Goal: Task Accomplishment & Management: Manage account settings

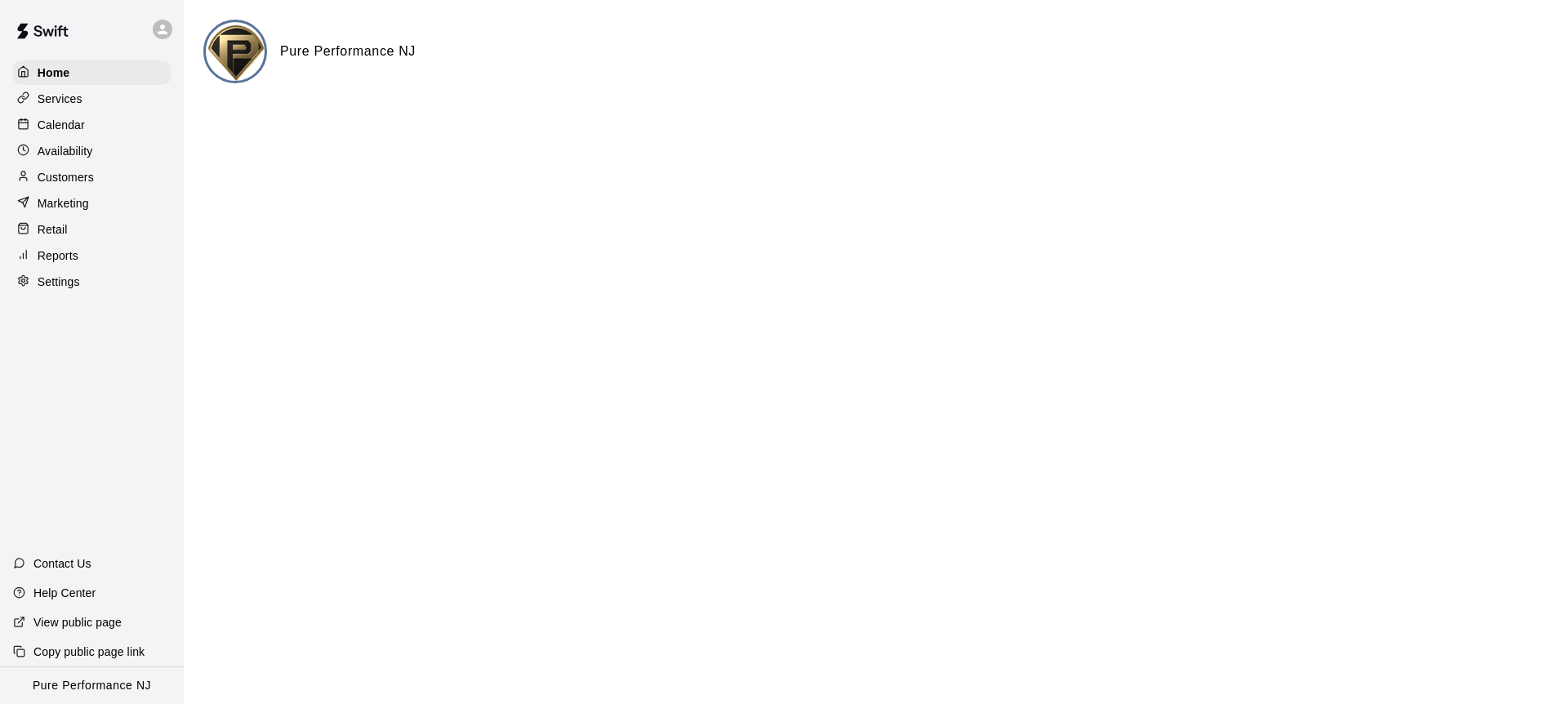
click at [166, 30] on icon at bounding box center [162, 29] width 14 height 14
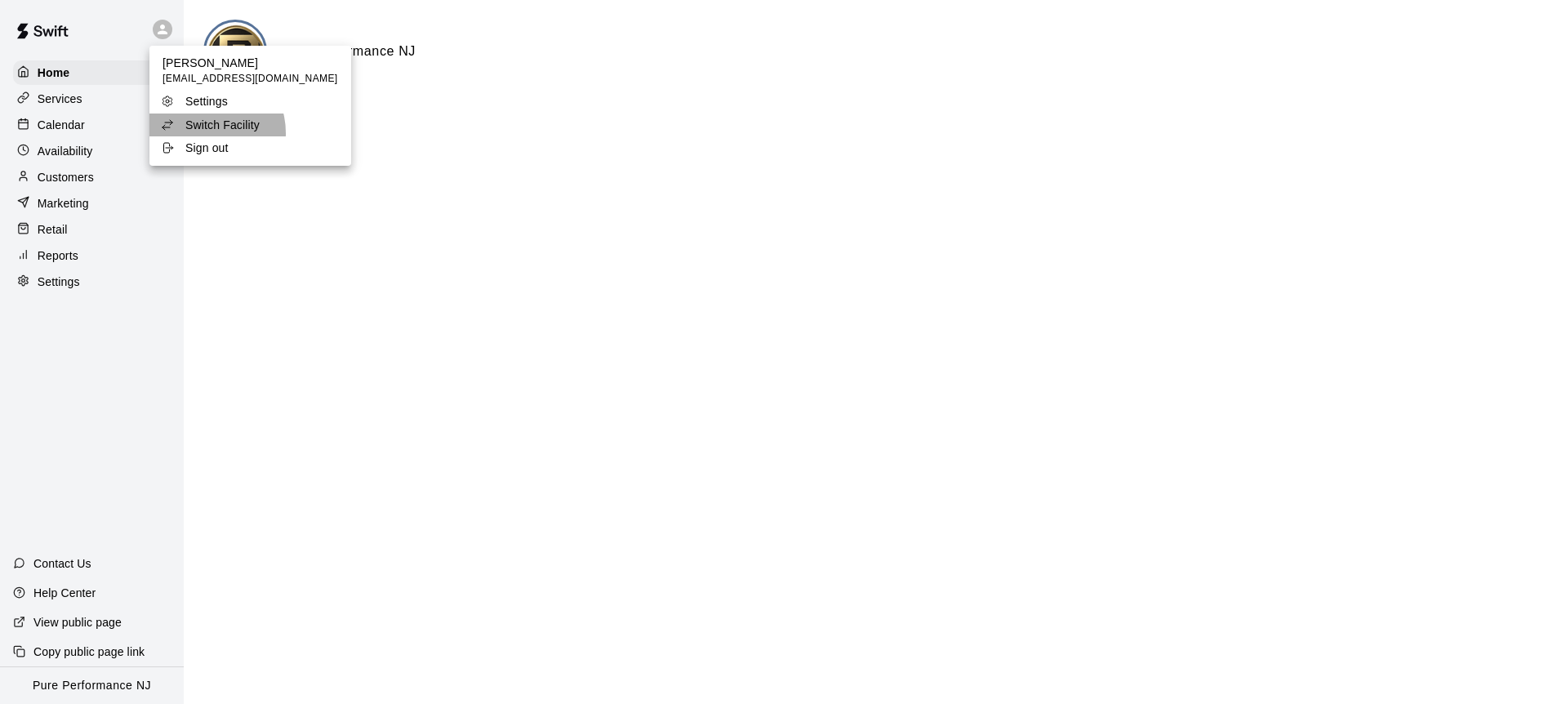
click at [203, 133] on li "Switch Facility" at bounding box center [251, 125] width 202 height 23
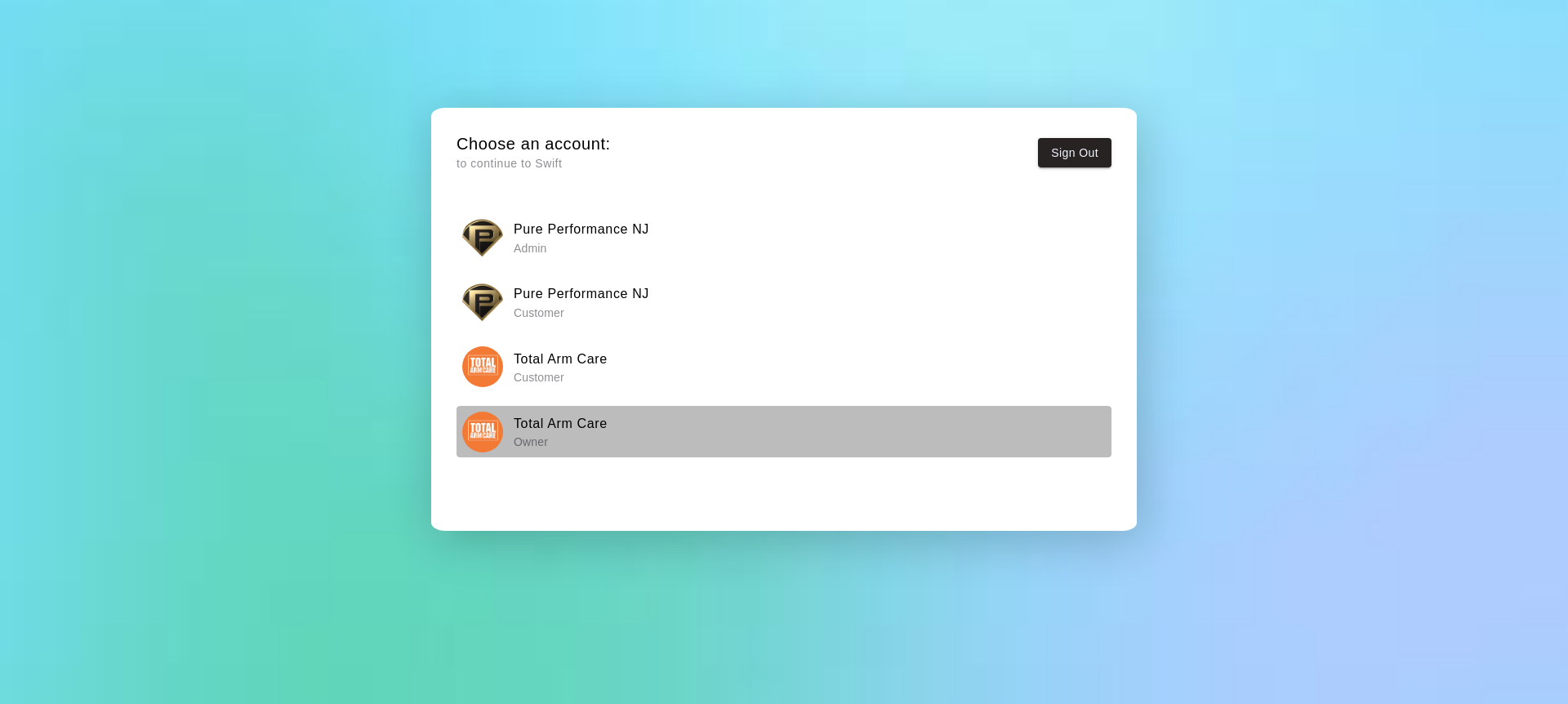
click at [467, 451] on div "Total Arm Care Owner" at bounding box center [784, 432] width 645 height 41
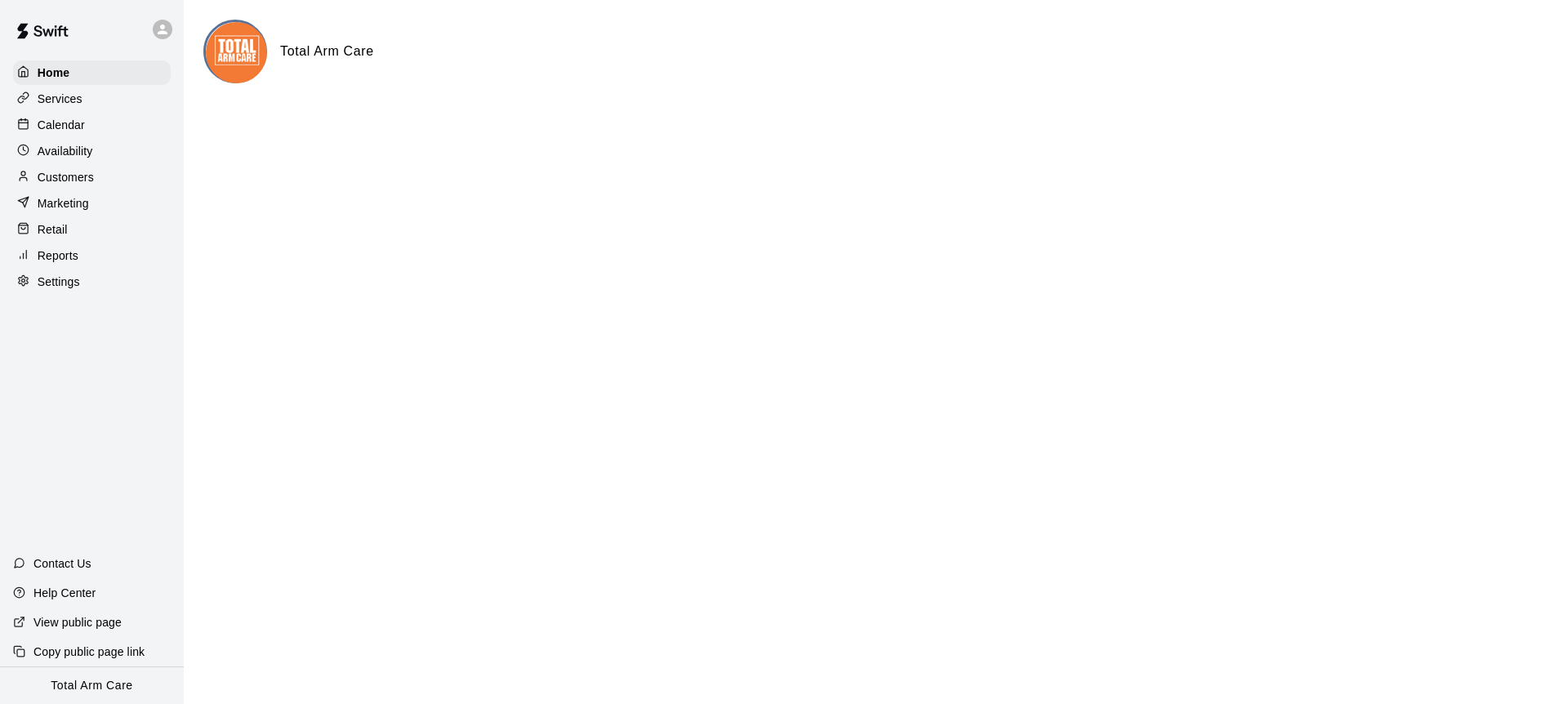
click at [164, 31] on icon at bounding box center [163, 30] width 10 height 10
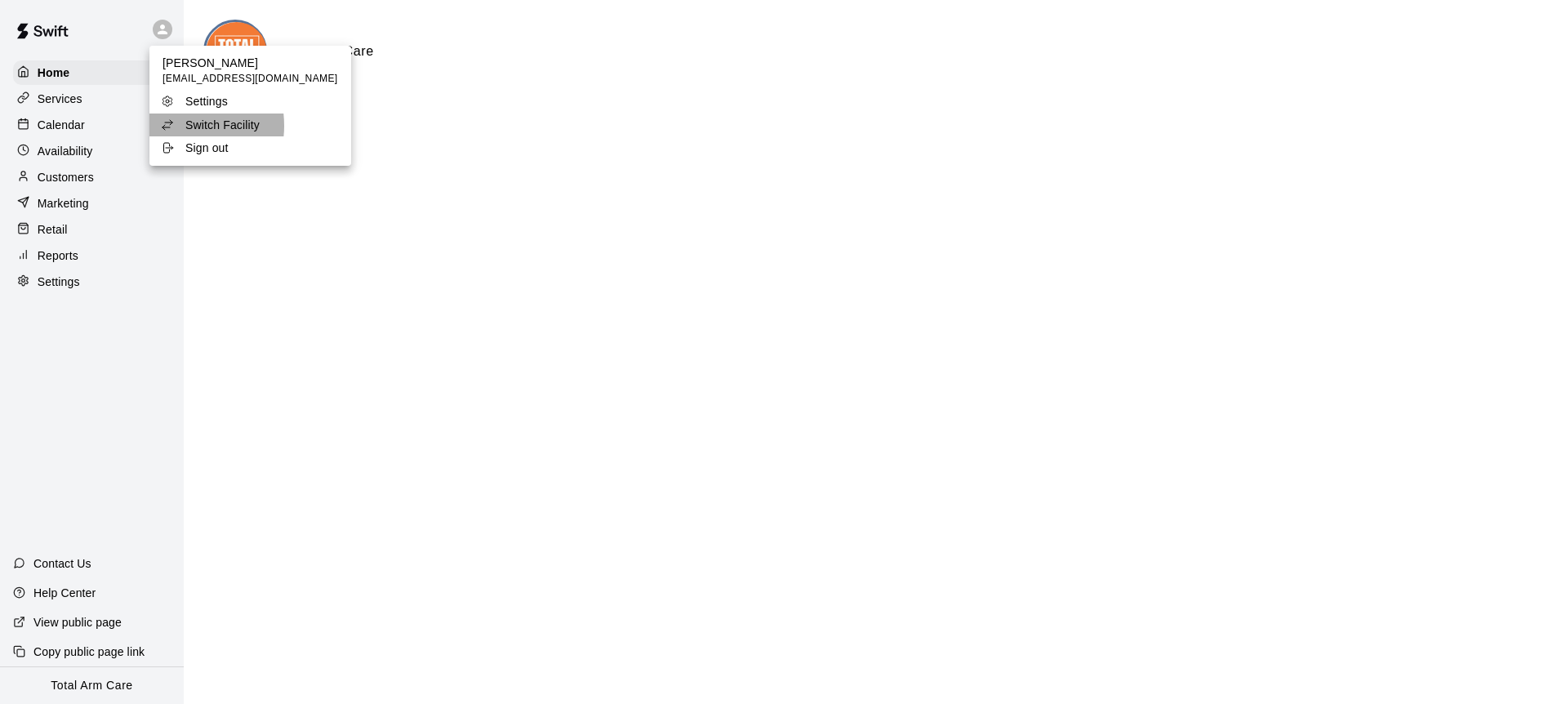
click at [172, 126] on icon at bounding box center [168, 125] width 13 height 13
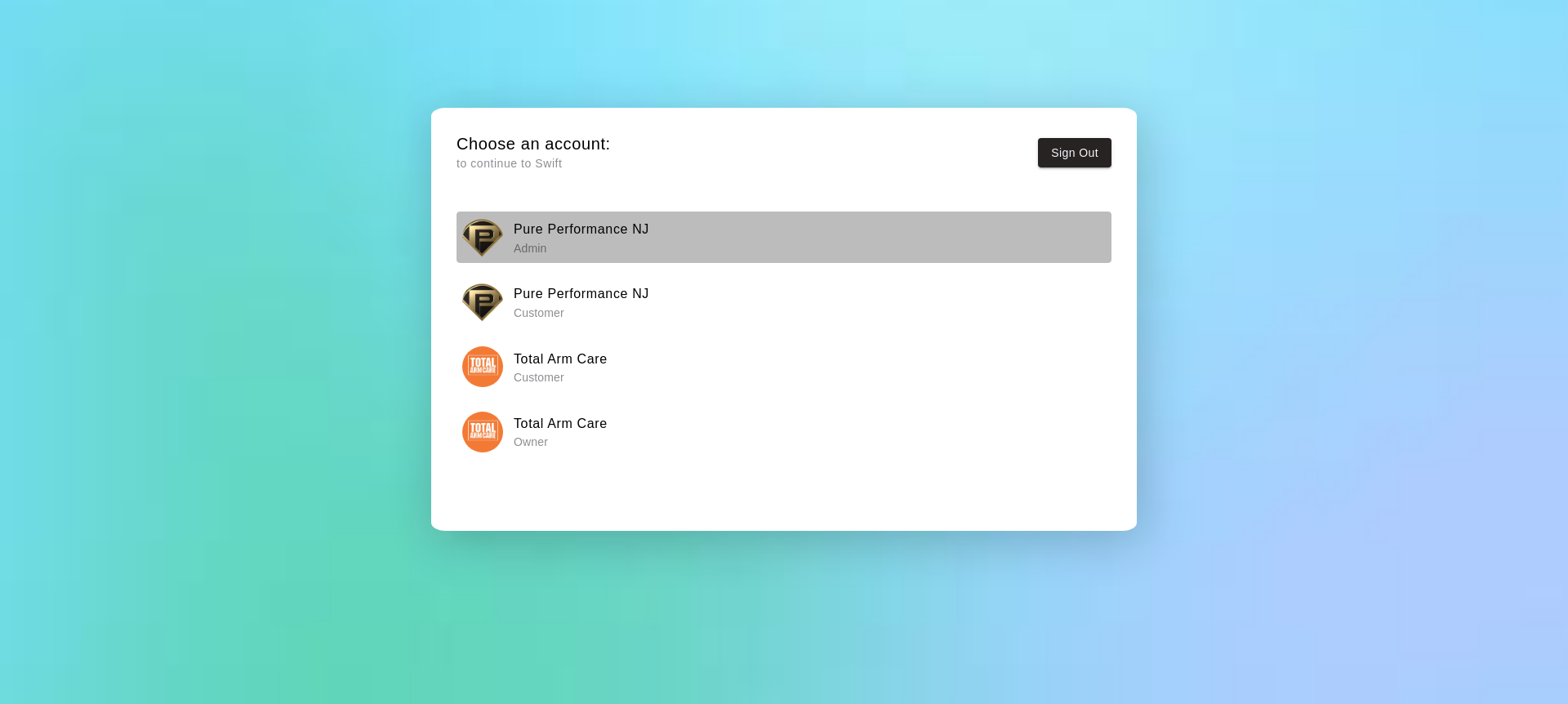
click at [525, 255] on p "Admin" at bounding box center [581, 248] width 135 height 16
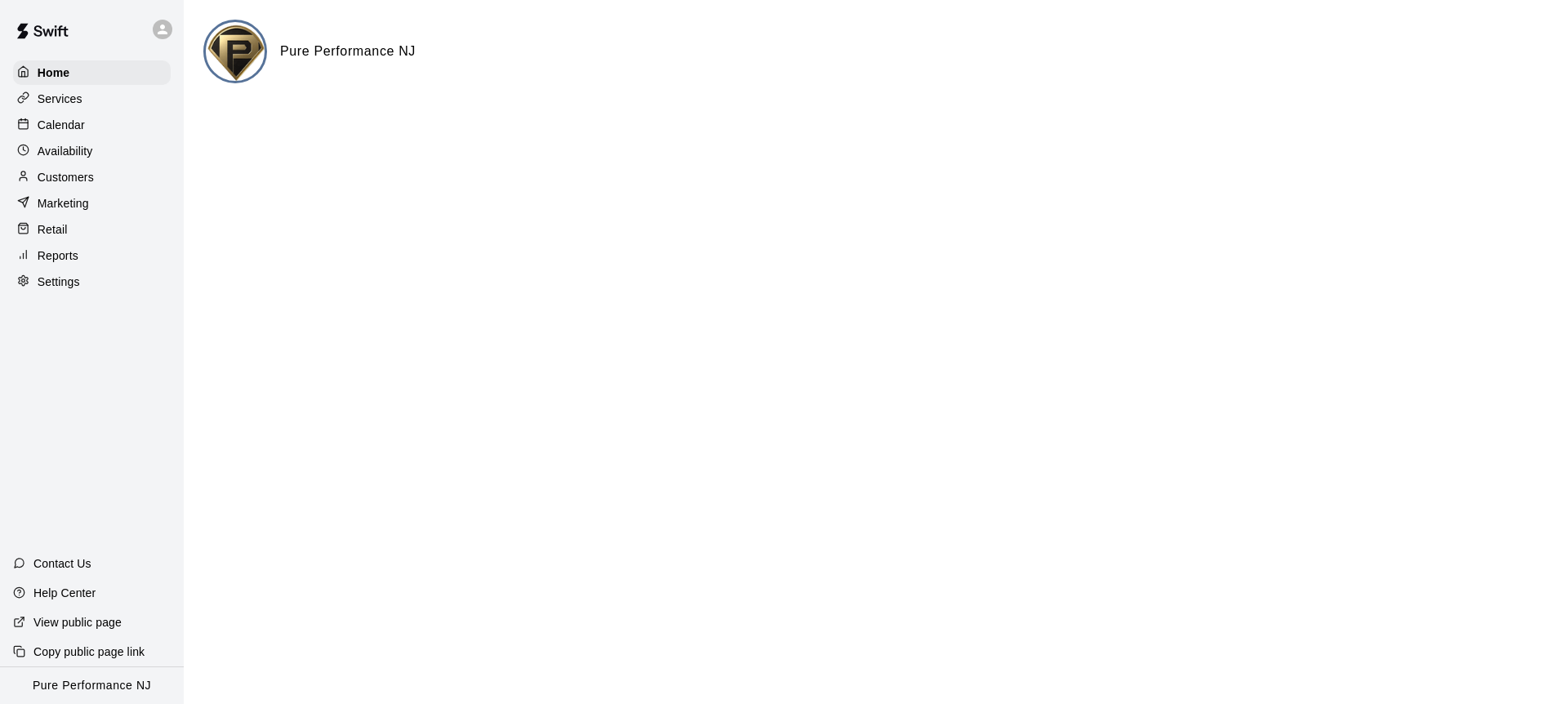
click at [70, 179] on p "Customers" at bounding box center [65, 177] width 56 height 16
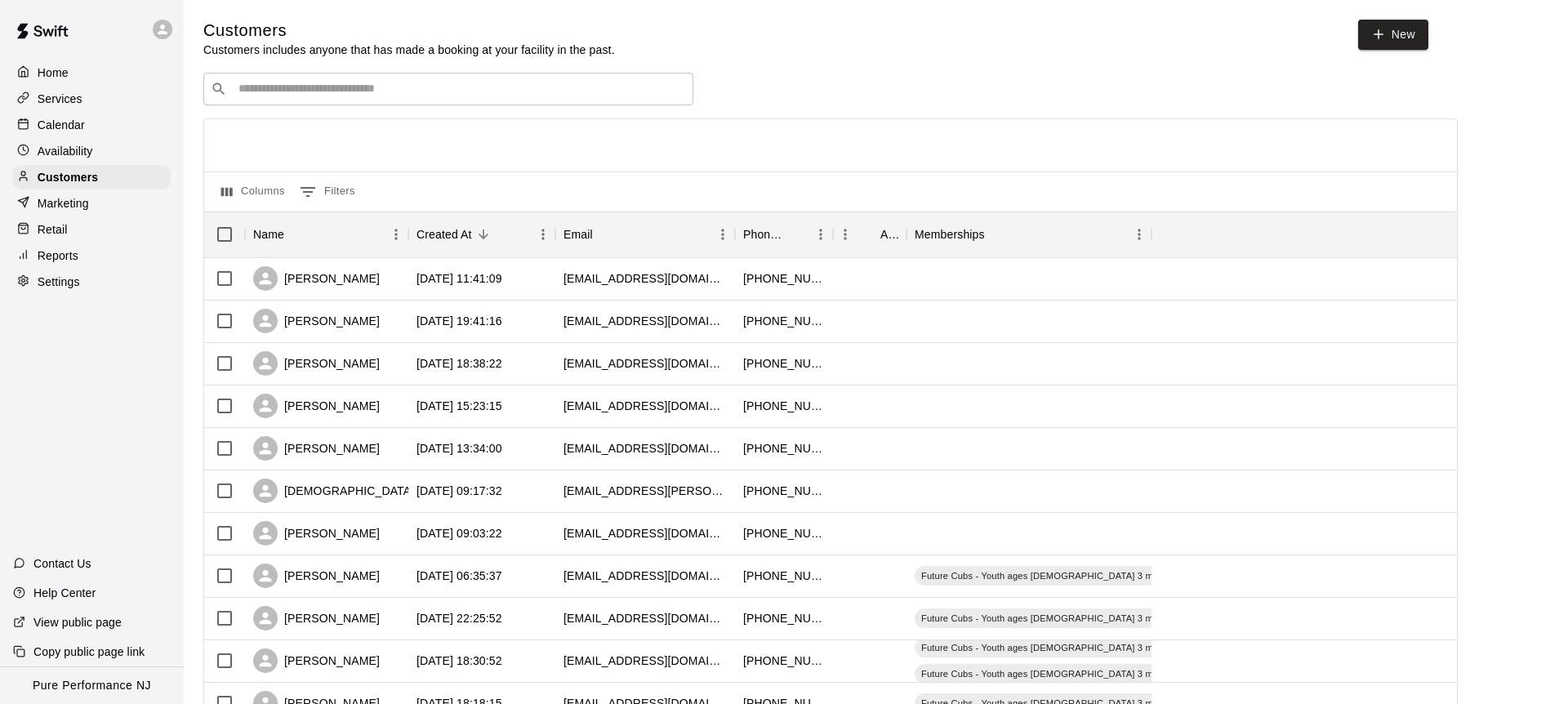
click at [257, 94] on input "Search customers by name or email" at bounding box center [459, 89] width 452 height 16
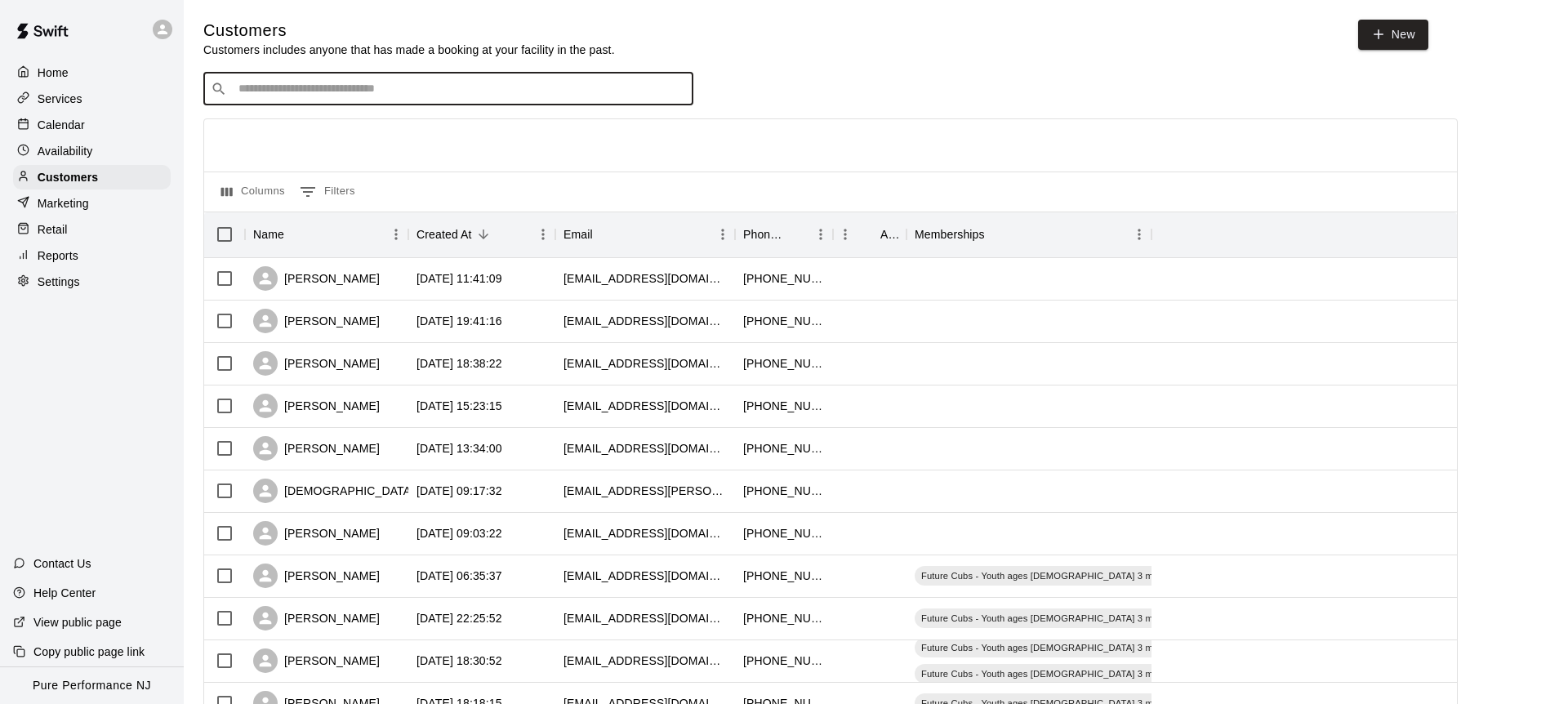
paste input "**********"
type input "**********"
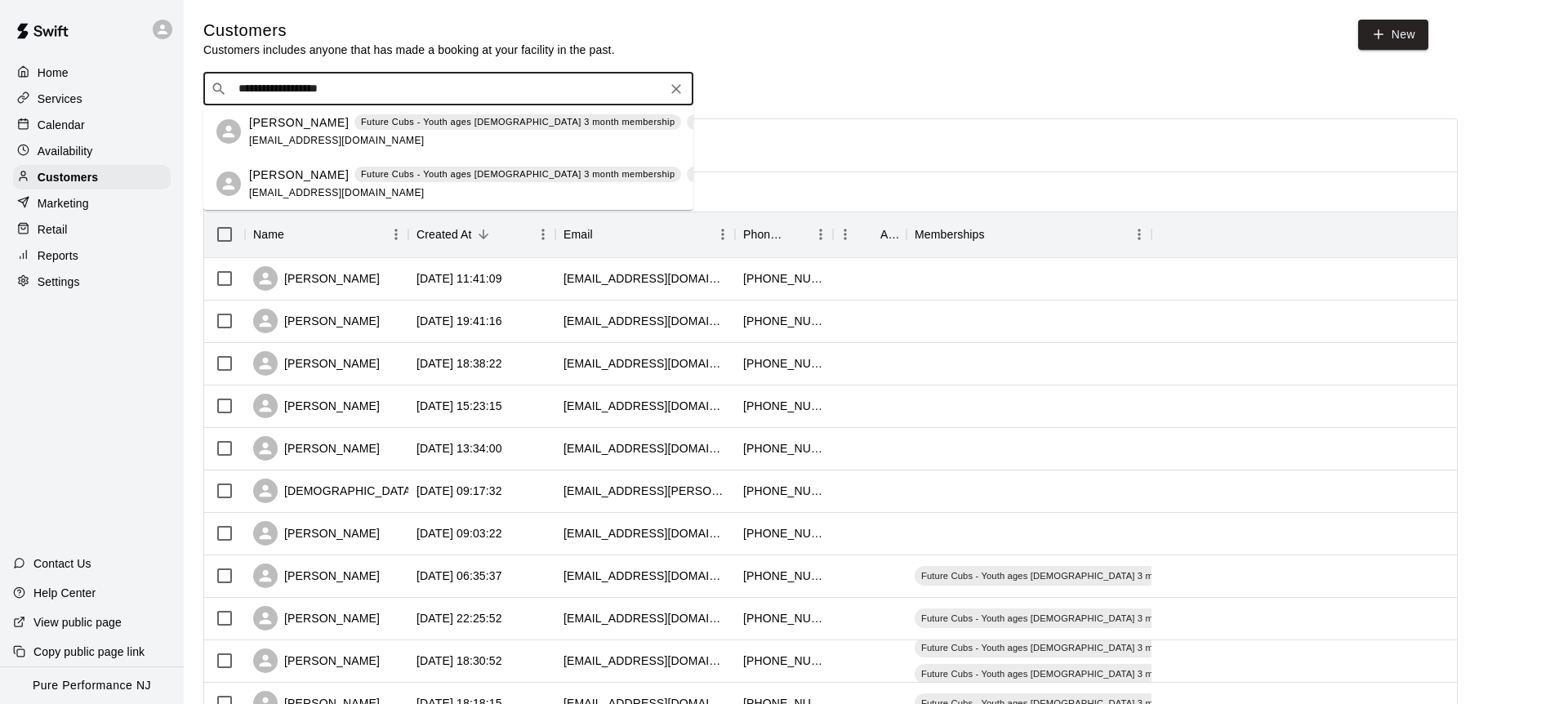
click at [291, 129] on p "Alexander Strachan" at bounding box center [299, 123] width 100 height 17
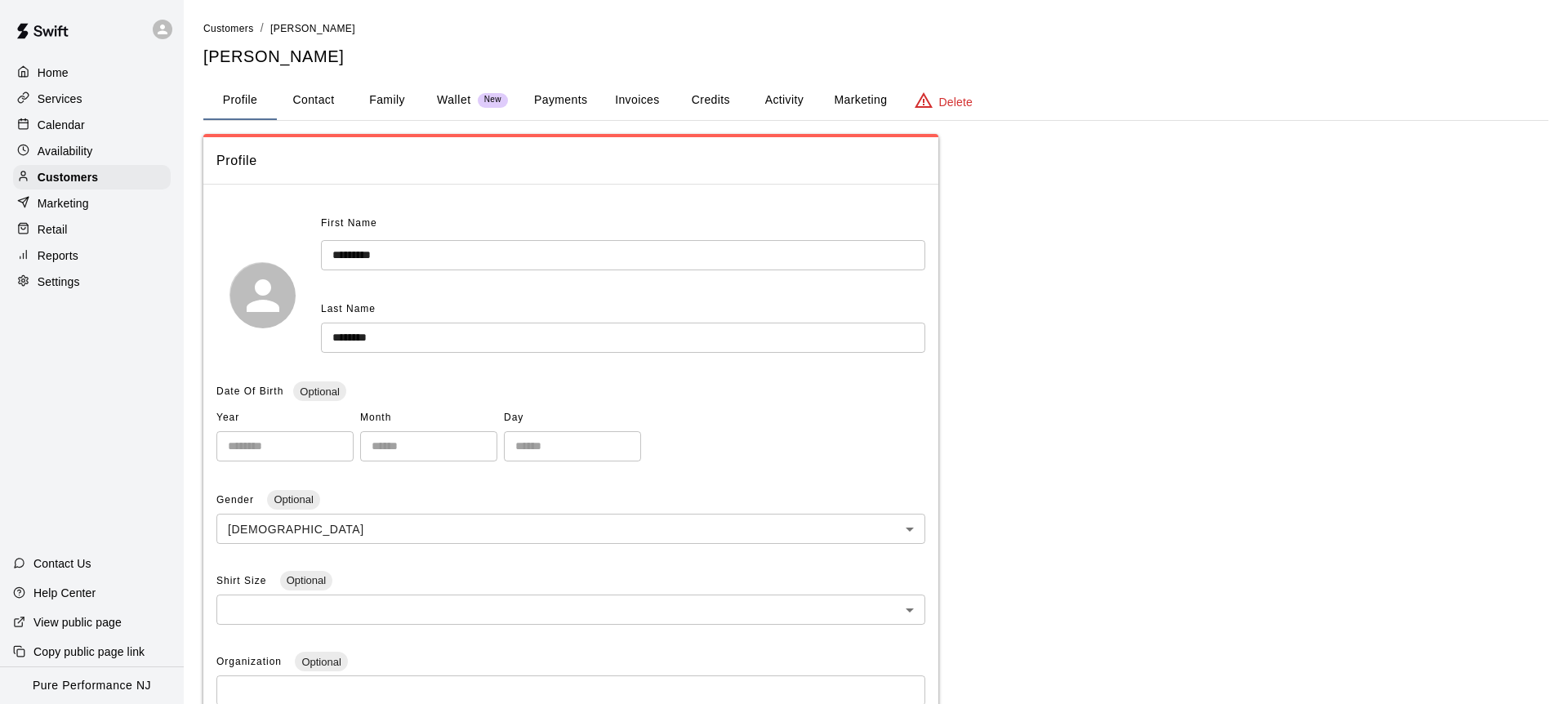
click at [793, 103] on button "Activity" at bounding box center [784, 100] width 73 height 39
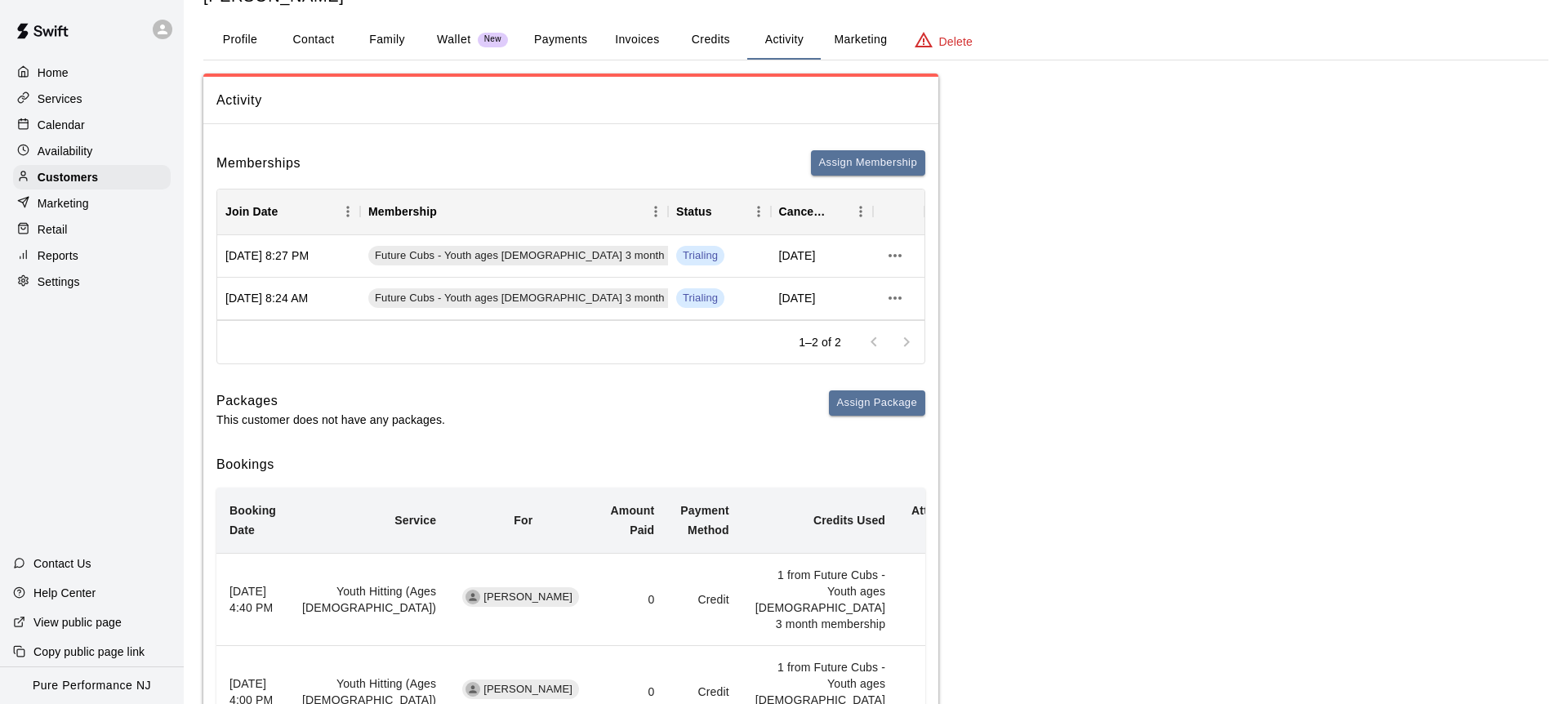
scroll to position [35, 0]
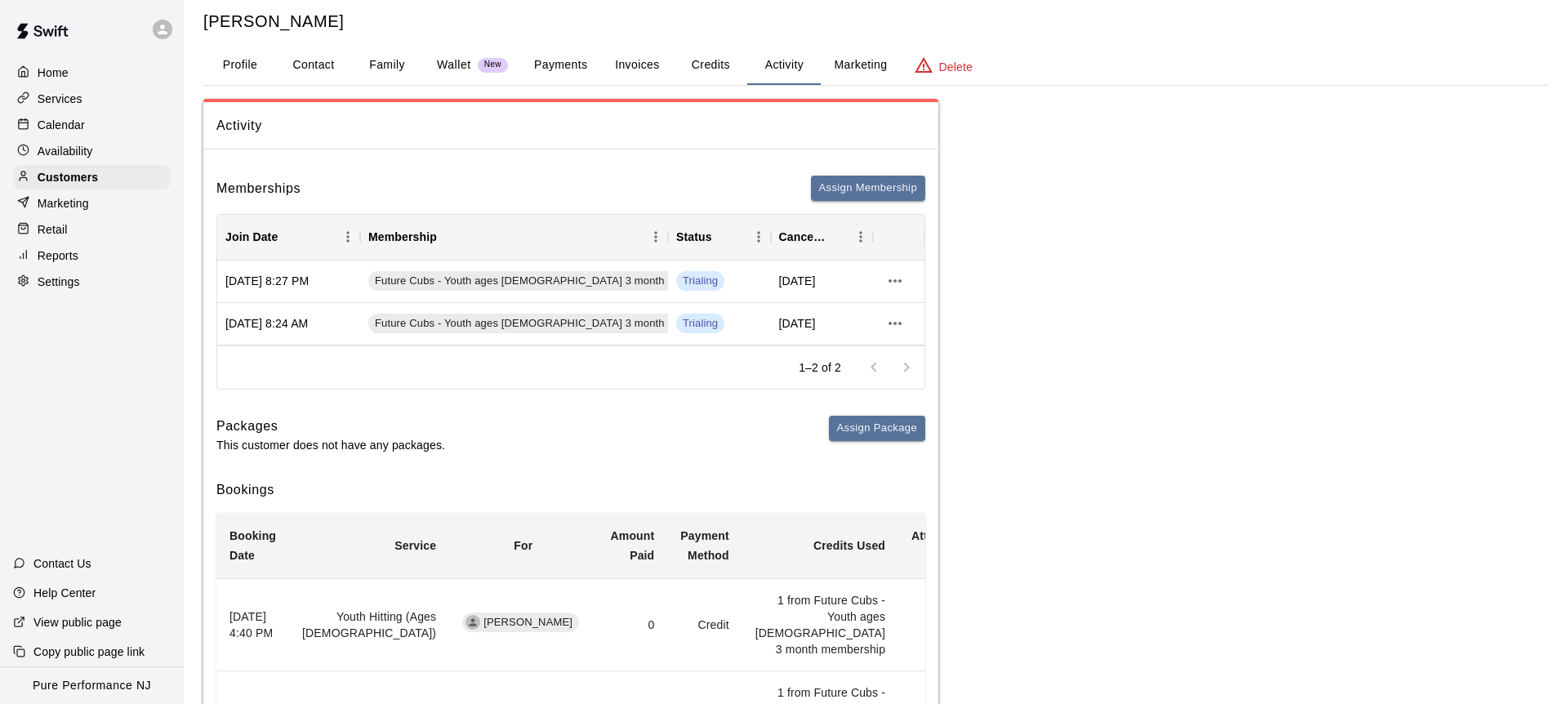
click at [380, 67] on button "Family" at bounding box center [387, 65] width 73 height 39
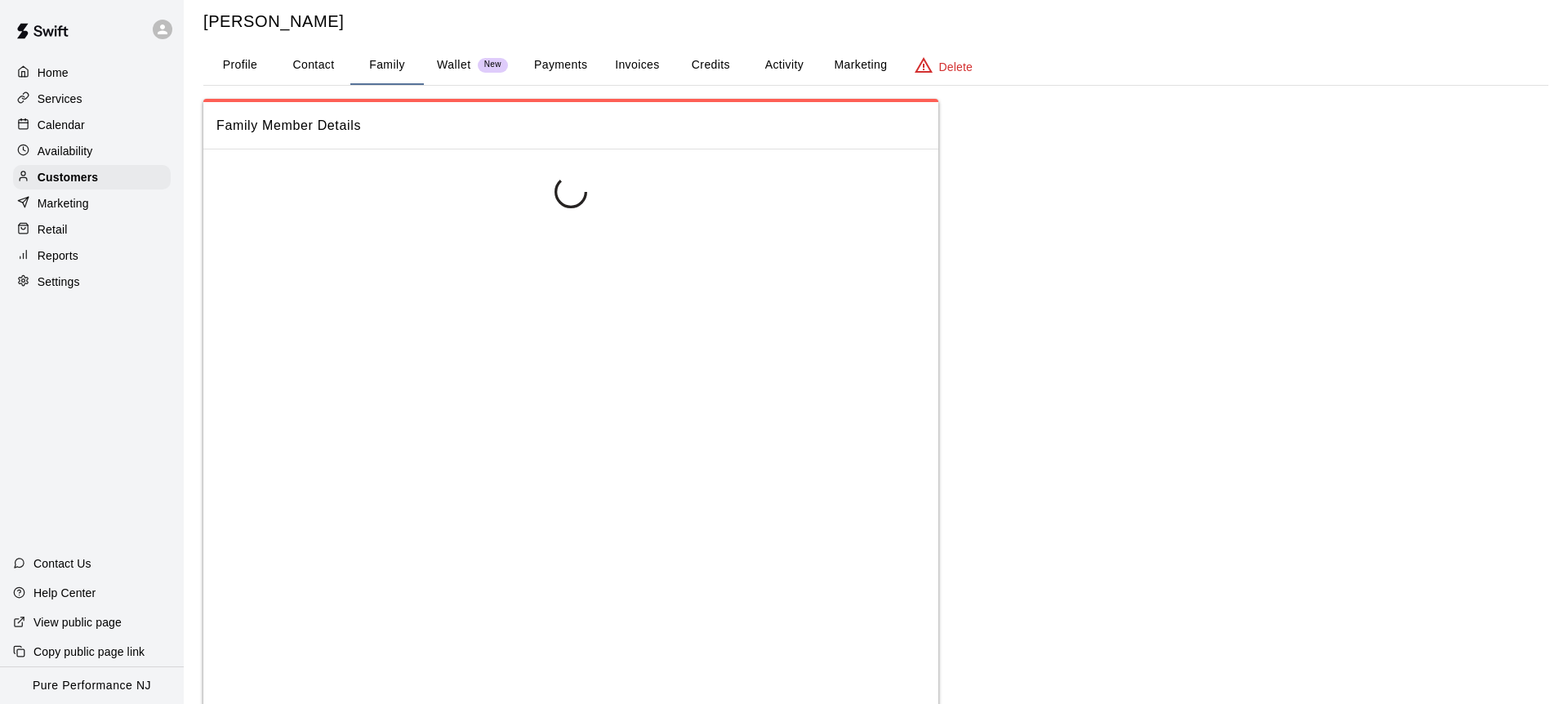
scroll to position [0, 0]
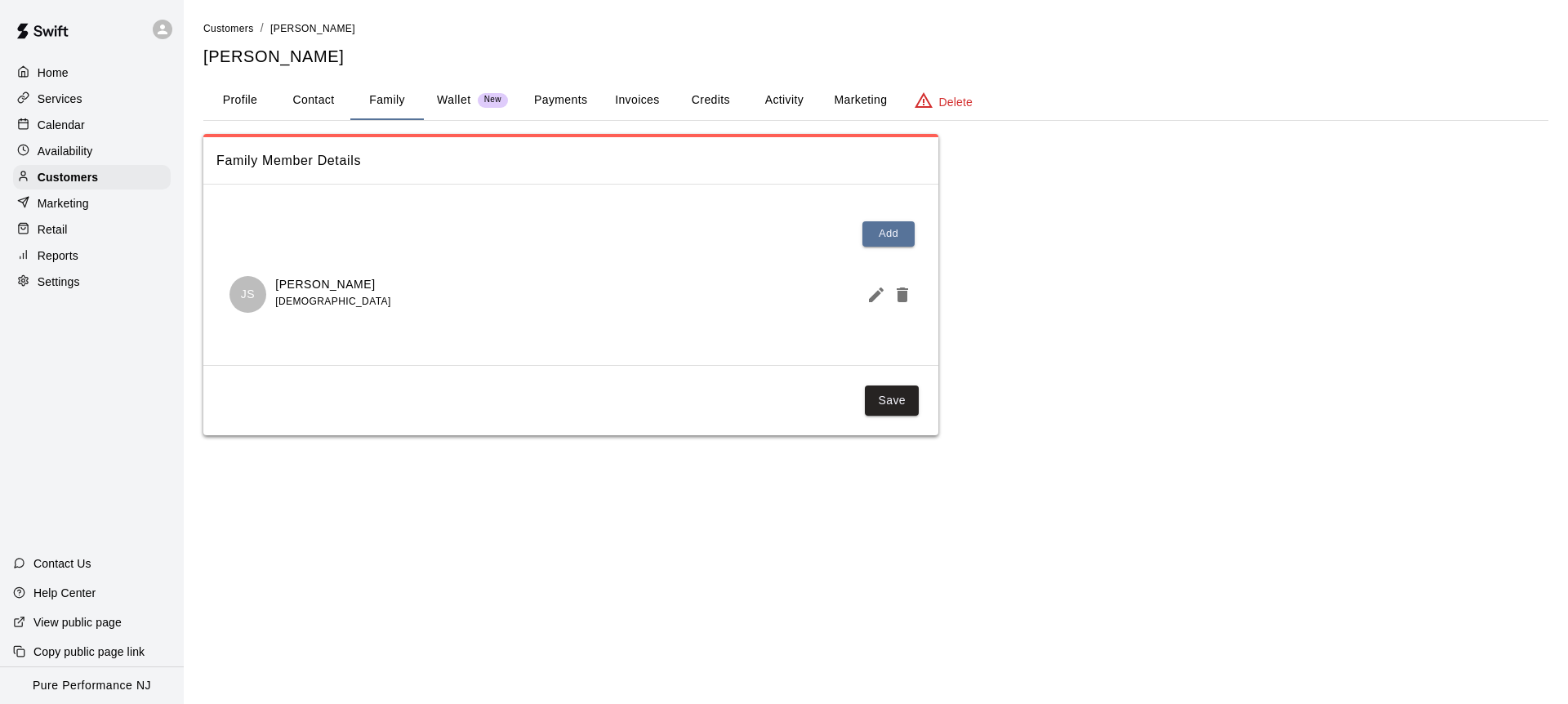
click at [792, 100] on button "Activity" at bounding box center [784, 100] width 73 height 39
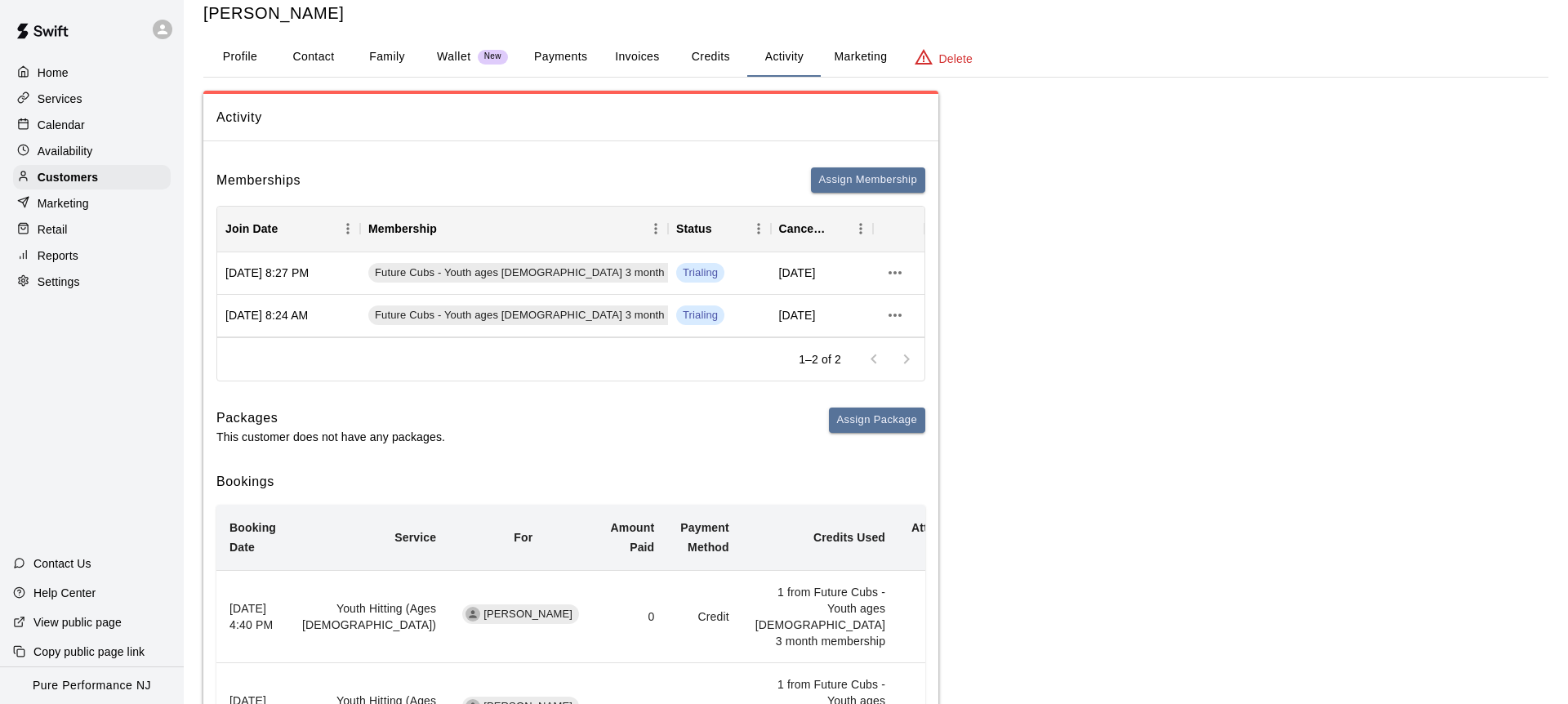
scroll to position [44, 0]
click at [742, 361] on div "1–2 of 2" at bounding box center [571, 357] width 708 height 43
click at [899, 312] on icon "more actions" at bounding box center [895, 314] width 20 height 20
click at [813, 369] on div at bounding box center [784, 352] width 1568 height 704
click at [888, 275] on icon "more actions" at bounding box center [895, 272] width 20 height 20
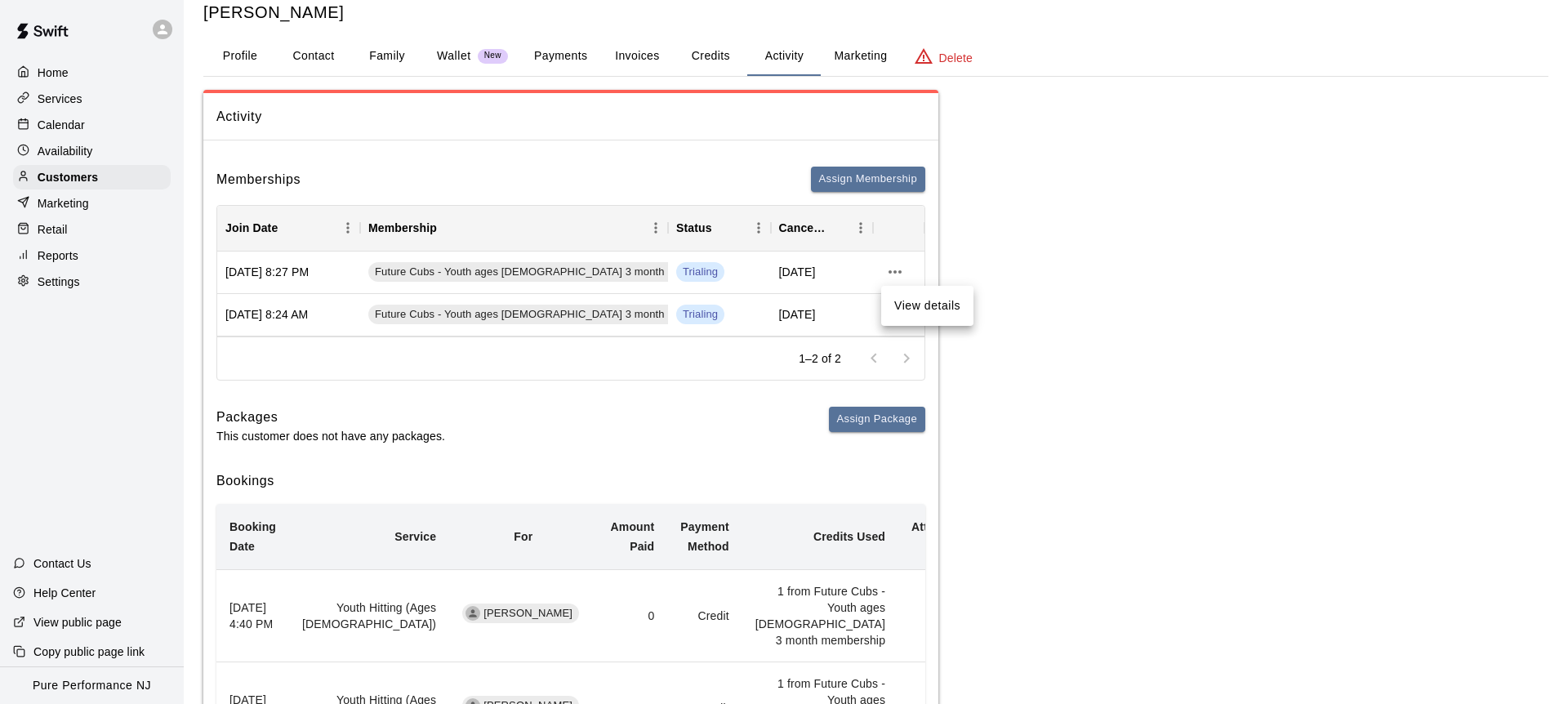
click at [1116, 296] on div at bounding box center [784, 352] width 1568 height 704
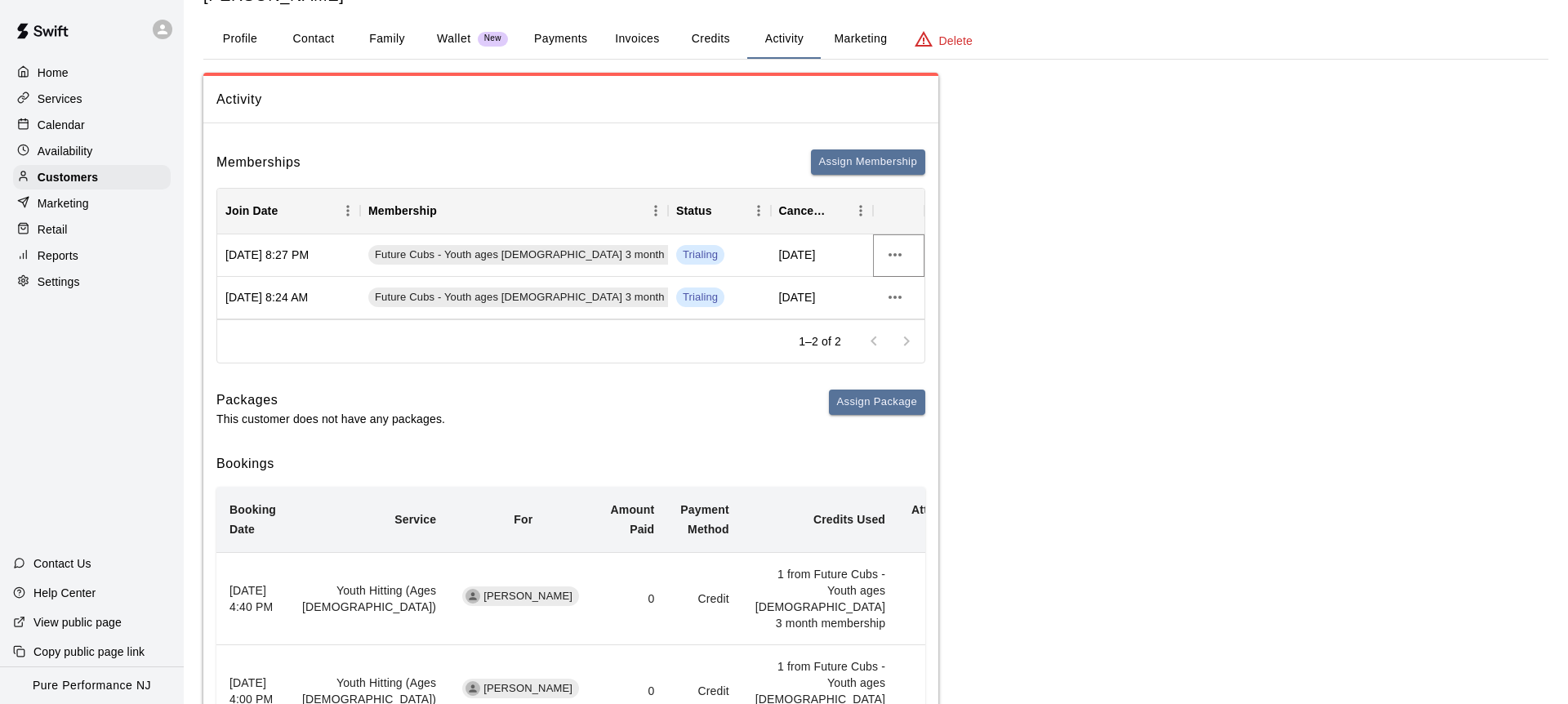
scroll to position [0, 0]
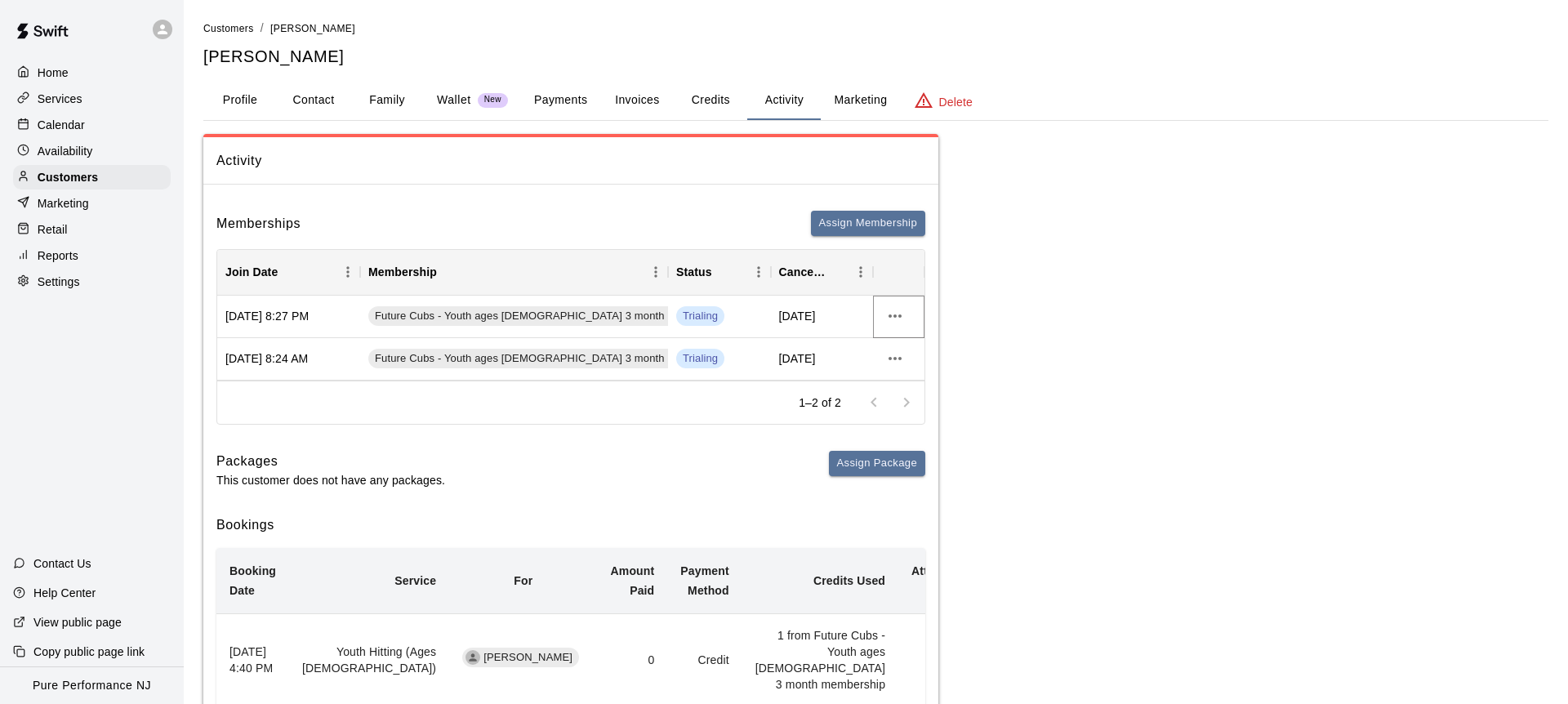
click at [889, 312] on icon "more actions" at bounding box center [895, 316] width 20 height 20
click at [909, 349] on li "View details" at bounding box center [927, 350] width 92 height 27
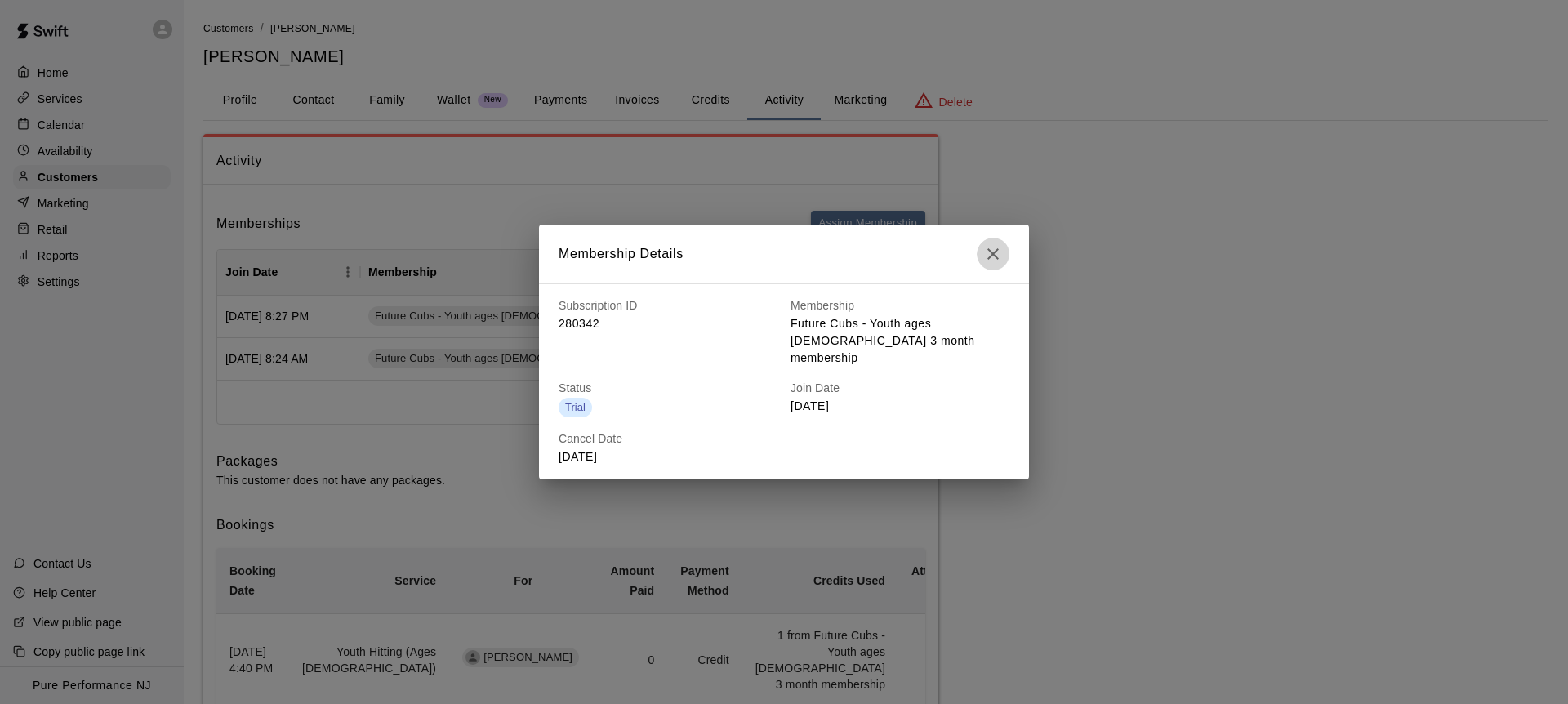
click at [991, 260] on icon "button" at bounding box center [994, 254] width 11 height 11
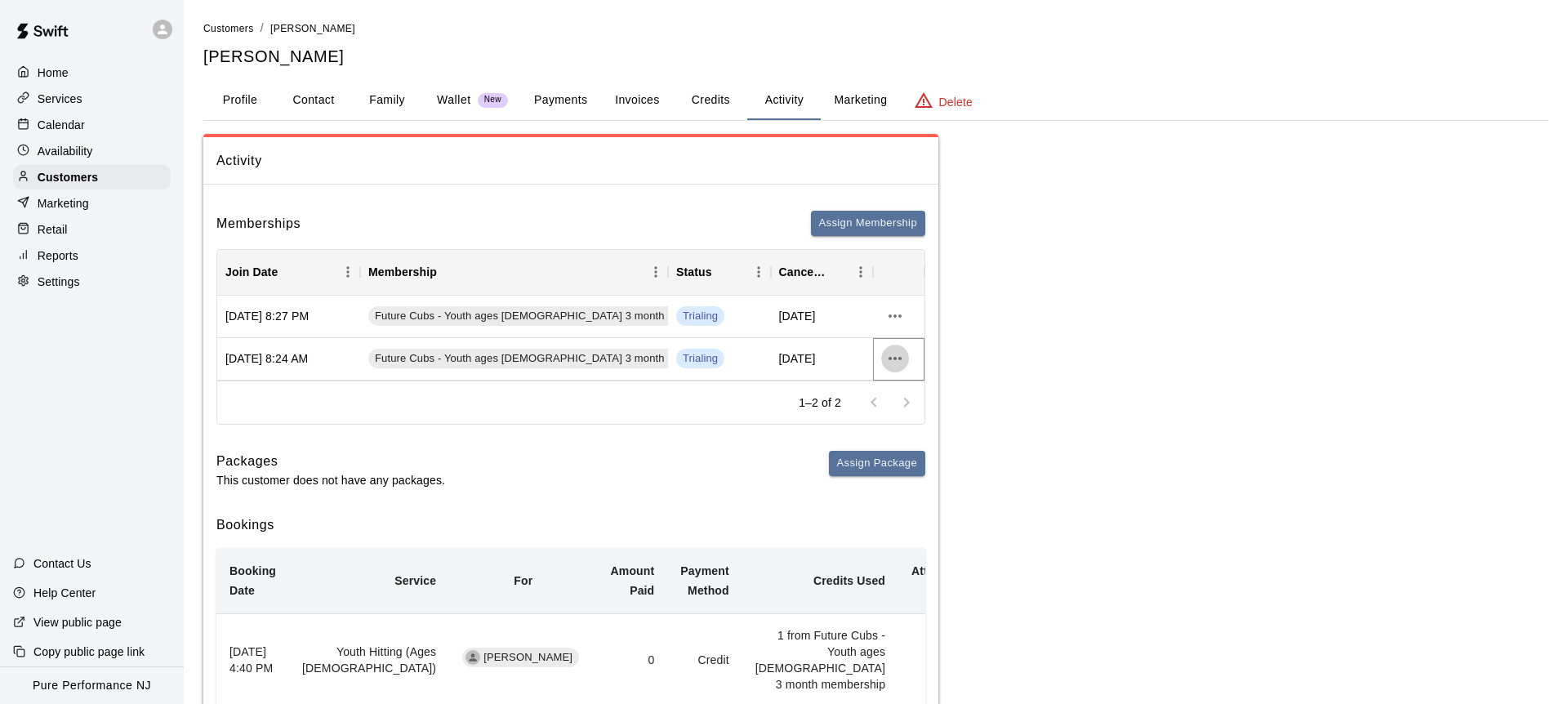
click at [897, 359] on icon "more actions" at bounding box center [895, 358] width 20 height 20
click at [914, 395] on li "View details" at bounding box center [927, 392] width 92 height 27
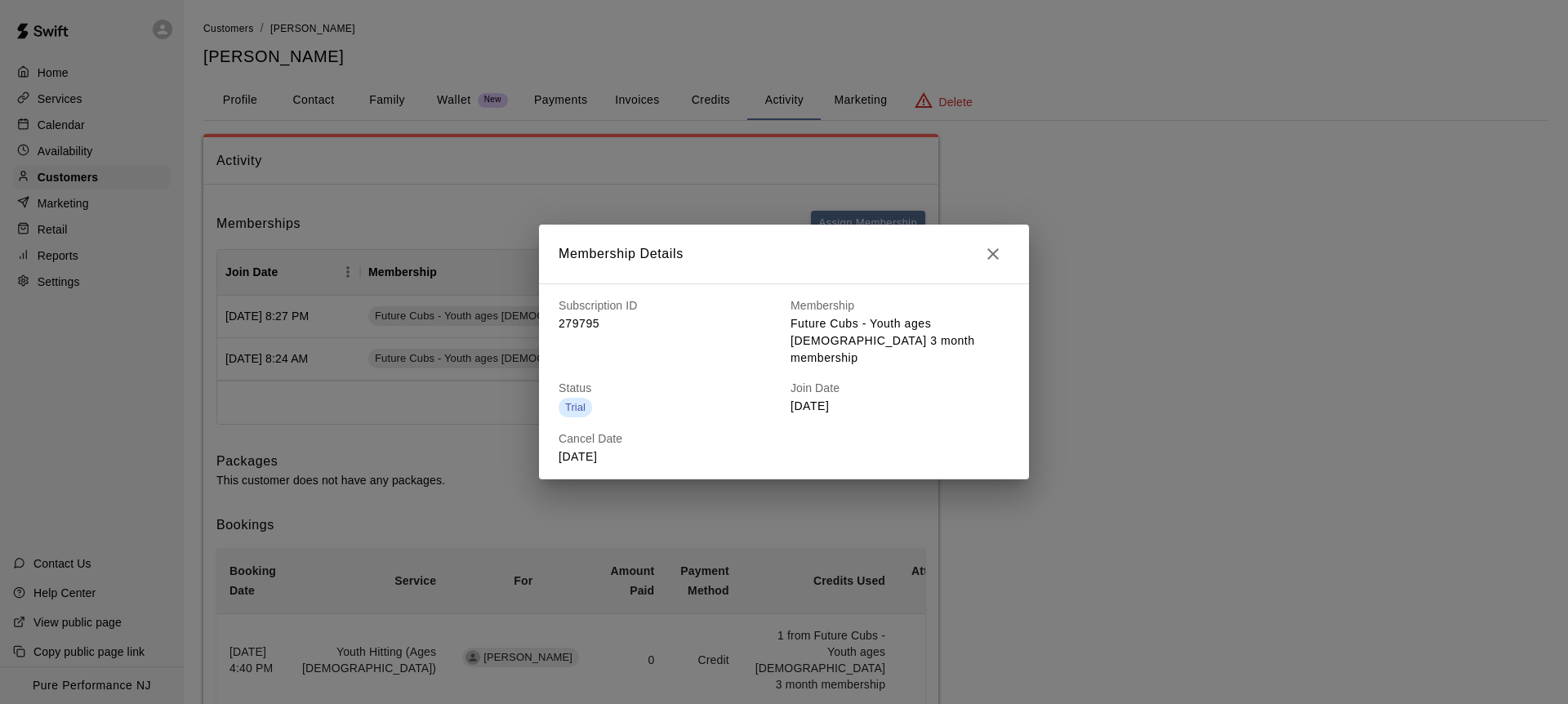
click at [995, 260] on icon "button" at bounding box center [994, 254] width 11 height 11
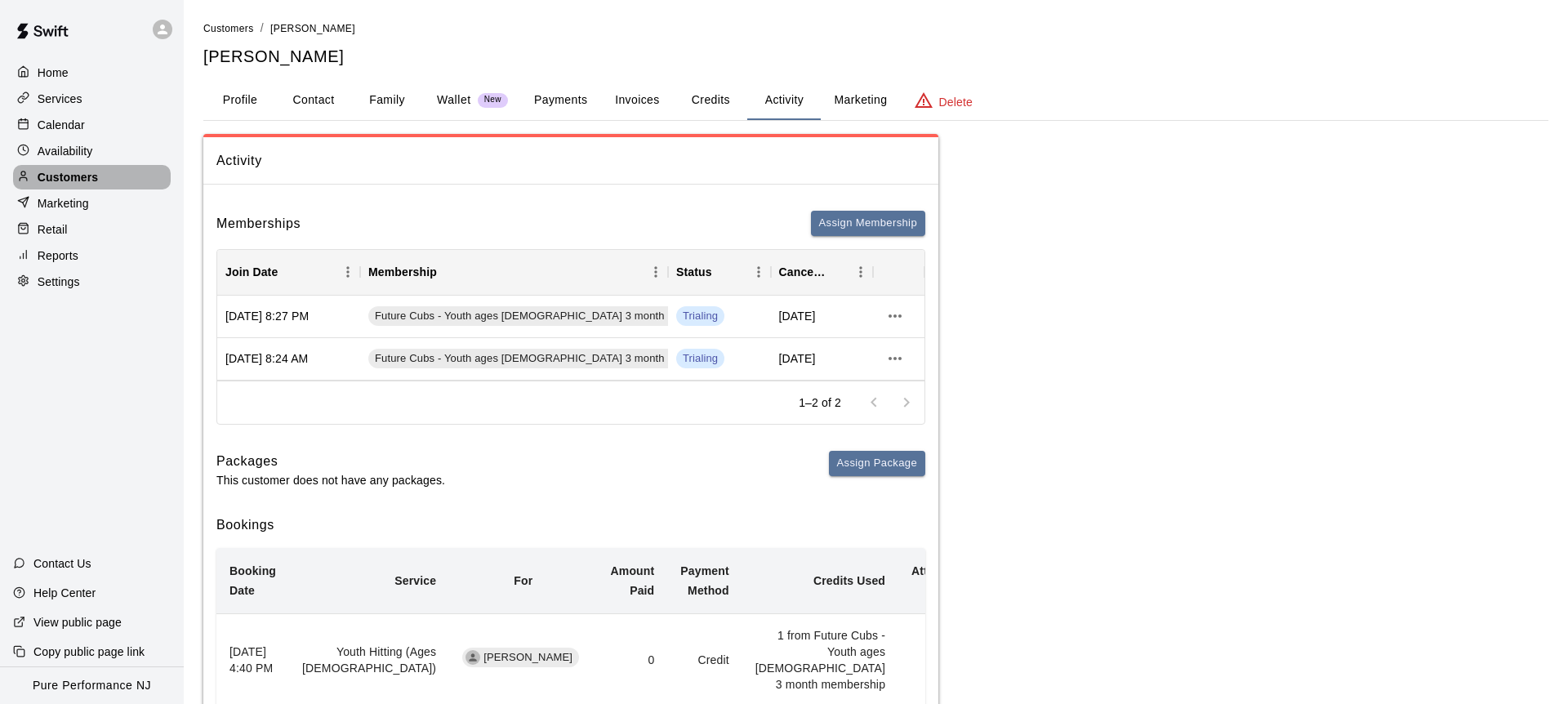
click at [125, 173] on div "Customers" at bounding box center [92, 177] width 158 height 25
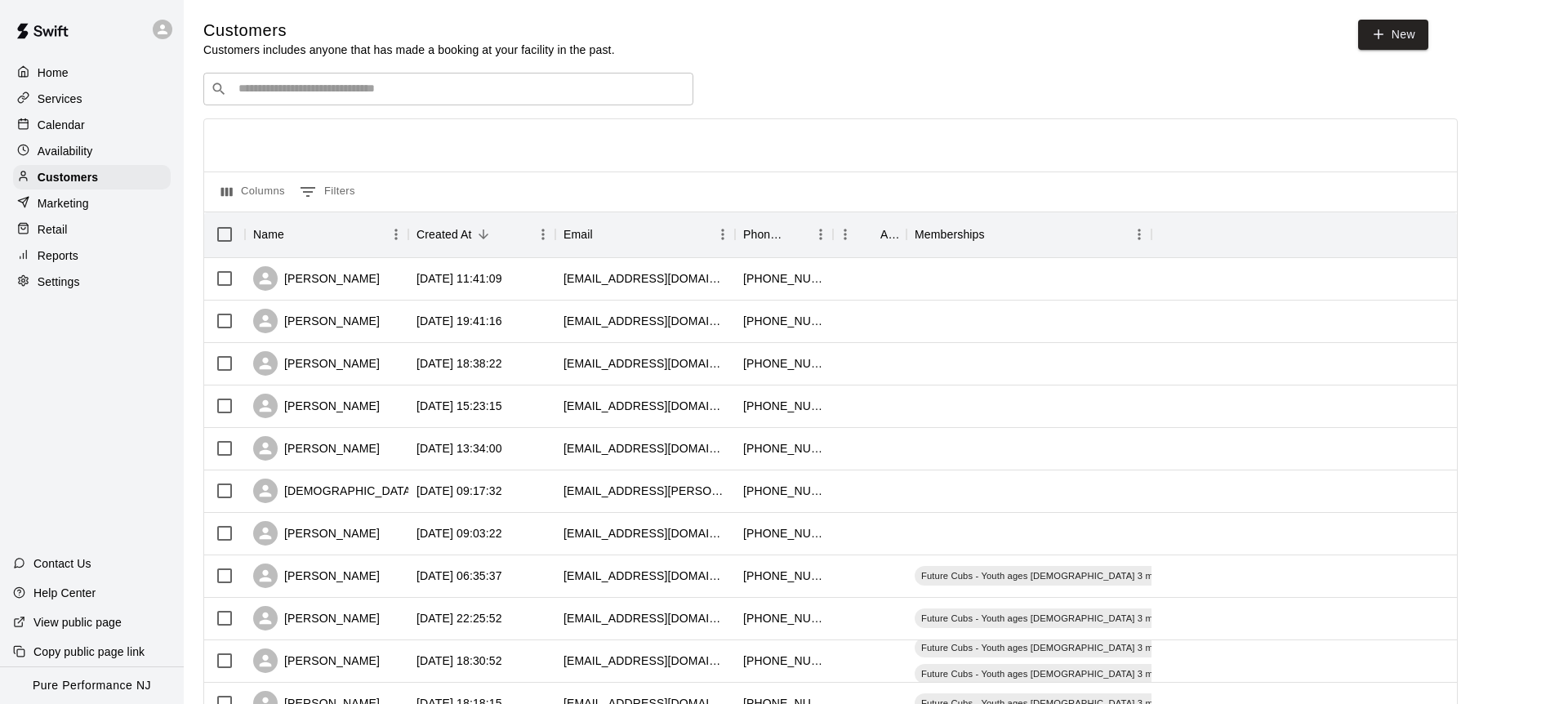
click at [334, 100] on div "​ ​" at bounding box center [449, 89] width 491 height 32
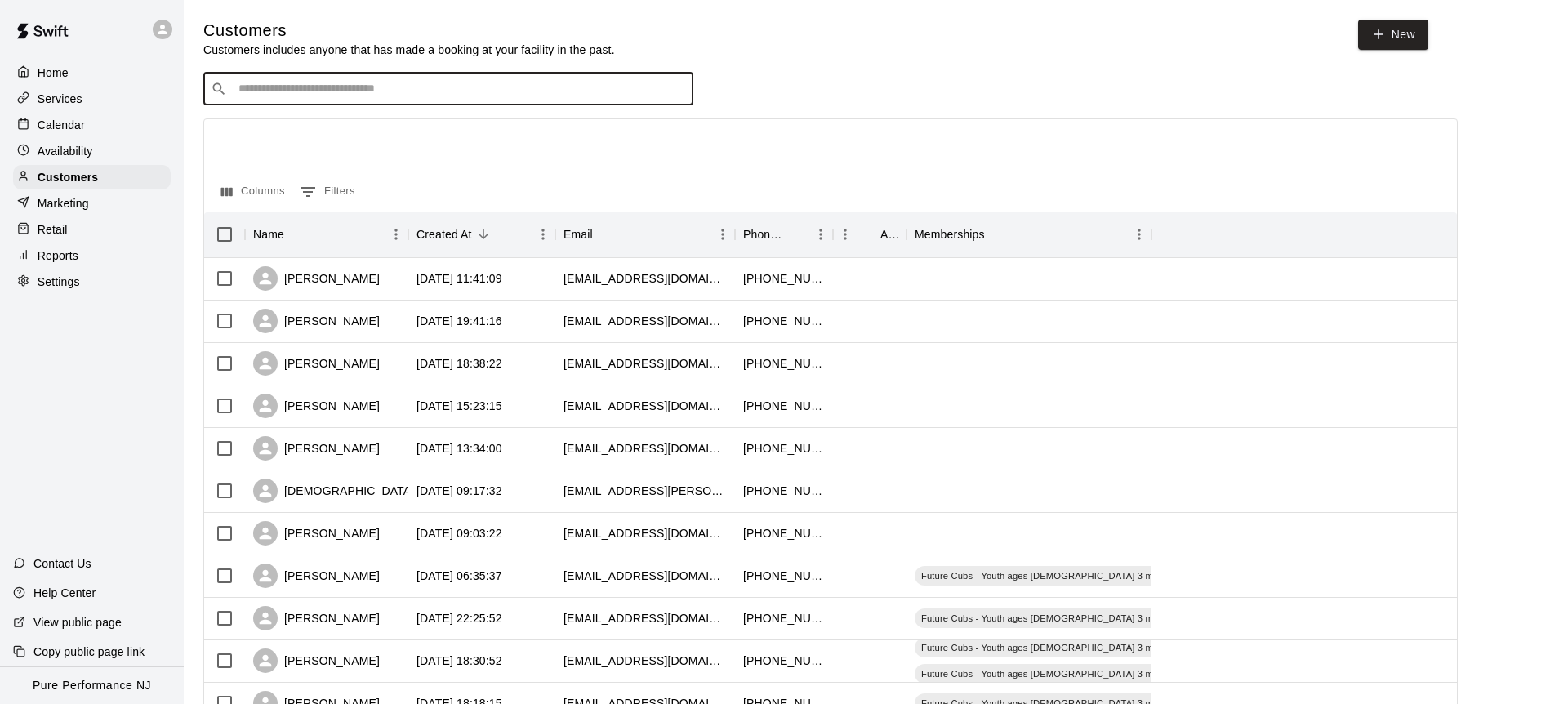
paste input "**********"
type input "**********"
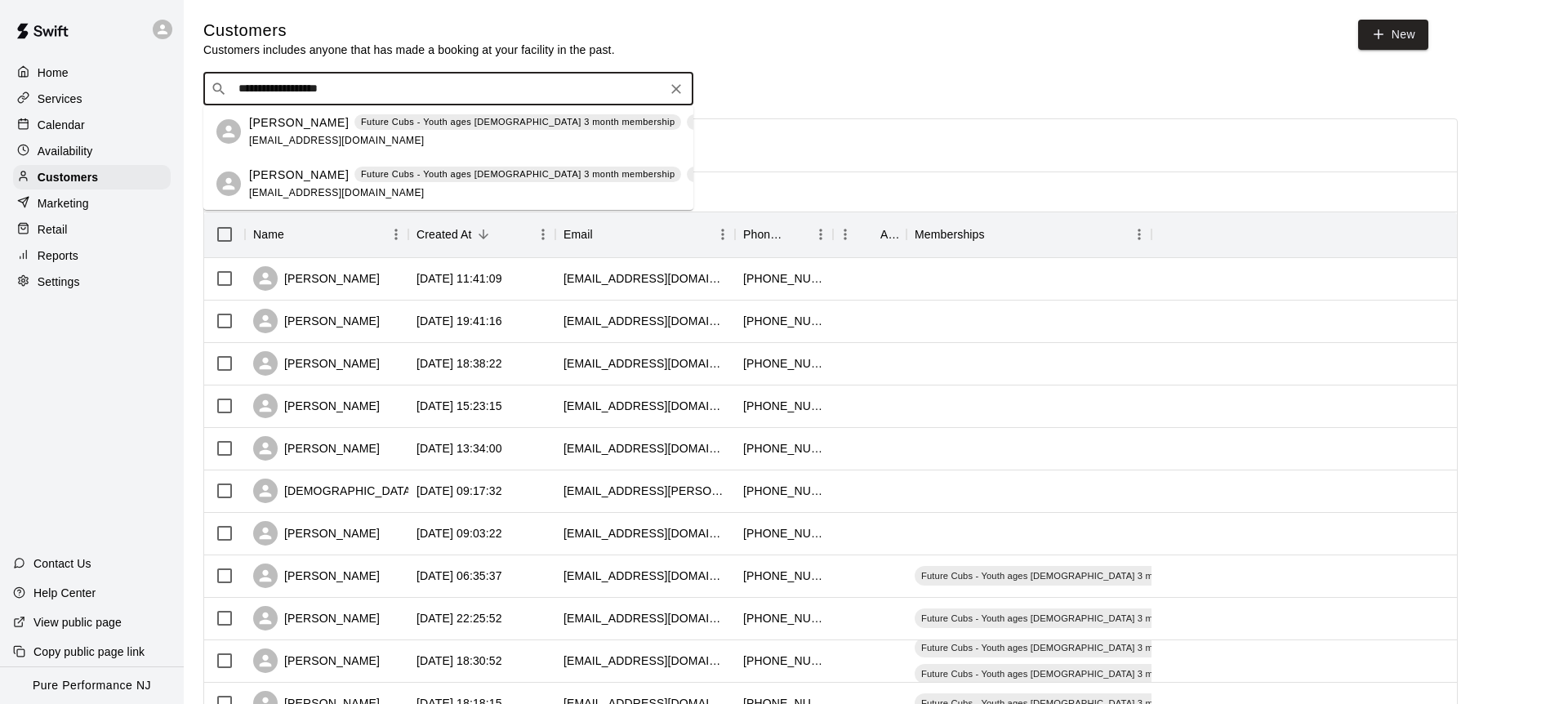
click at [290, 167] on p "James Strachan" at bounding box center [299, 175] width 100 height 17
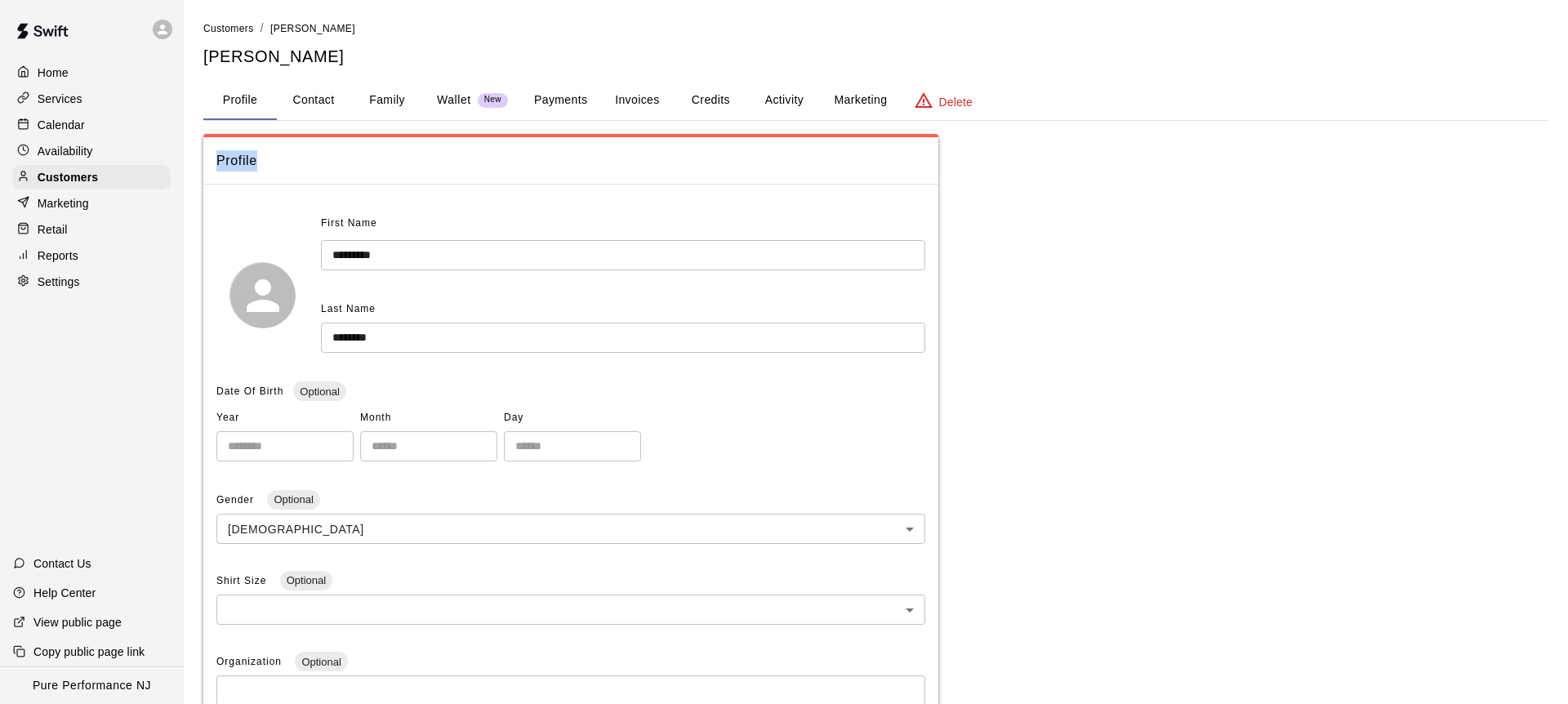
click at [290, 165] on span "Profile" at bounding box center [571, 161] width 709 height 21
click at [774, 104] on button "Activity" at bounding box center [784, 100] width 73 height 39
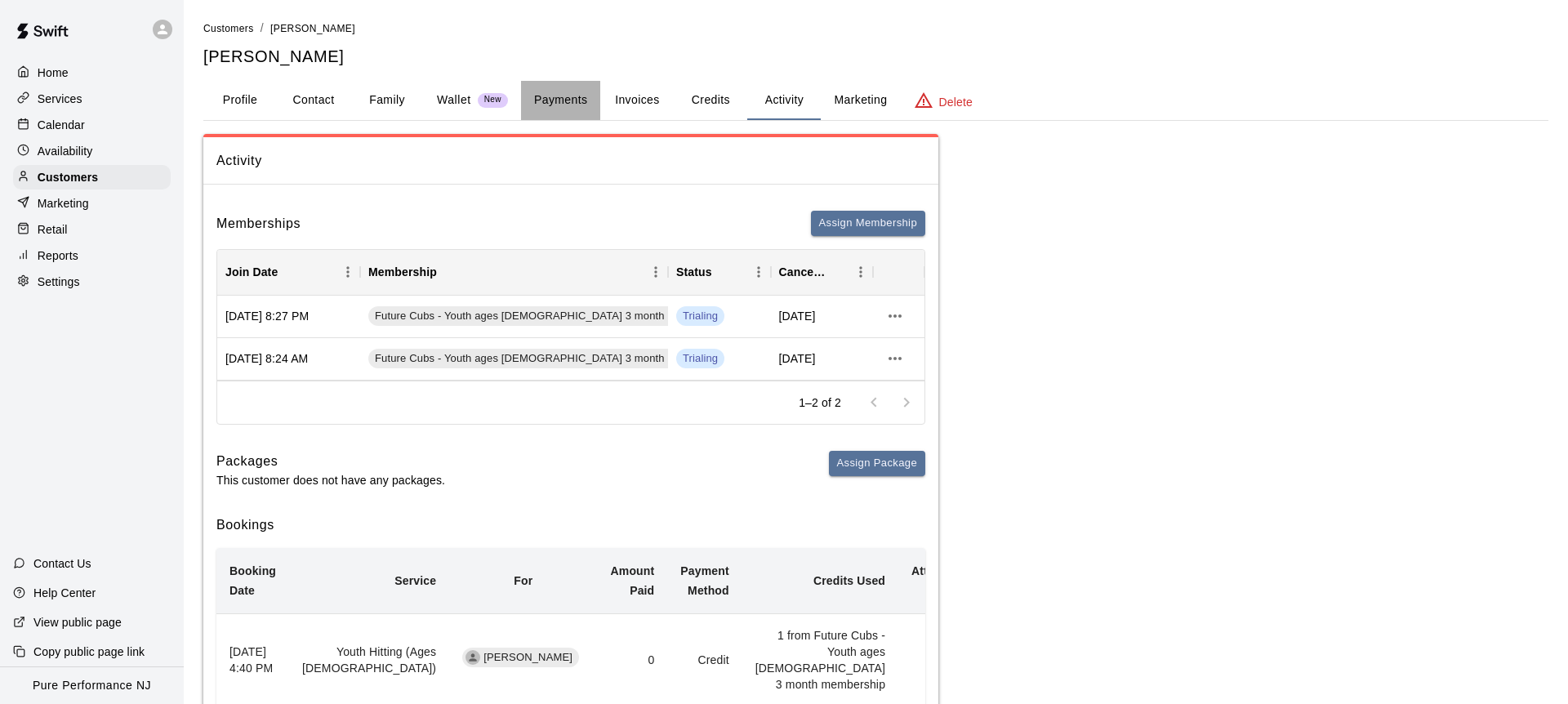
drag, startPoint x: 582, startPoint y: 100, endPoint x: 570, endPoint y: 101, distance: 12.0
click at [582, 100] on button "Payments" at bounding box center [560, 100] width 79 height 39
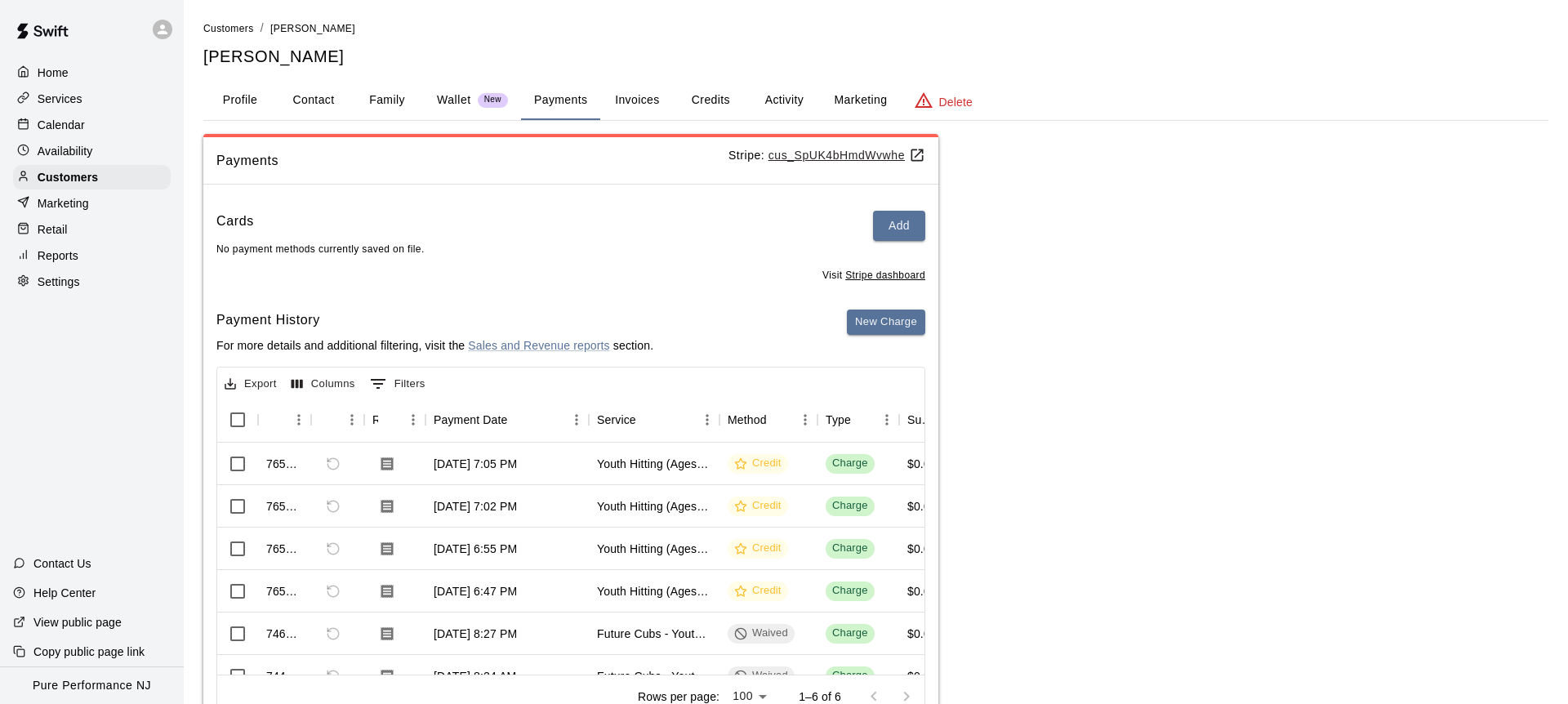
click at [820, 158] on u "cus_SpUK4bHmdWvwhe" at bounding box center [847, 155] width 157 height 13
click at [316, 93] on button "Contact" at bounding box center [313, 100] width 73 height 39
select select "**"
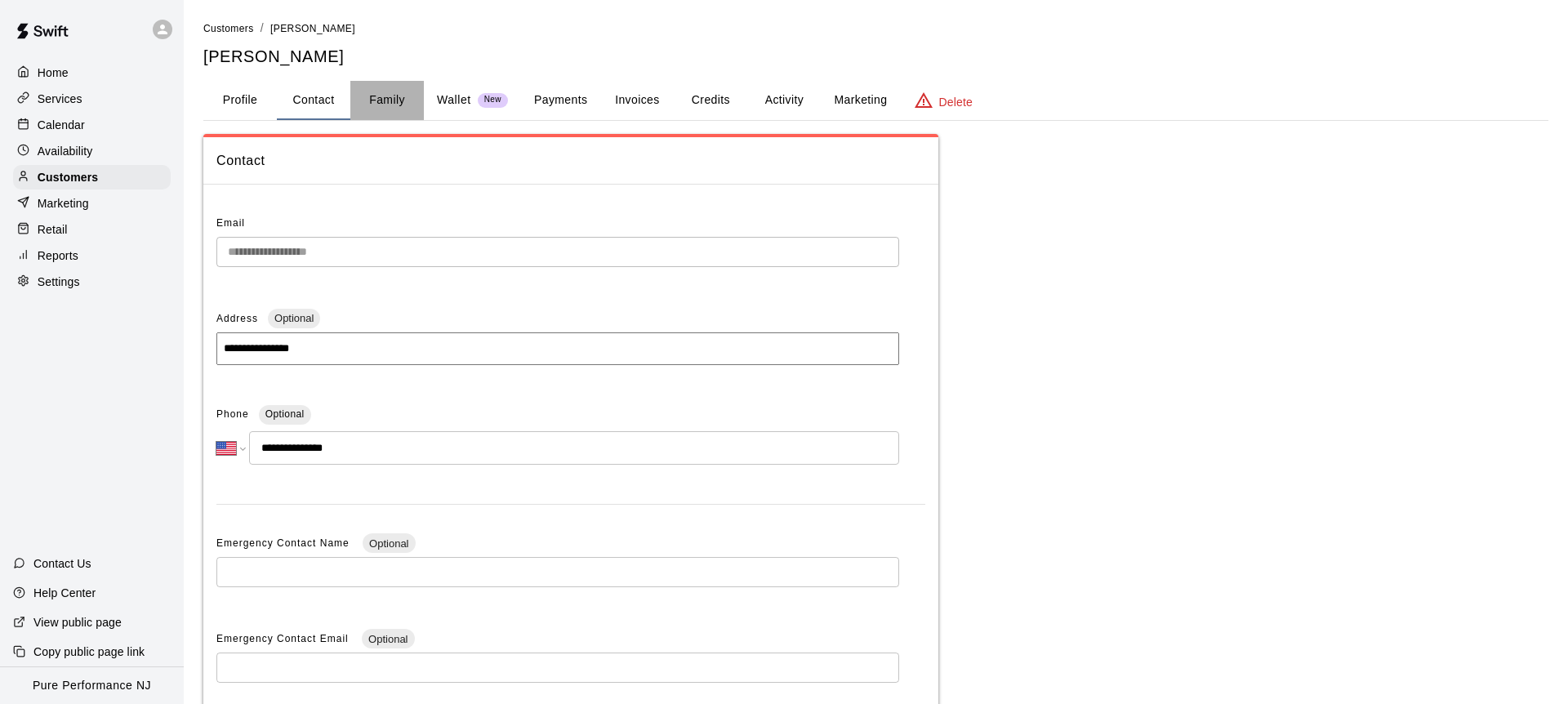
click at [370, 107] on button "Family" at bounding box center [387, 100] width 73 height 39
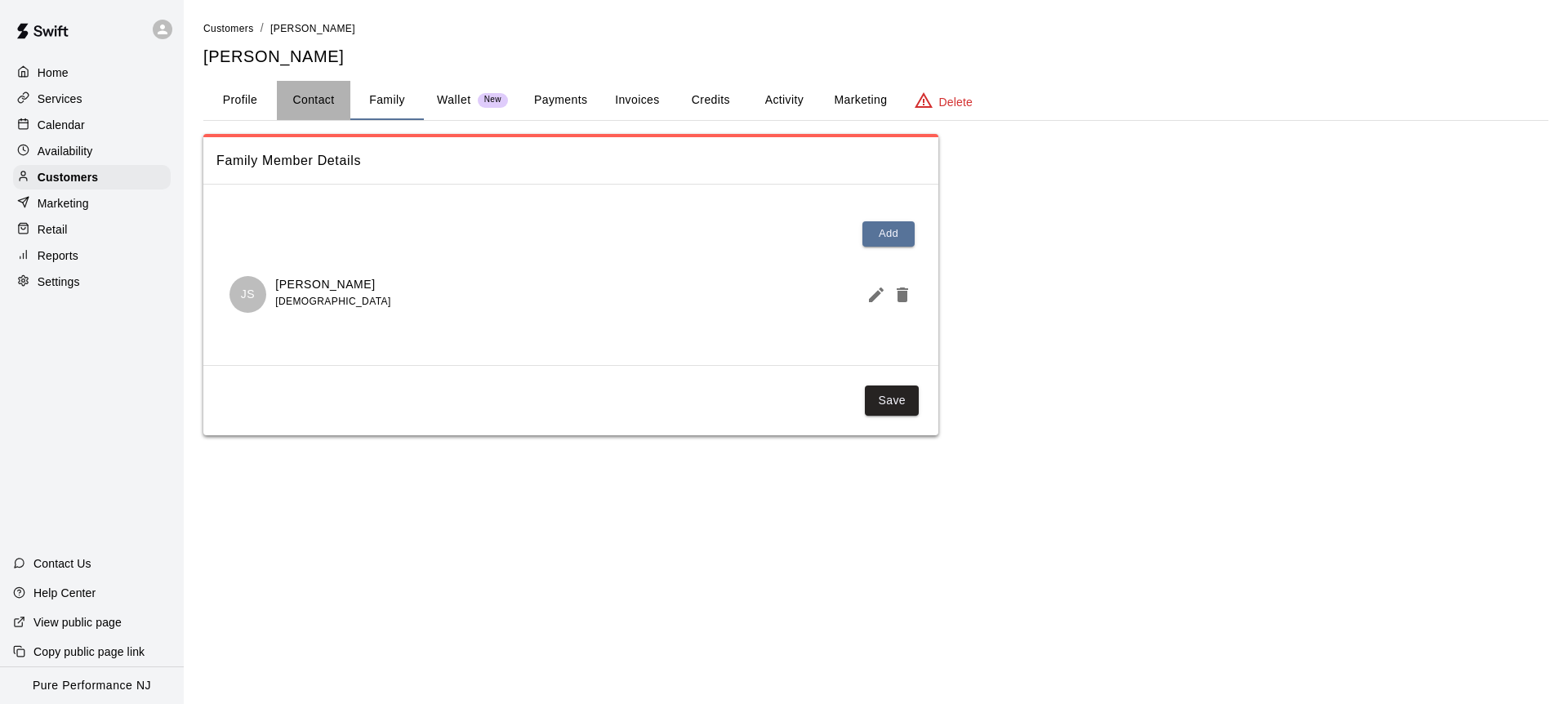
drag, startPoint x: 312, startPoint y: 106, endPoint x: 303, endPoint y: 106, distance: 9.0
click at [312, 106] on button "Contact" at bounding box center [313, 100] width 73 height 39
select select "**"
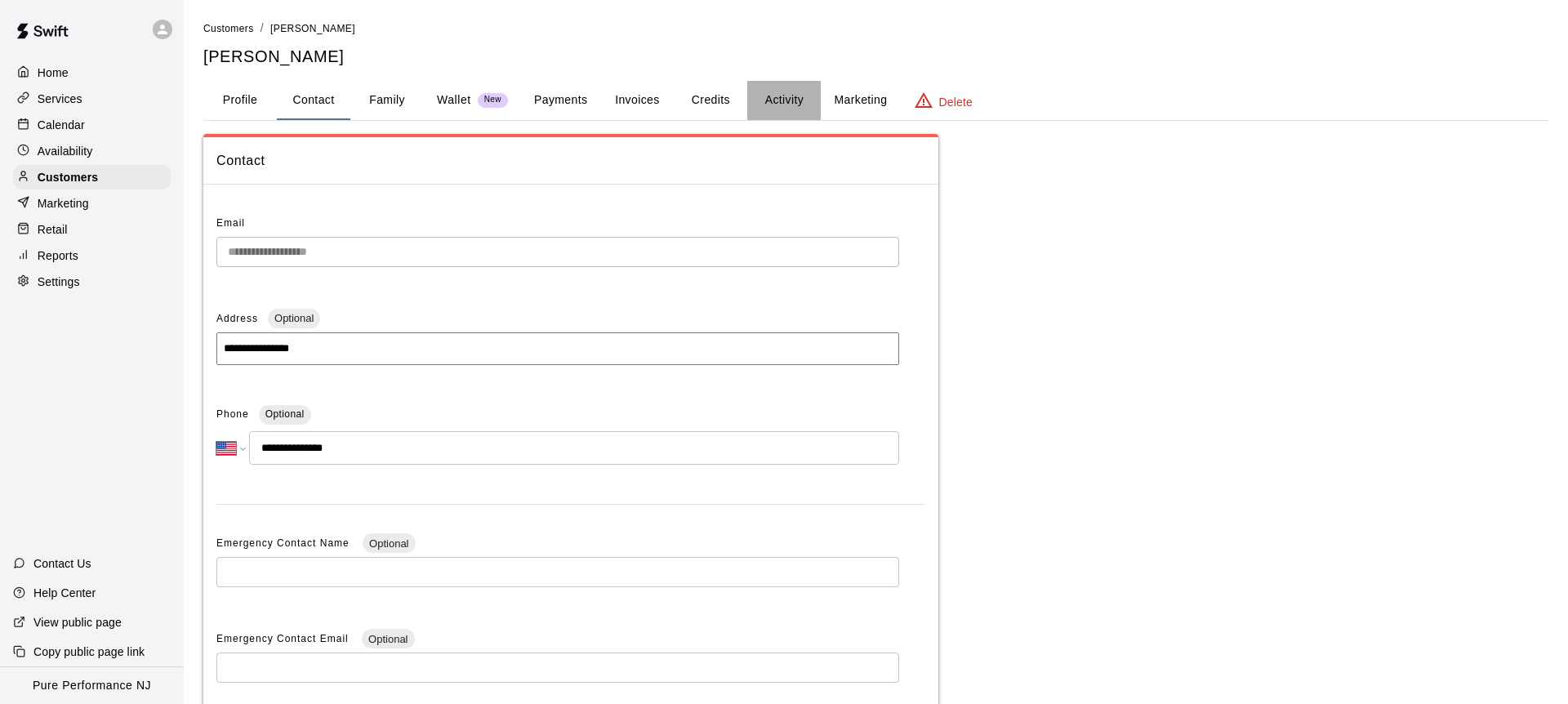
click at [757, 92] on button "Activity" at bounding box center [784, 100] width 73 height 39
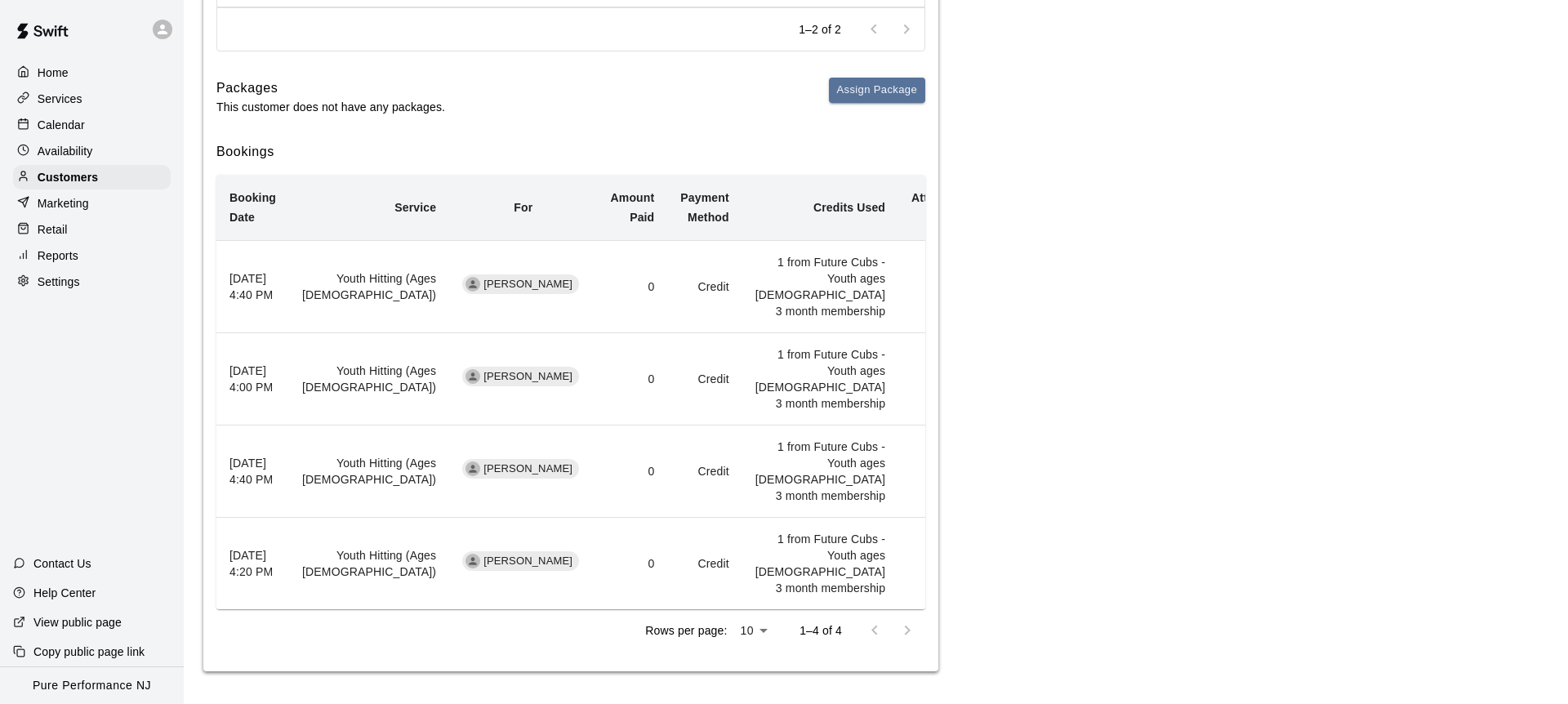
scroll to position [505, 0]
click at [1147, 319] on div "Activity Memberships Assign Membership Join Date Membership Status Cancel Date …" at bounding box center [876, 216] width 1345 height 912
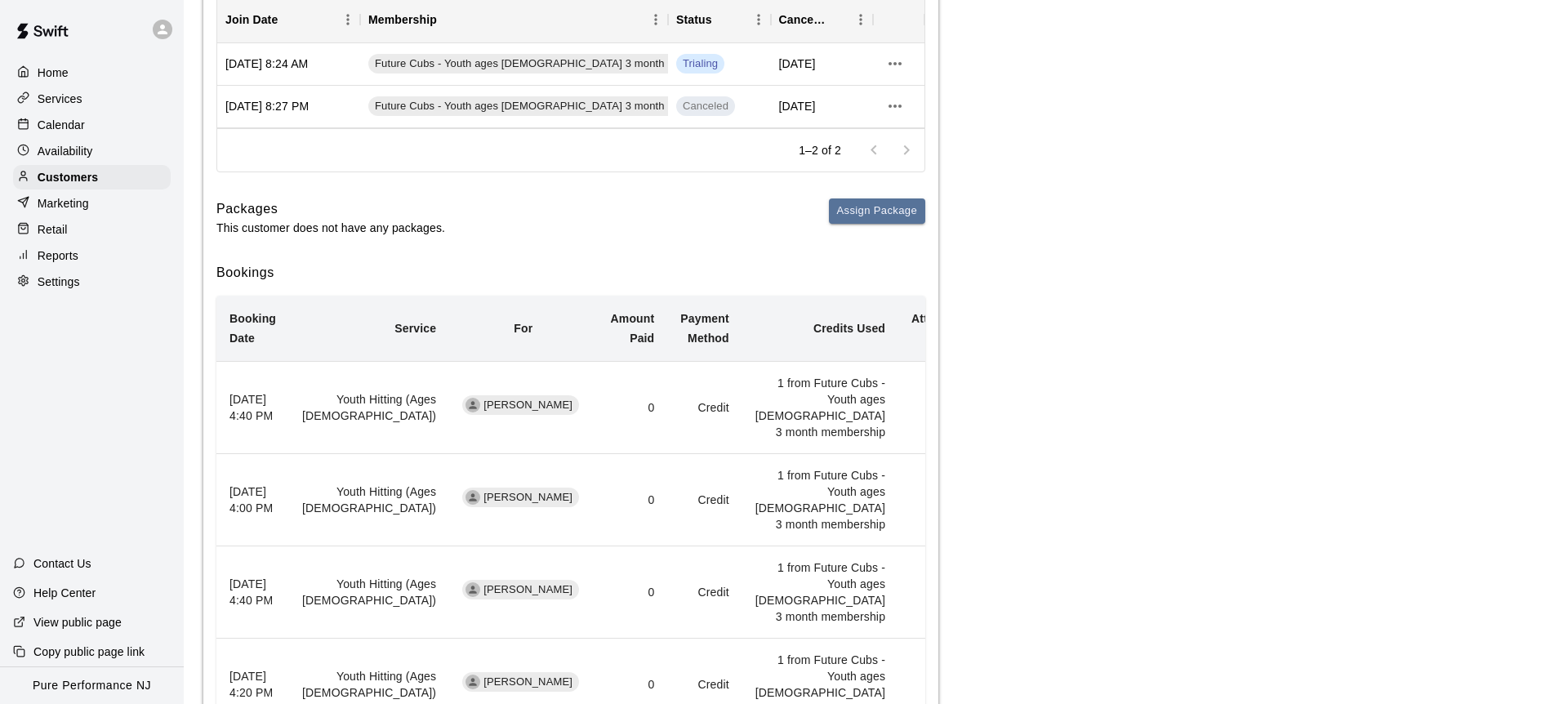
scroll to position [0, 0]
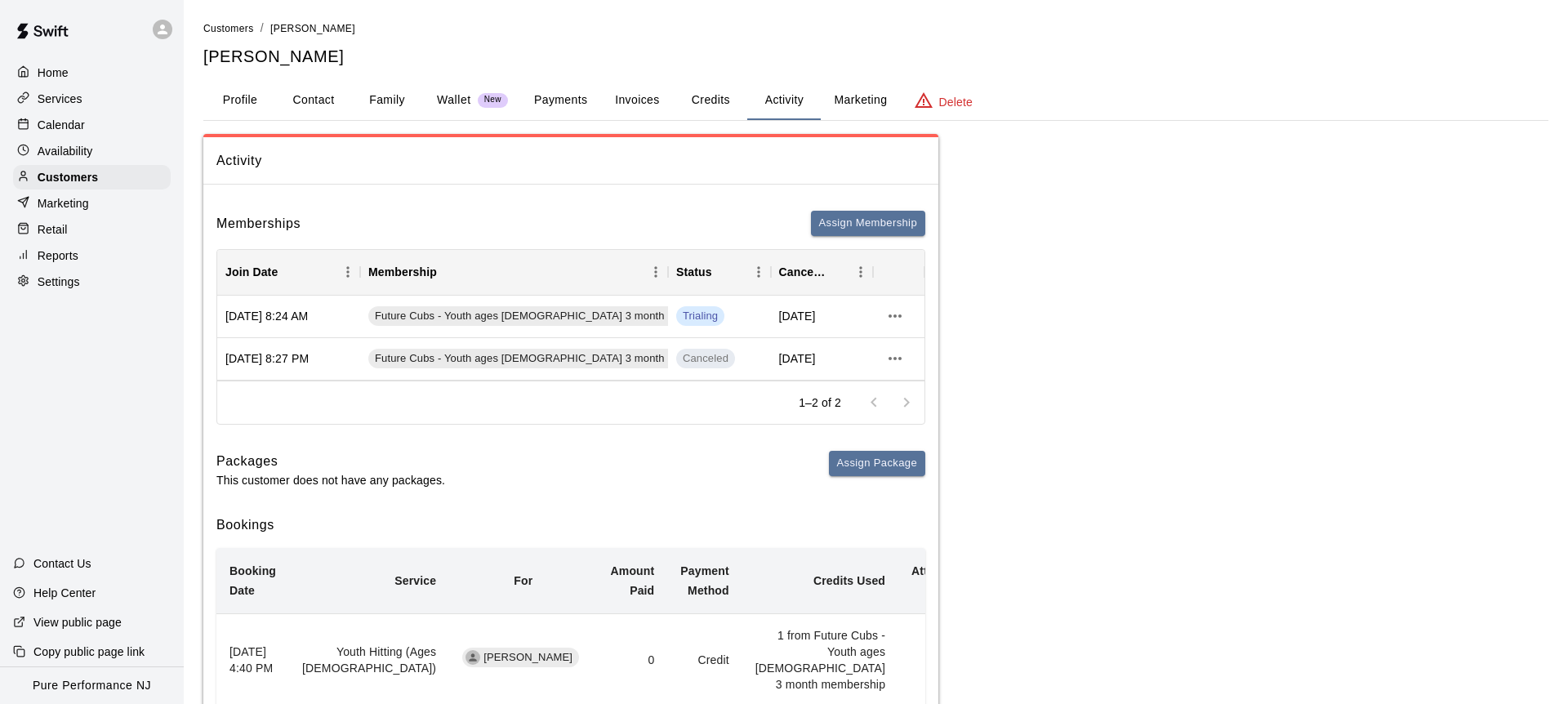
click at [725, 404] on div "1–2 of 2" at bounding box center [571, 402] width 708 height 43
click at [70, 250] on p "Reports" at bounding box center [57, 255] width 41 height 16
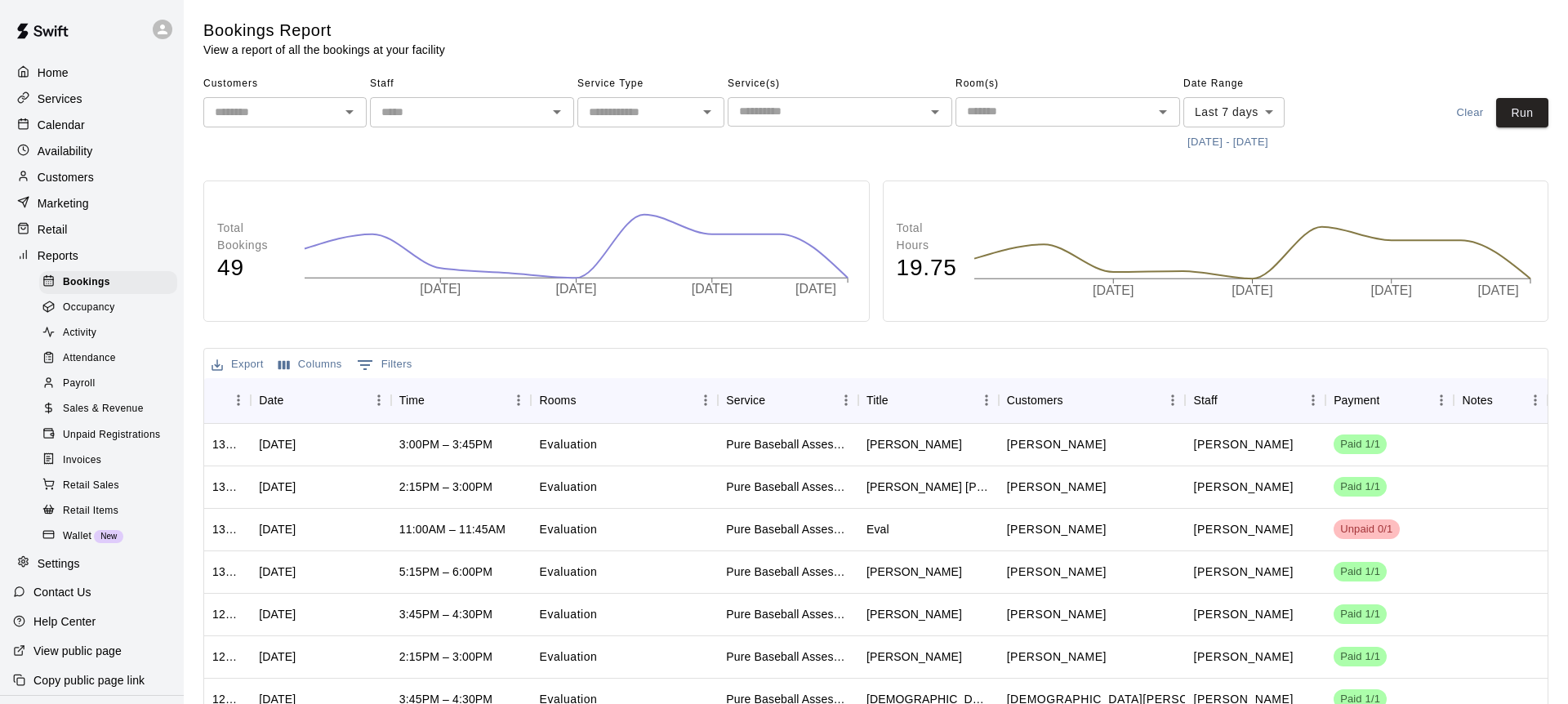
scroll to position [28, 0]
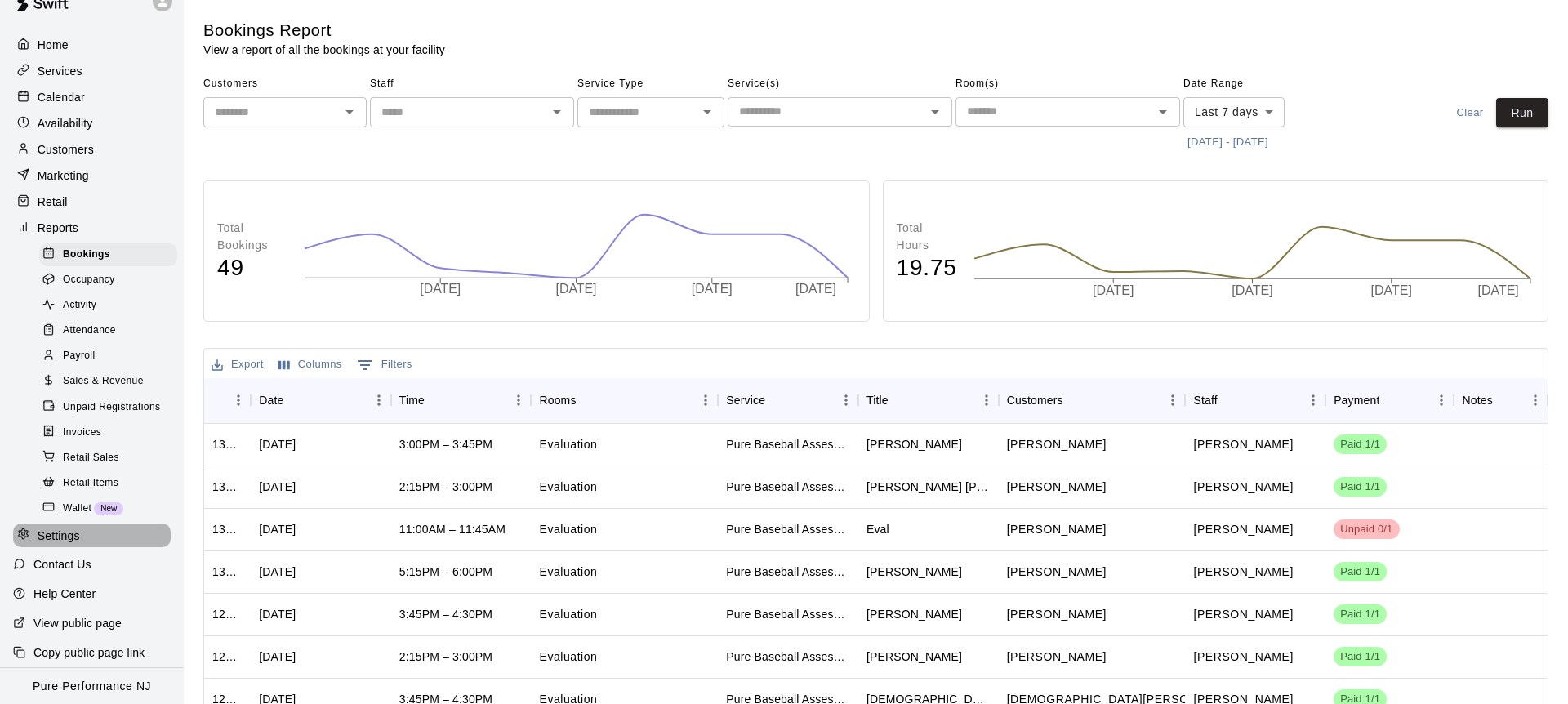
click at [54, 544] on div "Settings" at bounding box center [92, 536] width 158 height 25
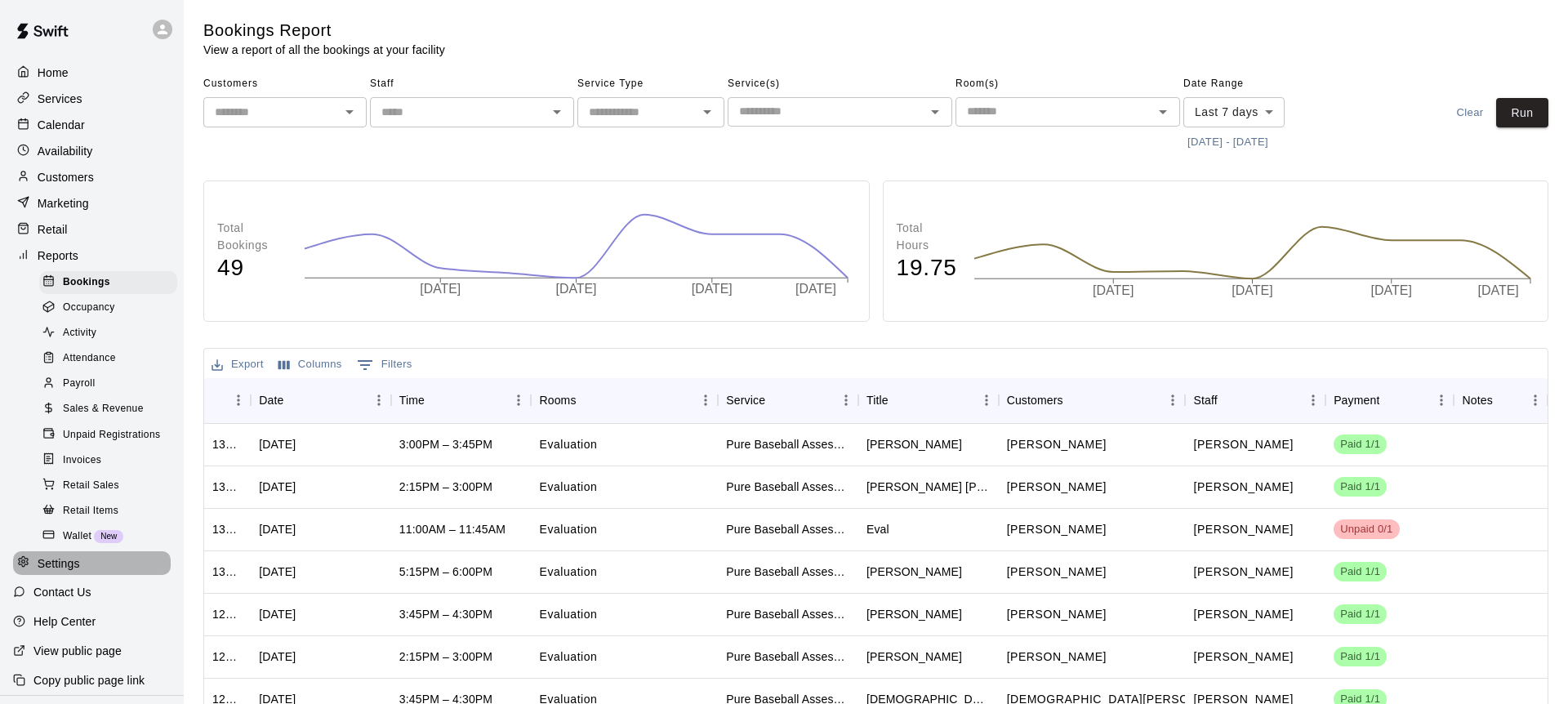
select select "**"
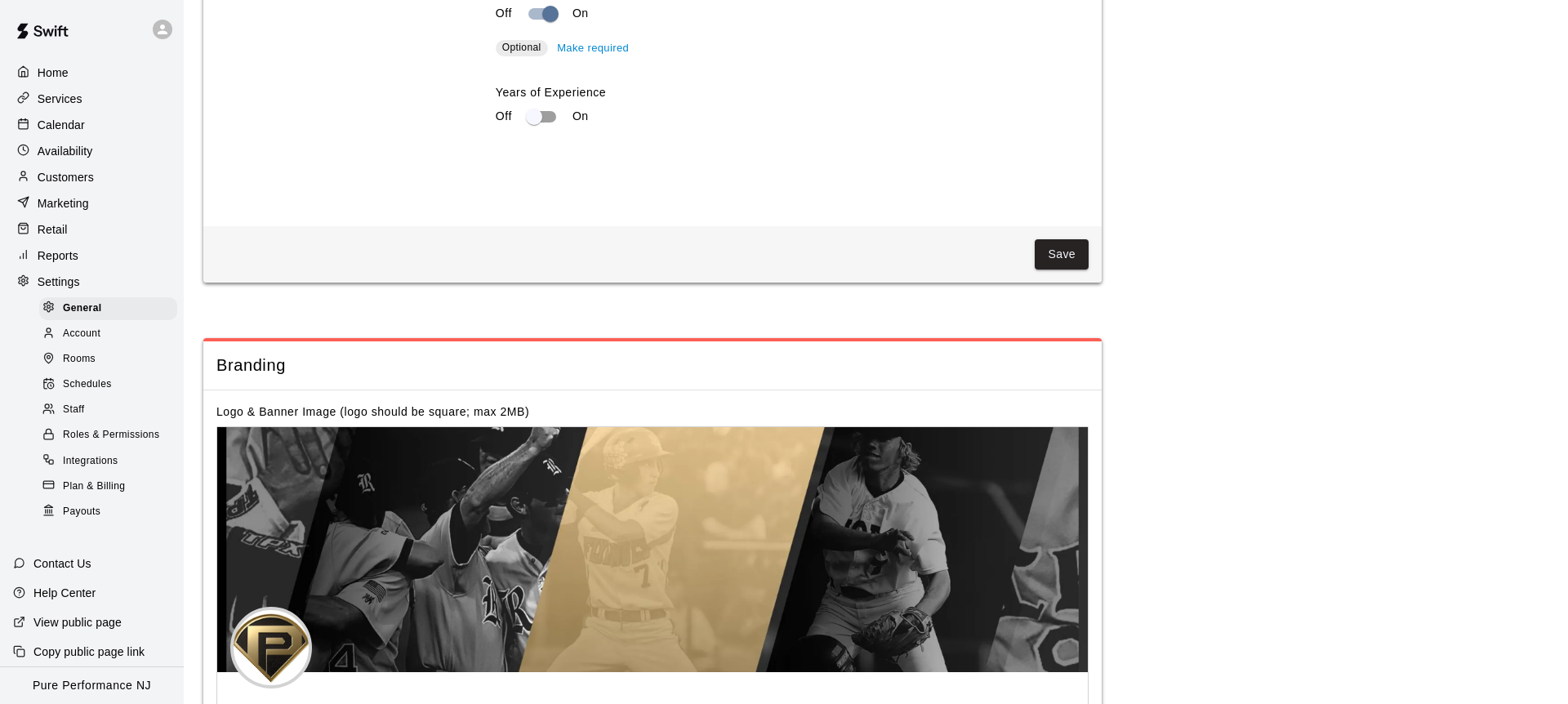
scroll to position [2994, 0]
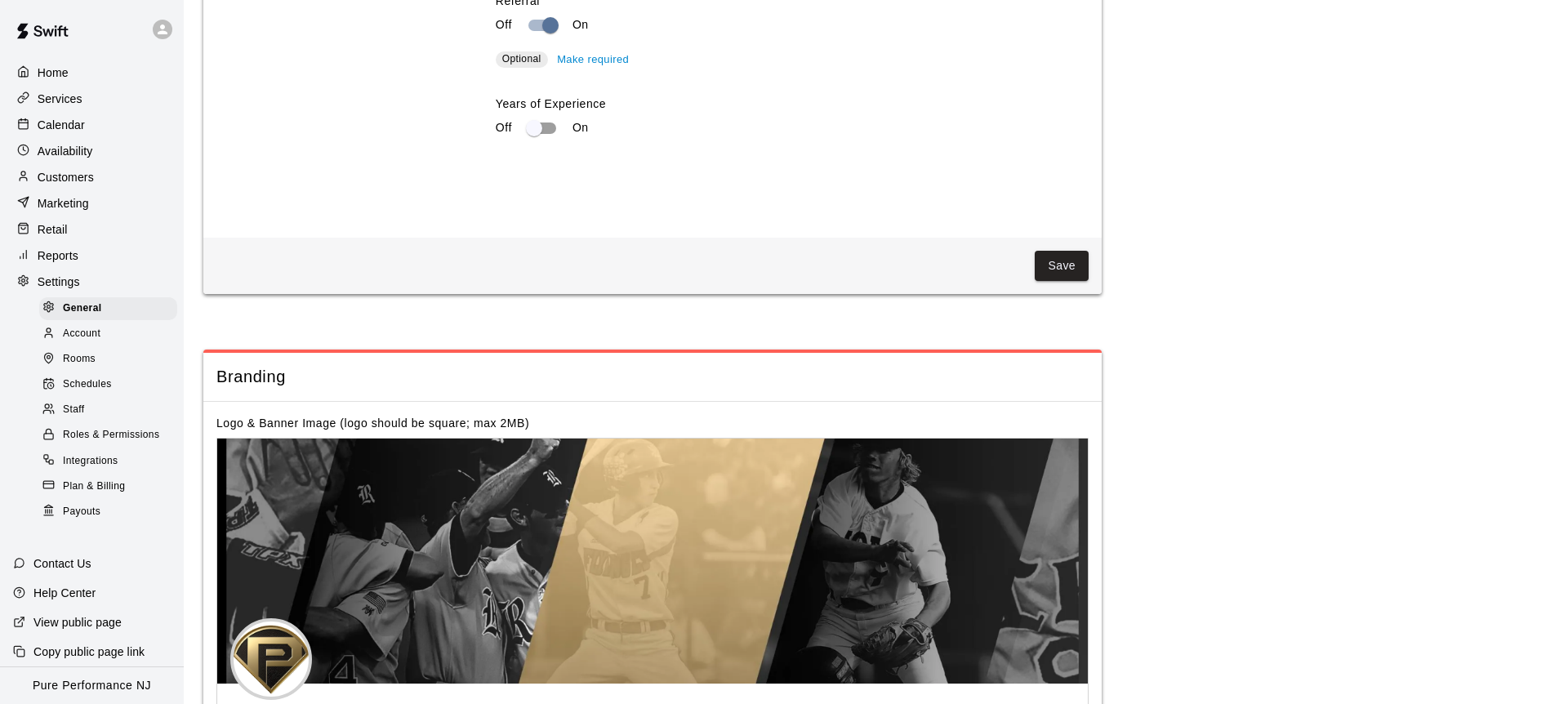
click at [49, 87] on div "Services" at bounding box center [92, 99] width 158 height 25
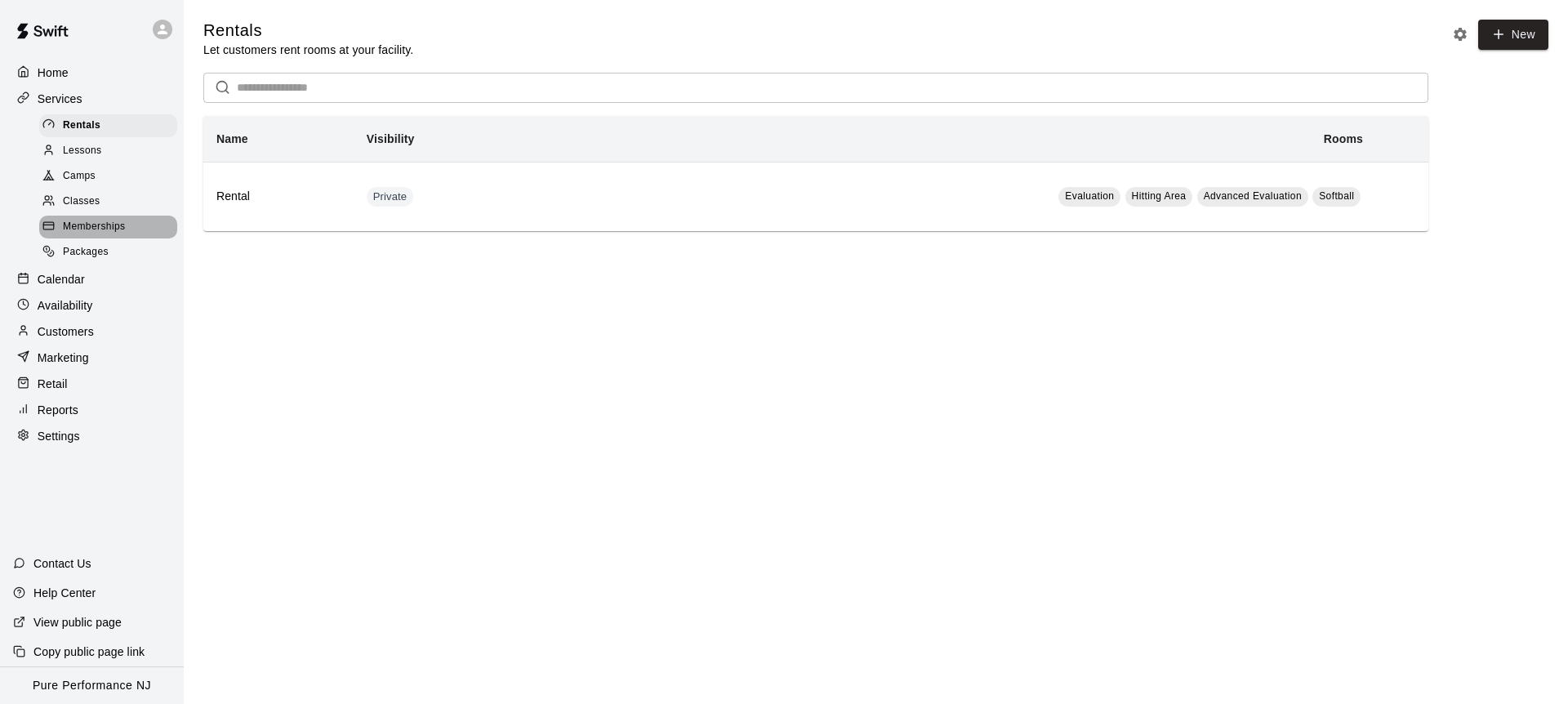
click at [86, 226] on span "Memberships" at bounding box center [93, 227] width 62 height 16
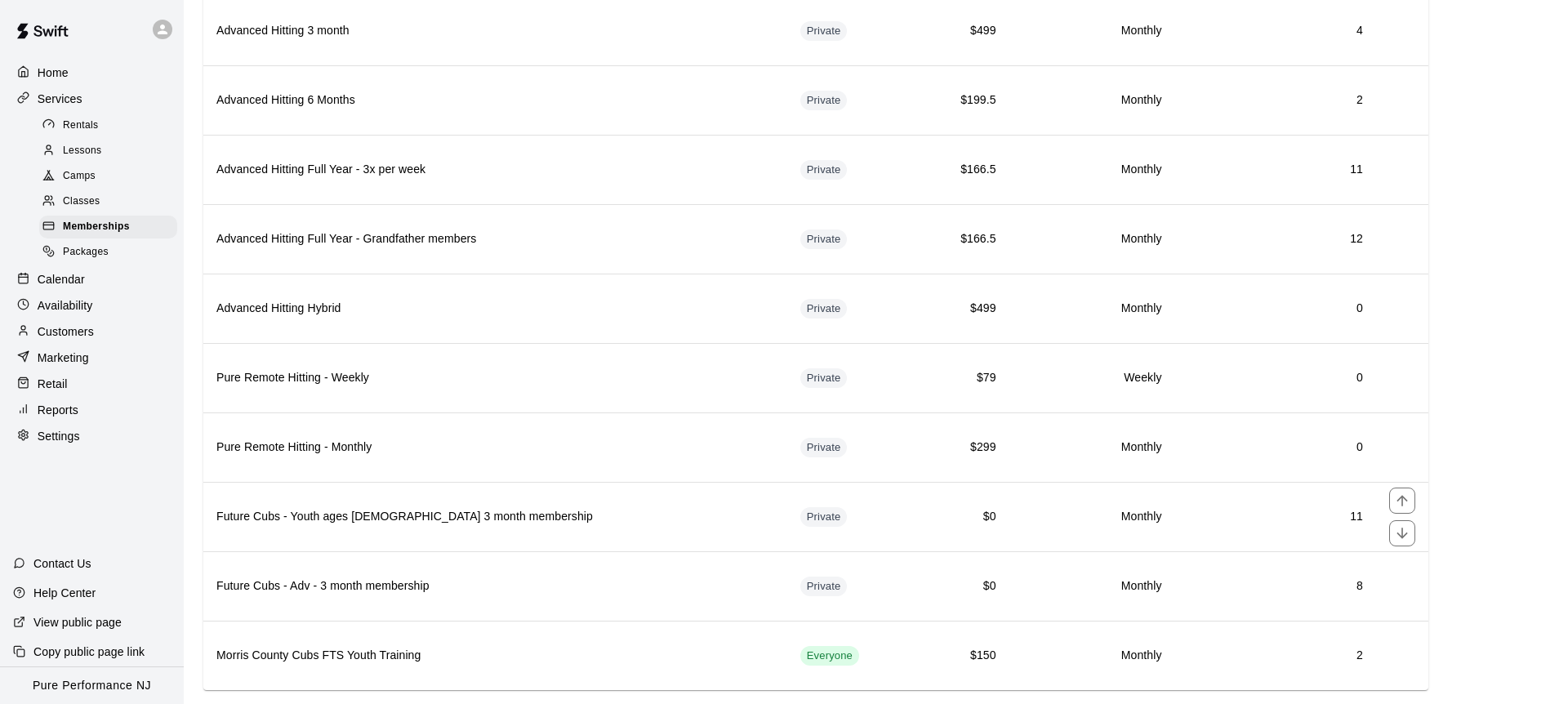
scroll to position [1725, 0]
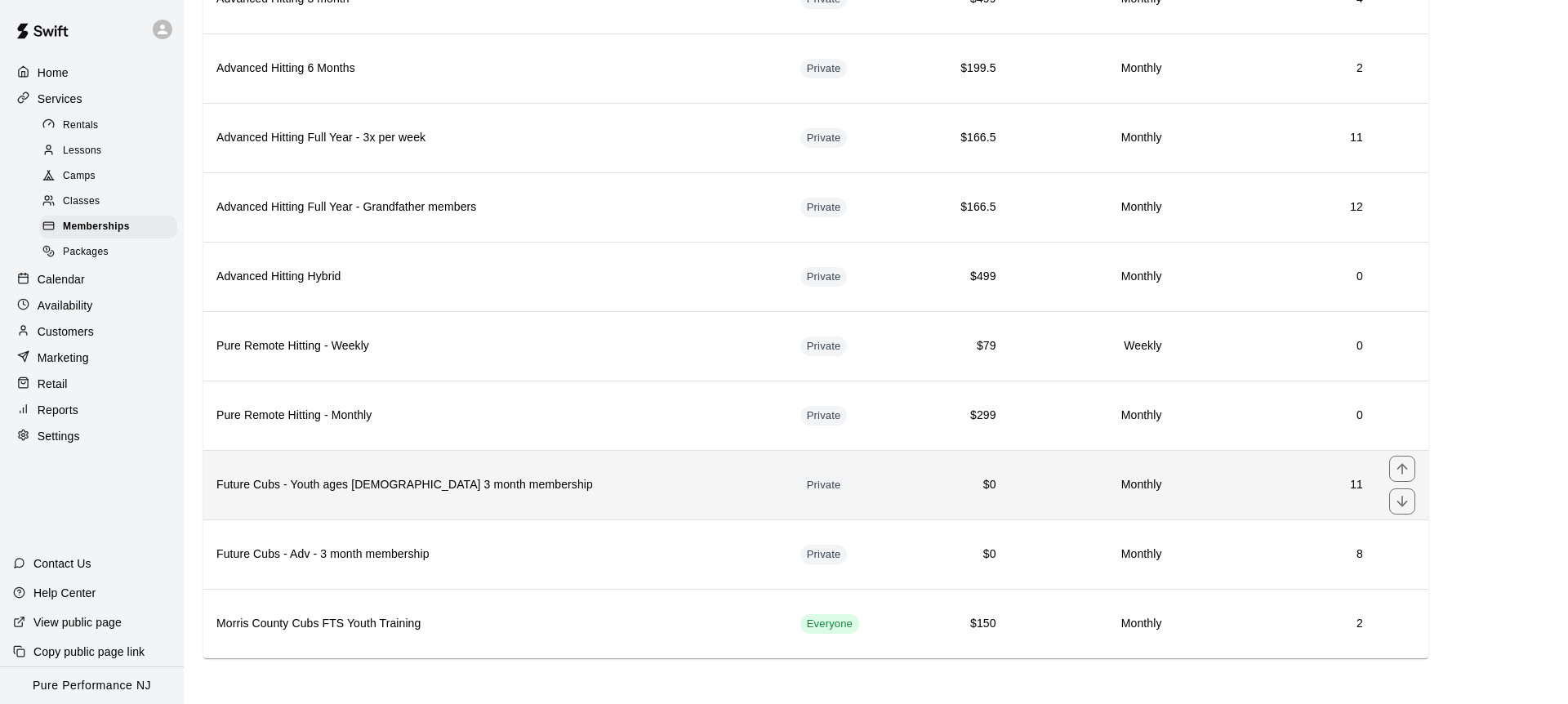
click at [503, 474] on th "Future Cubs - Youth ages 9-12 3 month membership" at bounding box center [495, 484] width 584 height 70
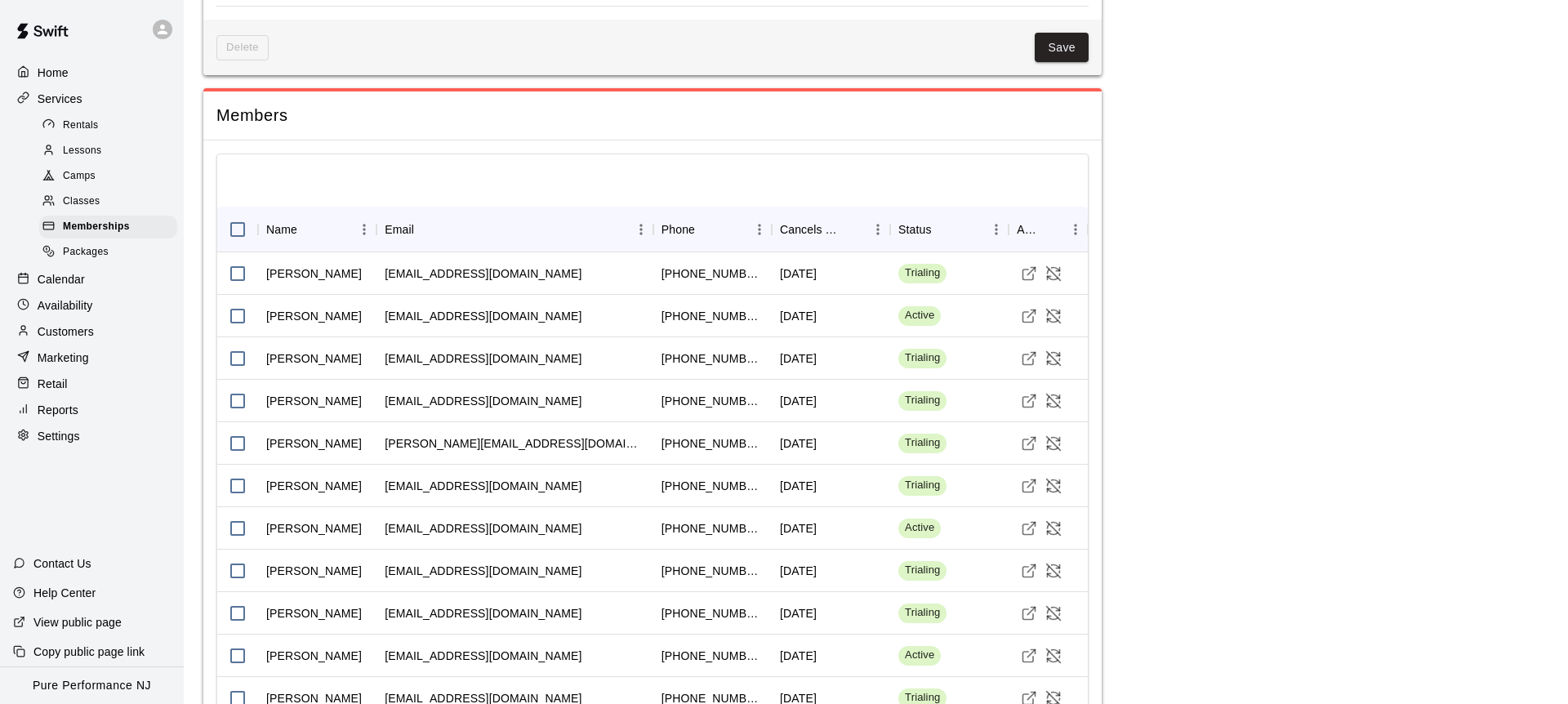
scroll to position [1190, 0]
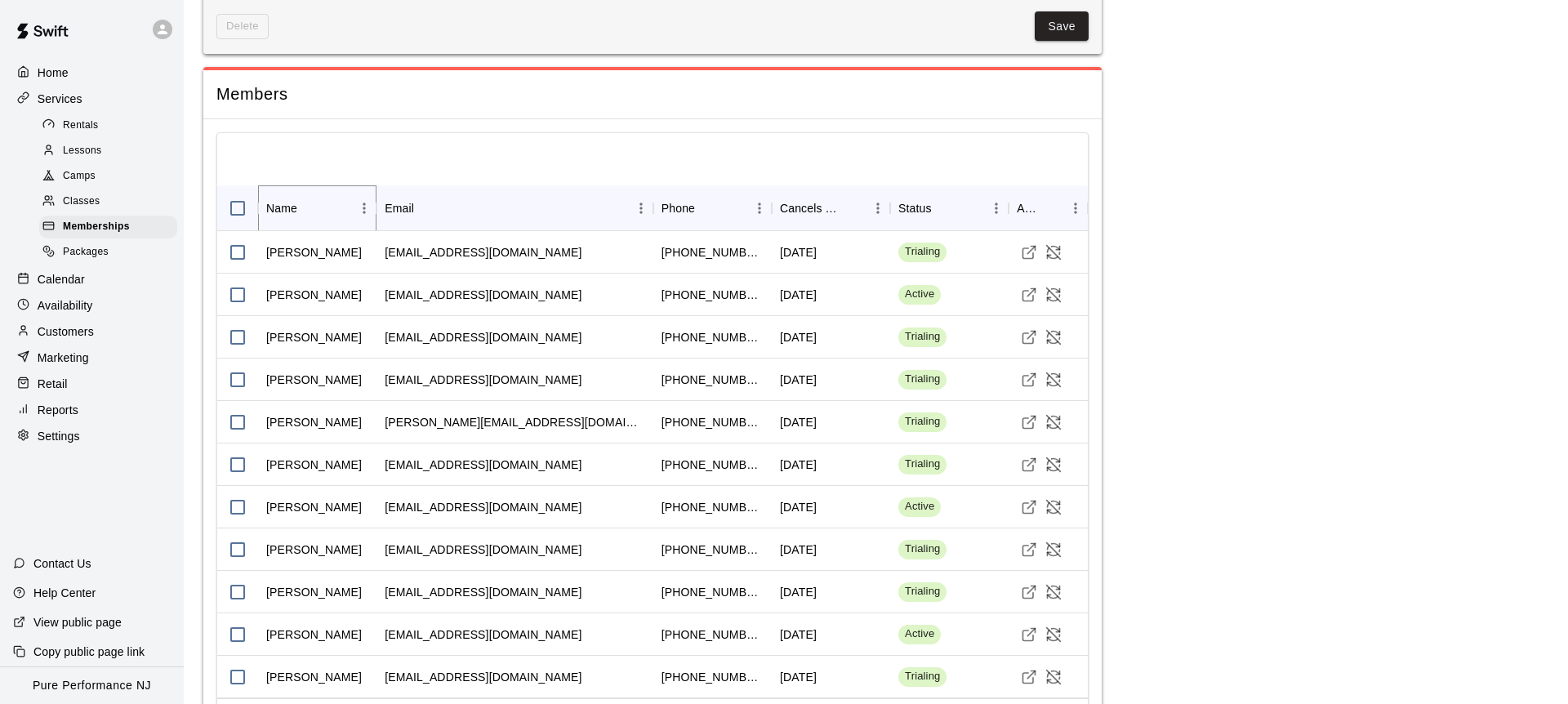
click at [304, 208] on icon "Sort" at bounding box center [309, 209] width 10 height 10
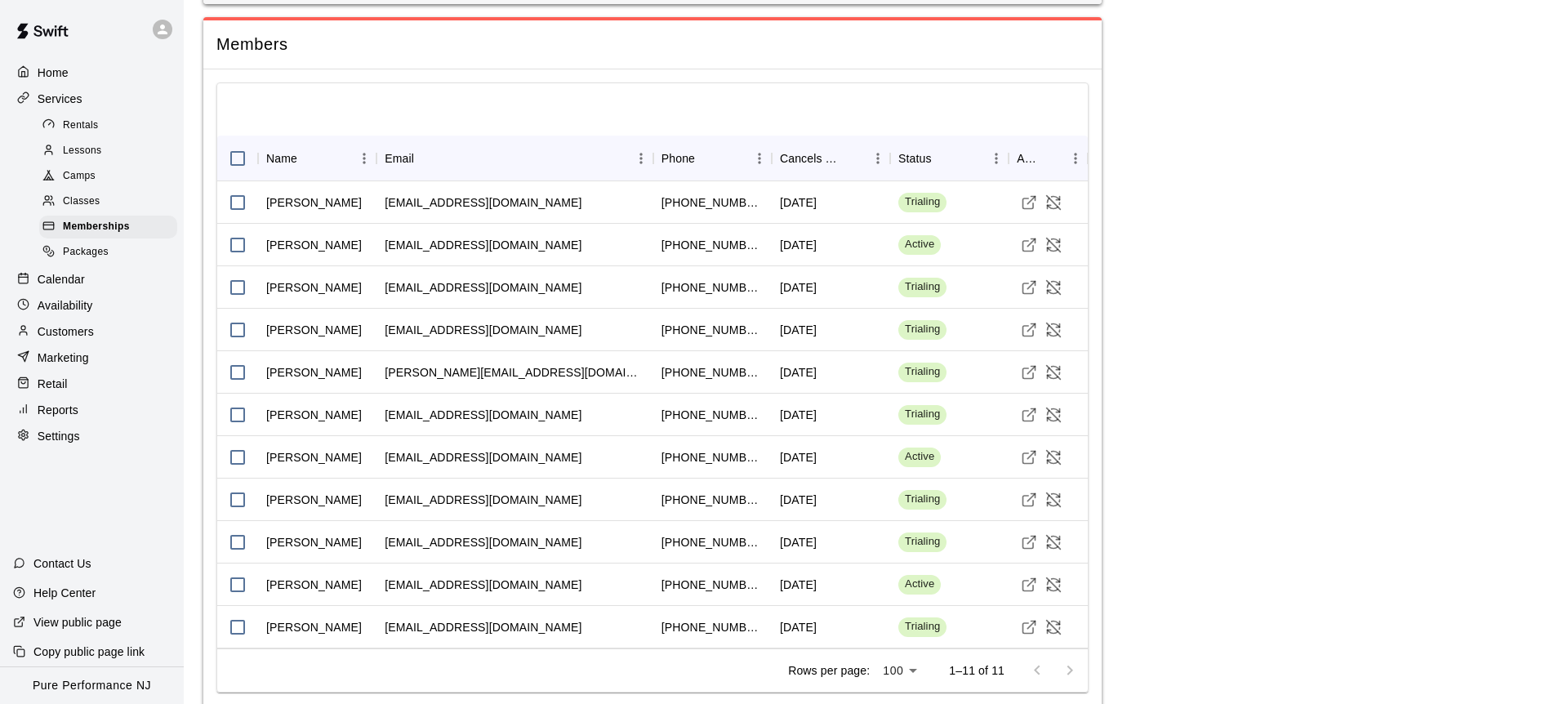
scroll to position [1280, 0]
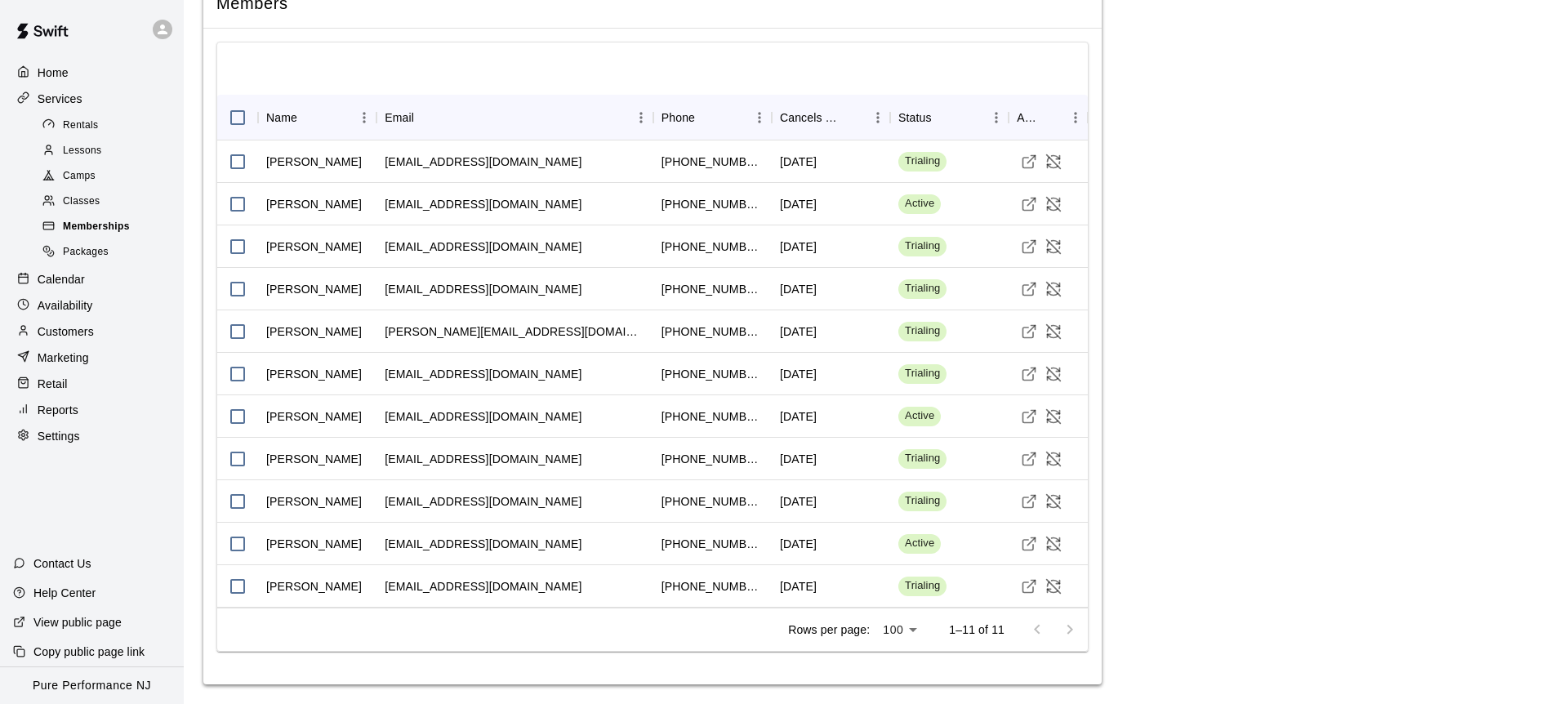
click at [106, 228] on span "Memberships" at bounding box center [96, 227] width 67 height 16
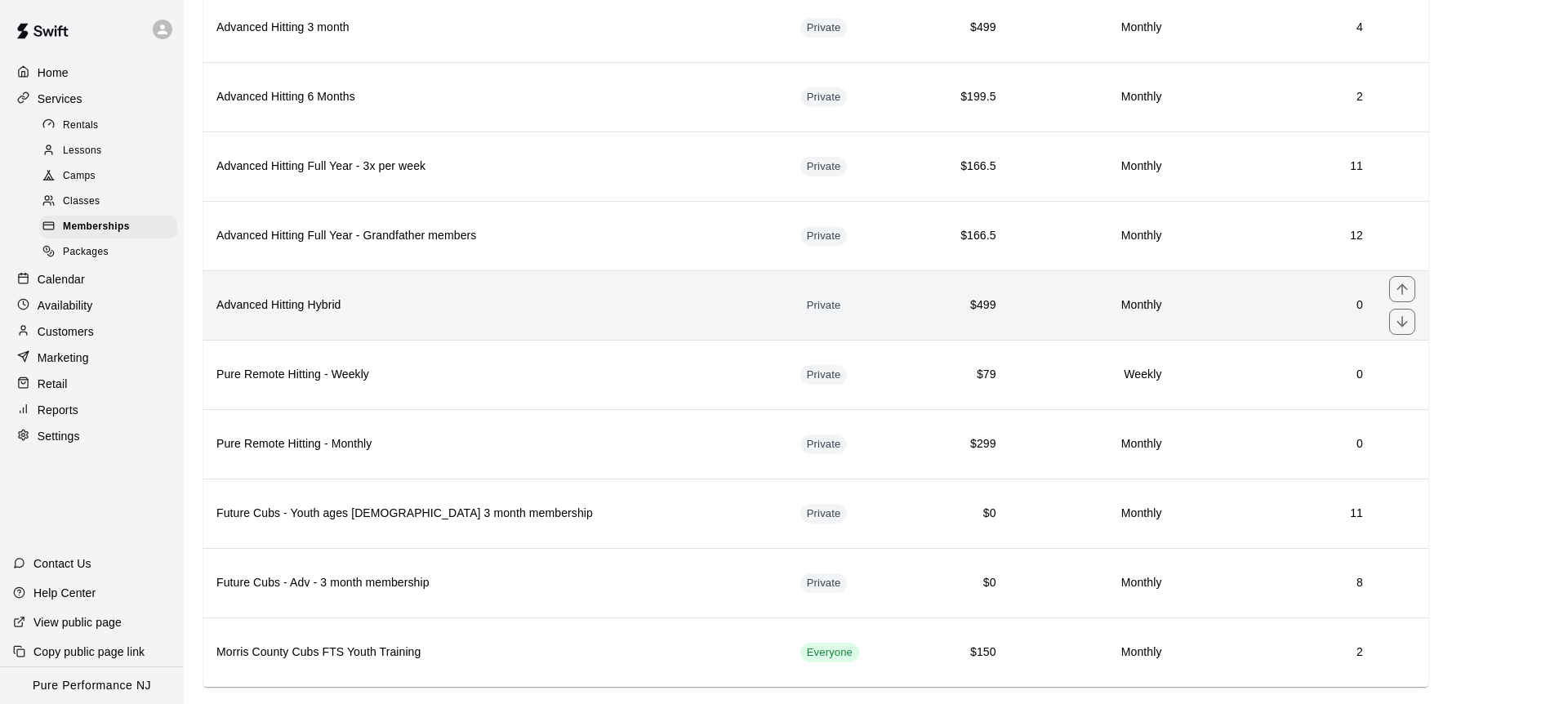
scroll to position [1725, 0]
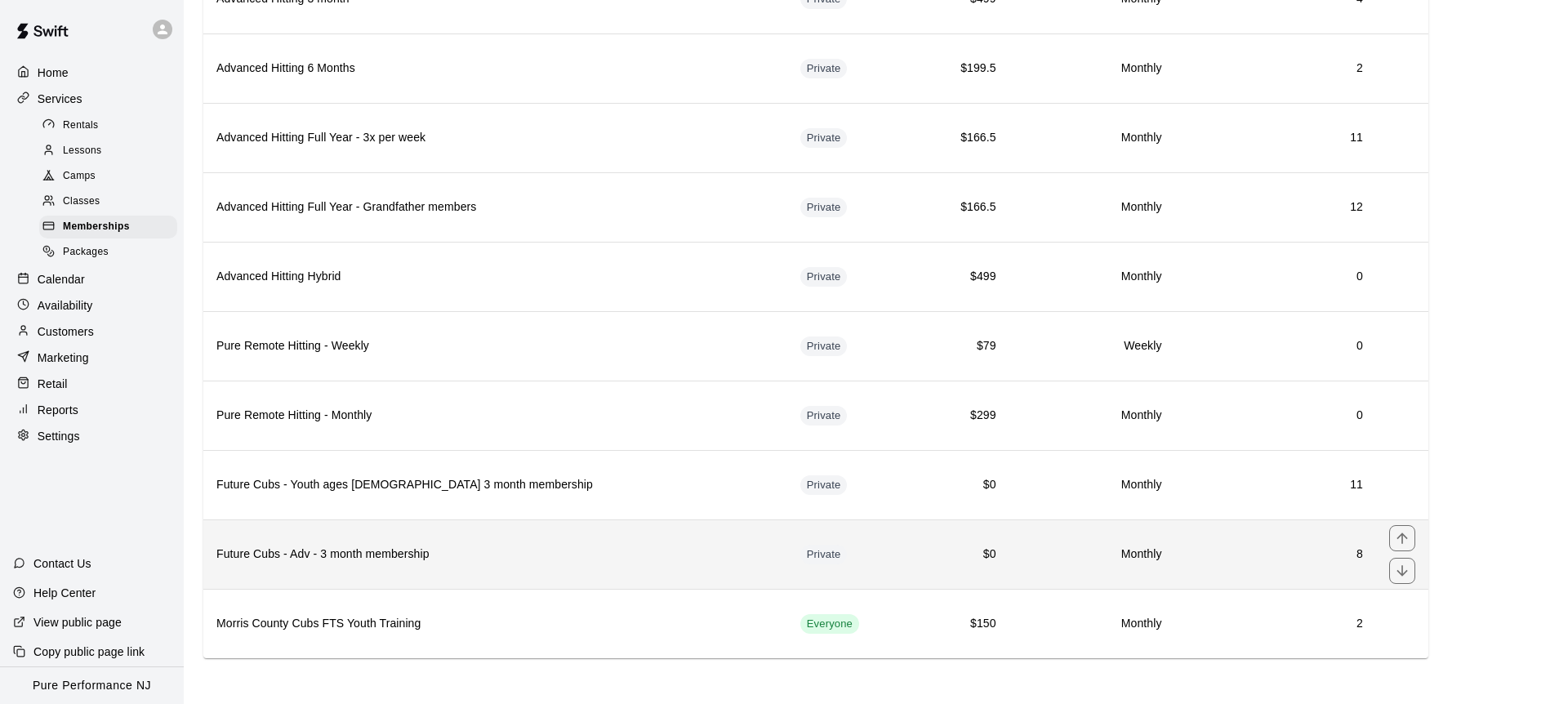
click at [446, 561] on h6 "Future Cubs - Adv - 3 month membership" at bounding box center [495, 554] width 558 height 18
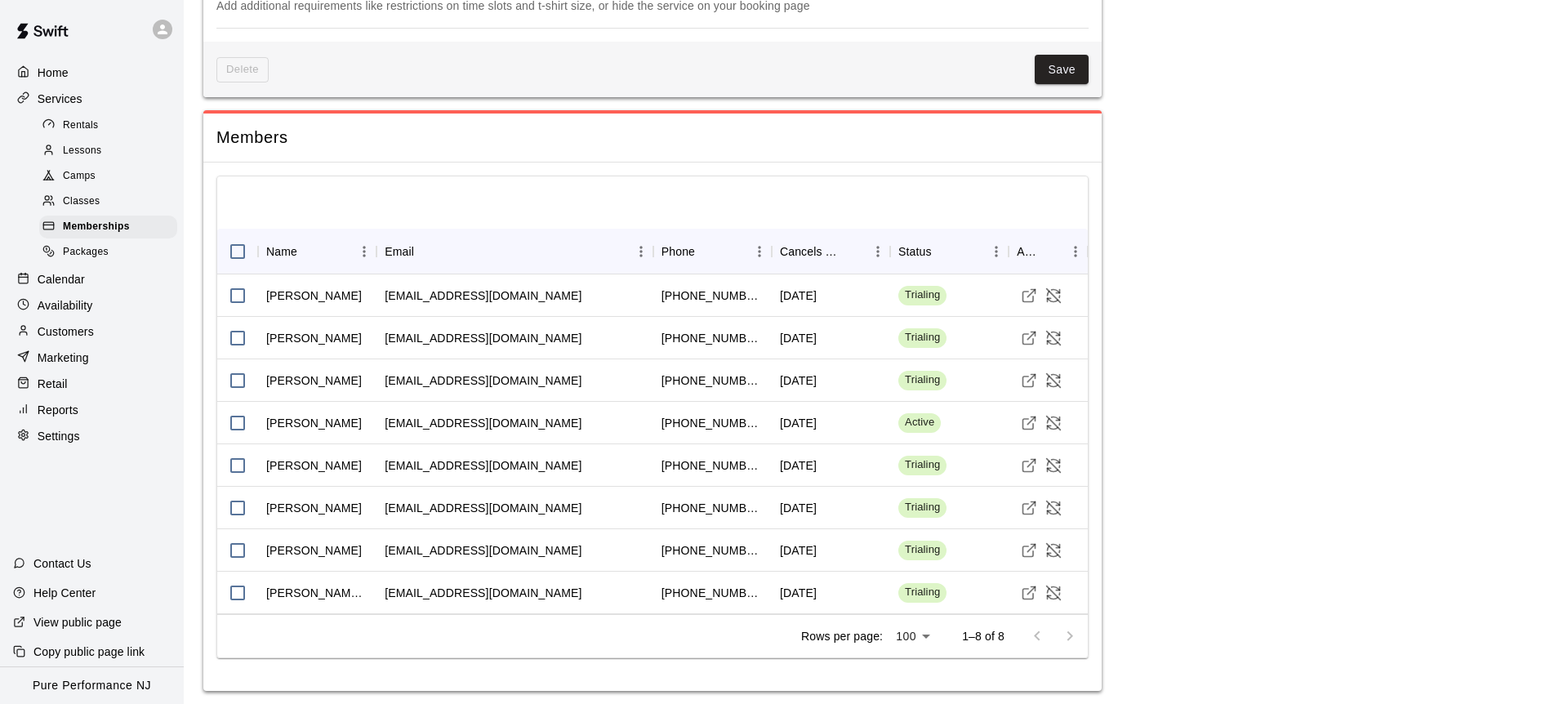
scroll to position [1153, 0]
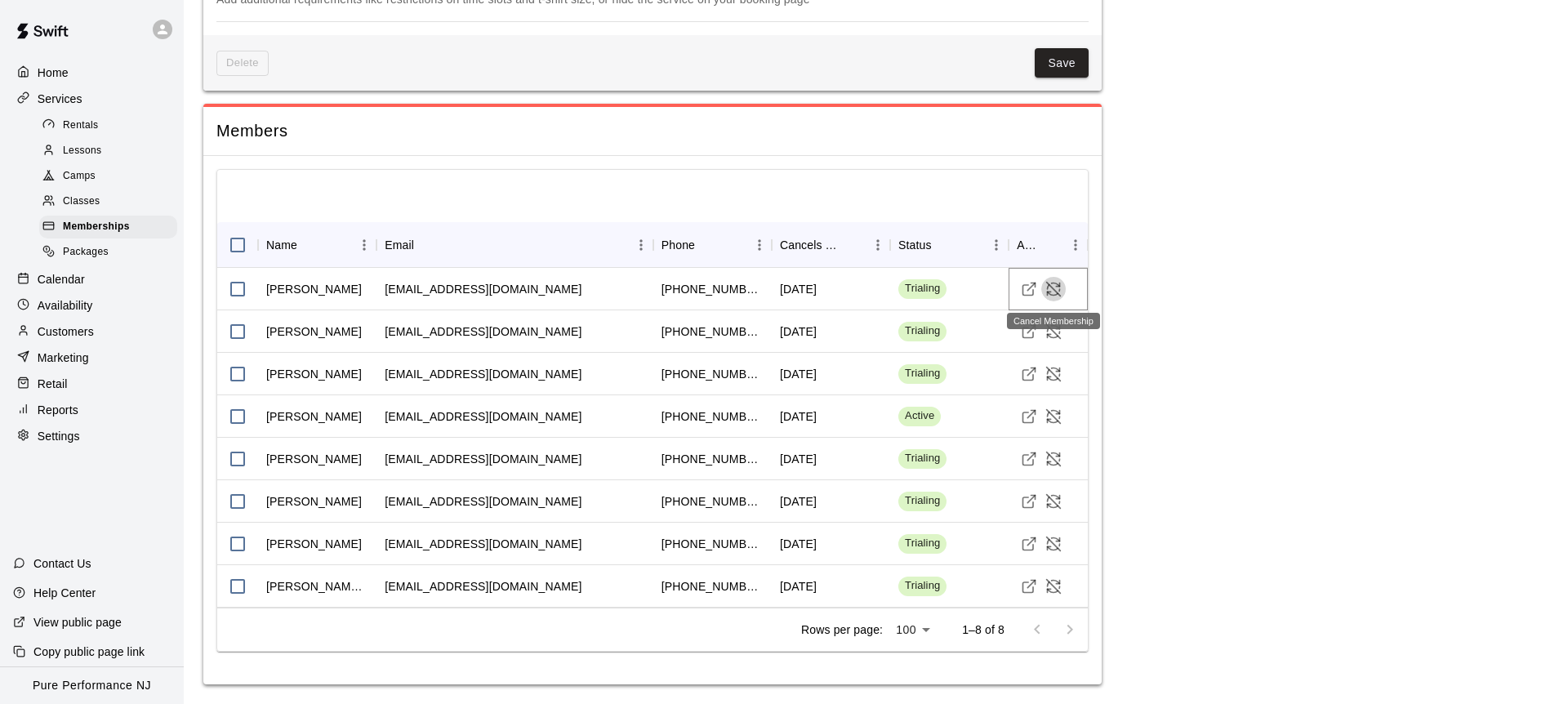
click at [1052, 288] on icon "Cancel Membership" at bounding box center [1054, 289] width 14 height 14
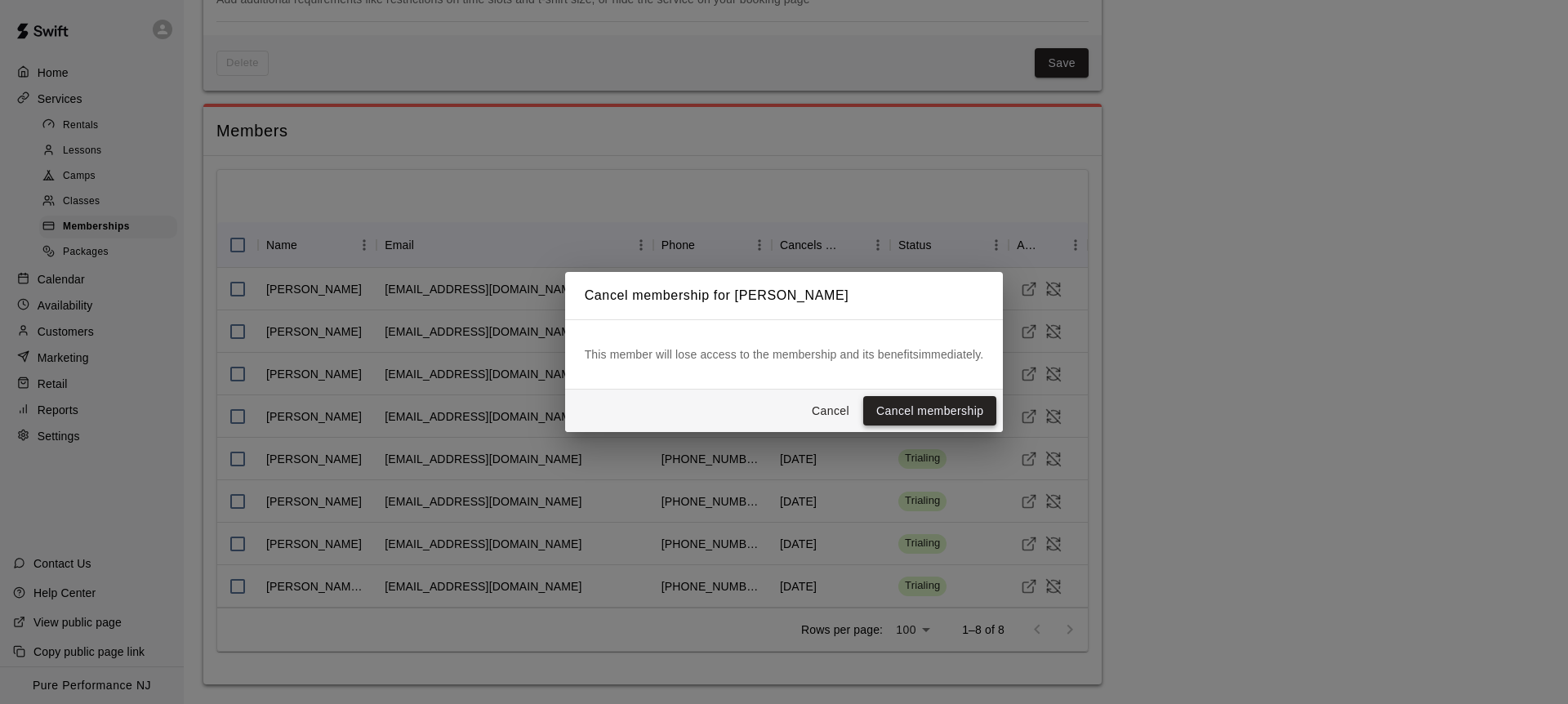
click at [924, 410] on button "Cancel membership" at bounding box center [930, 412] width 133 height 30
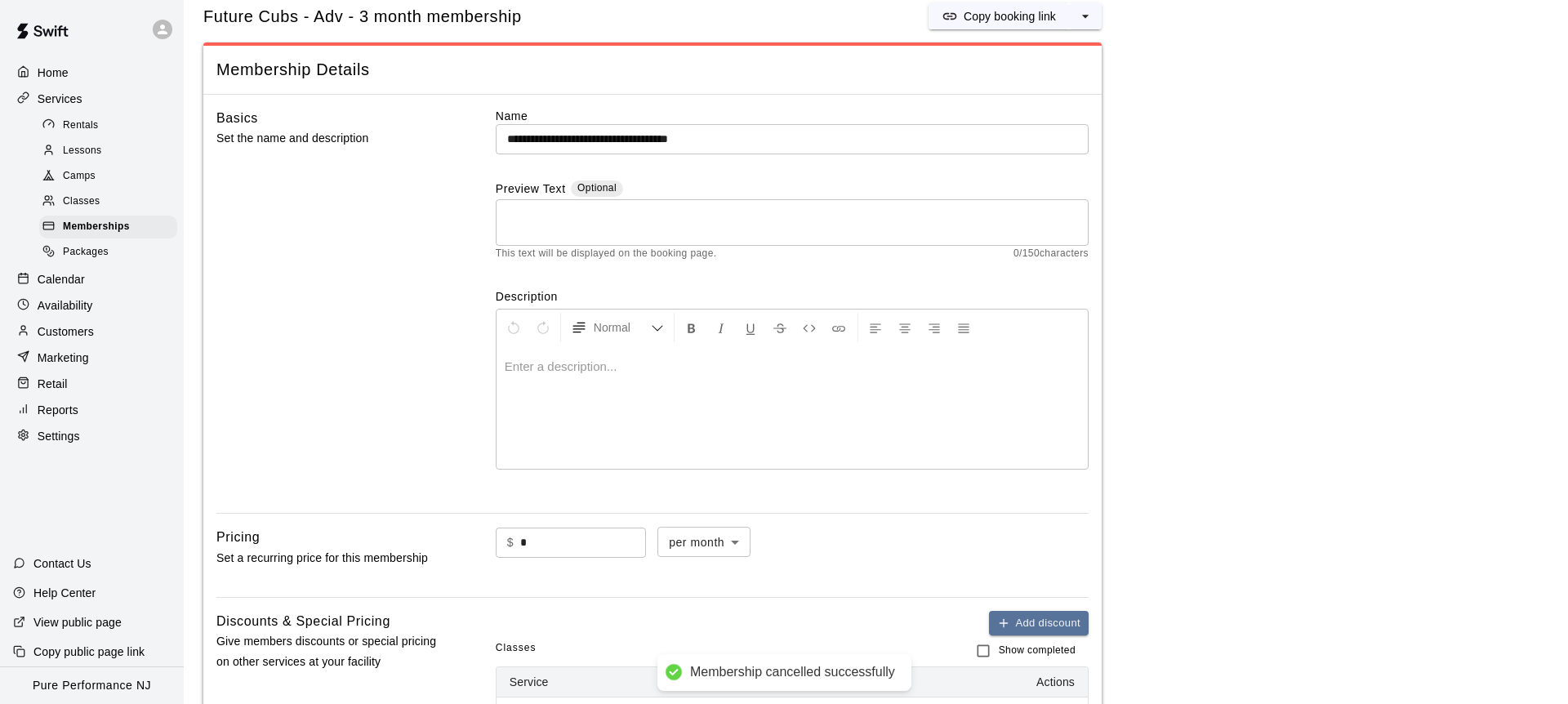
scroll to position [0, 0]
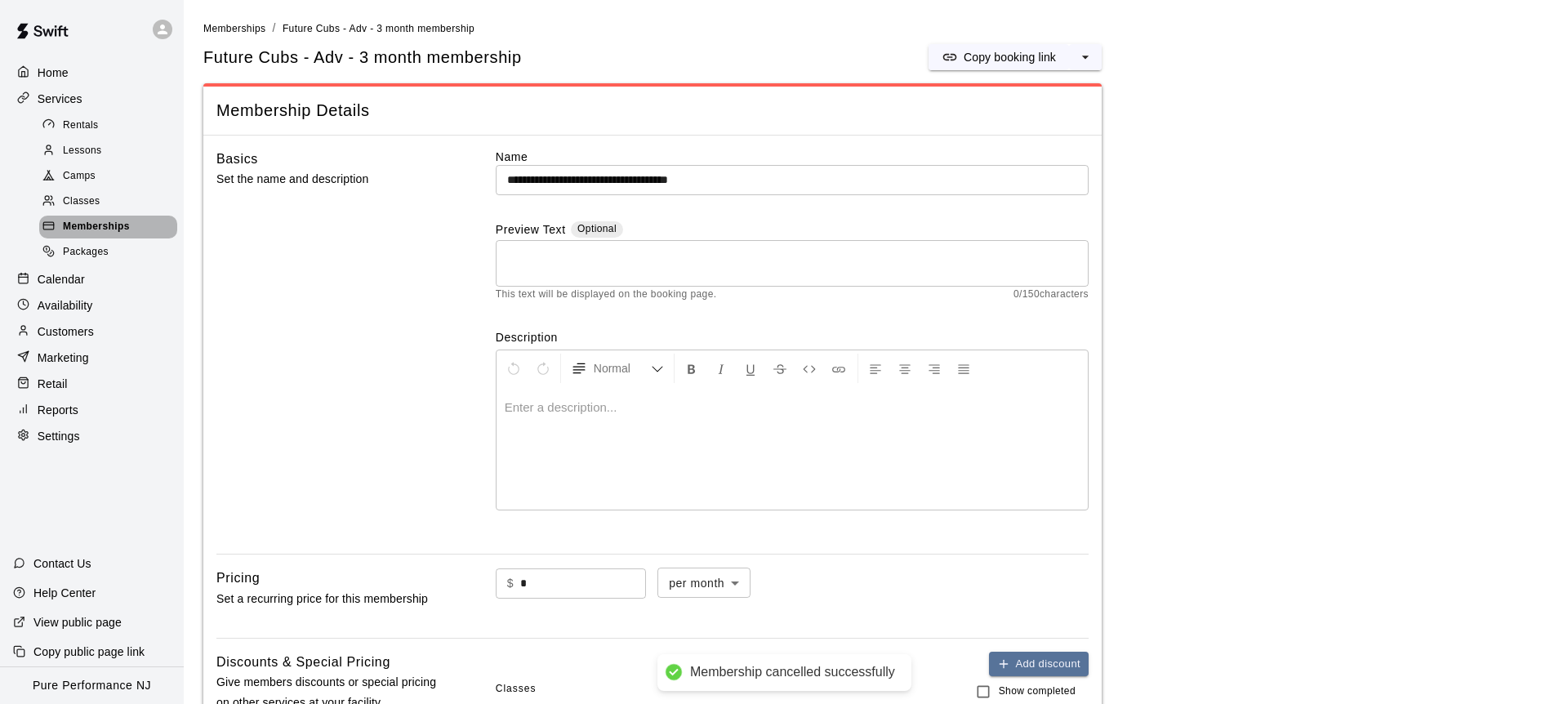
click at [77, 225] on span "Memberships" at bounding box center [96, 227] width 67 height 16
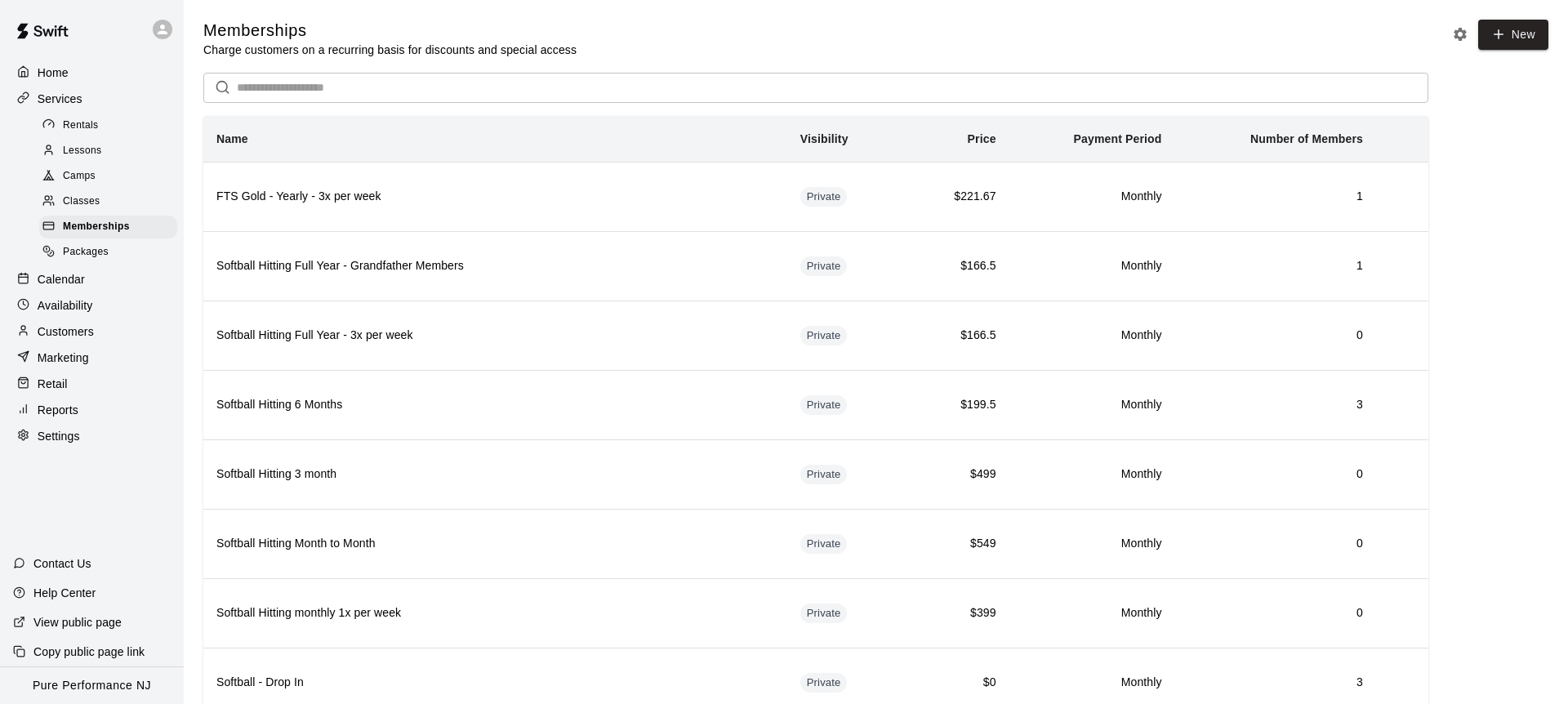
click at [164, 28] on icon at bounding box center [163, 30] width 10 height 10
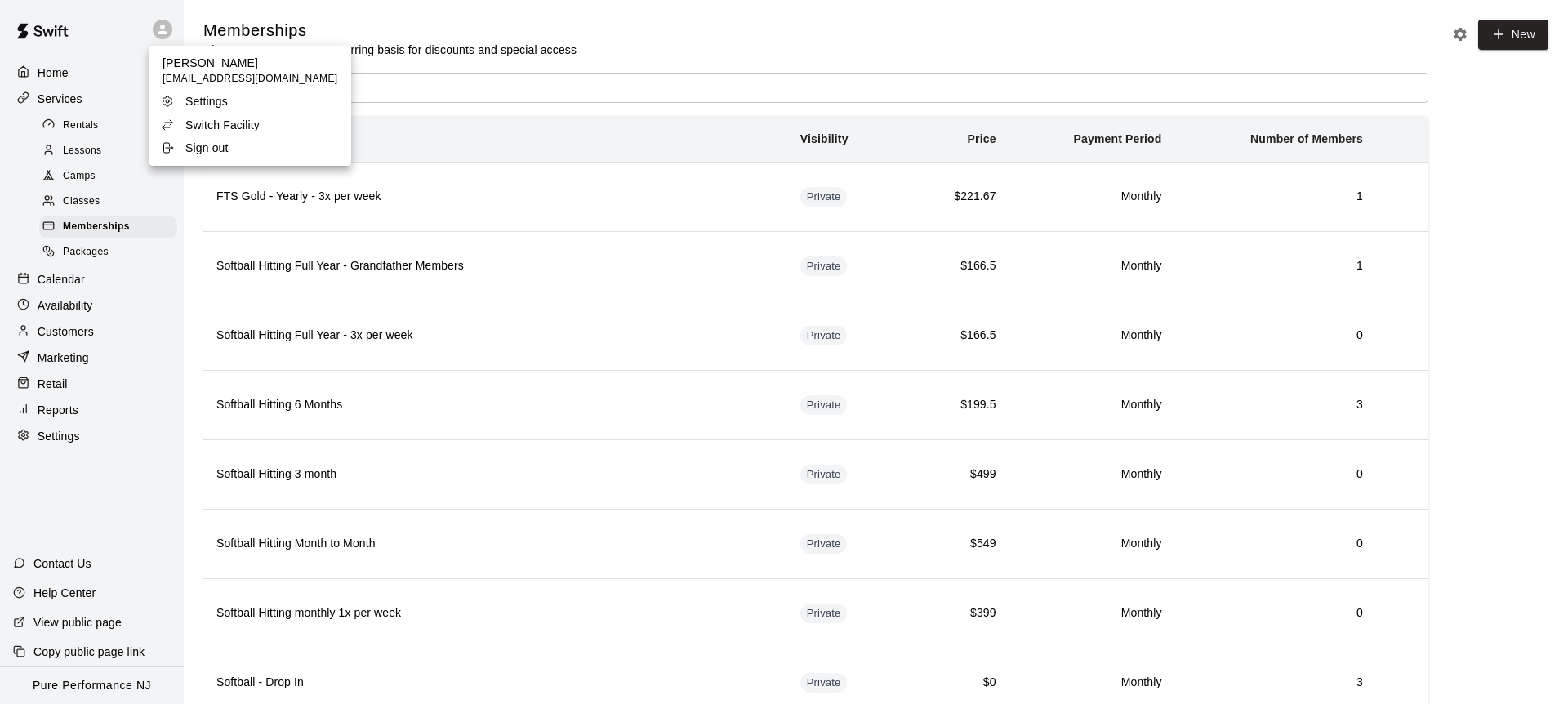
click at [217, 118] on p "Switch Facility" at bounding box center [223, 125] width 74 height 16
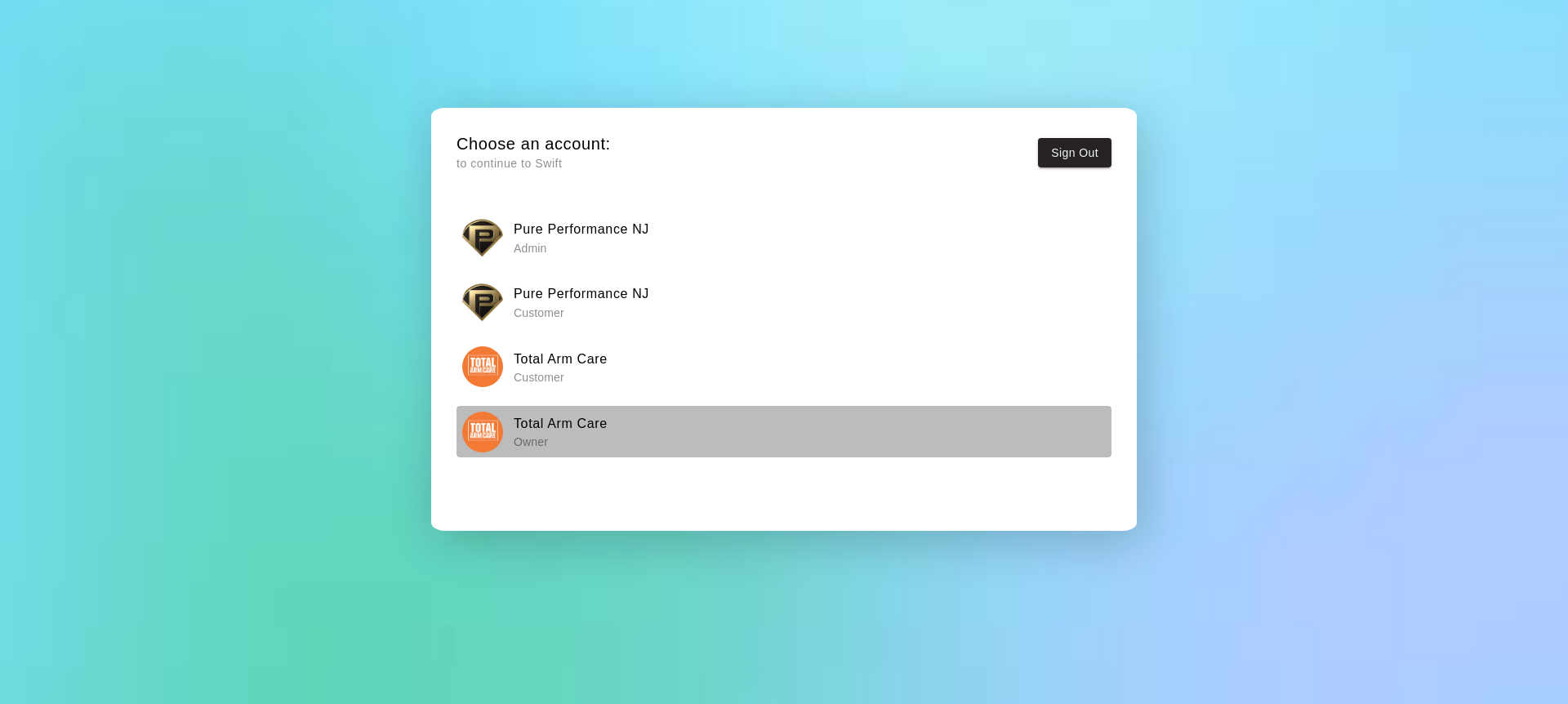
click at [496, 431] on img "button" at bounding box center [482, 432] width 41 height 41
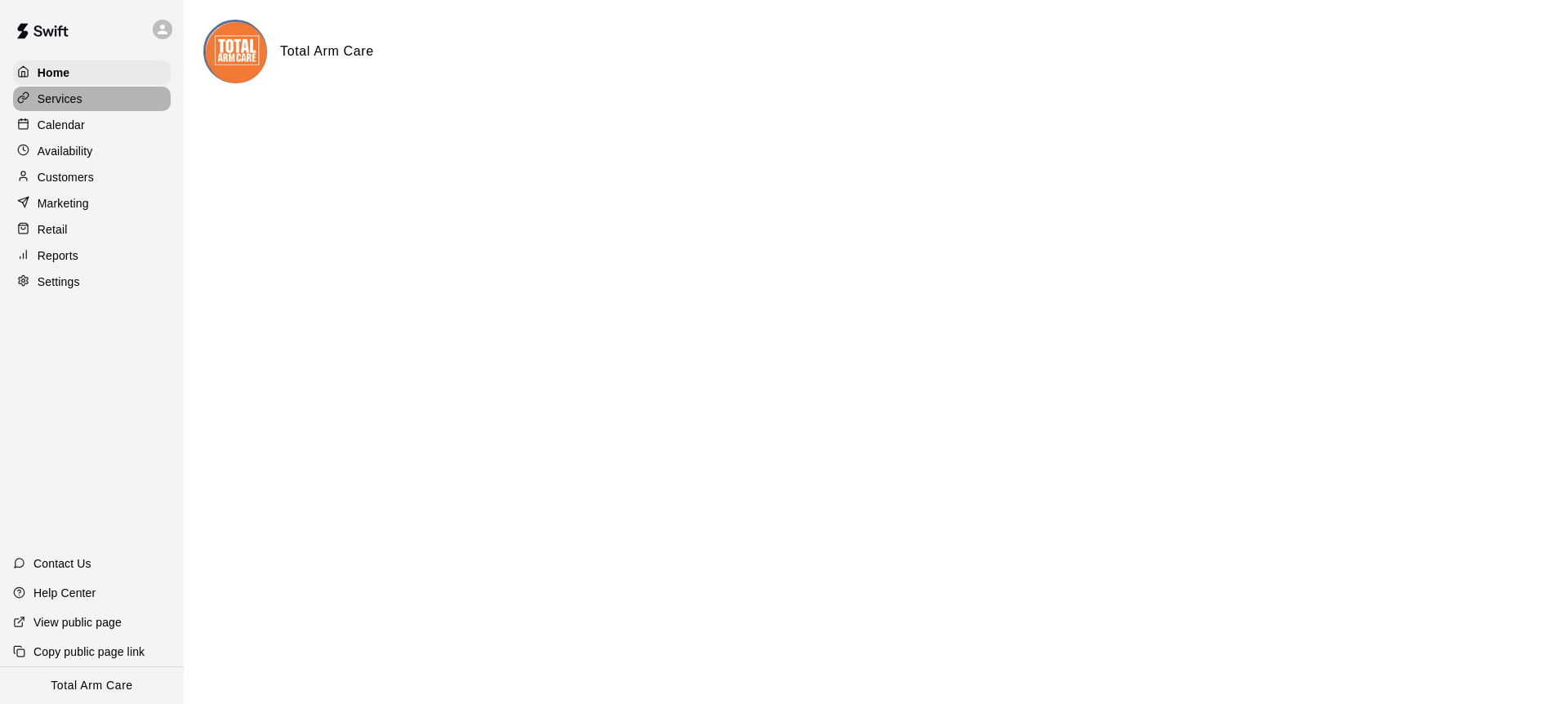
click at [46, 104] on p "Services" at bounding box center [59, 98] width 45 height 16
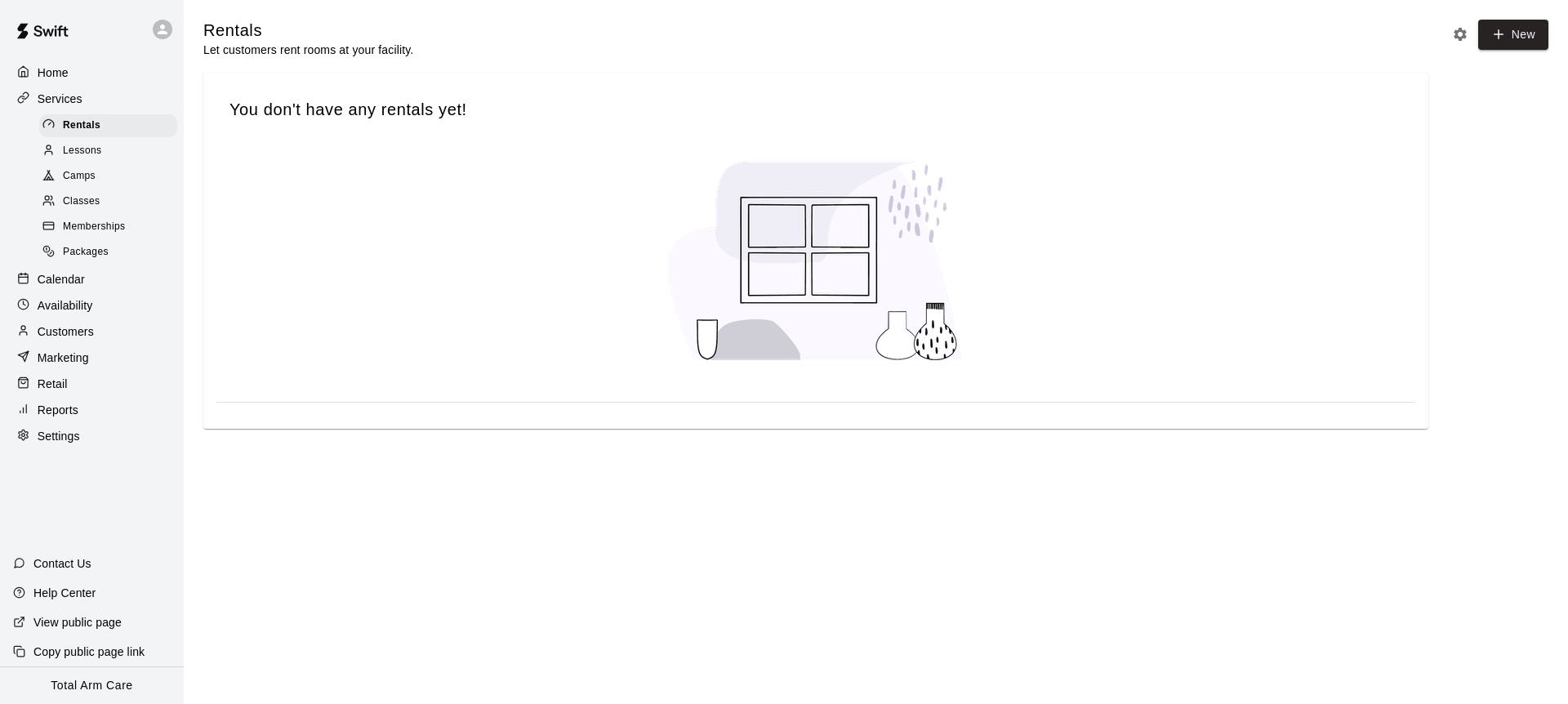
click at [93, 226] on span "Memberships" at bounding box center [93, 227] width 62 height 16
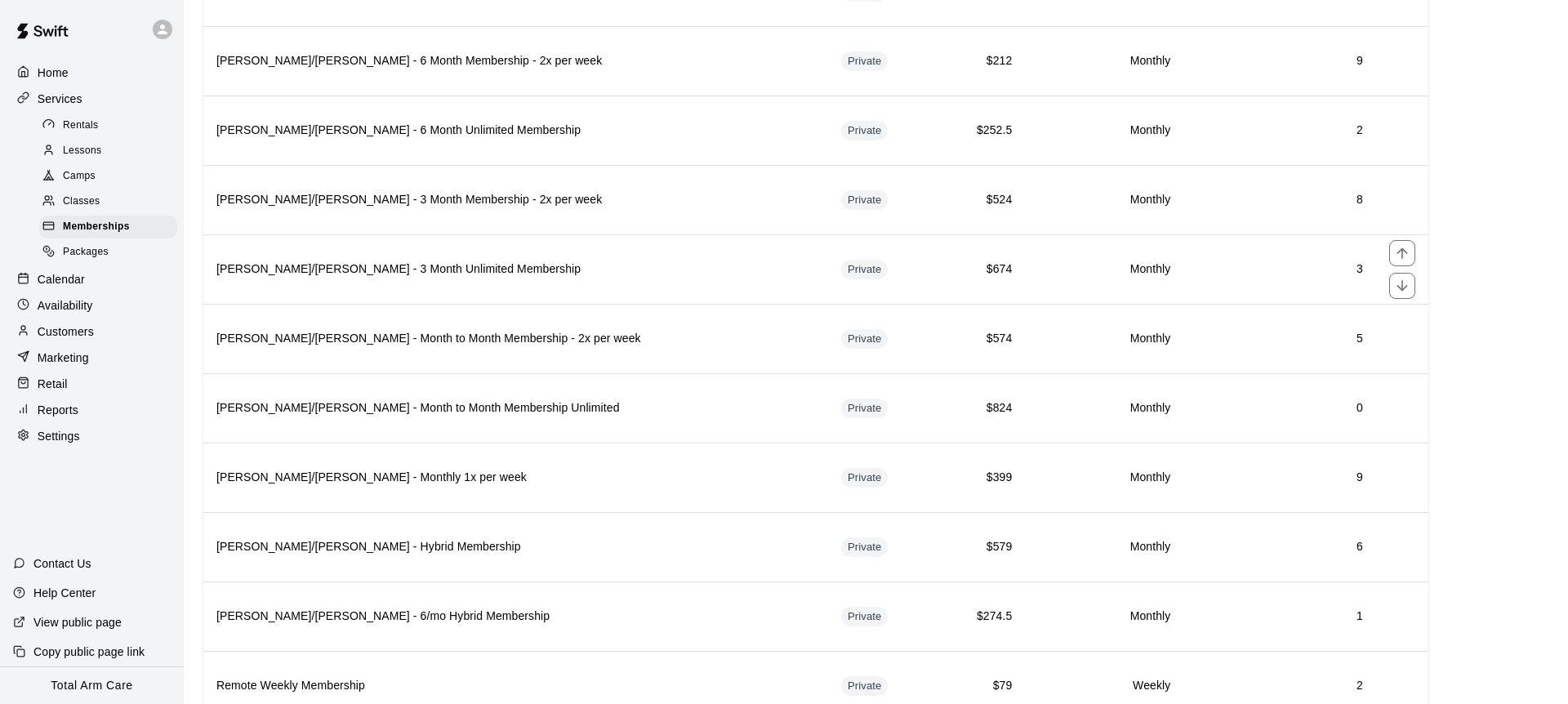
scroll to position [2211, 0]
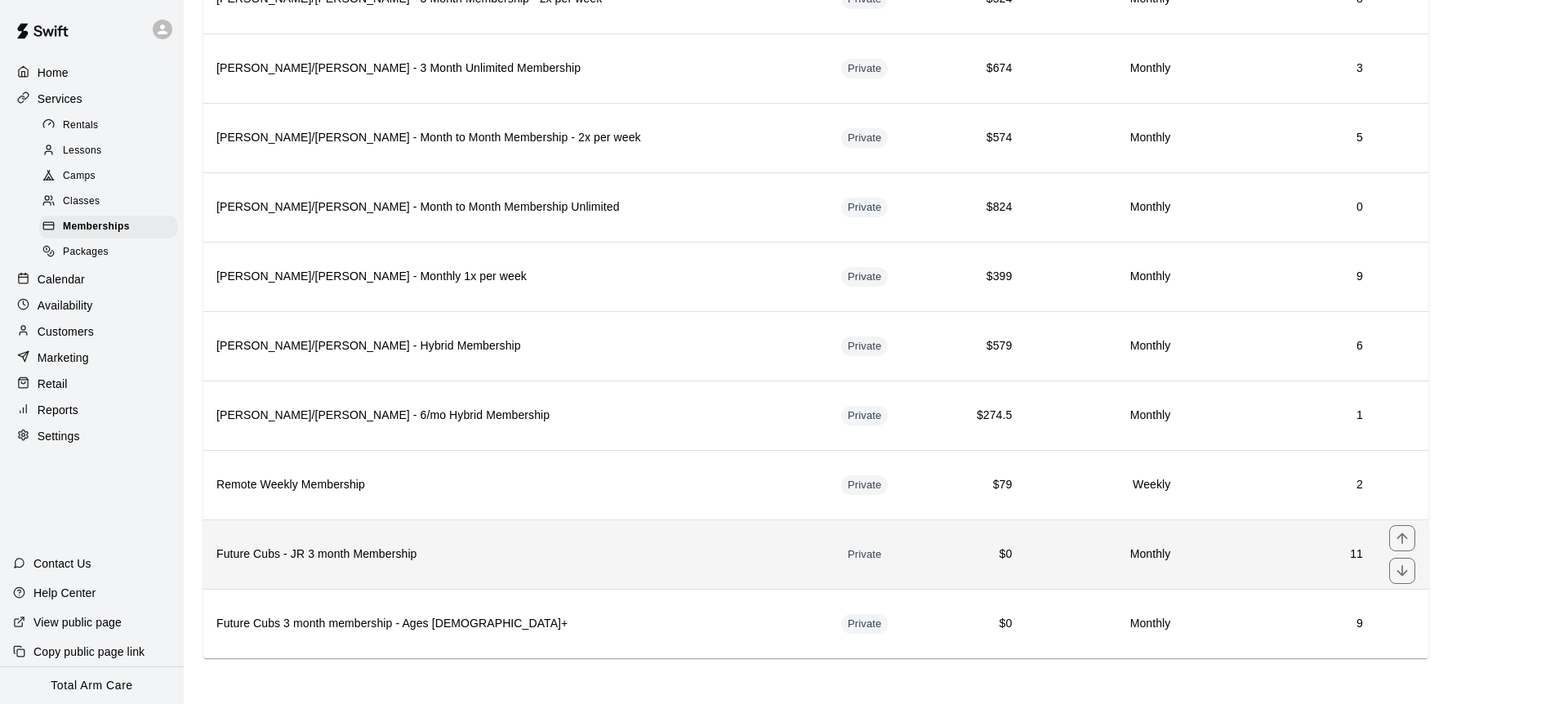
click at [553, 566] on th "Future Cubs - JR 3 month Membership" at bounding box center [516, 553] width 625 height 70
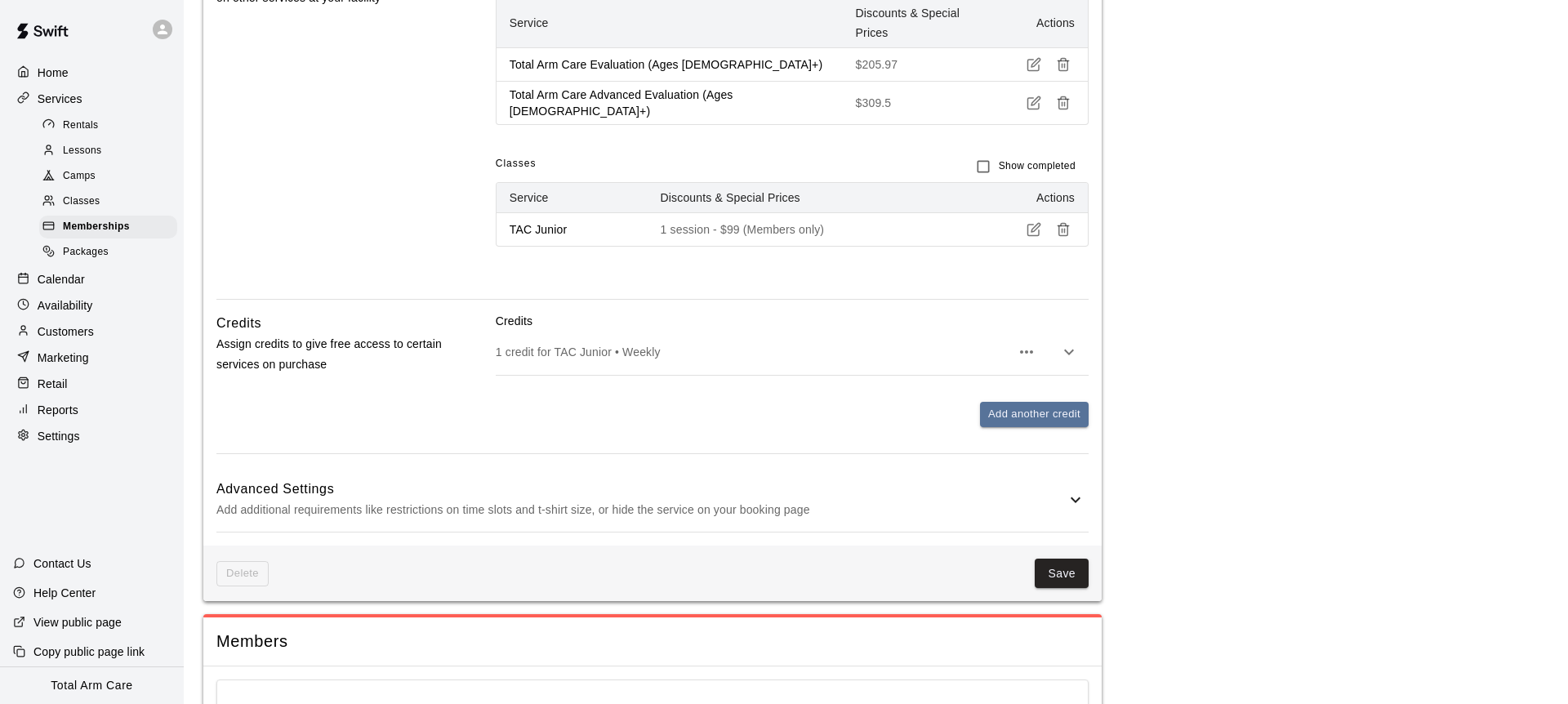
scroll to position [1314, 0]
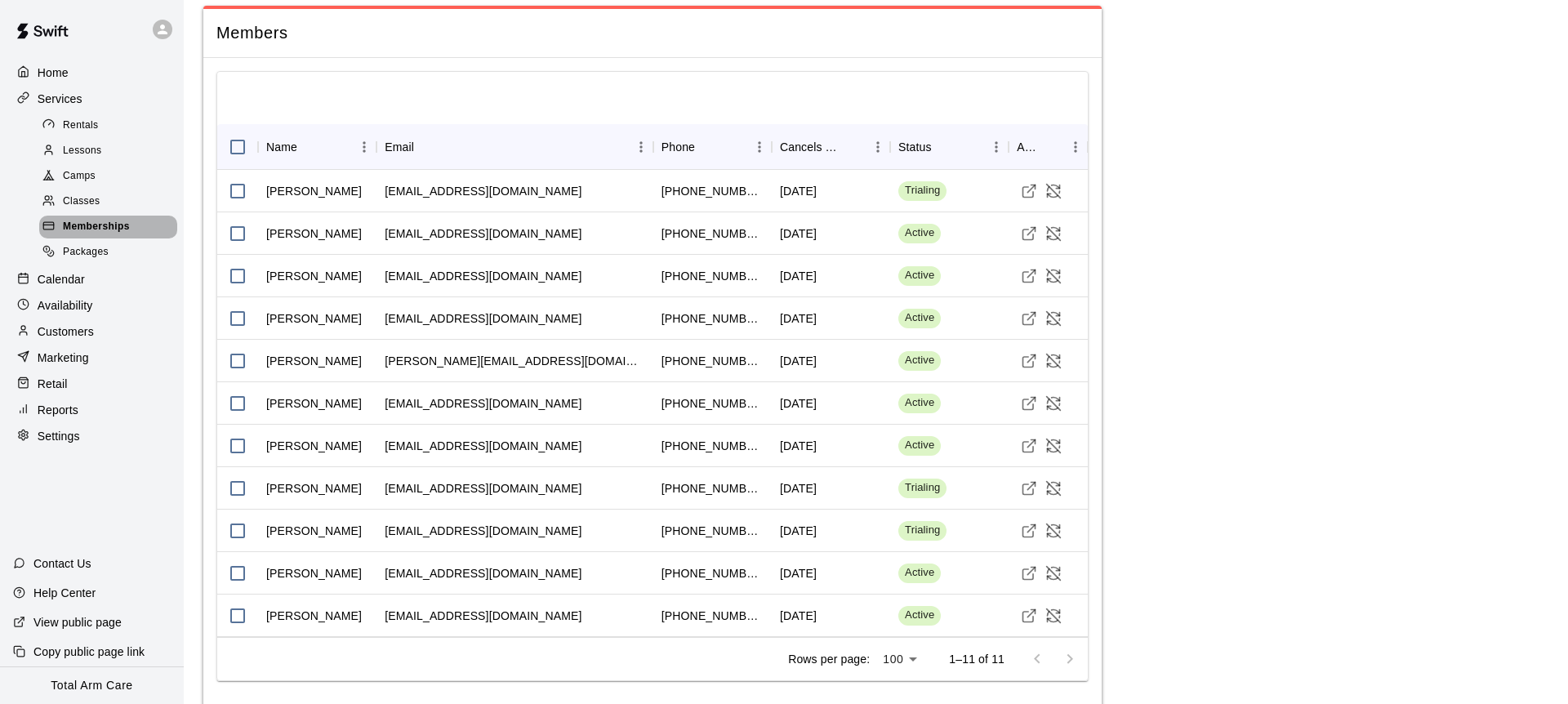
click at [95, 229] on span "Memberships" at bounding box center [96, 227] width 67 height 16
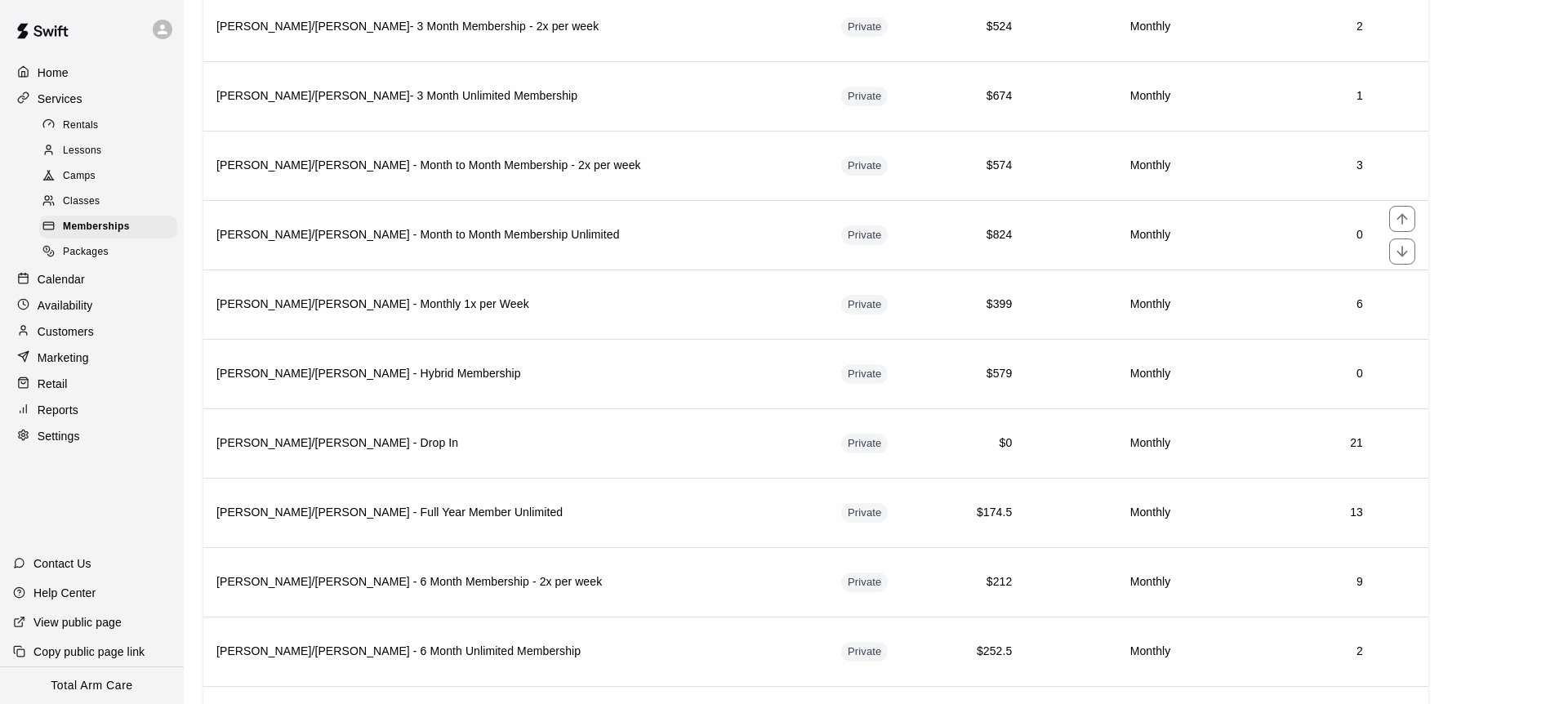
scroll to position [2211, 0]
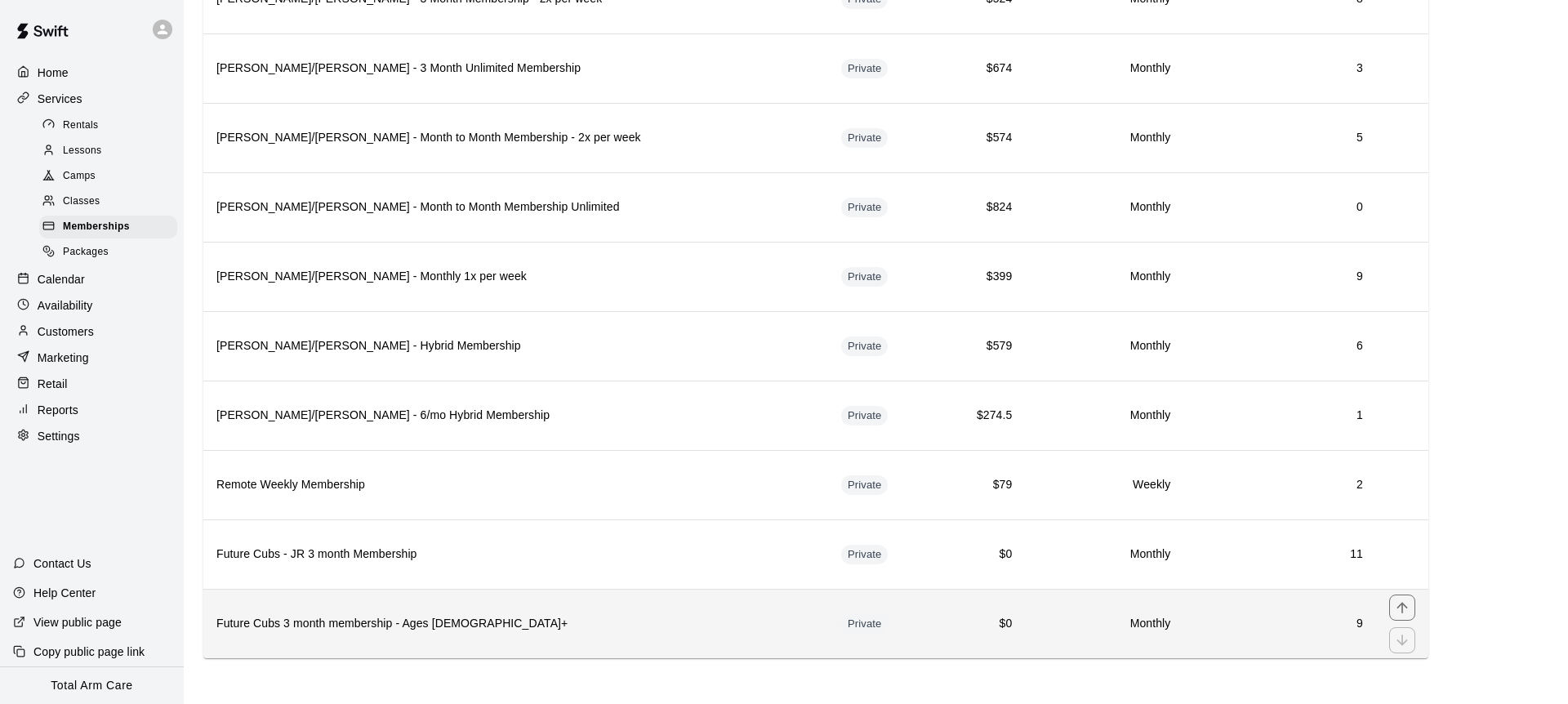
click at [473, 617] on h6 "Future Cubs 3 month membership - Ages 13+" at bounding box center [515, 624] width 599 height 18
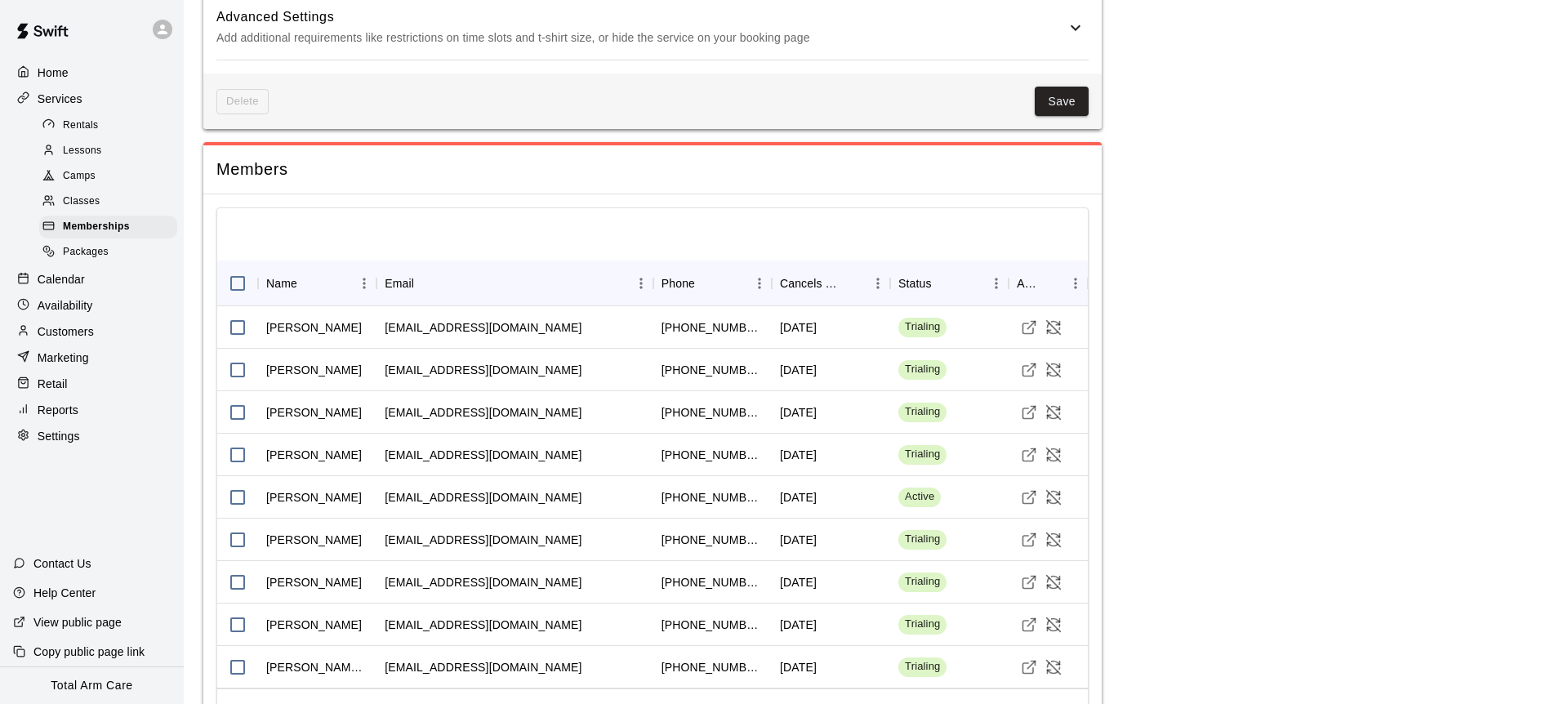
scroll to position [1179, 0]
click at [1055, 317] on icon "Cancel Membership" at bounding box center [1054, 325] width 16 height 16
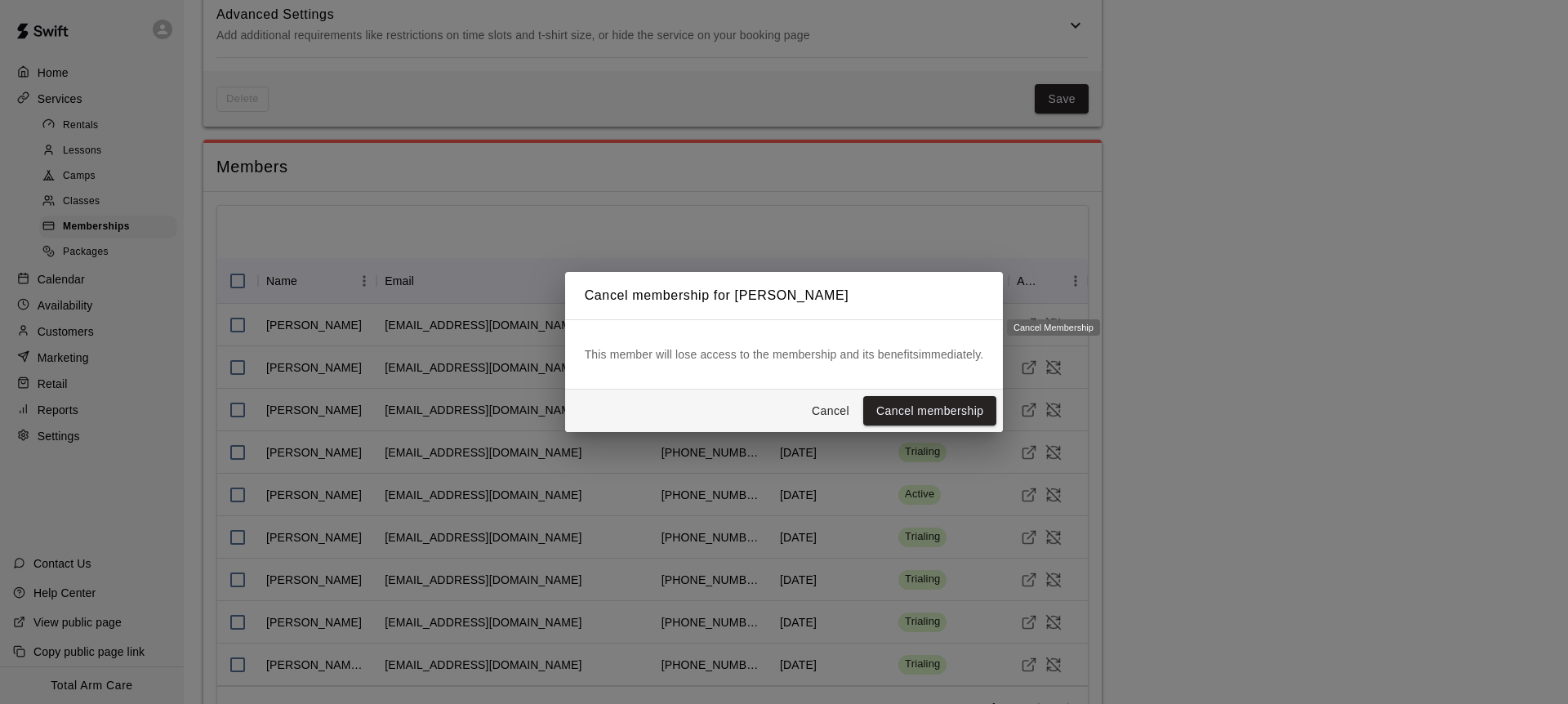
scroll to position [1178, 0]
click at [908, 414] on button "Cancel membership" at bounding box center [930, 412] width 133 height 30
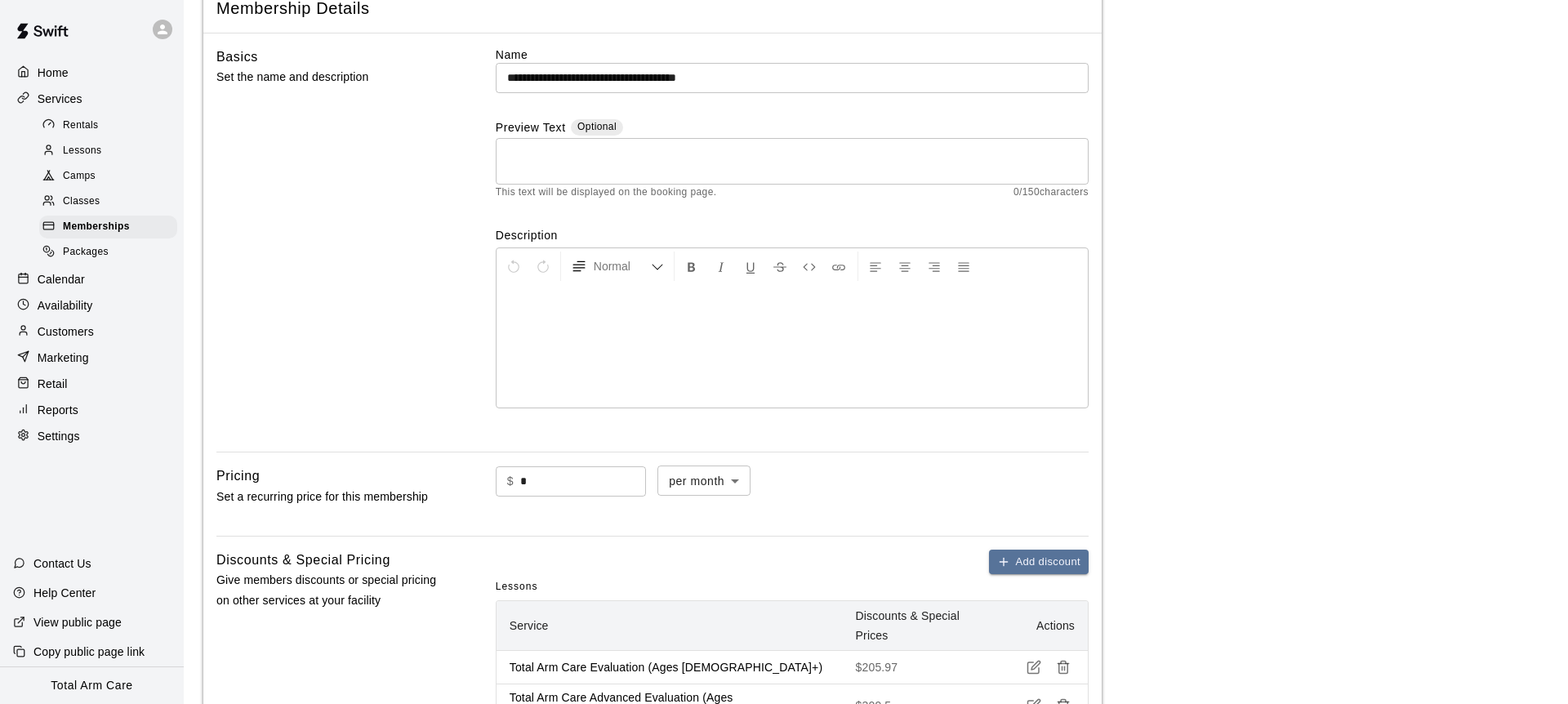
scroll to position [0, 0]
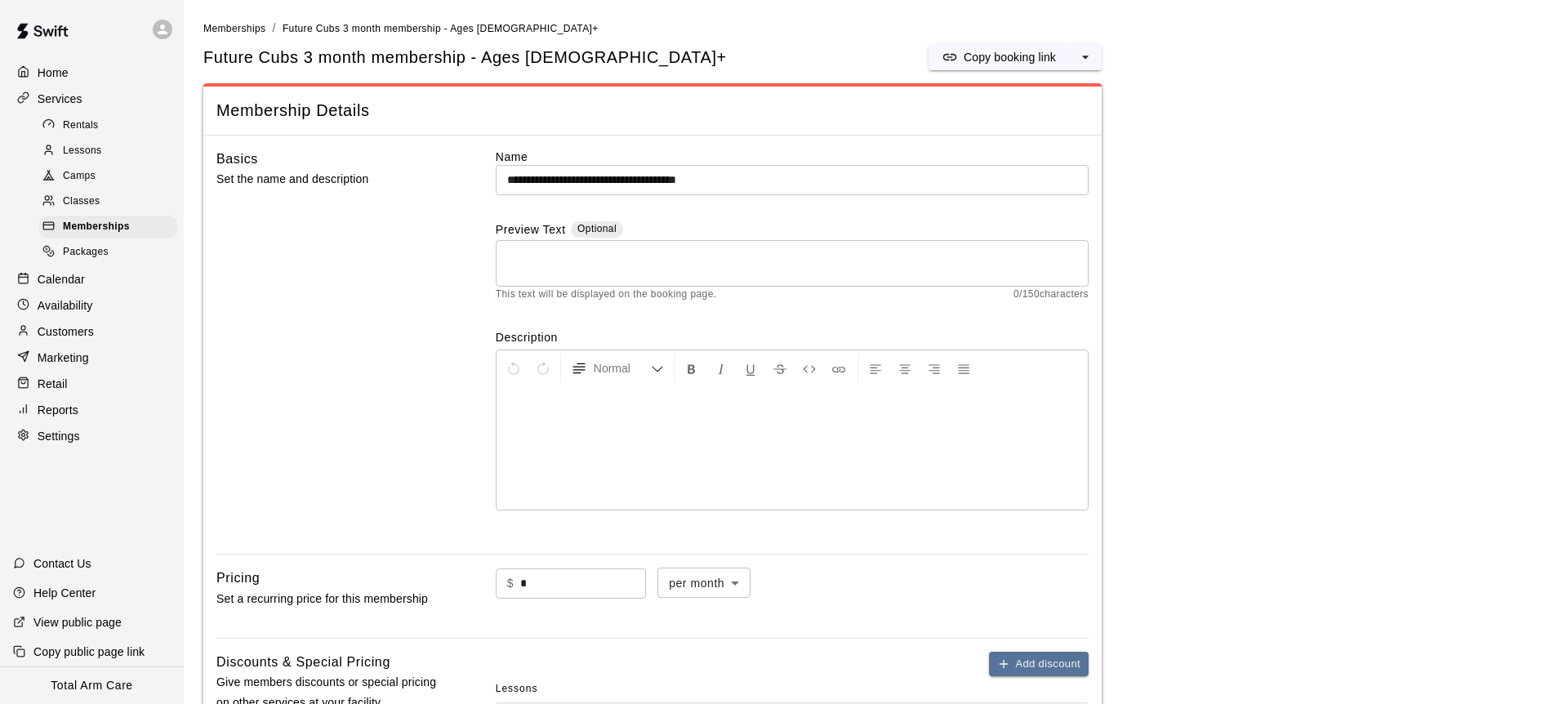
click at [88, 151] on span "Lessons" at bounding box center [82, 151] width 39 height 16
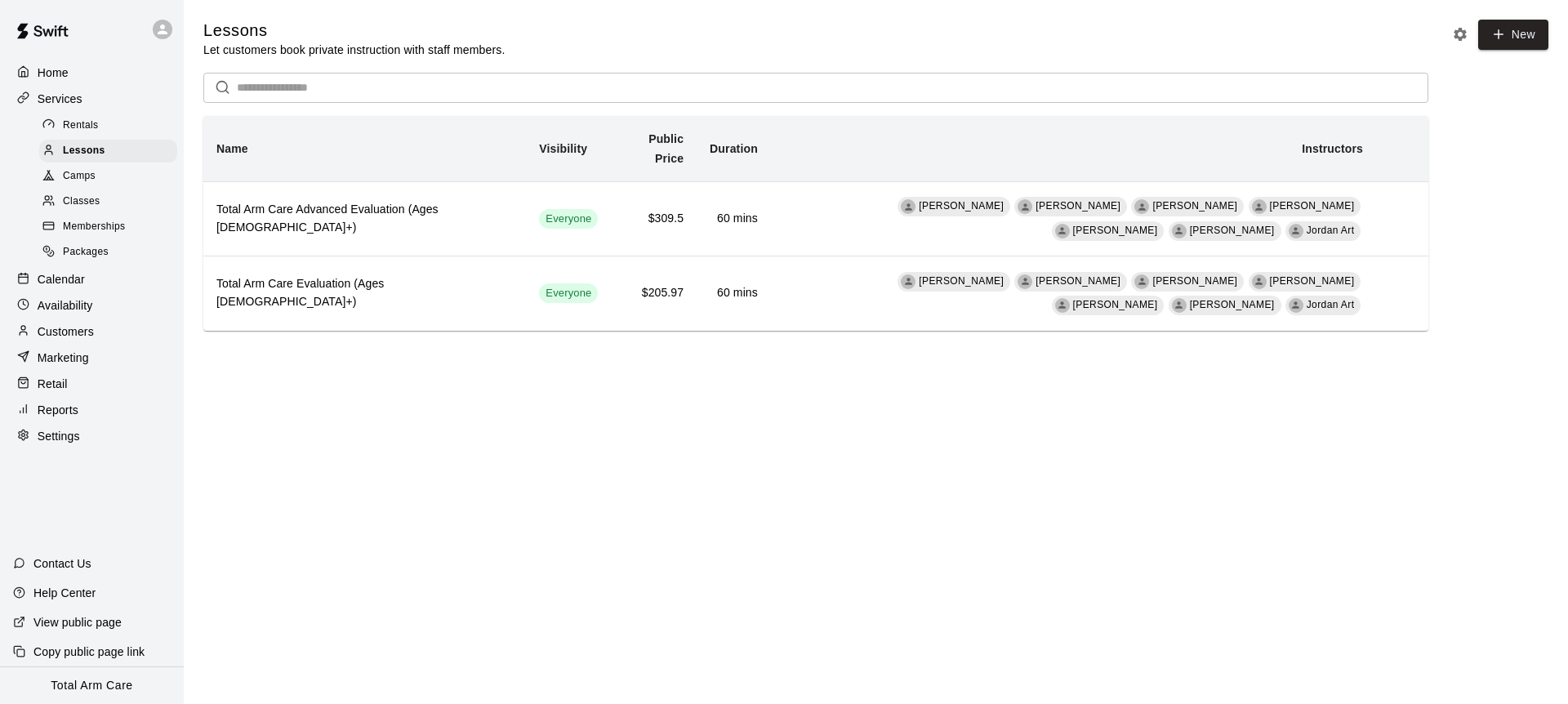
click at [101, 227] on span "Memberships" at bounding box center [93, 227] width 62 height 16
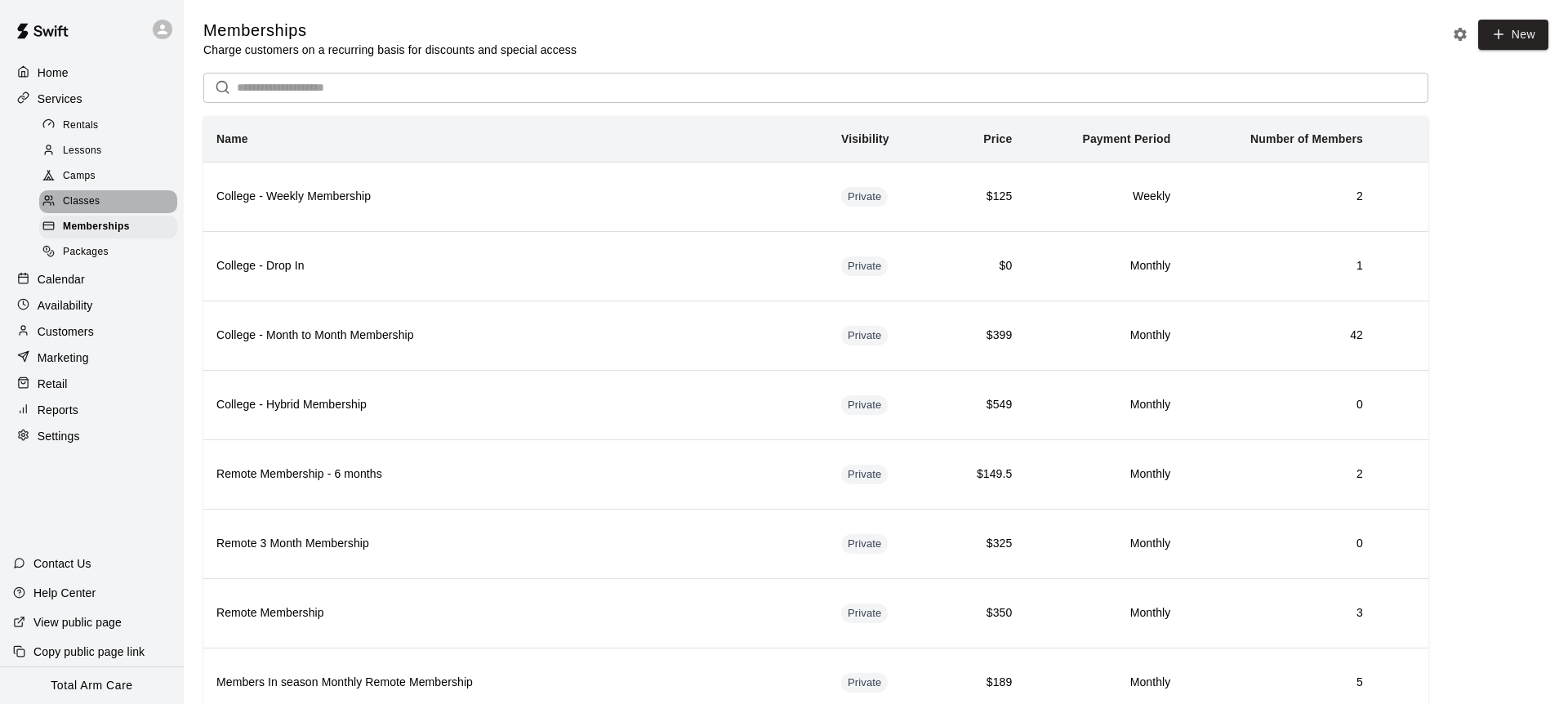
click at [89, 196] on span "Classes" at bounding box center [81, 201] width 37 height 16
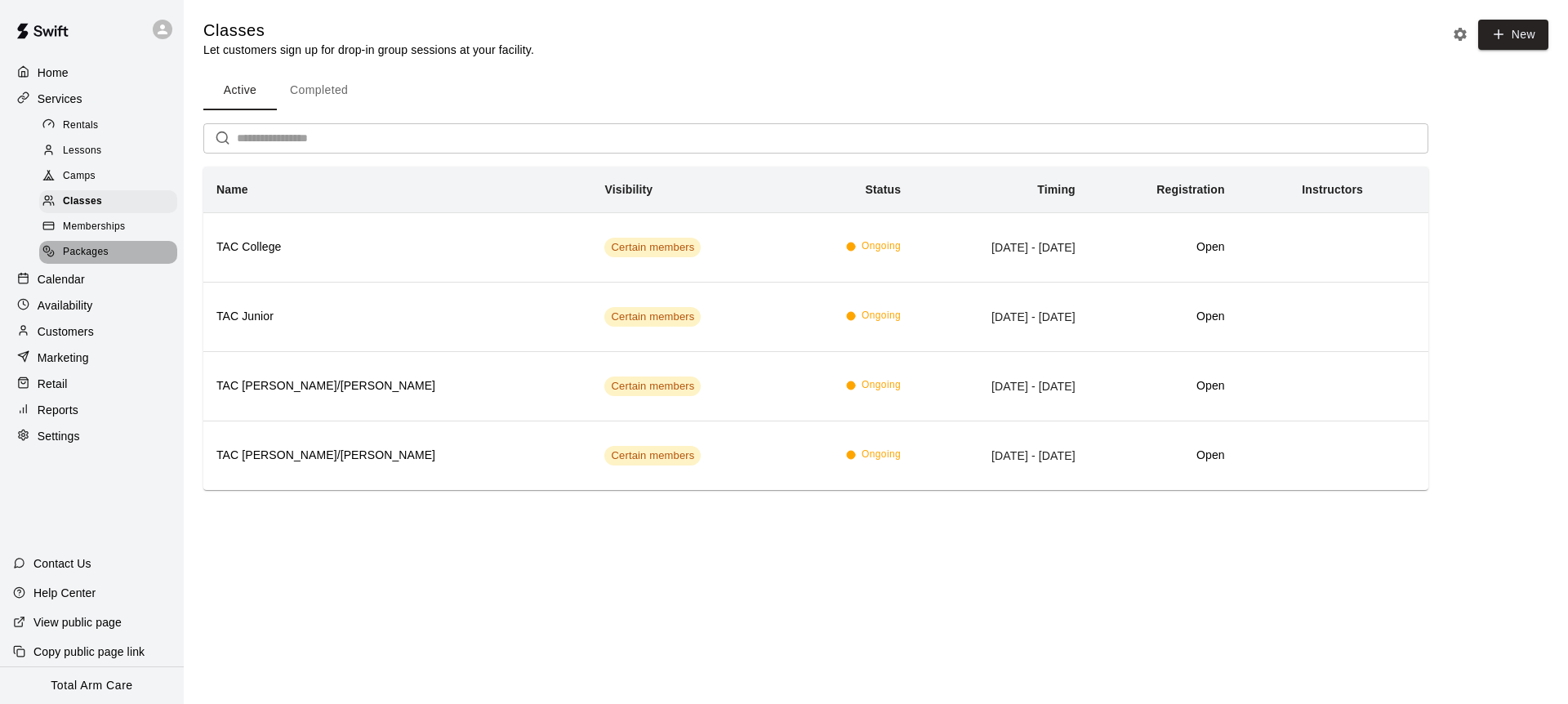
click at [54, 250] on icon at bounding box center [49, 251] width 12 height 12
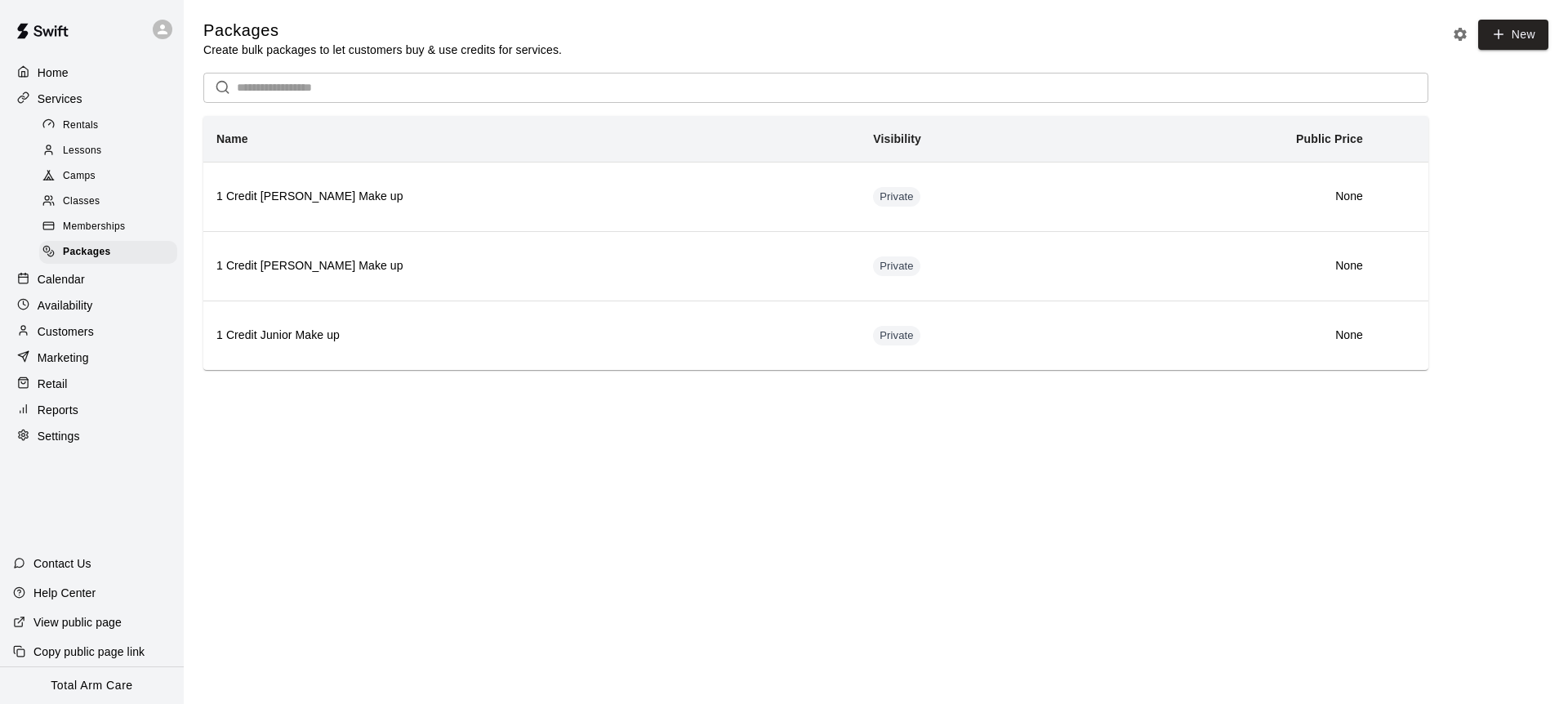
click at [59, 299] on p "Availability" at bounding box center [65, 305] width 55 height 16
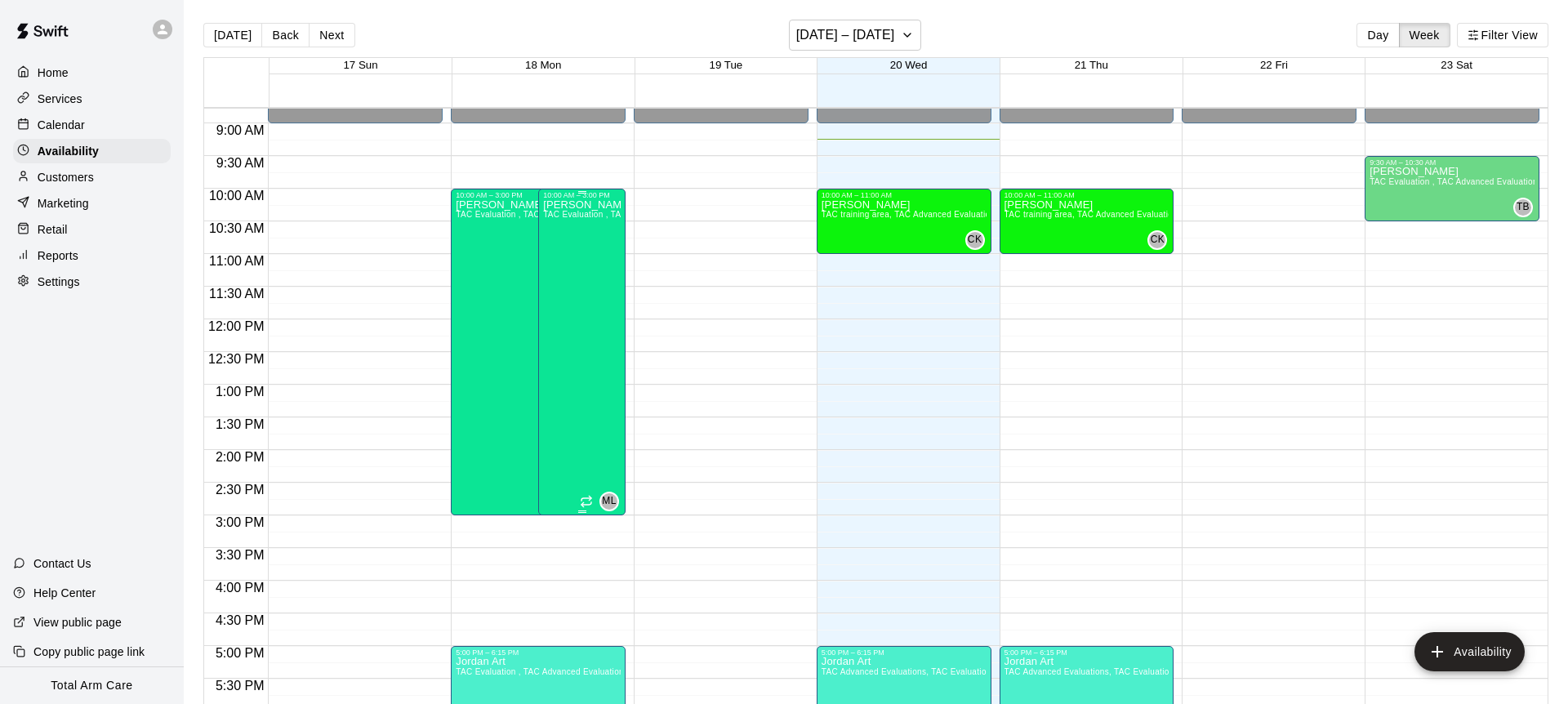
scroll to position [569, 0]
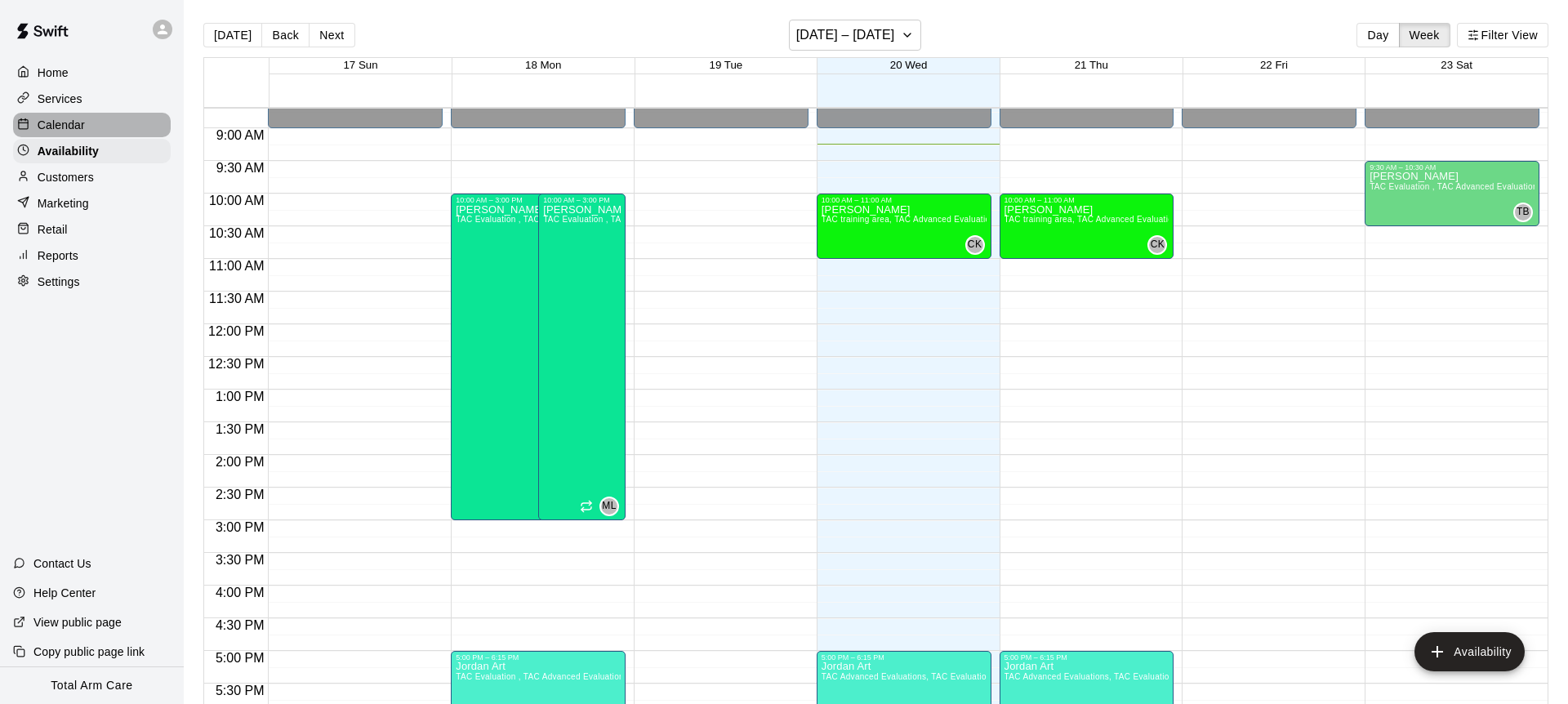
click at [42, 118] on p "Calendar" at bounding box center [61, 125] width 48 height 16
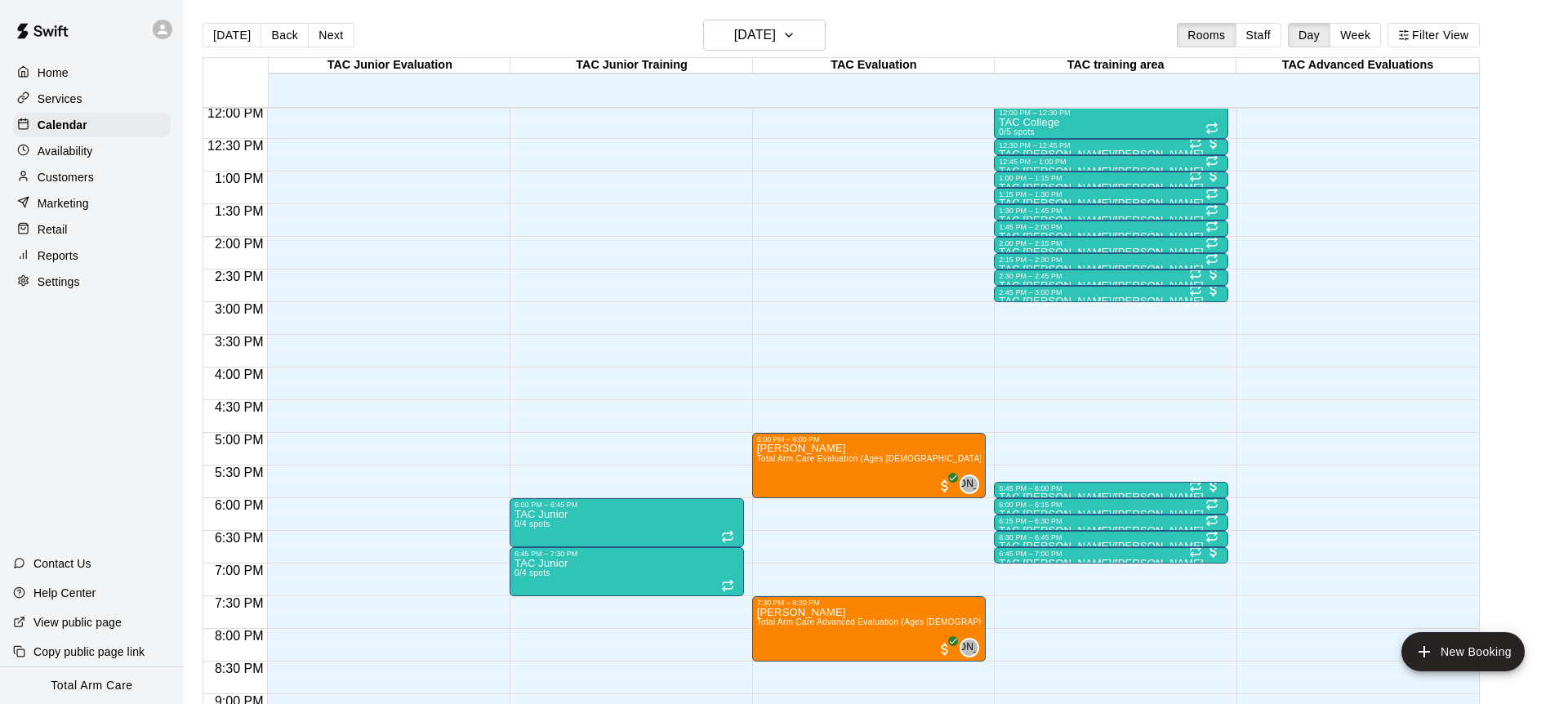
scroll to position [784, 0]
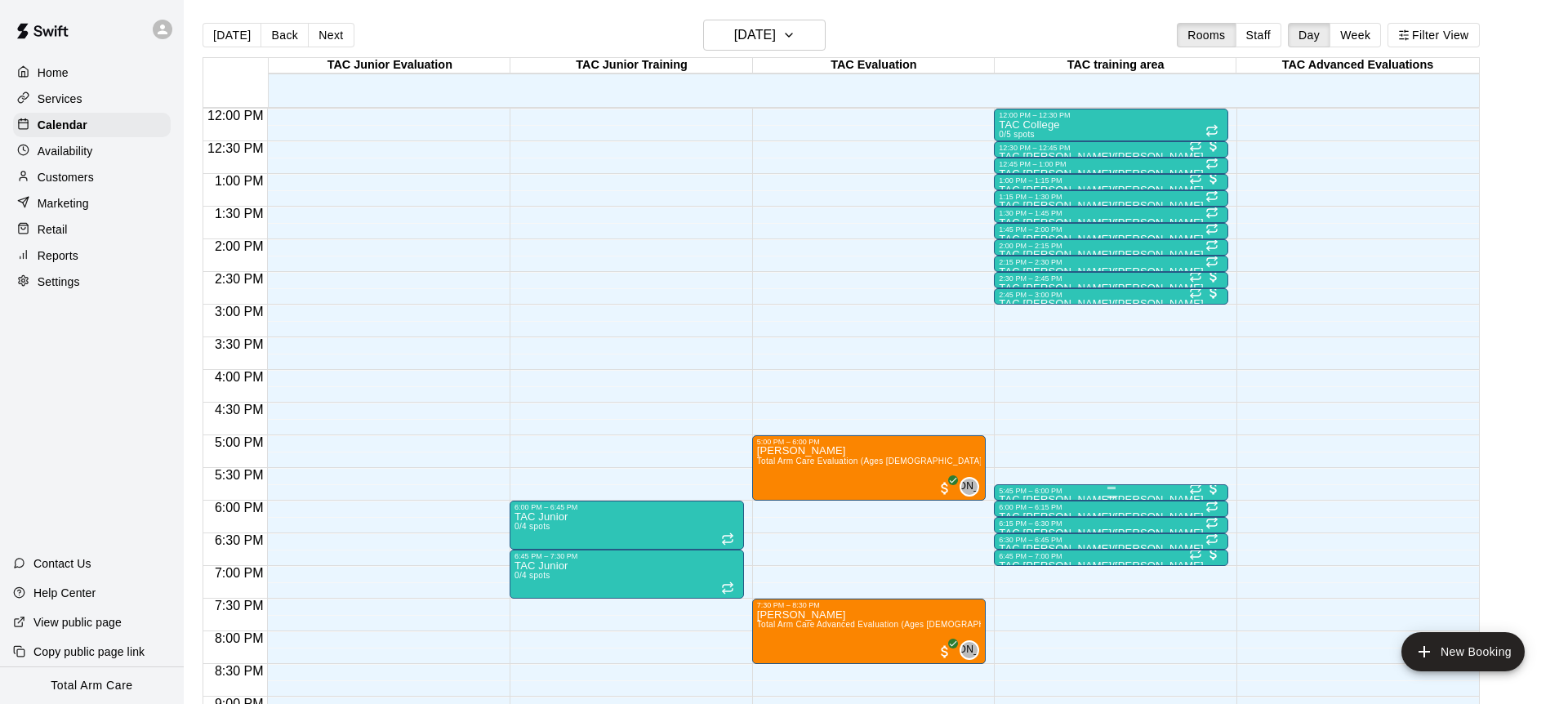
click at [1084, 491] on div "5:45 PM – 6:00 PM" at bounding box center [1112, 491] width 225 height 9
click at [1018, 544] on img "edit" at bounding box center [1016, 542] width 19 height 19
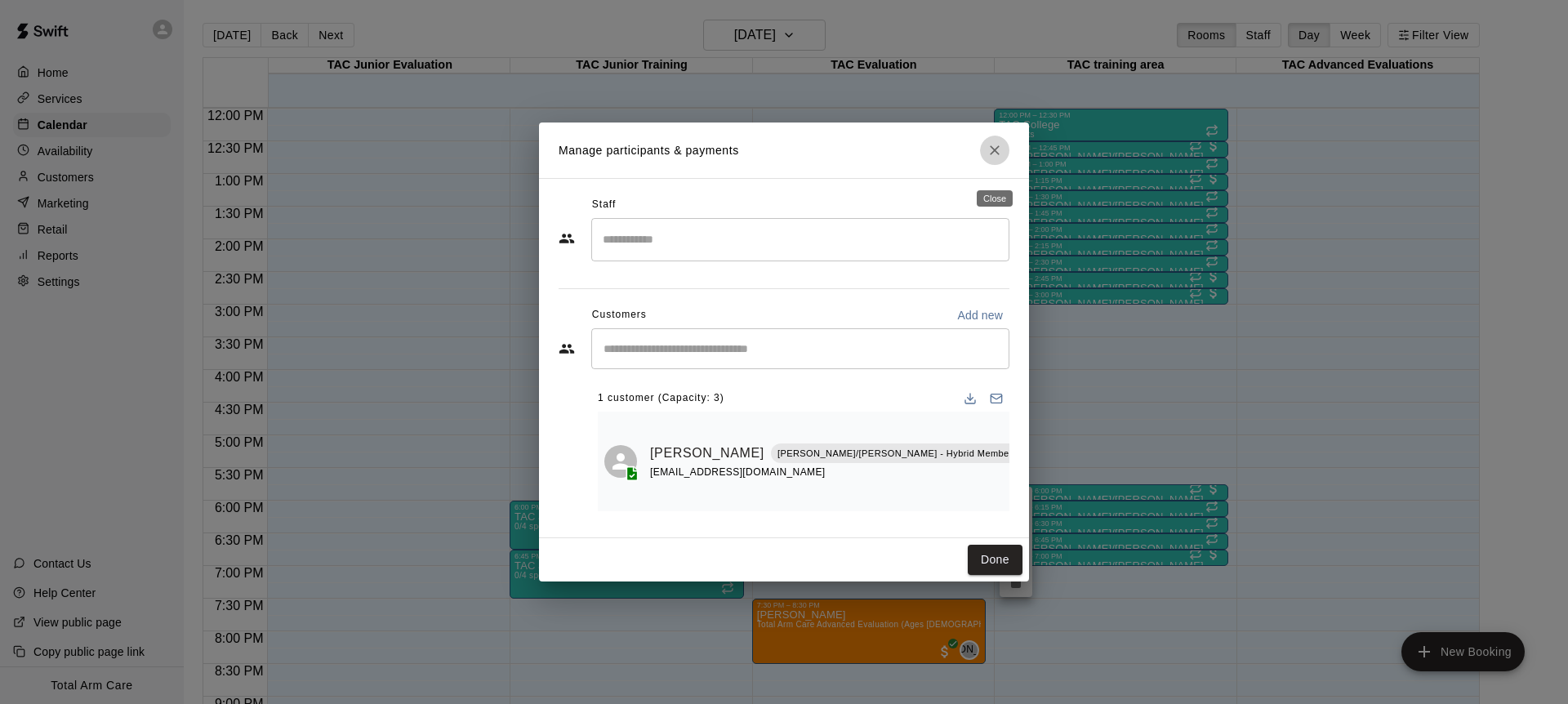
click at [990, 165] on button "Close" at bounding box center [995, 150] width 30 height 30
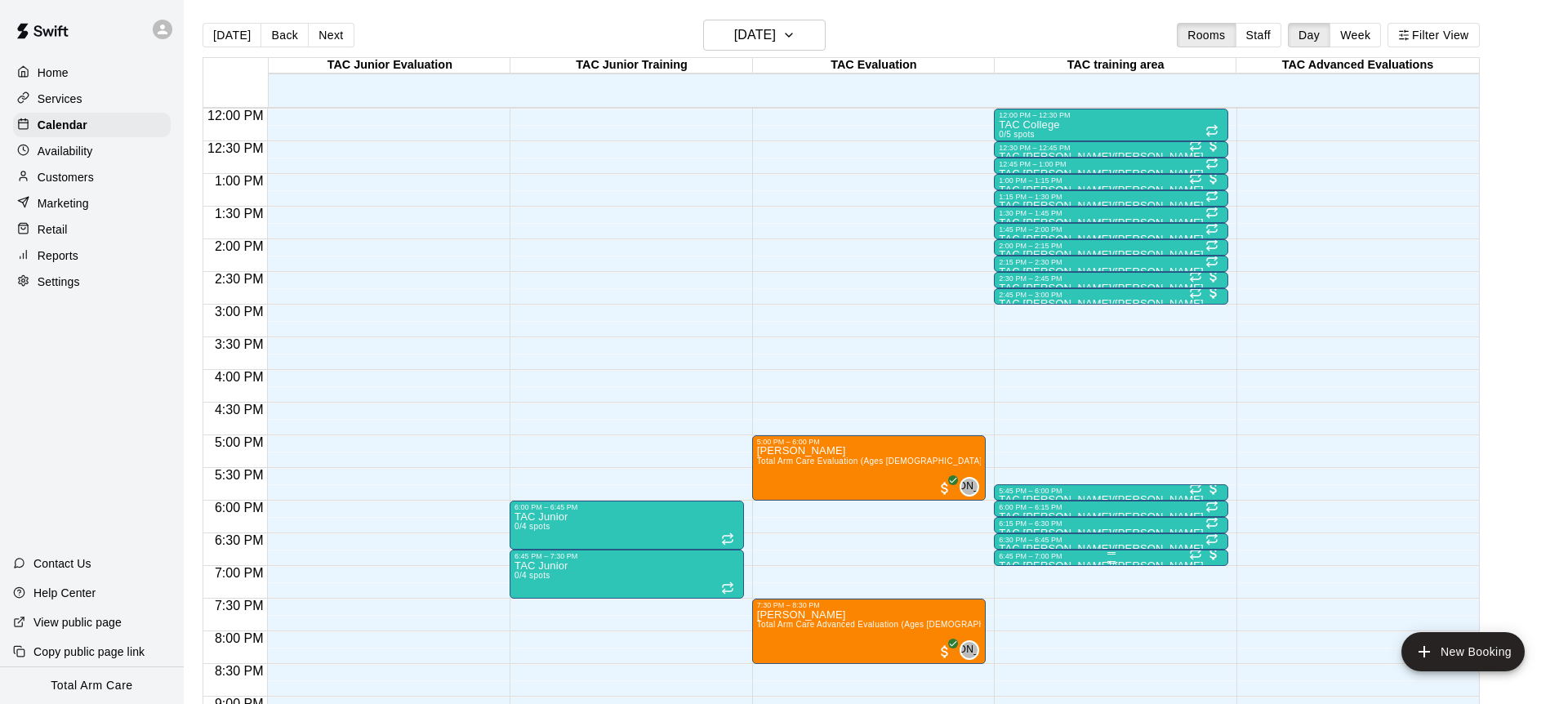
click at [1114, 559] on div "6:45 PM – 7:00 PM" at bounding box center [1112, 556] width 225 height 9
click at [1011, 612] on img "edit" at bounding box center [1016, 608] width 19 height 19
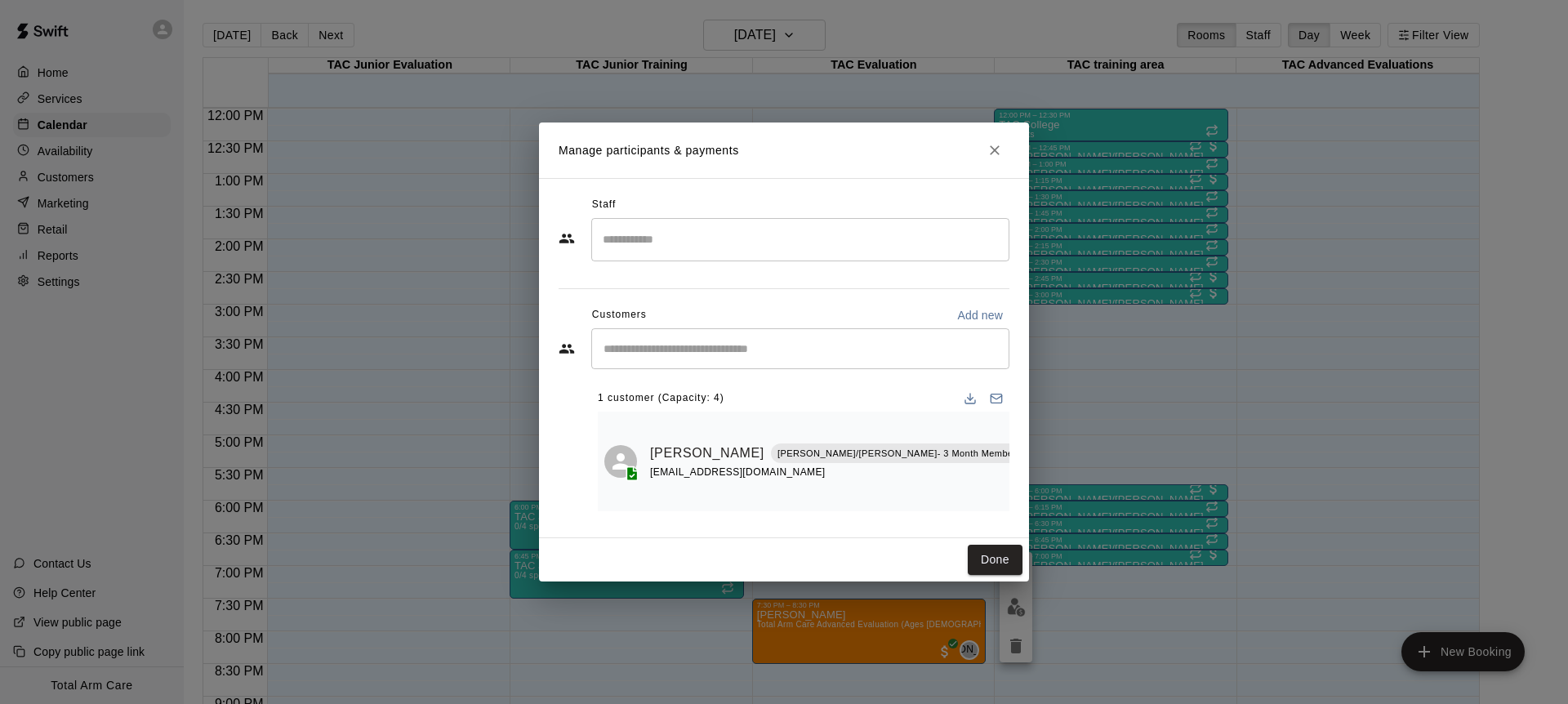
click at [995, 158] on icon "Close" at bounding box center [995, 150] width 16 height 16
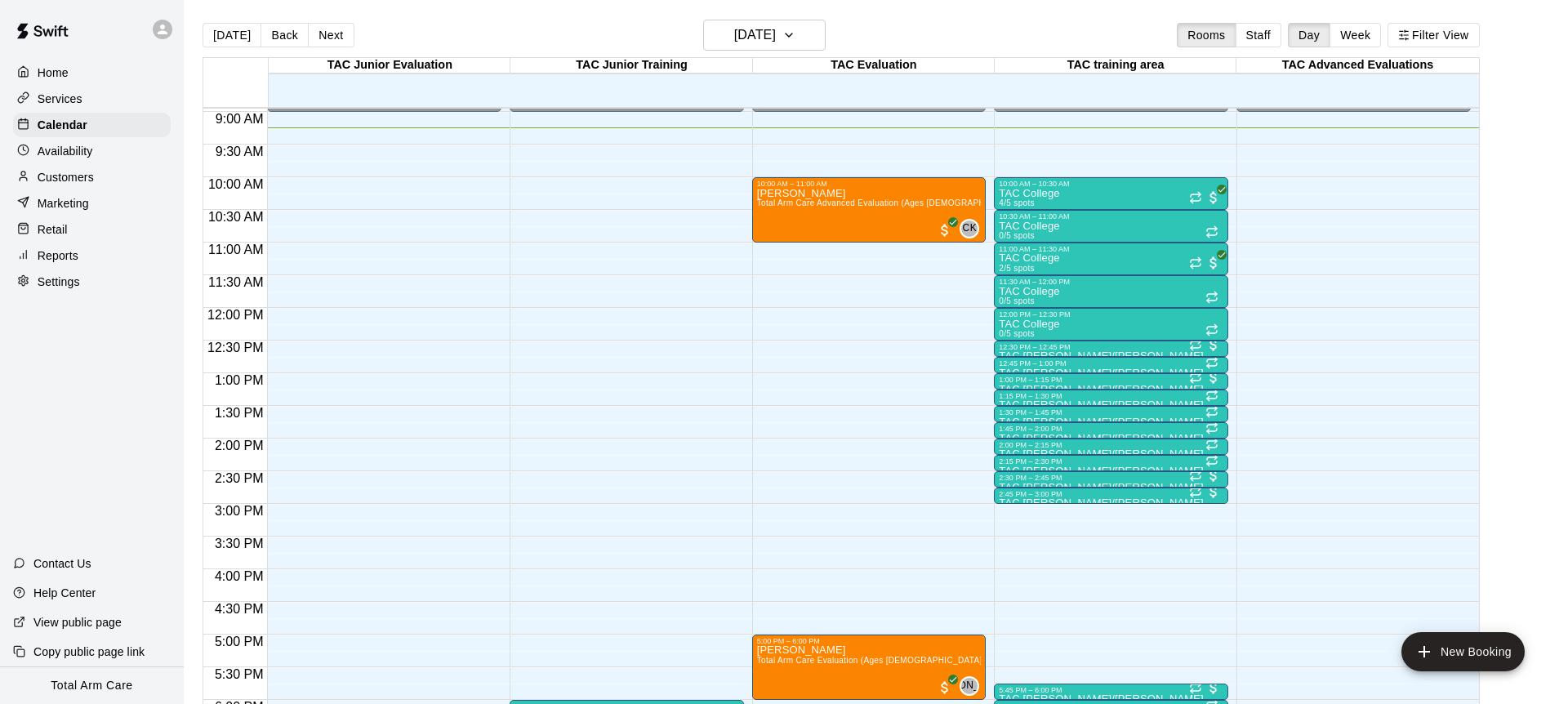
scroll to position [582, 0]
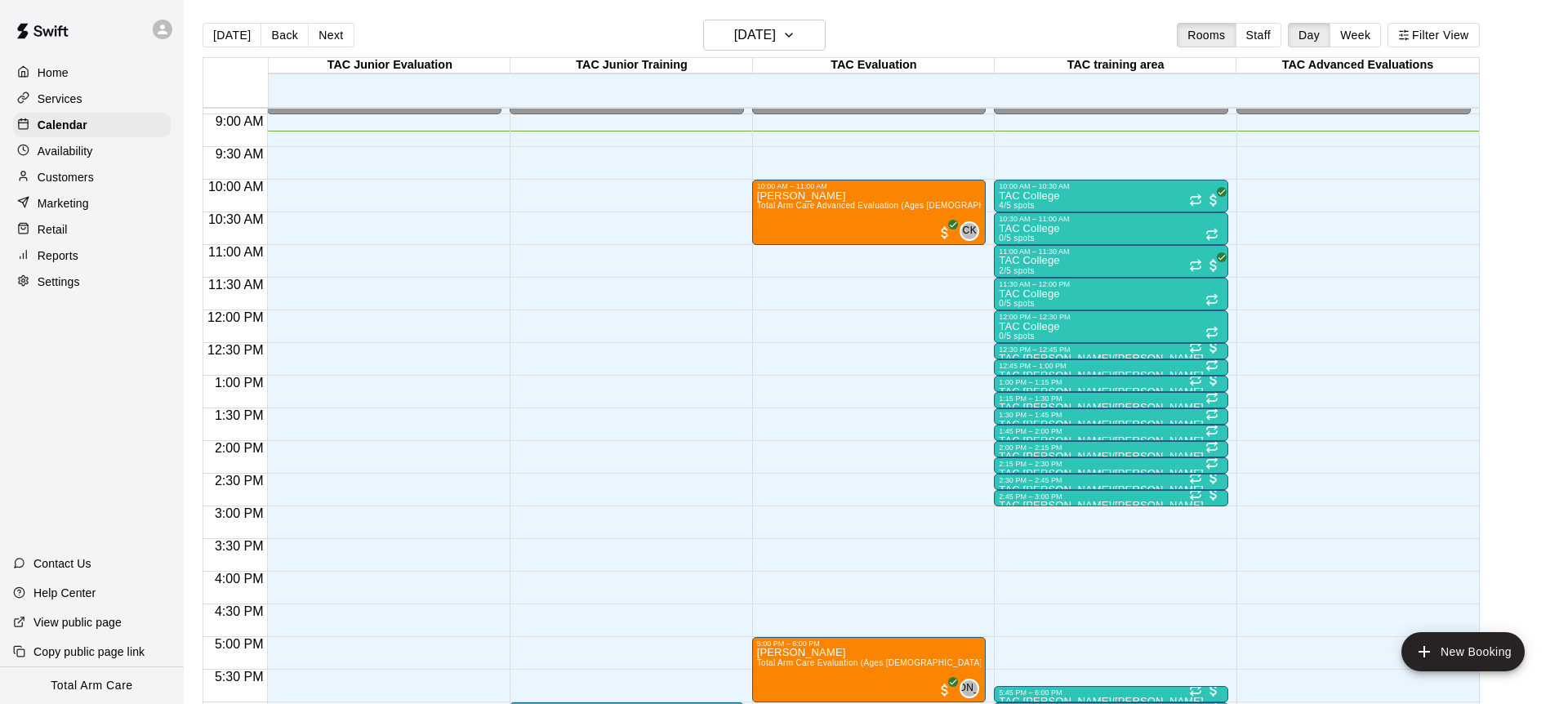
click at [161, 30] on icon at bounding box center [163, 30] width 10 height 10
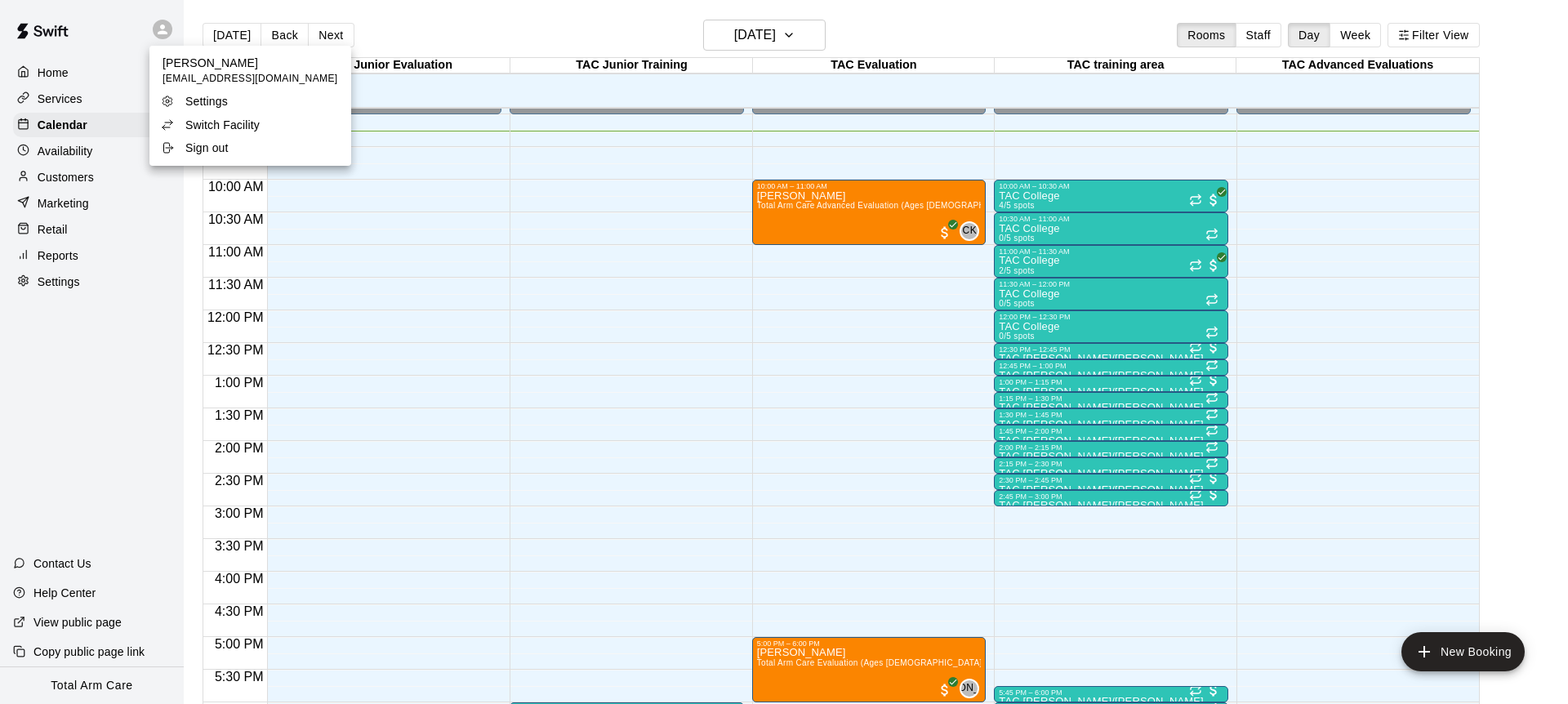
click at [203, 119] on p "Switch Facility" at bounding box center [223, 125] width 74 height 16
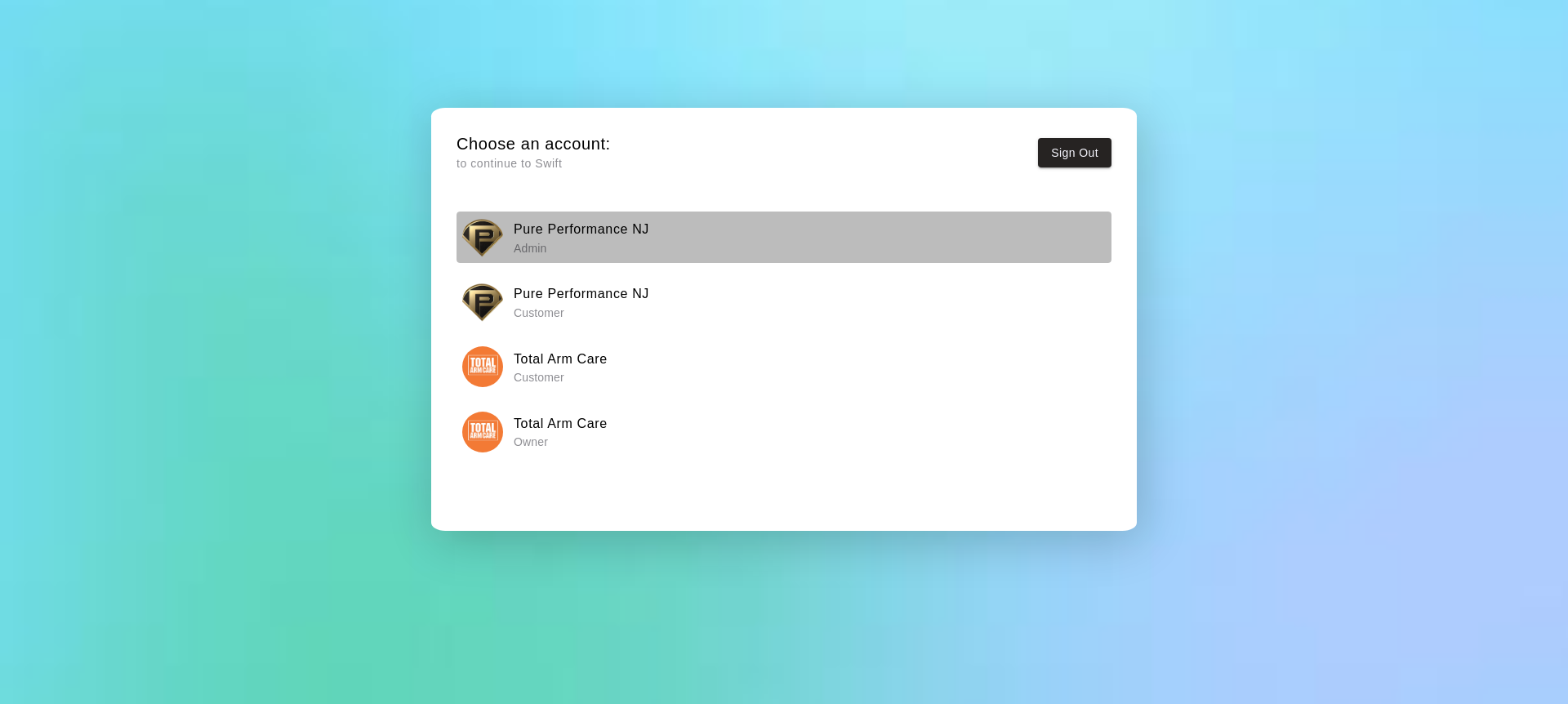
click at [479, 251] on img "button" at bounding box center [482, 237] width 41 height 41
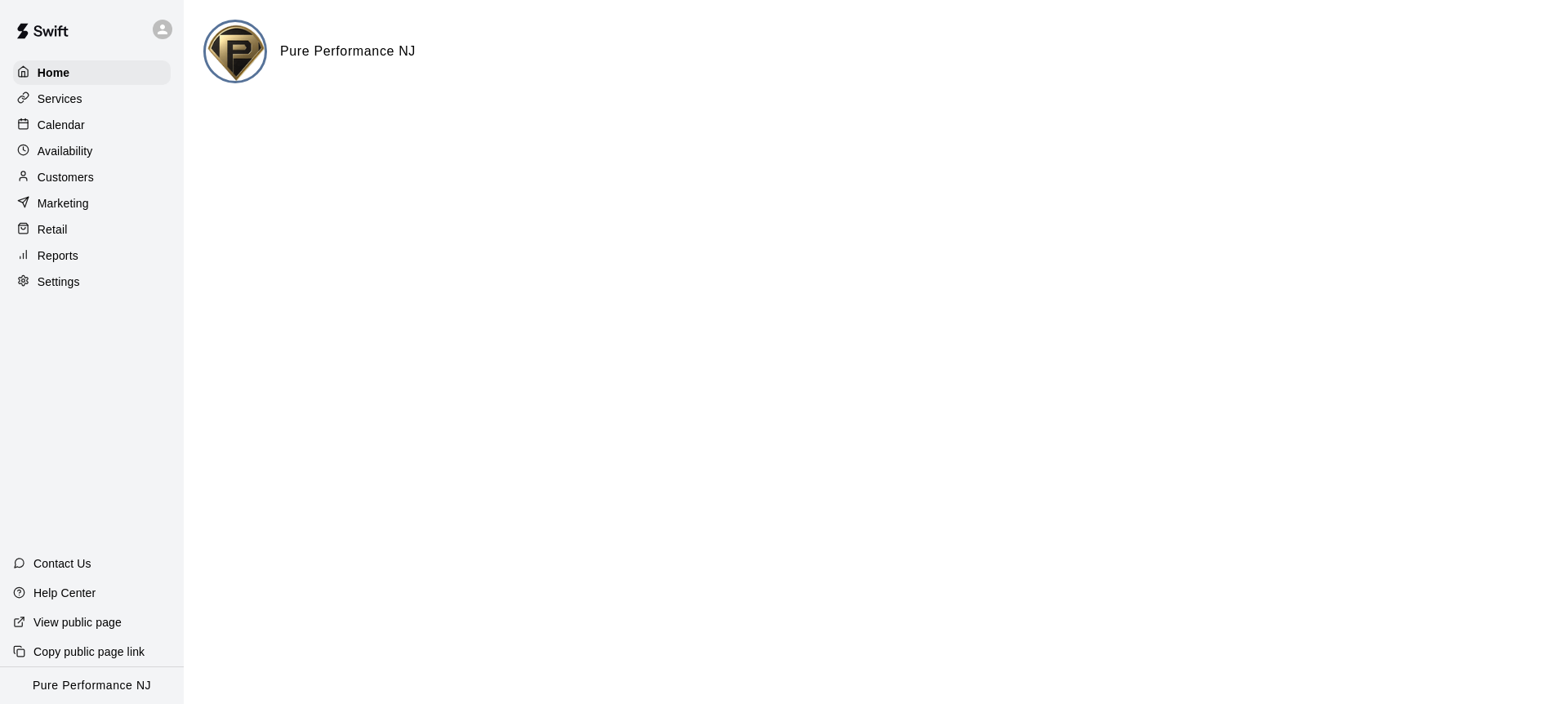
click at [33, 178] on div at bounding box center [27, 177] width 20 height 15
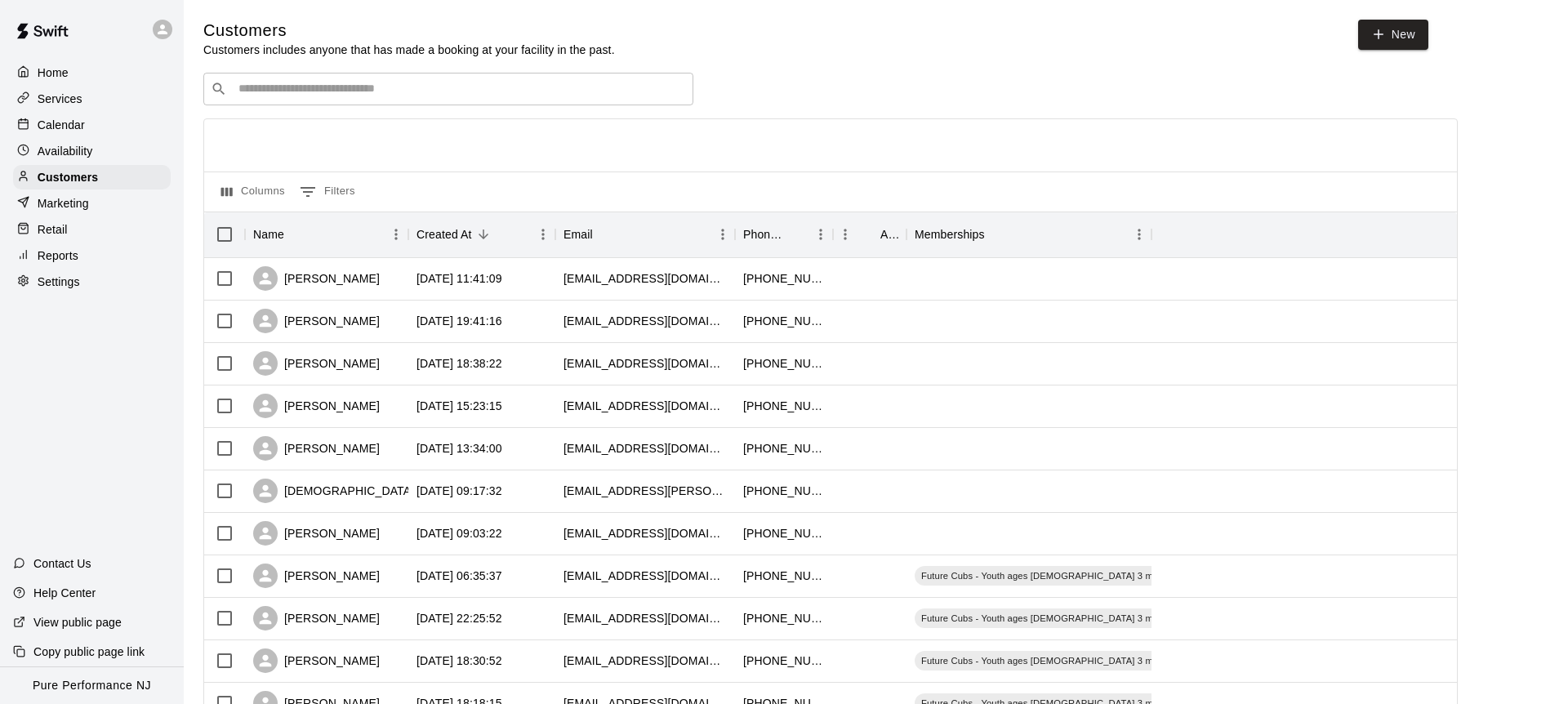
scroll to position [1, 0]
click at [407, 83] on input "Search customers by name or email" at bounding box center [459, 88] width 452 height 16
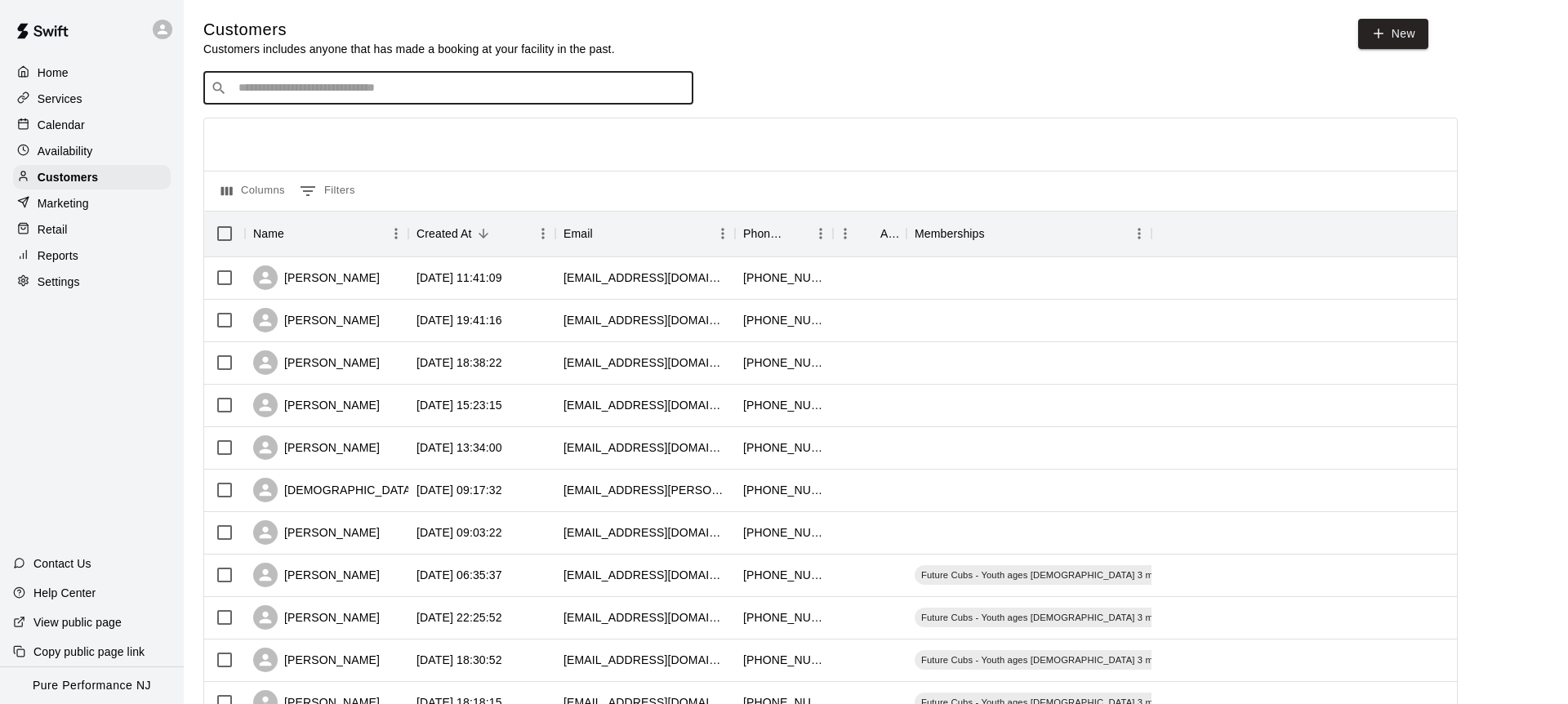
paste input "**********"
type input "**********"
click at [677, 93] on icon "Clear" at bounding box center [675, 88] width 16 height 16
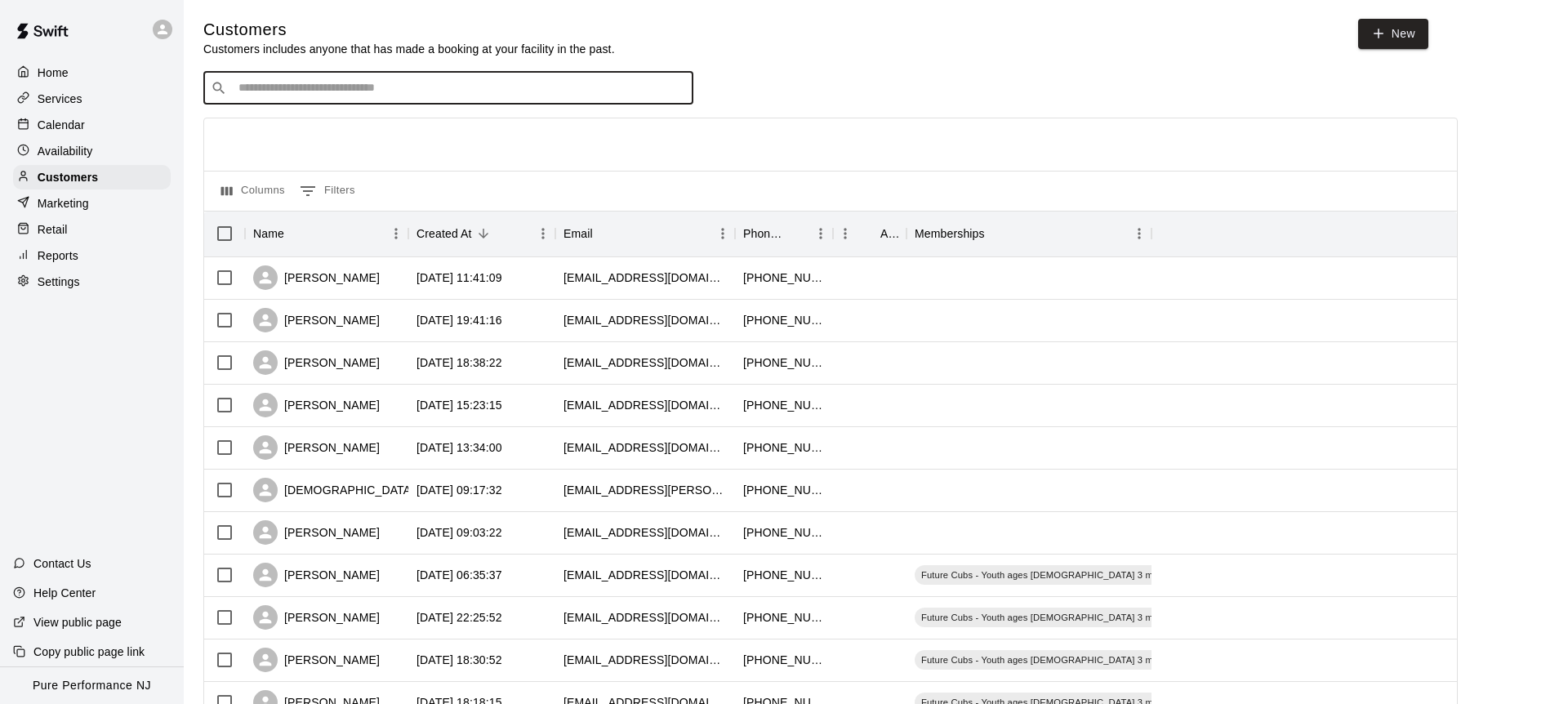
click at [1084, 60] on div "Customers Customers includes anyone that has made a booking at your facility in…" at bounding box center [876, 691] width 1345 height 1344
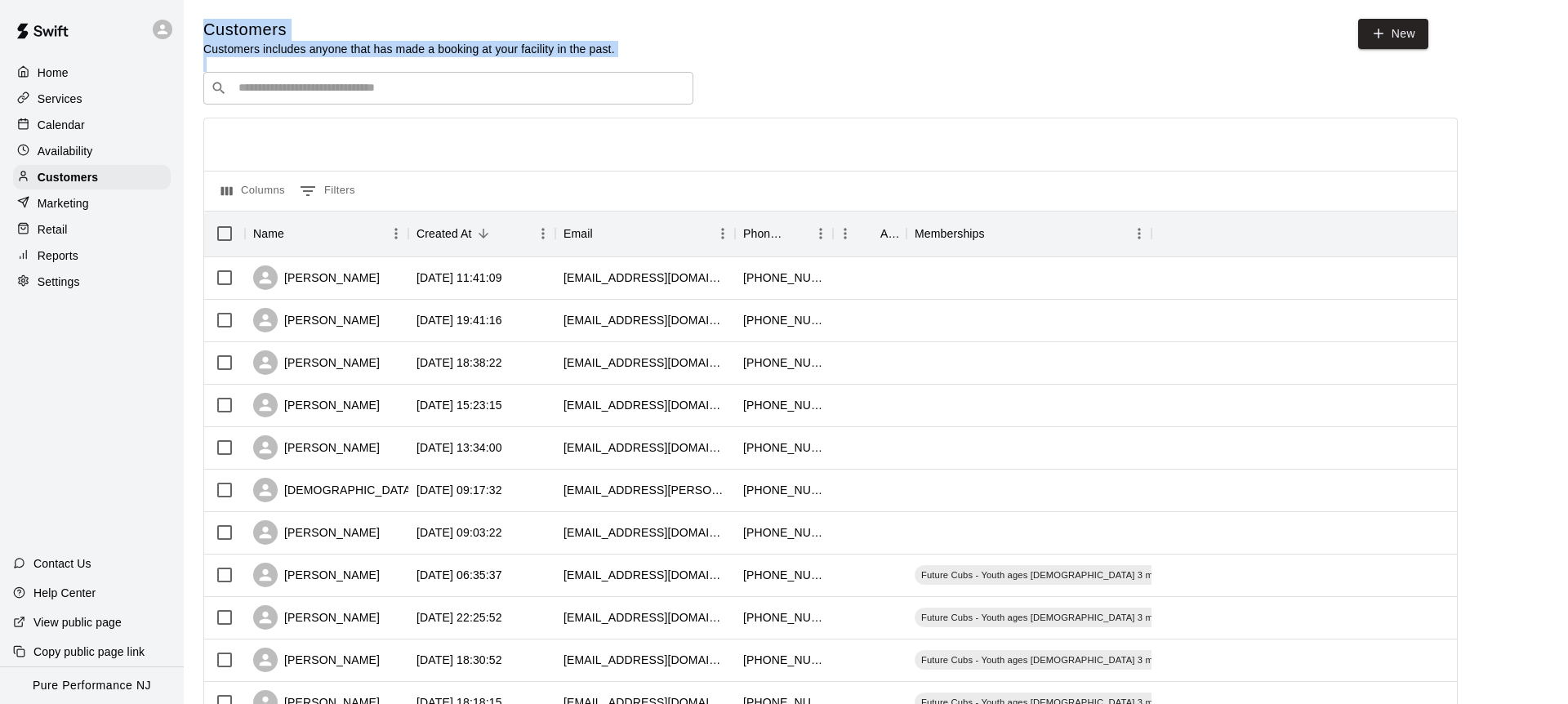
click at [1083, 60] on div "Customers Customers includes anyone that has made a booking at your facility in…" at bounding box center [876, 691] width 1345 height 1344
click at [280, 83] on input "Search customers by name or email" at bounding box center [459, 88] width 452 height 16
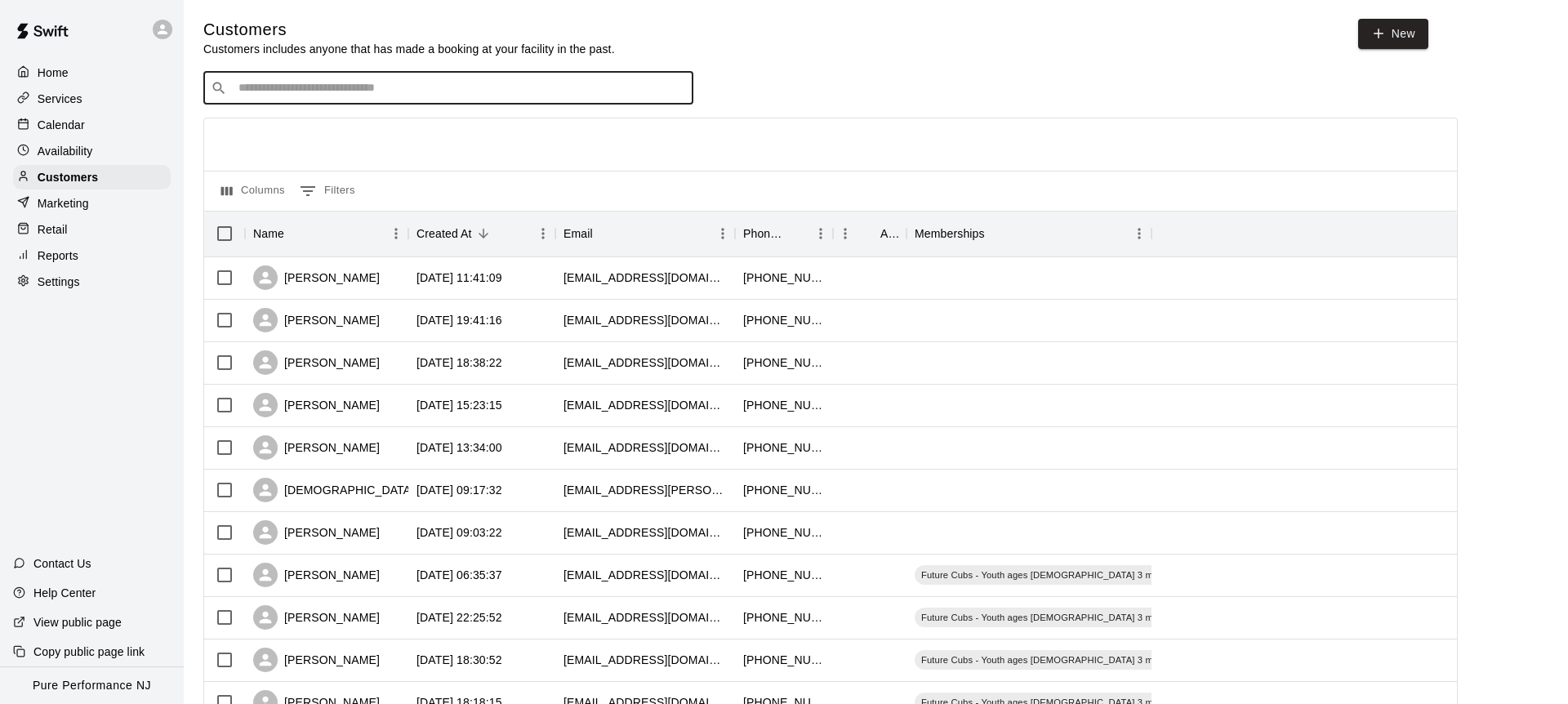
paste input "**********"
click at [264, 88] on input "**********" at bounding box center [447, 88] width 428 height 16
type input "**********"
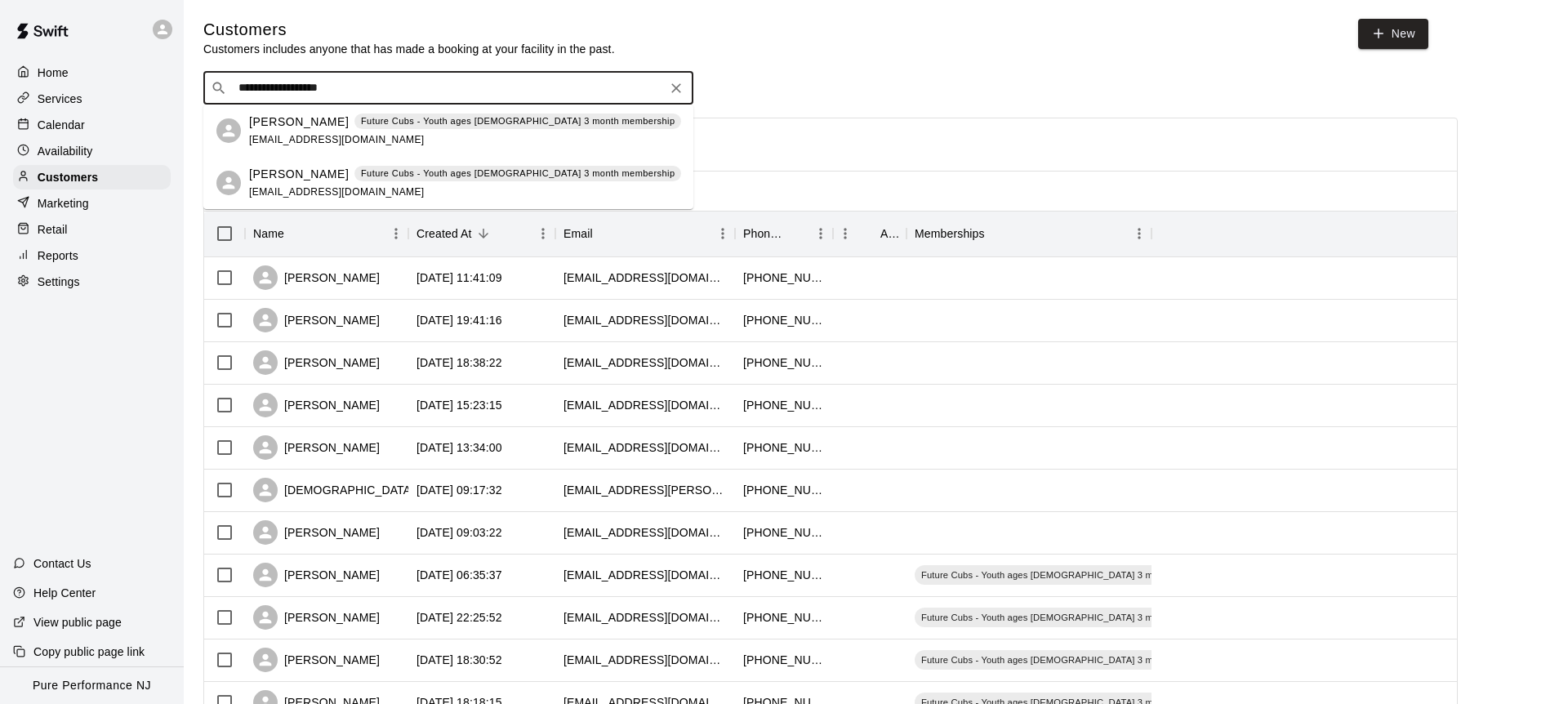
click at [295, 170] on p "James Strachan" at bounding box center [299, 174] width 100 height 17
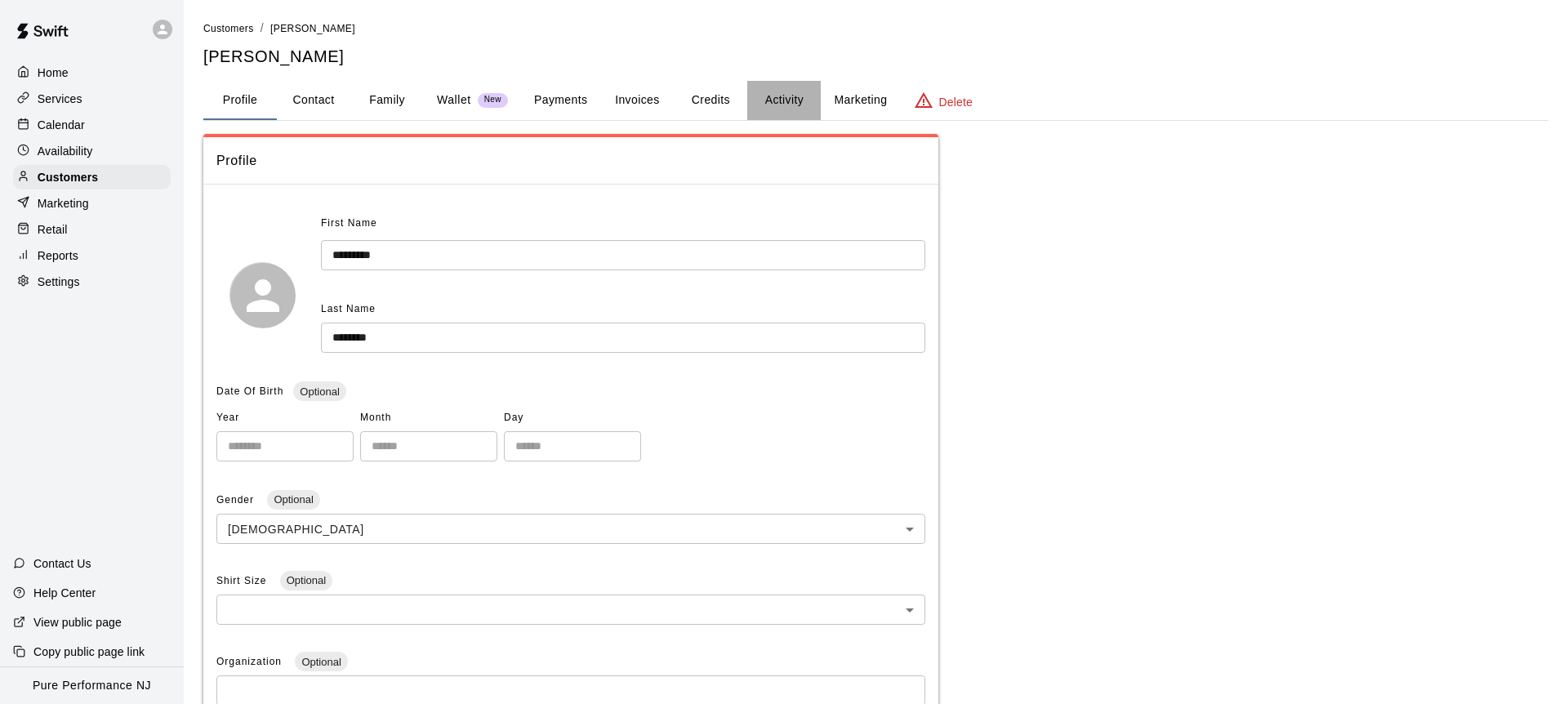
click at [804, 95] on button "Activity" at bounding box center [784, 100] width 73 height 39
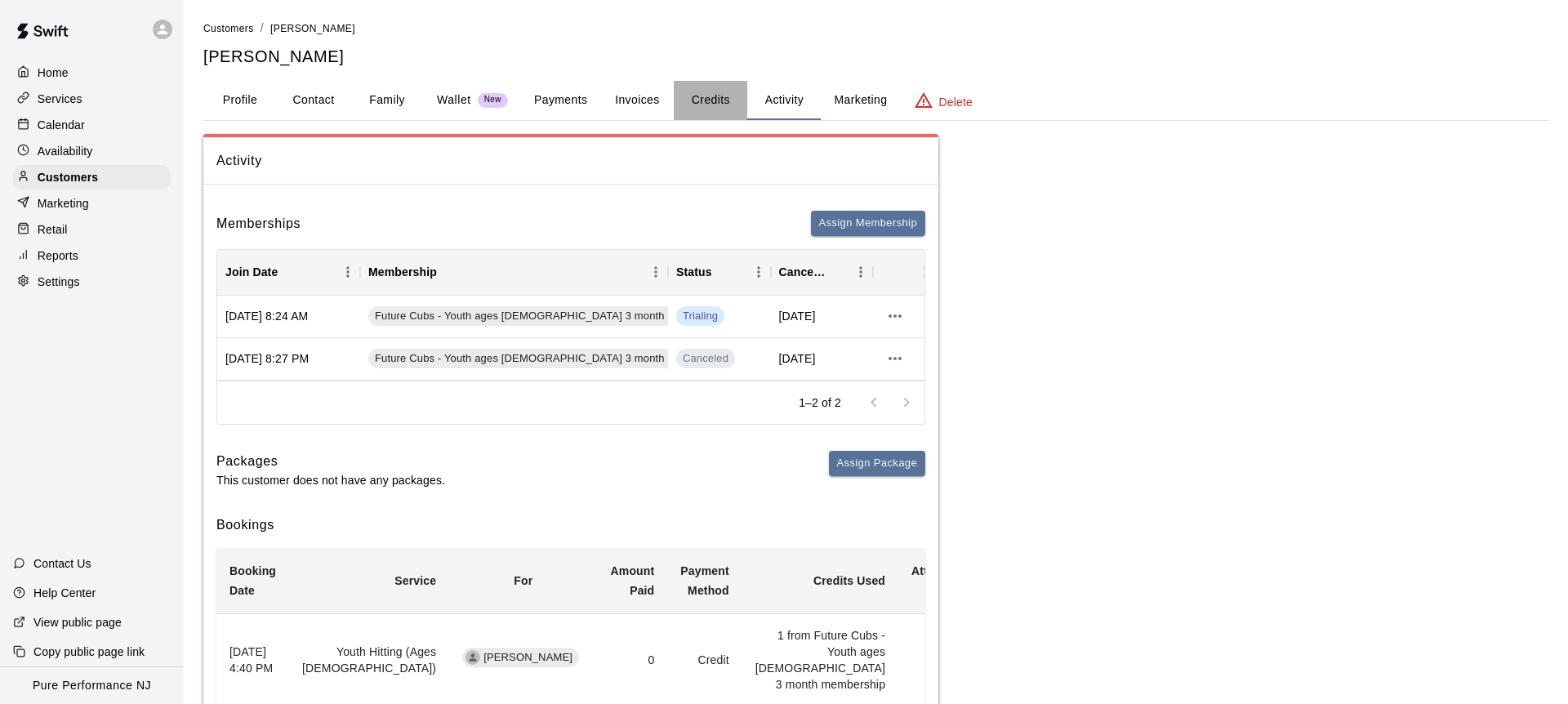
click at [713, 102] on button "Credits" at bounding box center [710, 100] width 73 height 39
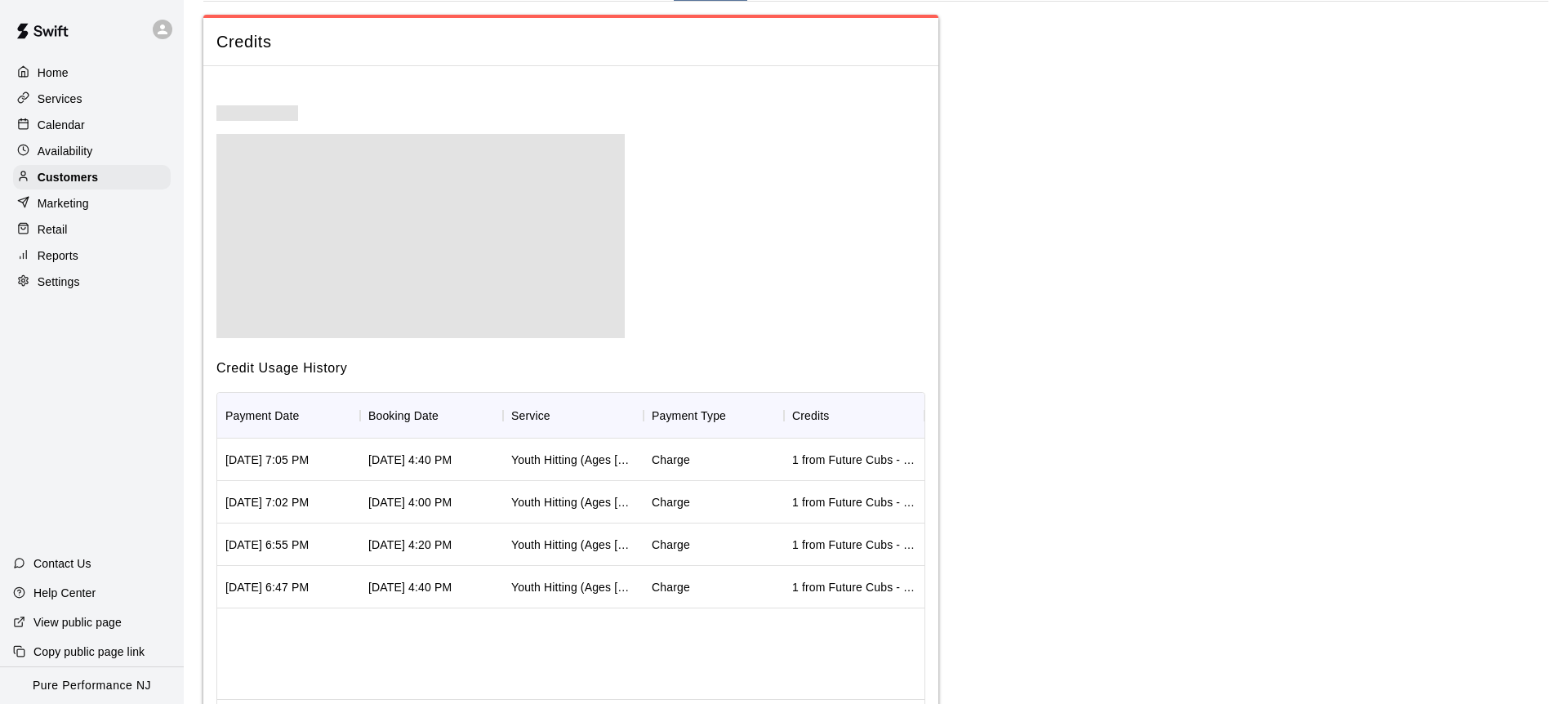
scroll to position [211, 0]
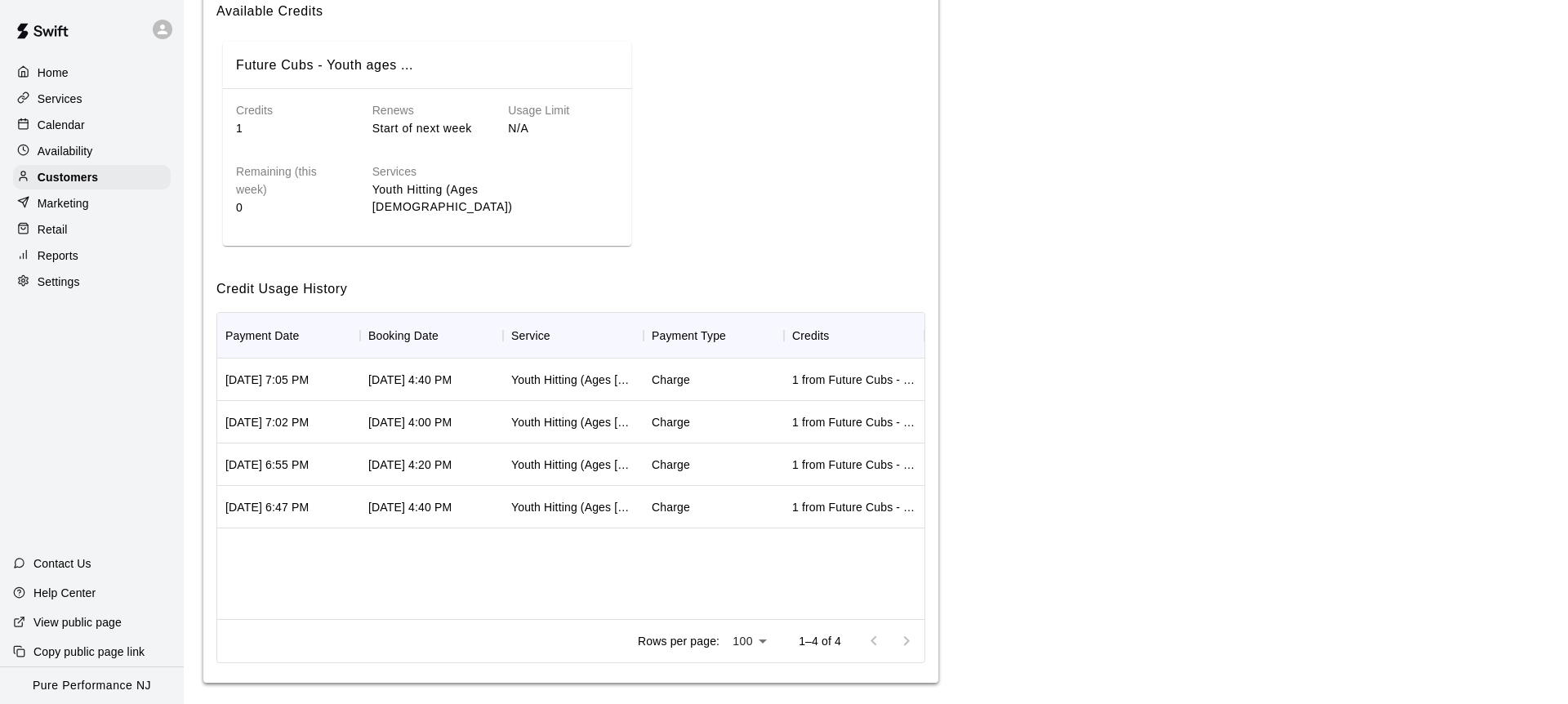
click at [671, 382] on div "Charge" at bounding box center [671, 379] width 38 height 16
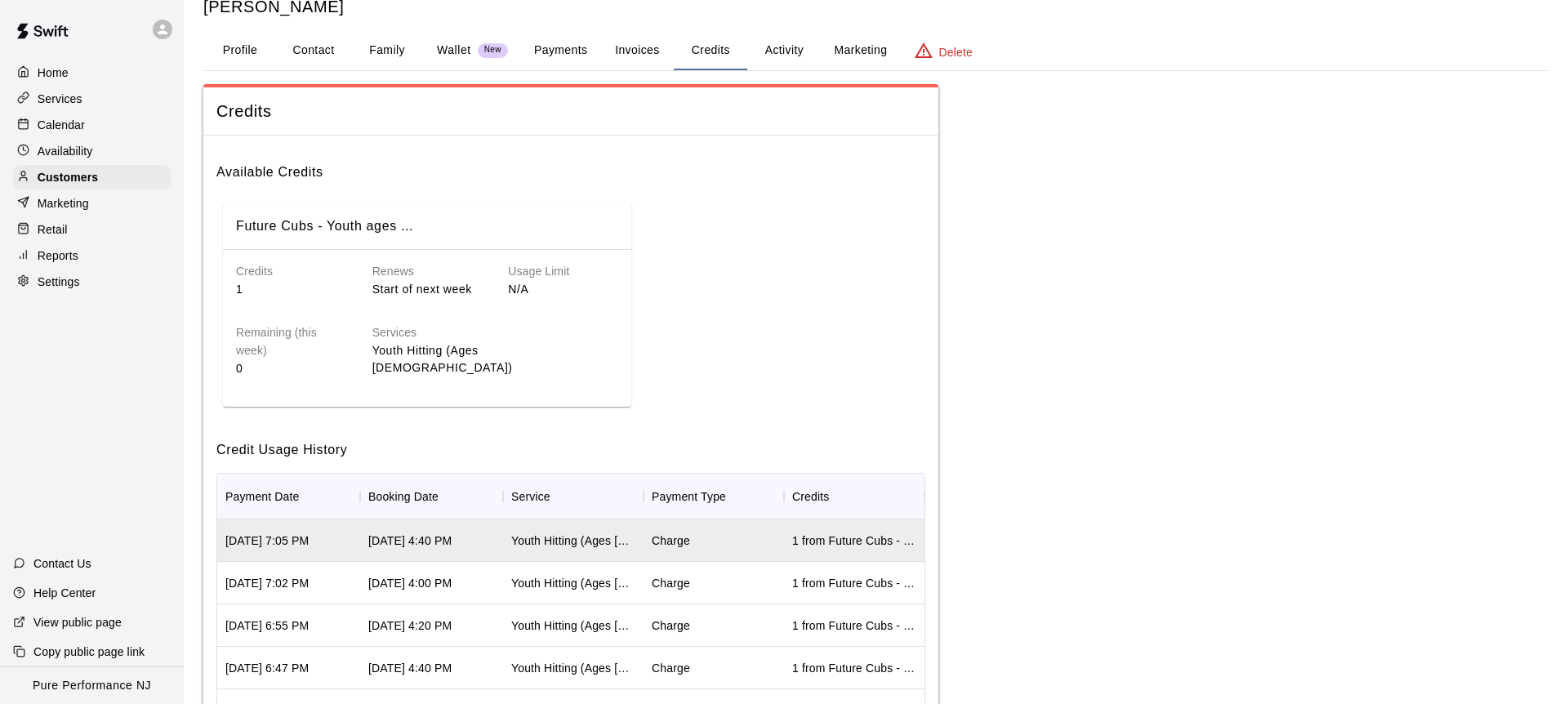
scroll to position [0, 0]
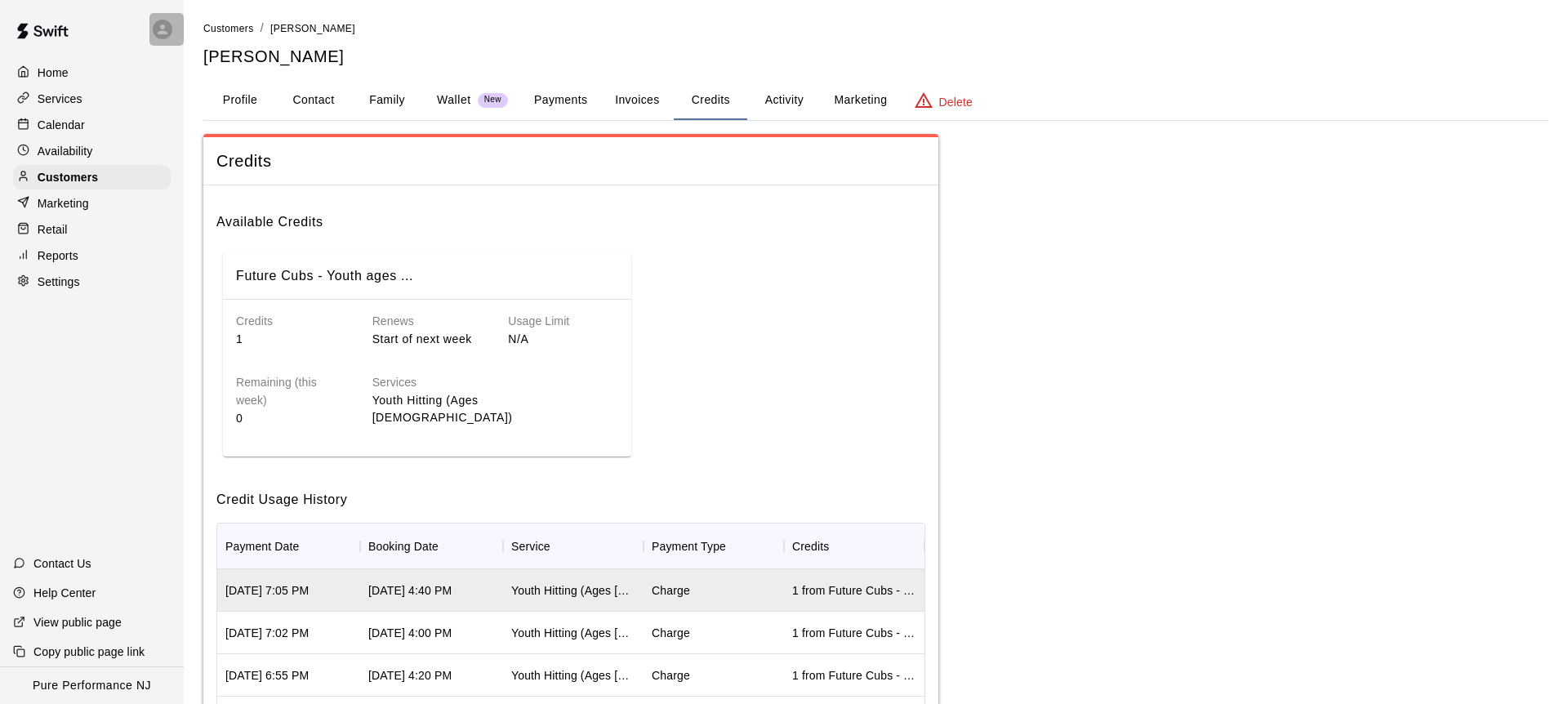
click at [157, 23] on icon at bounding box center [162, 29] width 14 height 14
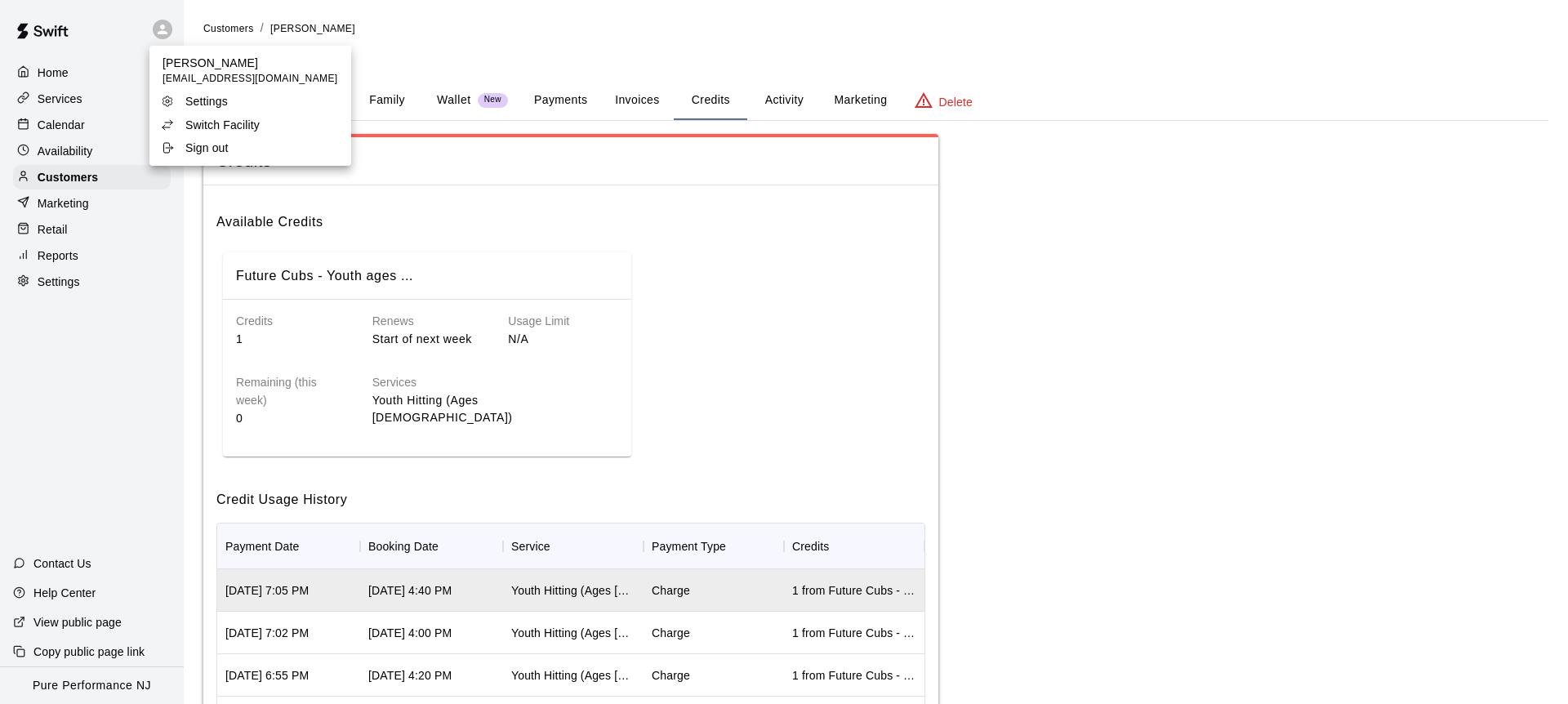
click at [157, 23] on div at bounding box center [784, 352] width 1568 height 704
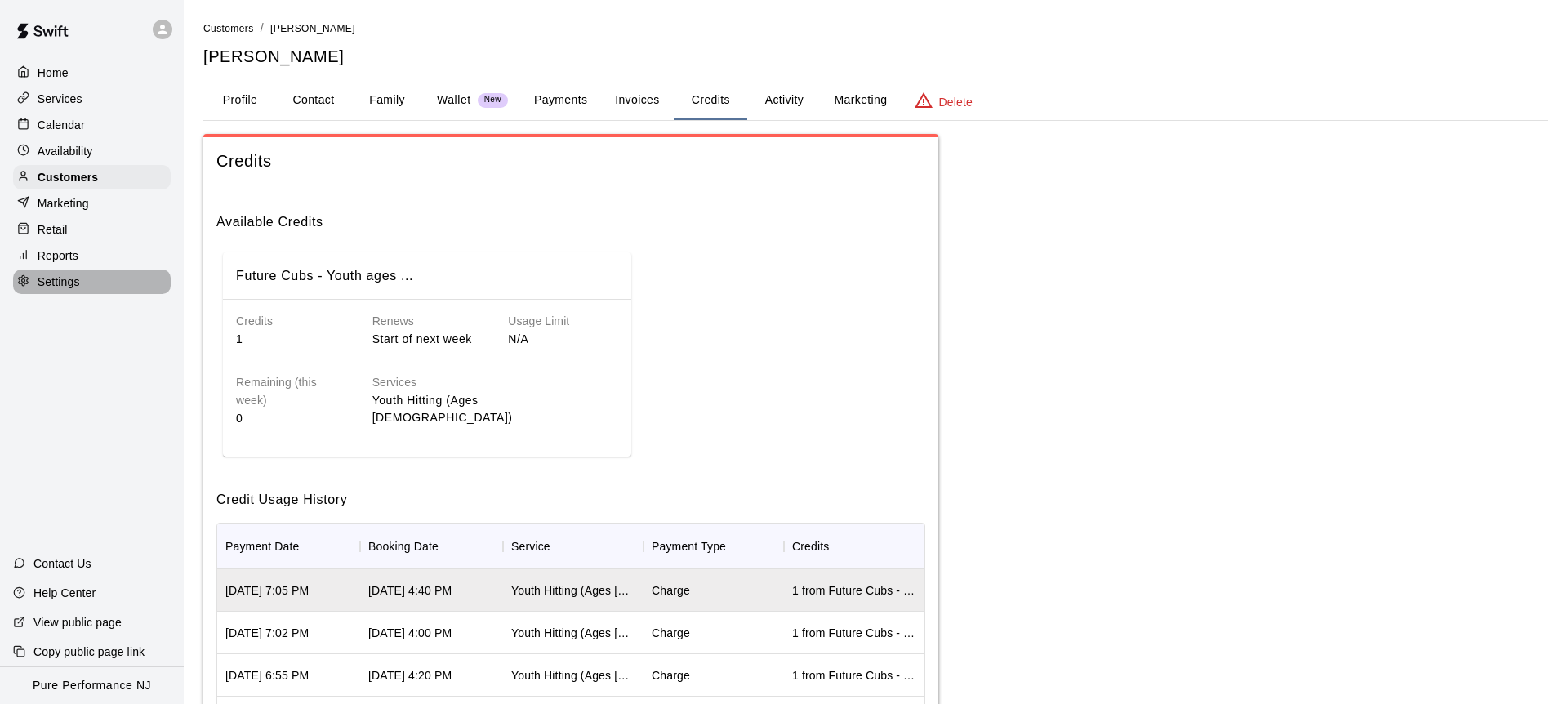
click at [82, 281] on div "Settings" at bounding box center [92, 282] width 158 height 25
select select "**"
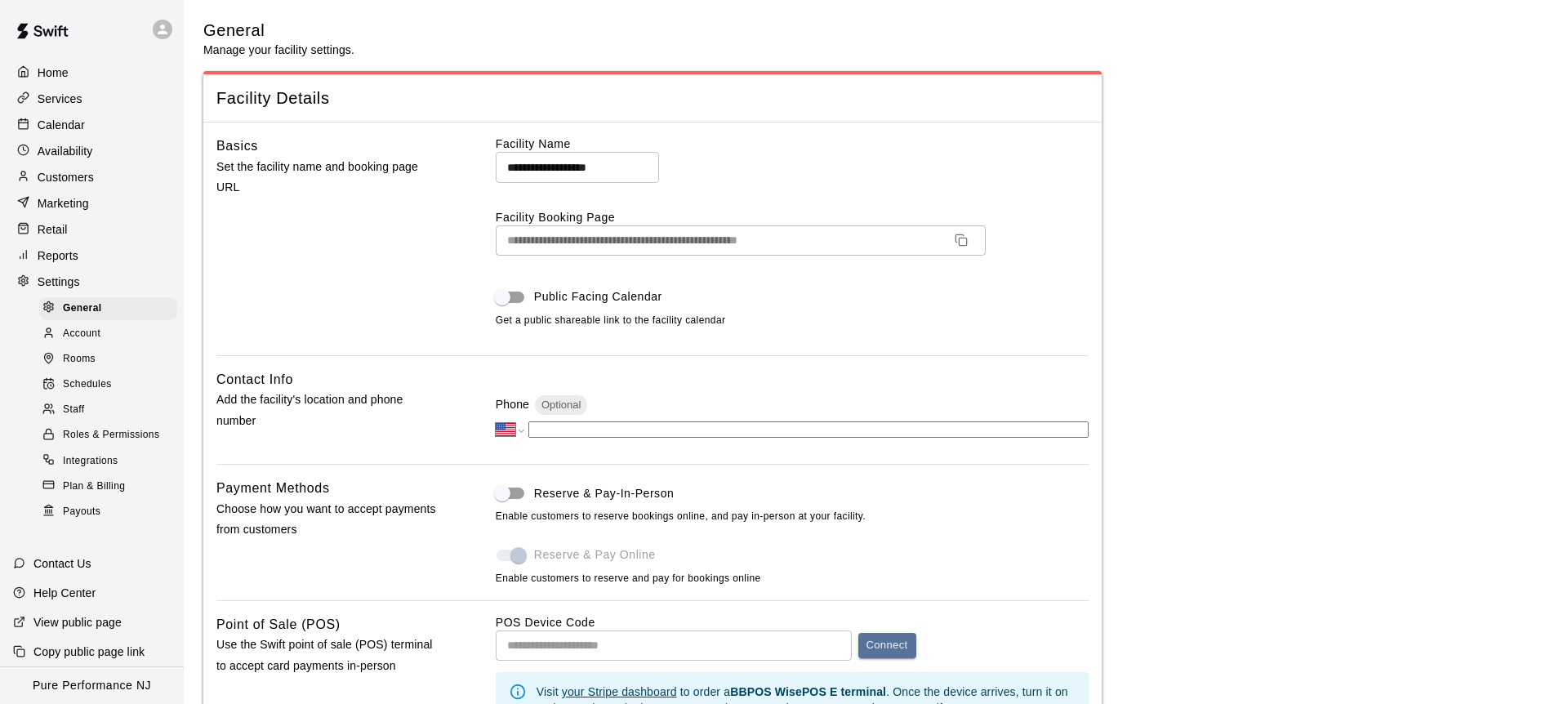
scroll to position [3213, 0]
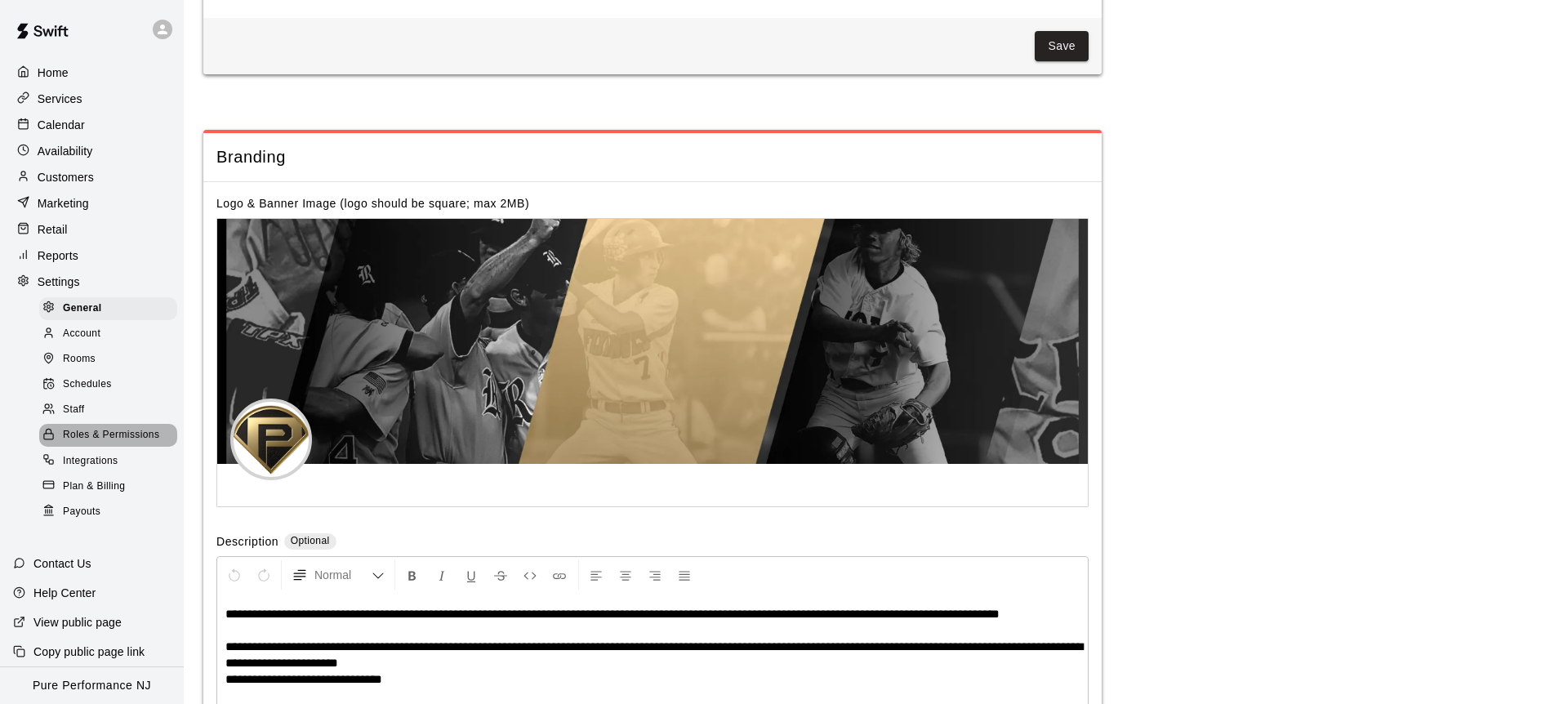
click at [75, 435] on span "Roles & Permissions" at bounding box center [111, 434] width 96 height 16
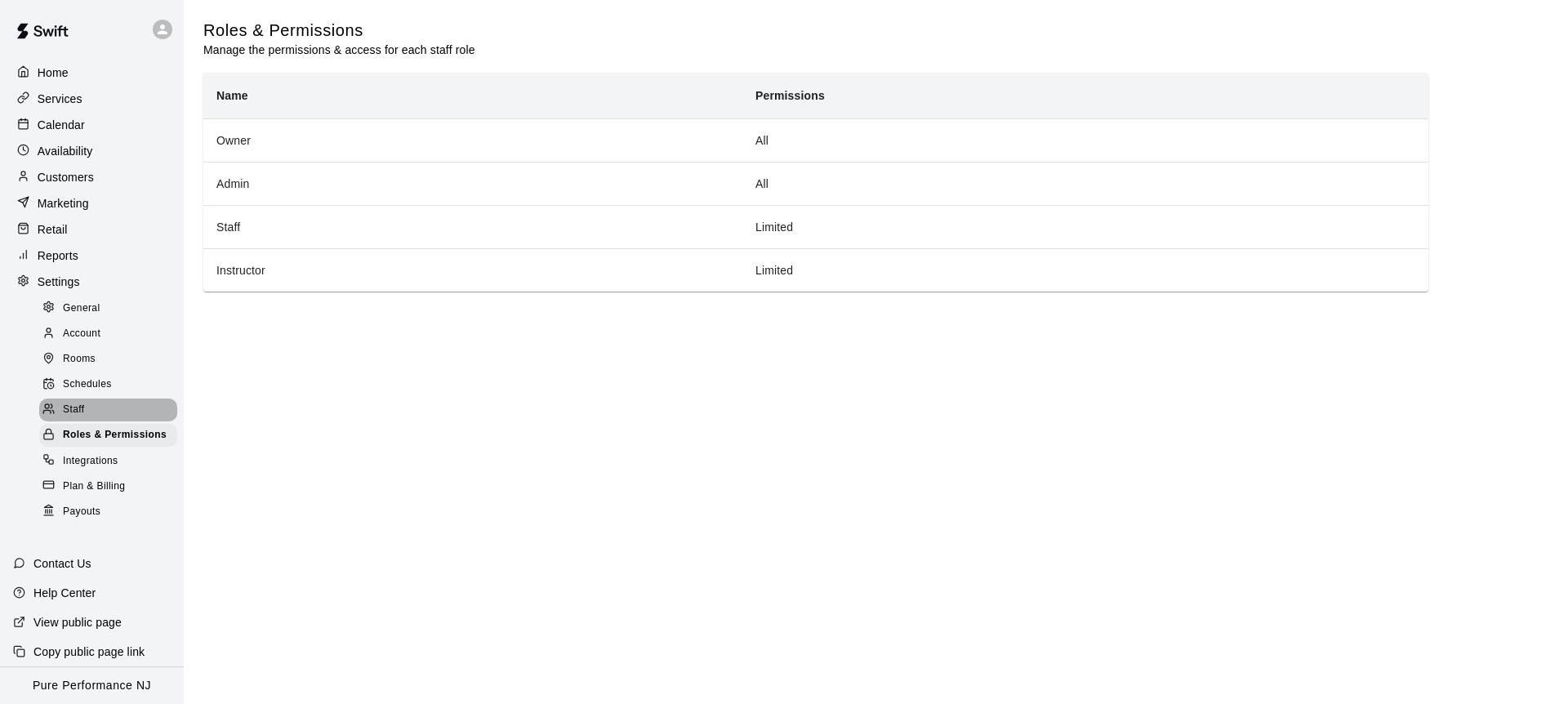
click at [117, 404] on div "Staff" at bounding box center [108, 410] width 138 height 23
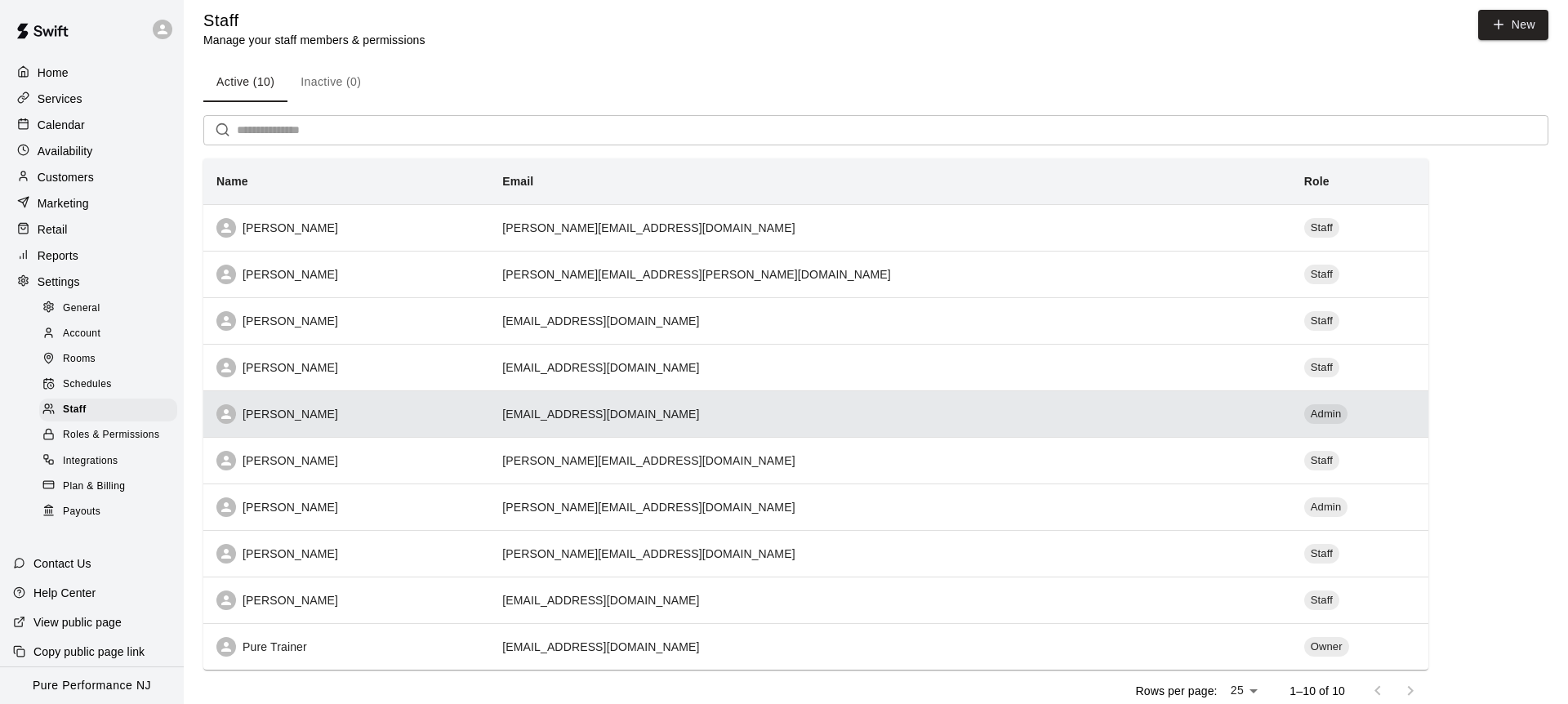
scroll to position [10, 0]
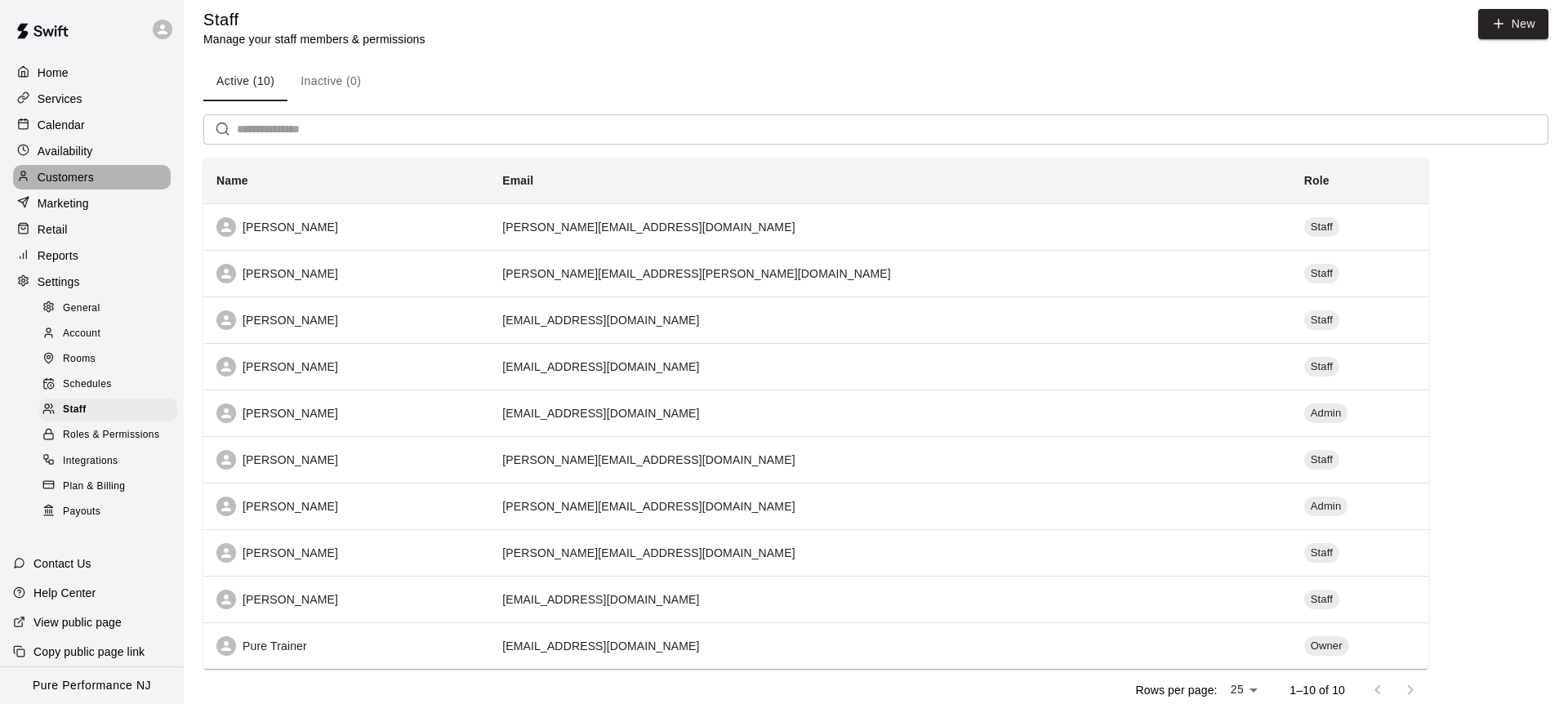
click at [83, 170] on p "Customers" at bounding box center [65, 177] width 56 height 16
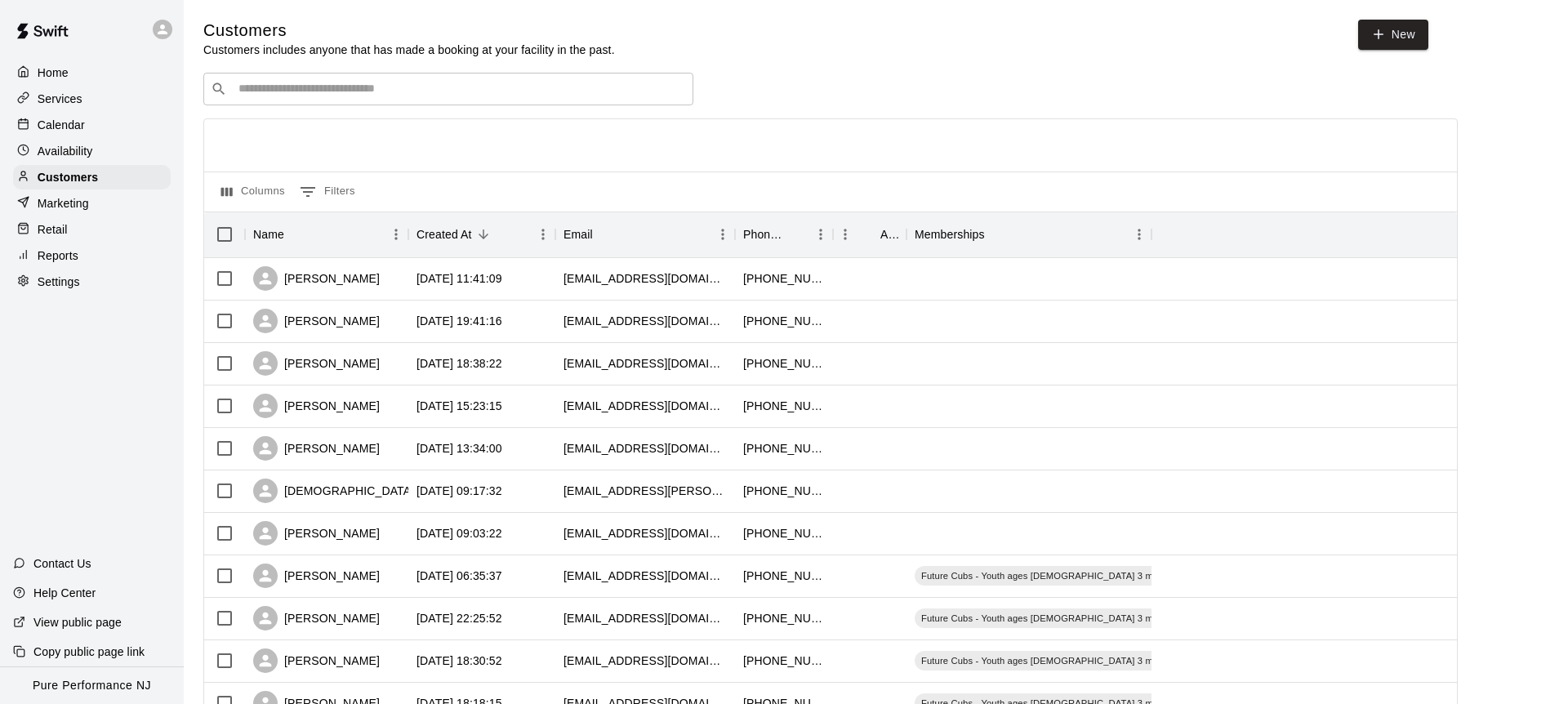
click at [264, 77] on div "​ ​" at bounding box center [449, 89] width 491 height 32
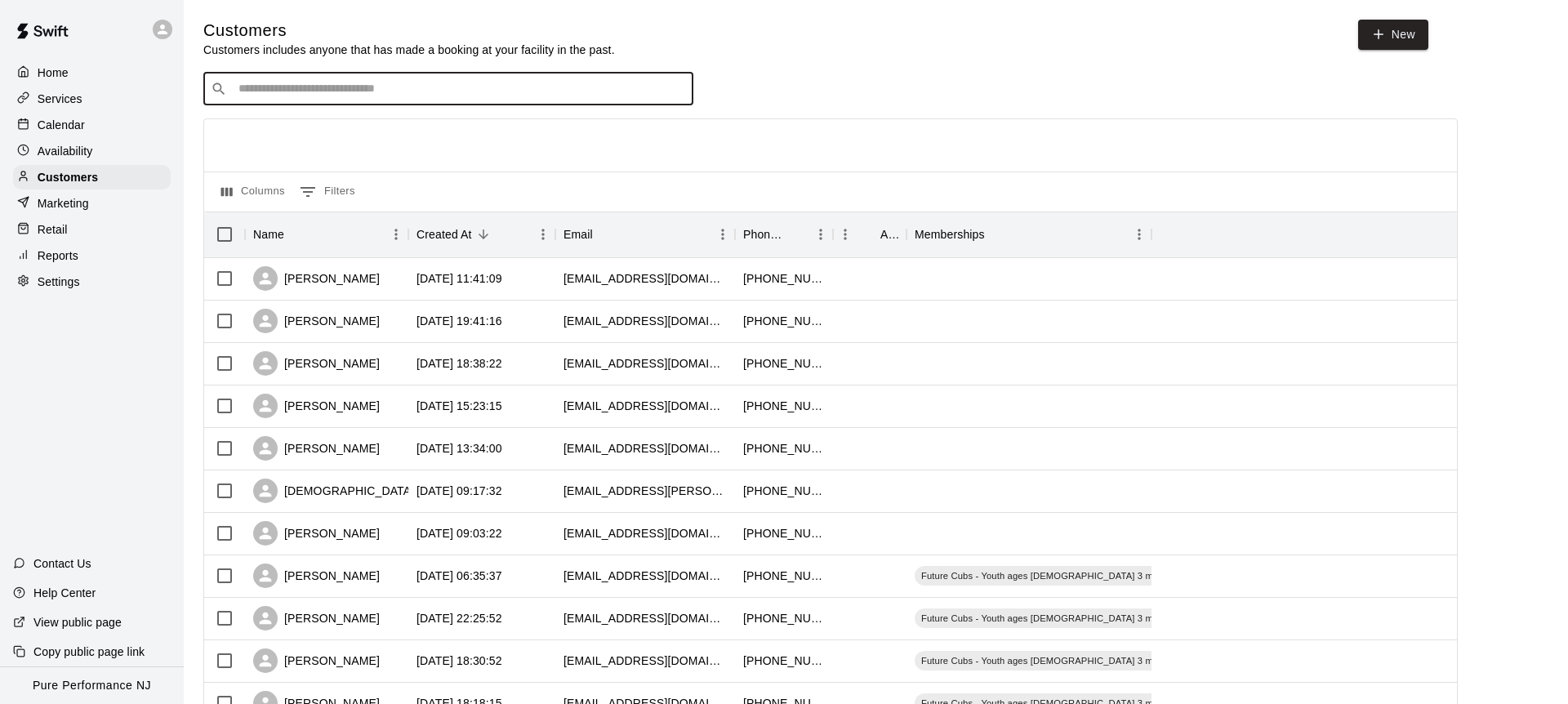
paste input "**********"
click at [262, 83] on input "**********" at bounding box center [447, 89] width 428 height 16
type input "**********"
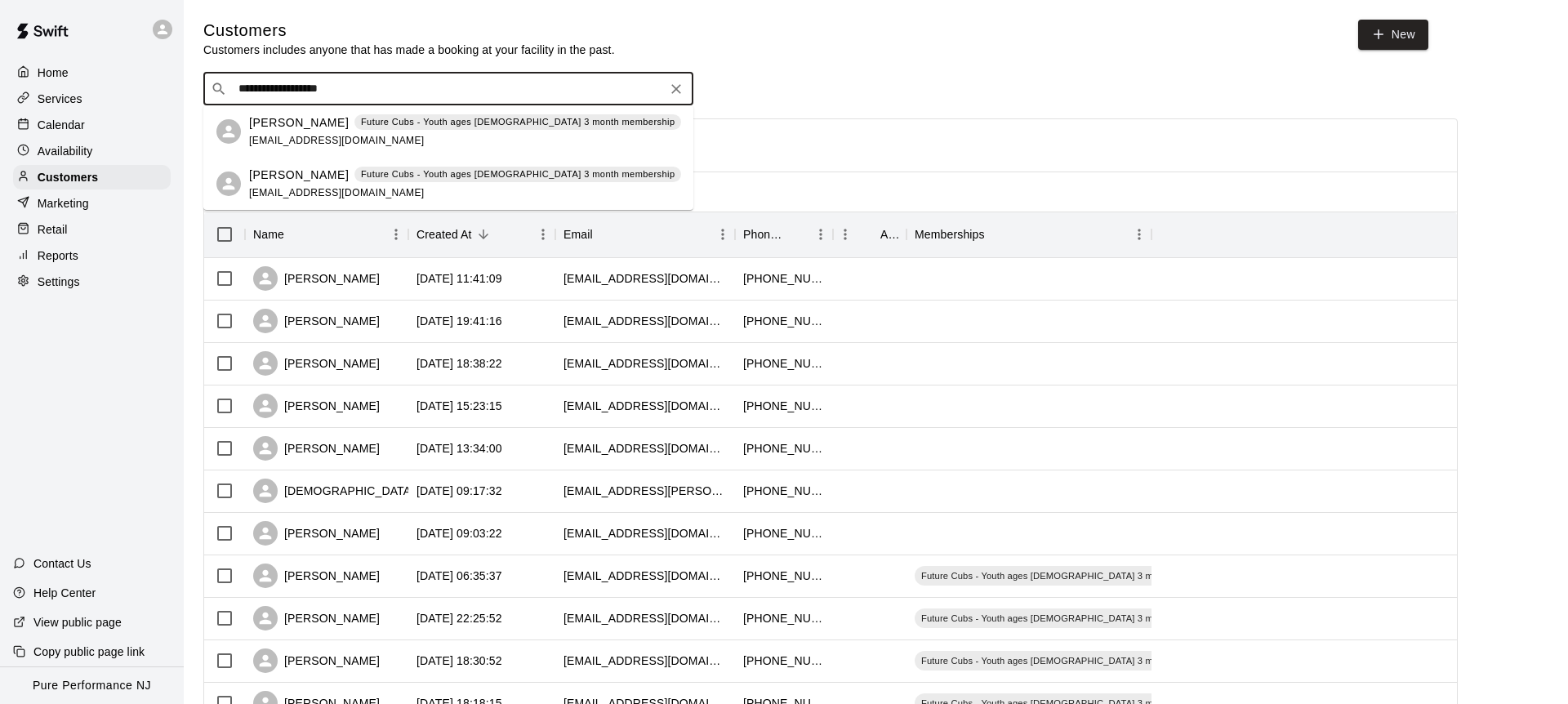
click at [301, 176] on p "James Strachan" at bounding box center [299, 175] width 100 height 17
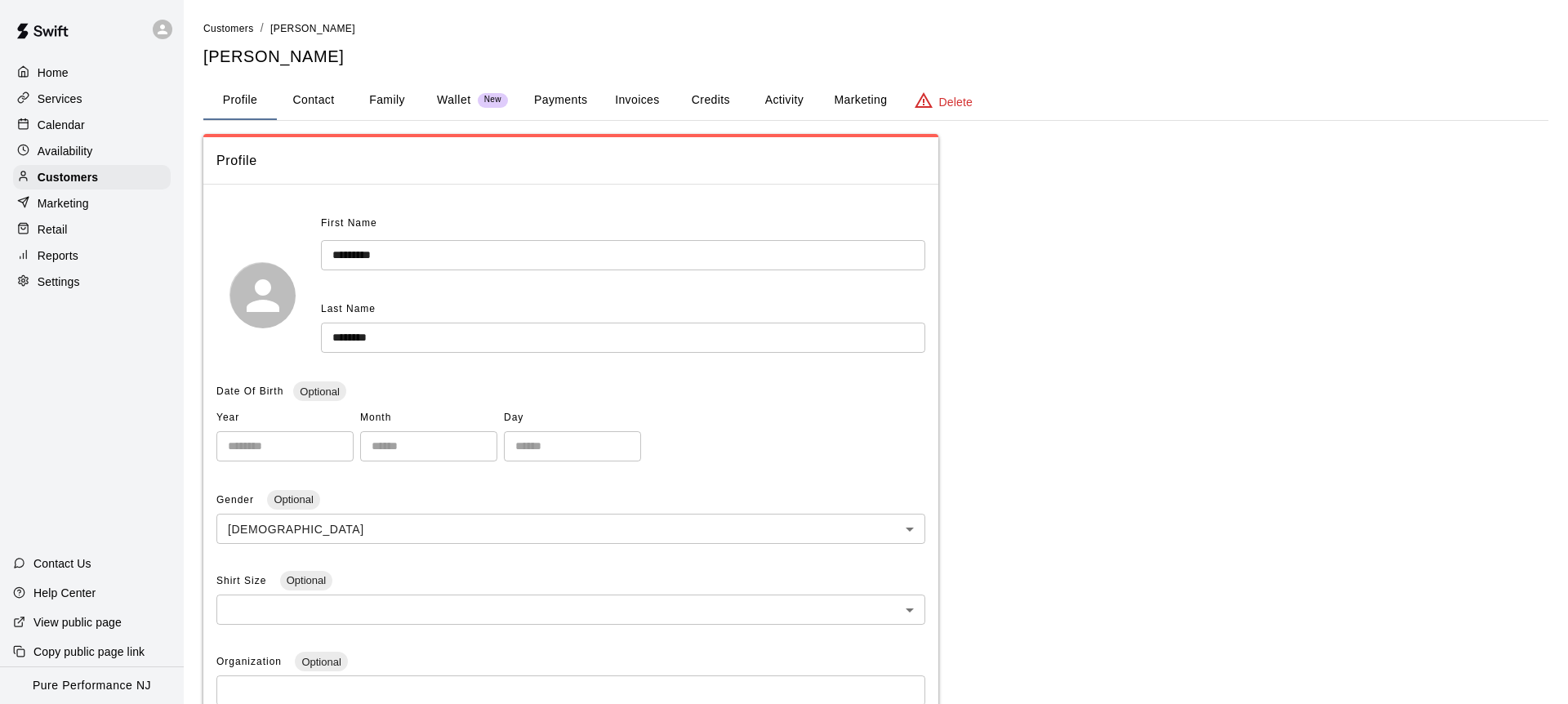
click at [771, 108] on button "Activity" at bounding box center [784, 100] width 73 height 39
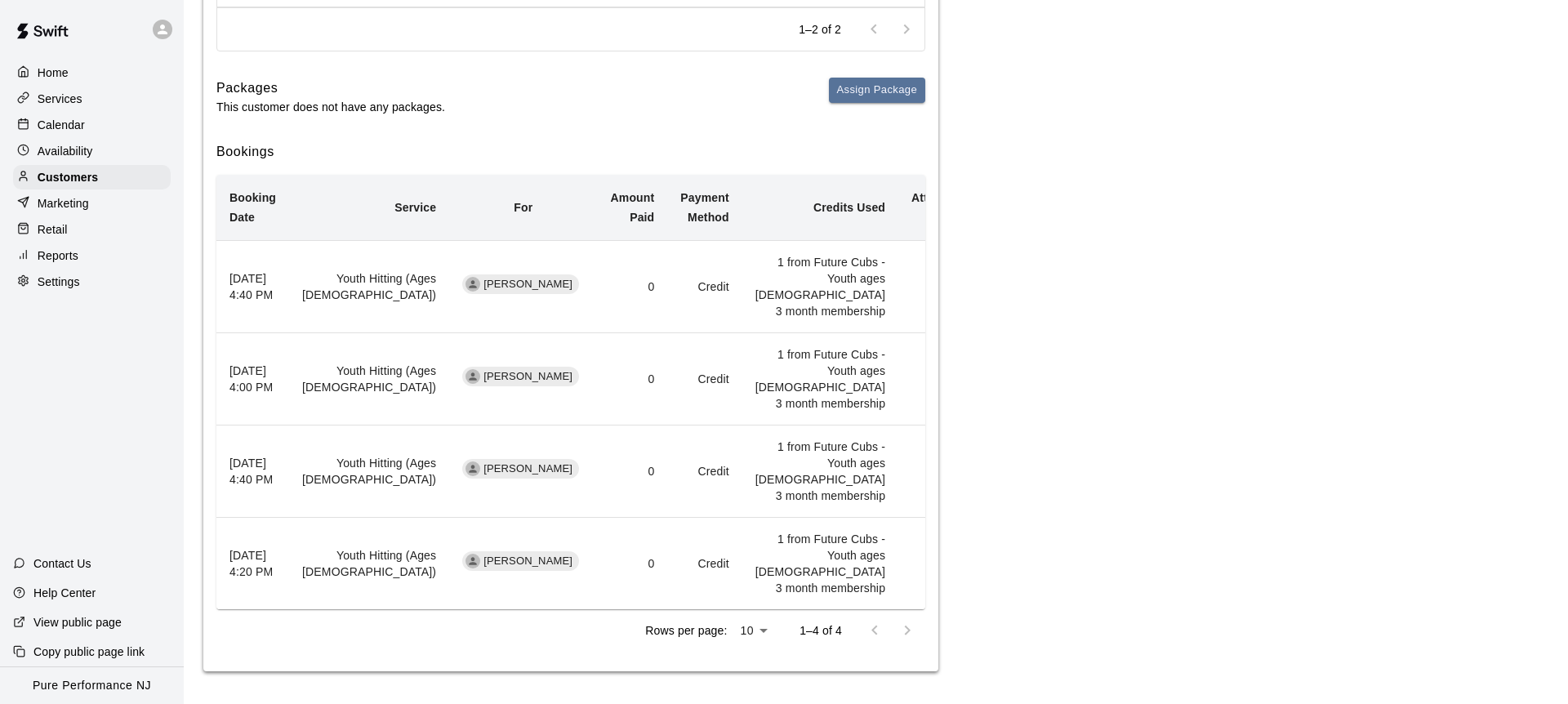
scroll to position [505, 0]
click at [898, 426] on td "Unknown" at bounding box center [943, 472] width 90 height 92
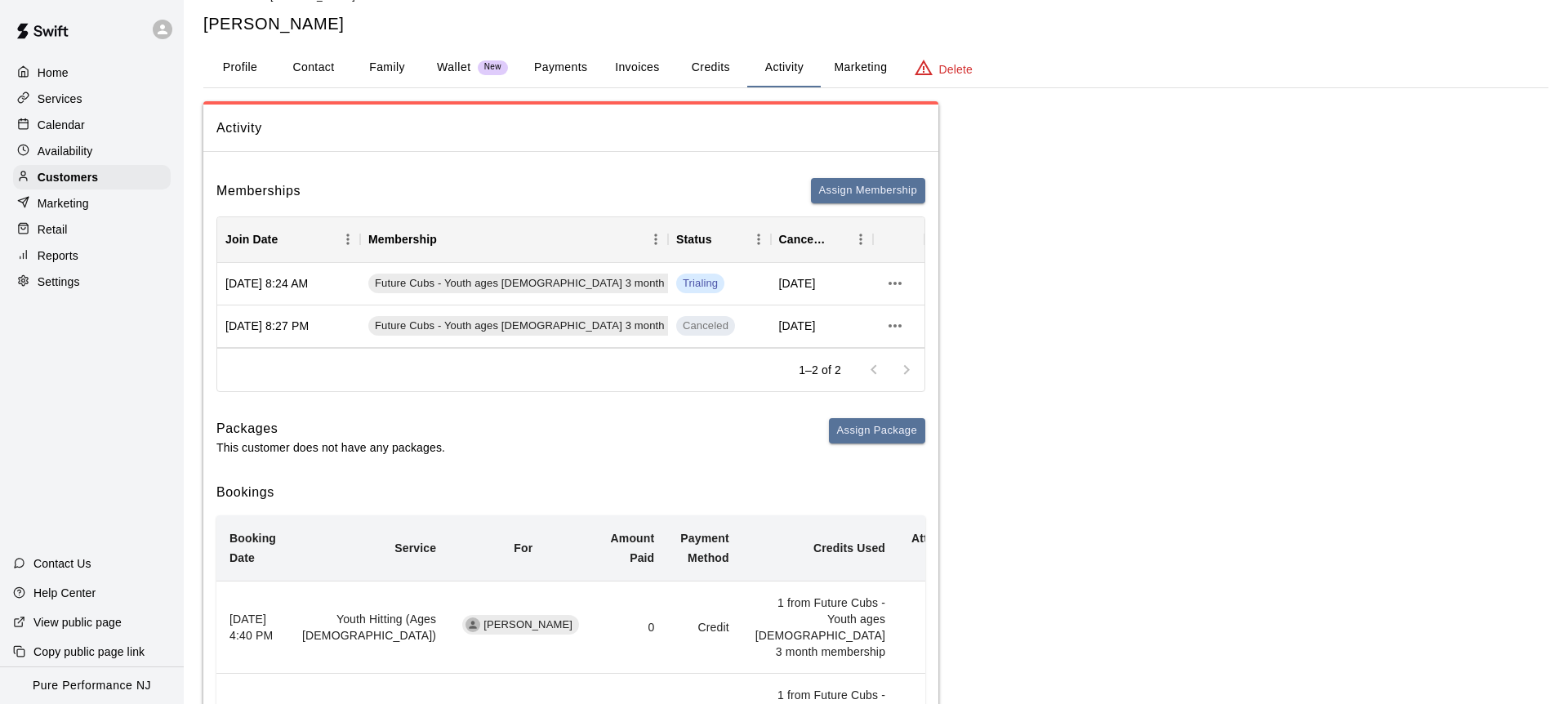
scroll to position [0, 0]
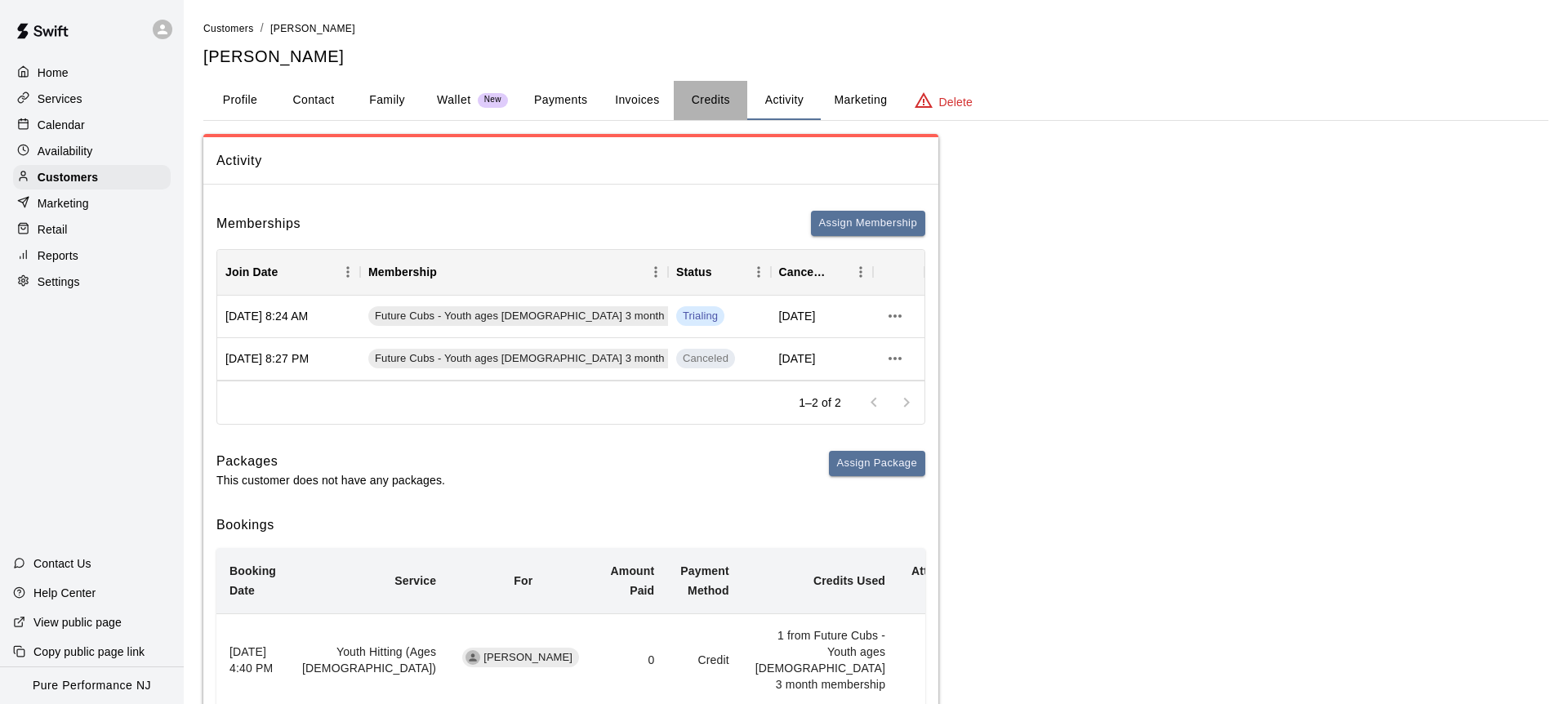
click at [707, 95] on button "Credits" at bounding box center [710, 100] width 73 height 39
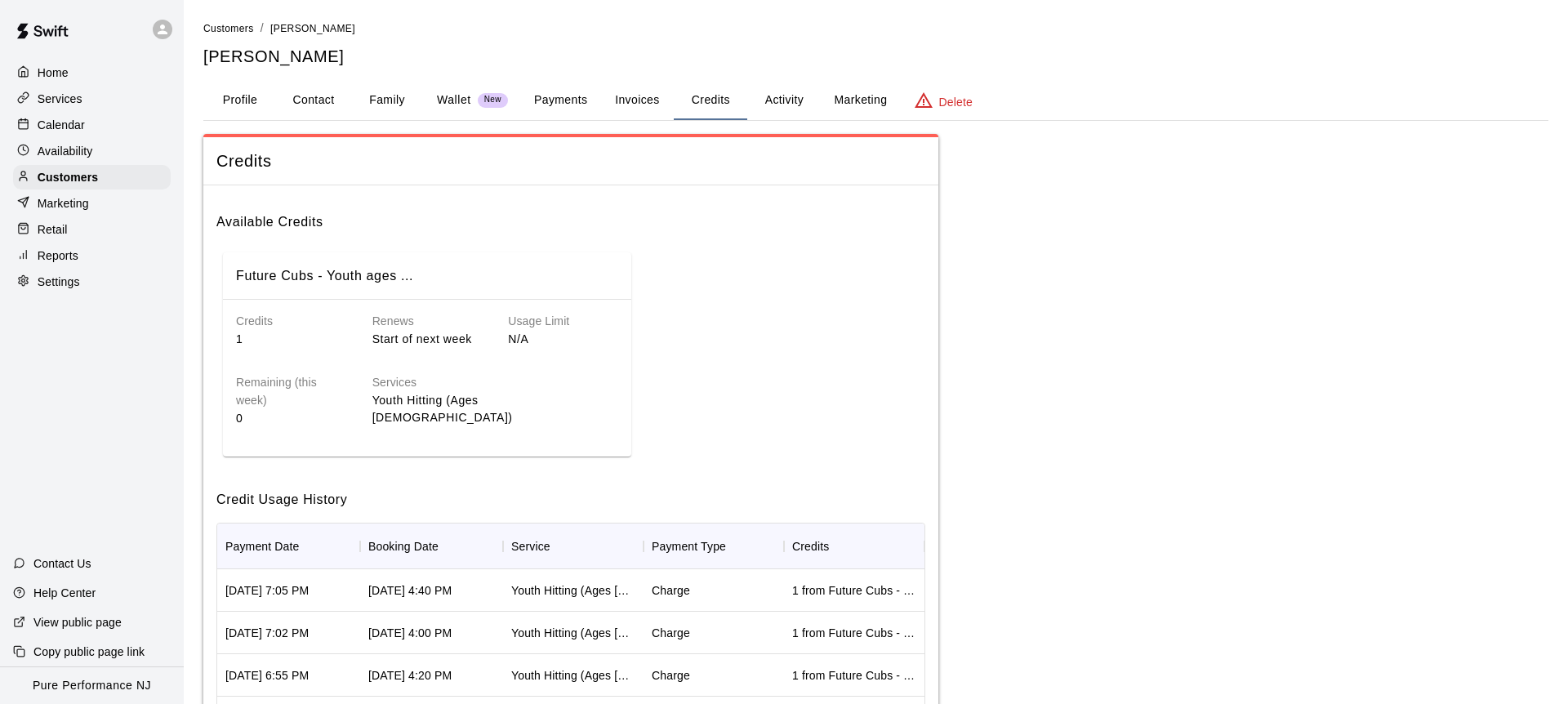
scroll to position [222, 0]
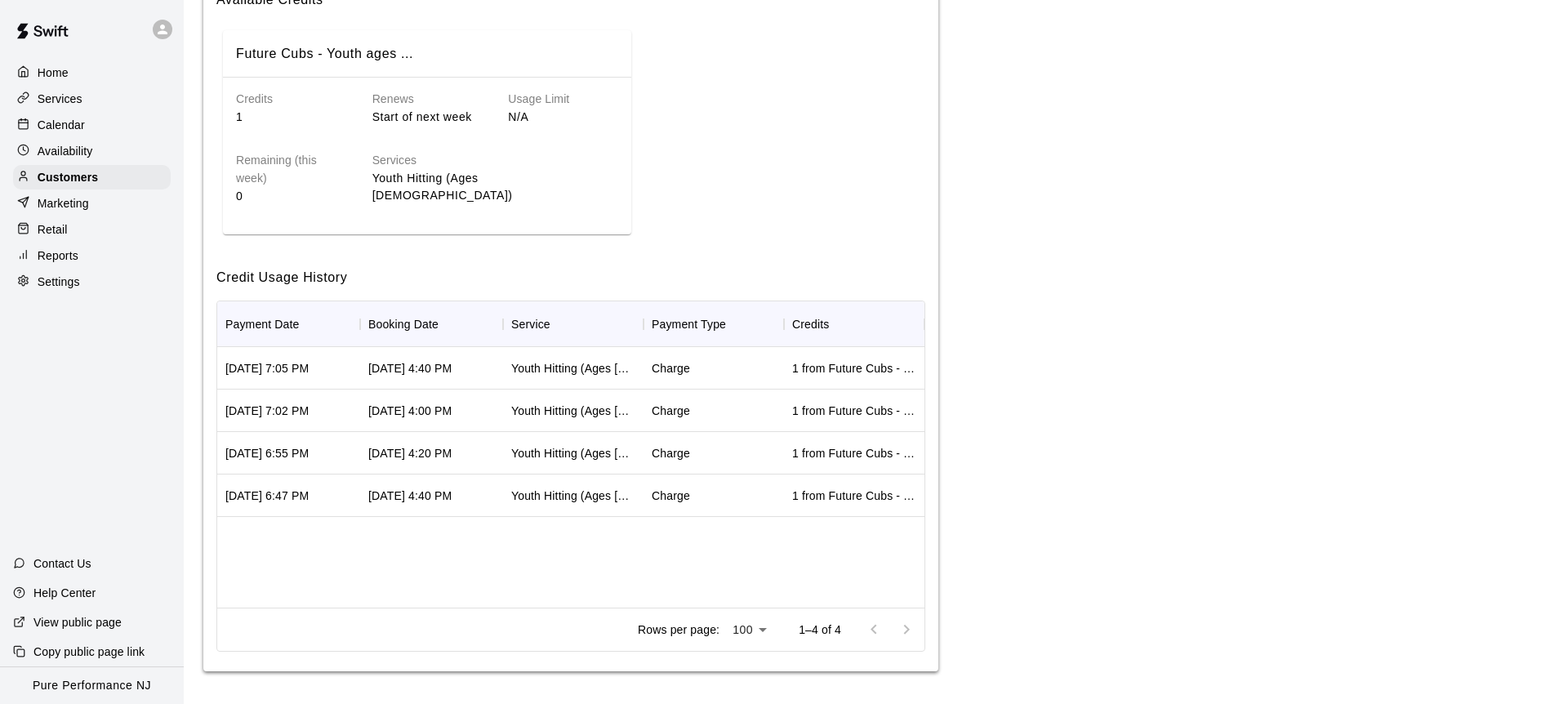
click at [908, 371] on div "1 from Future Cubs - Youth ages 9-12 3 month membership" at bounding box center [854, 368] width 124 height 16
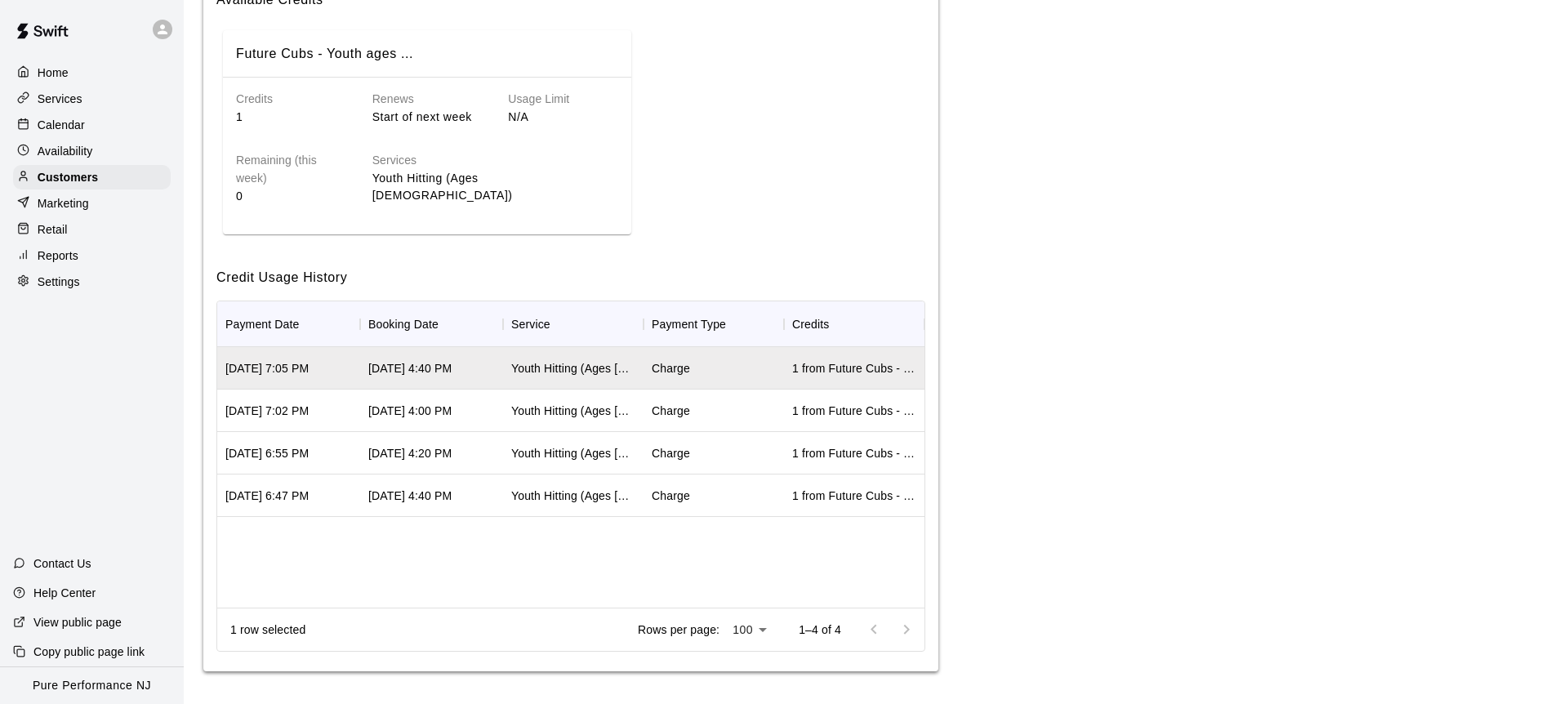
click at [913, 371] on div "1 from Future Cubs - Youth ages 9-12 3 month membership" at bounding box center [854, 368] width 124 height 16
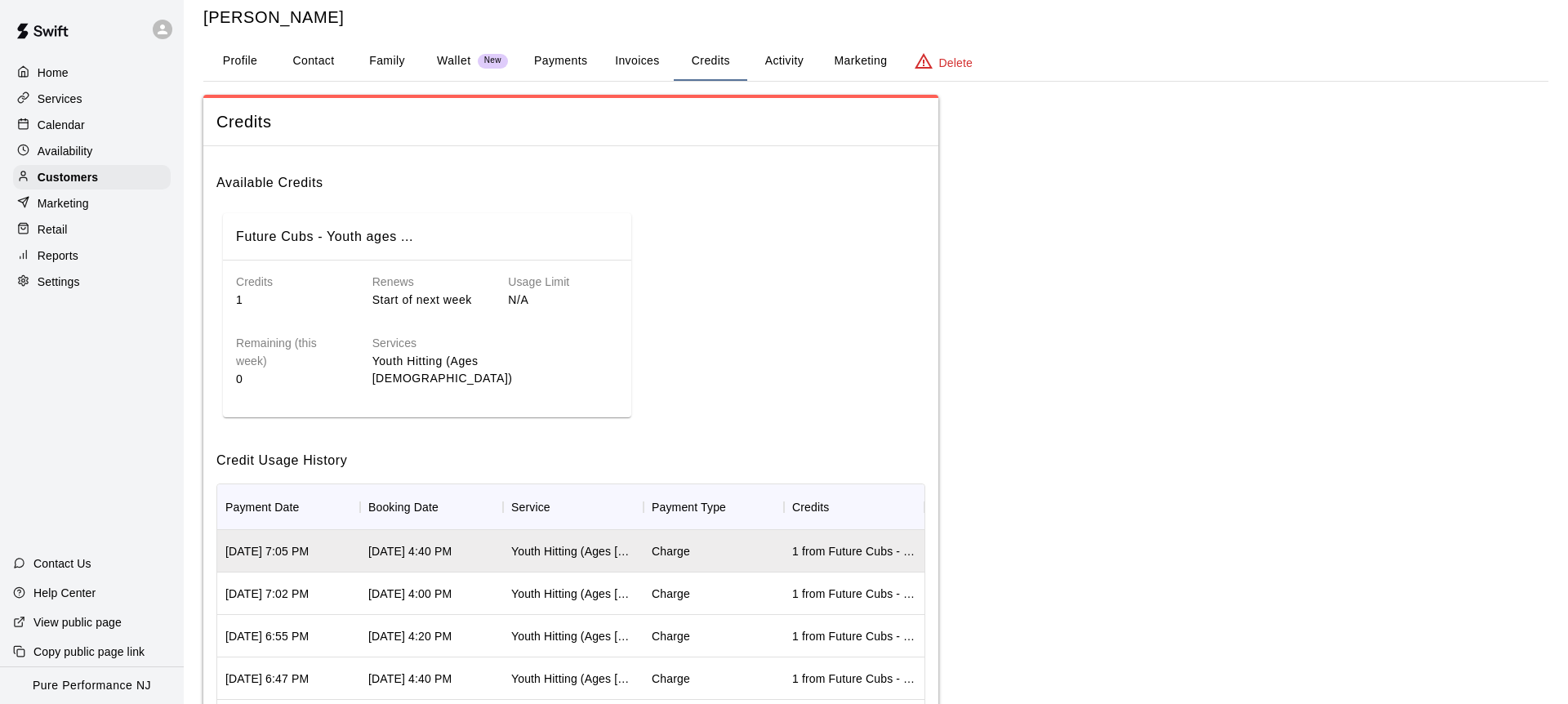
scroll to position [0, 0]
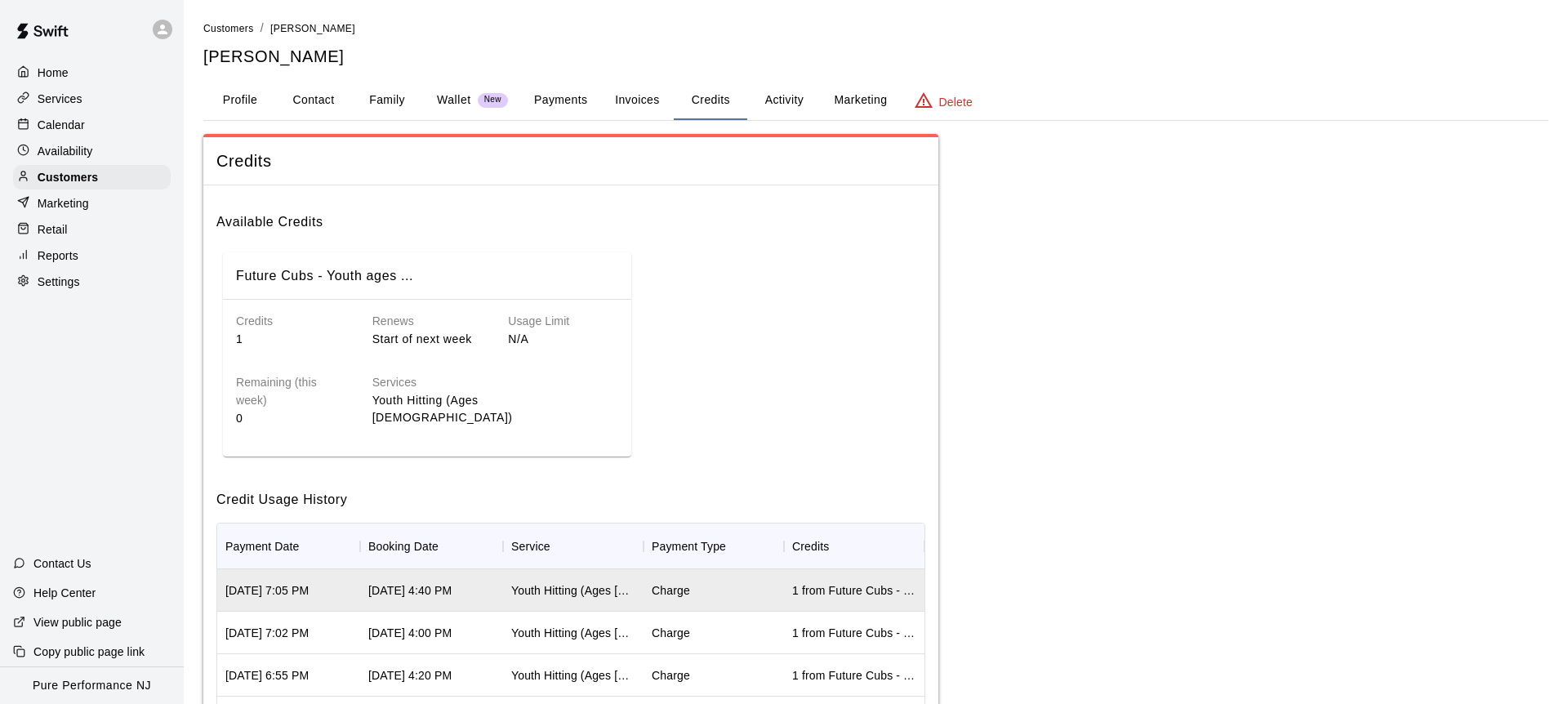
click at [773, 96] on button "Activity" at bounding box center [784, 100] width 73 height 39
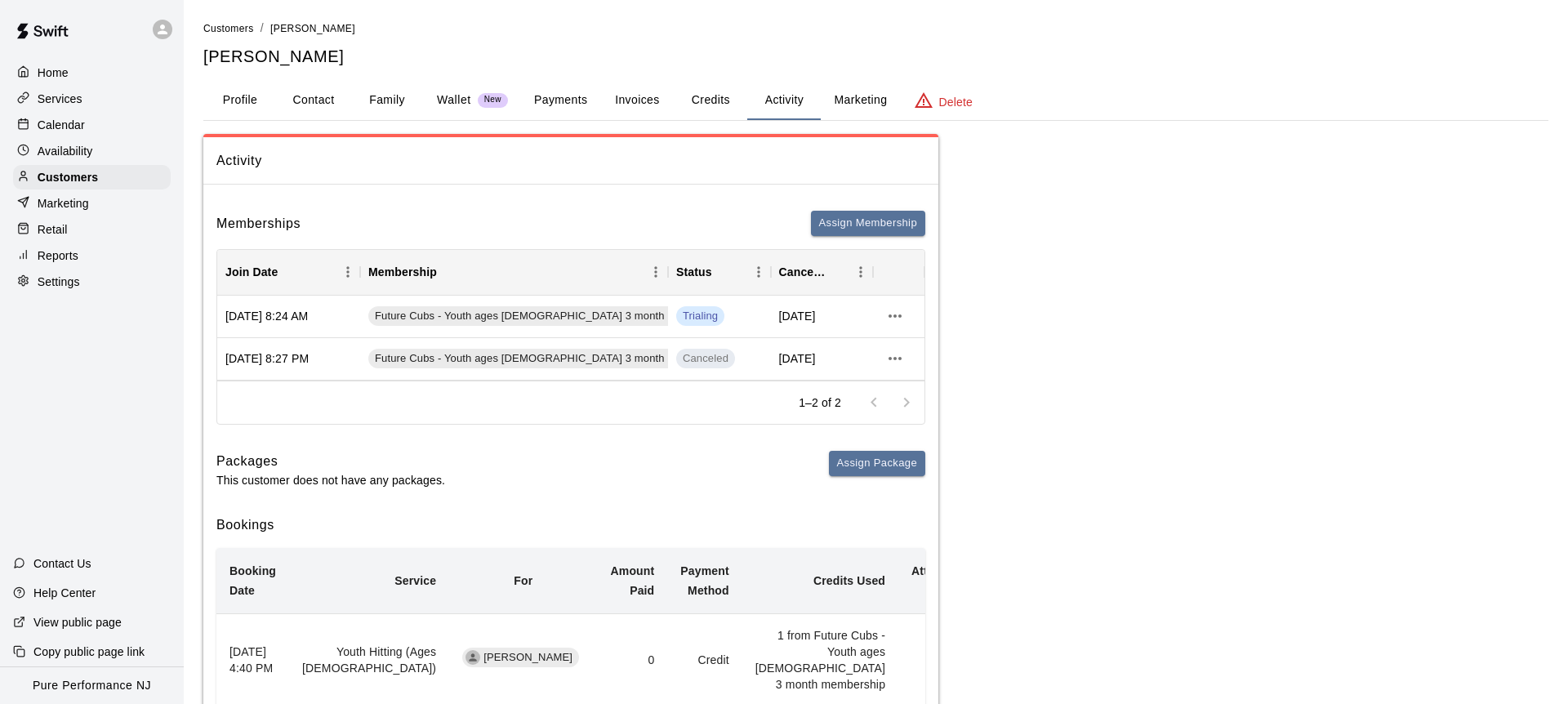
click at [68, 126] on p "Calendar" at bounding box center [61, 125] width 48 height 16
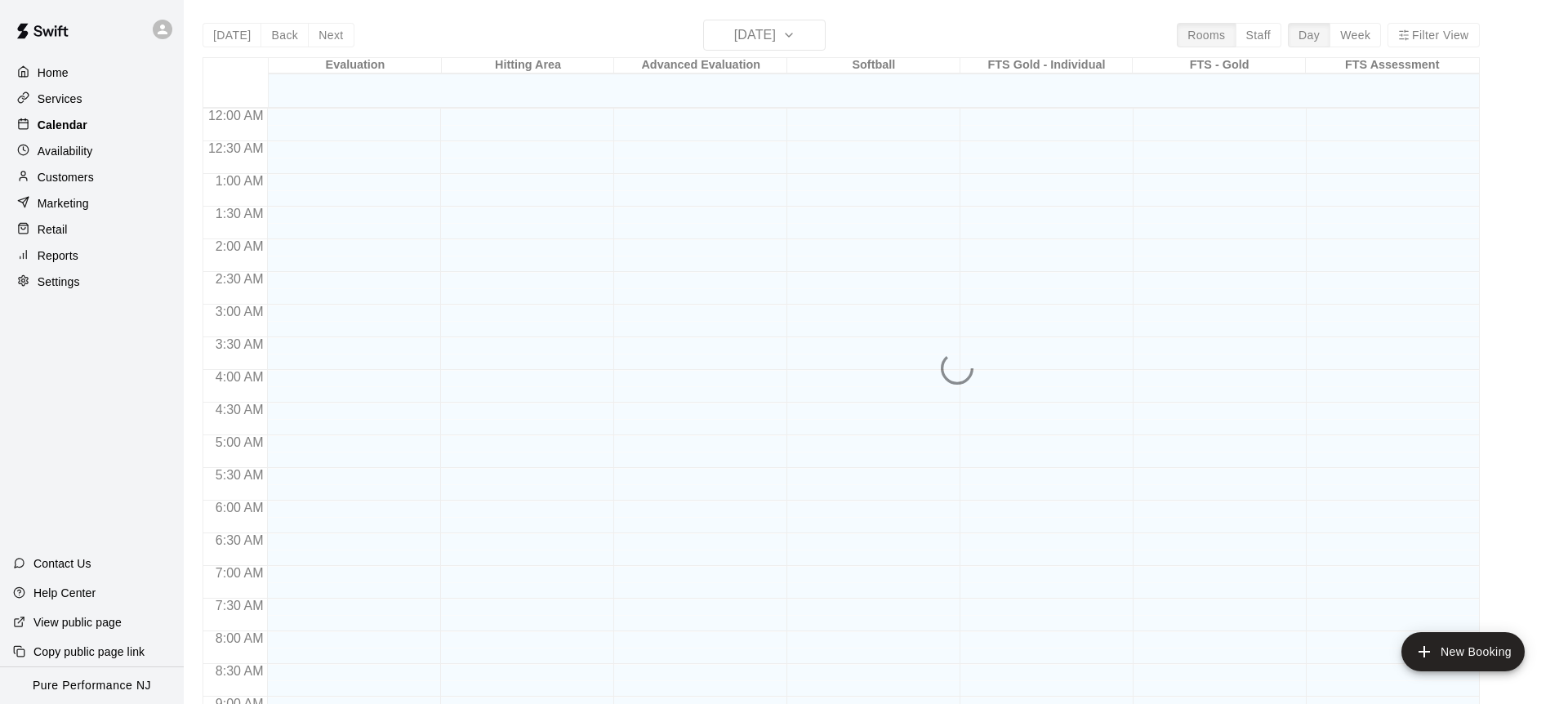
scroll to position [613, 0]
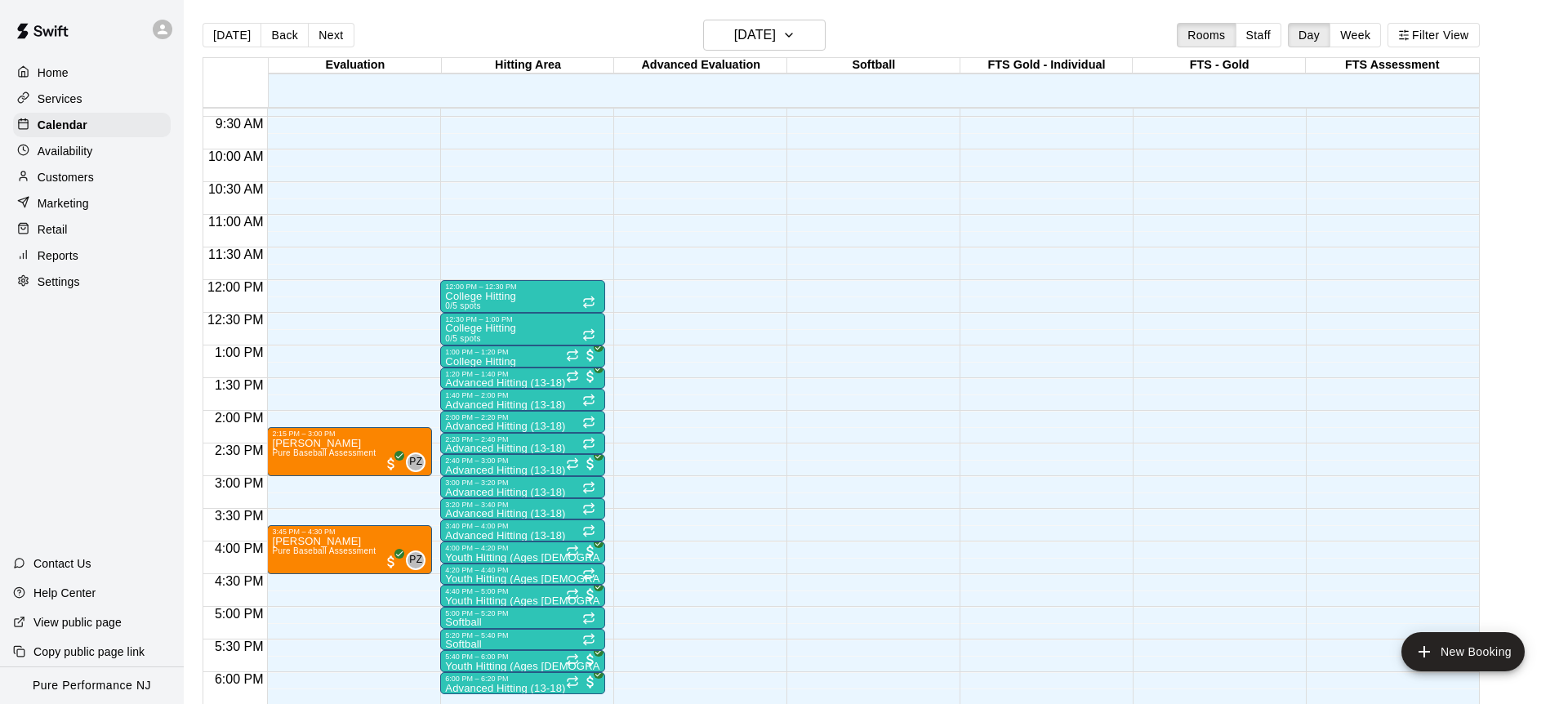
click at [161, 23] on icon at bounding box center [162, 29] width 14 height 14
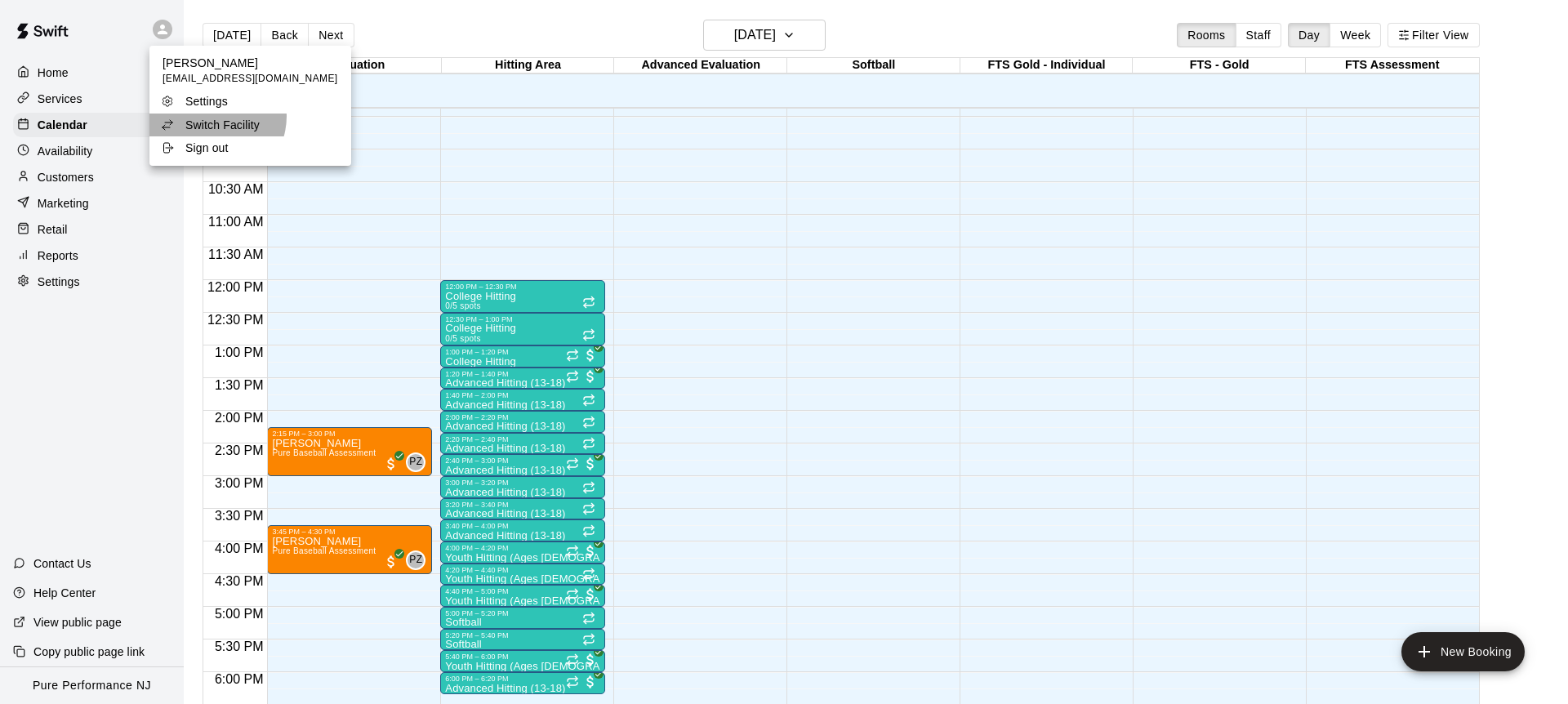
click at [213, 117] on p "Switch Facility" at bounding box center [223, 125] width 74 height 16
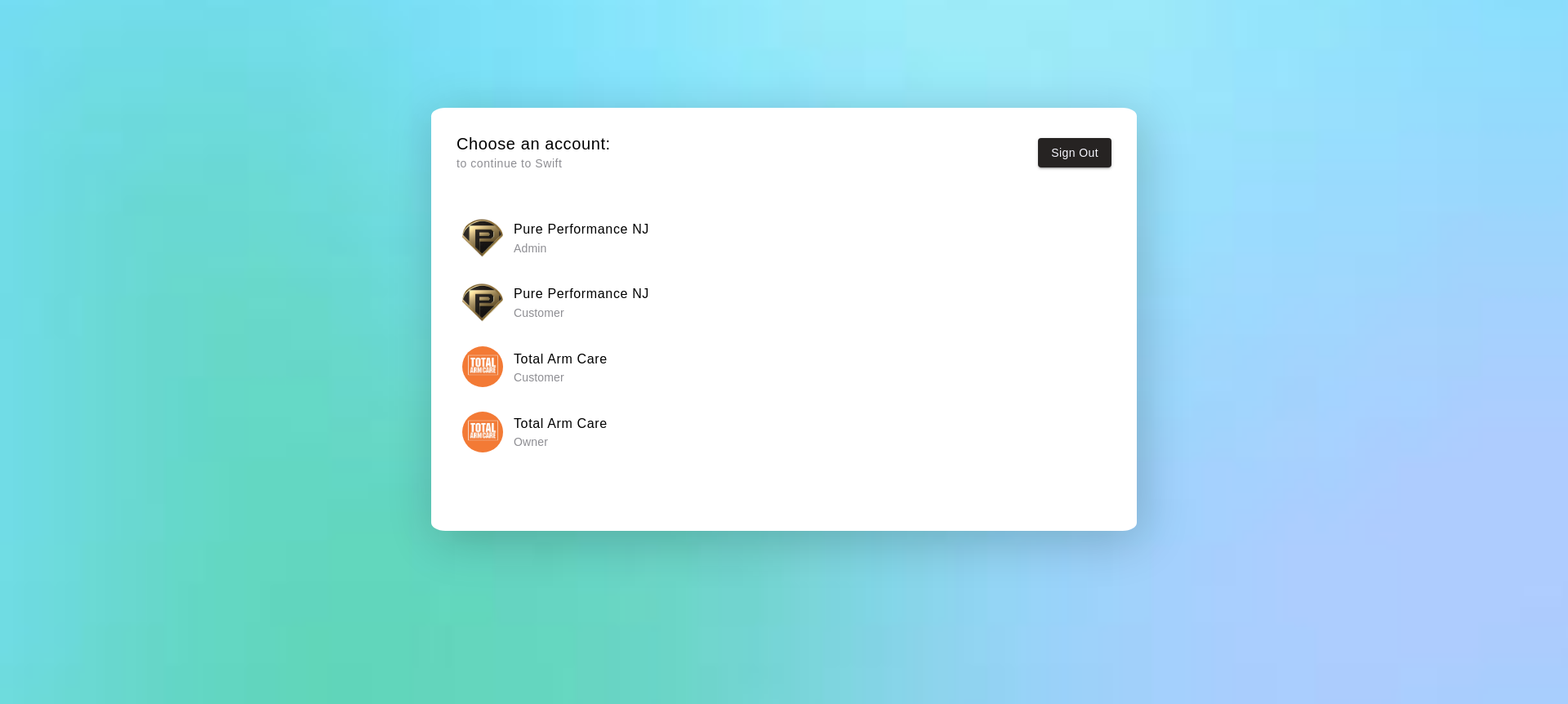
click at [491, 437] on img "button" at bounding box center [482, 432] width 41 height 41
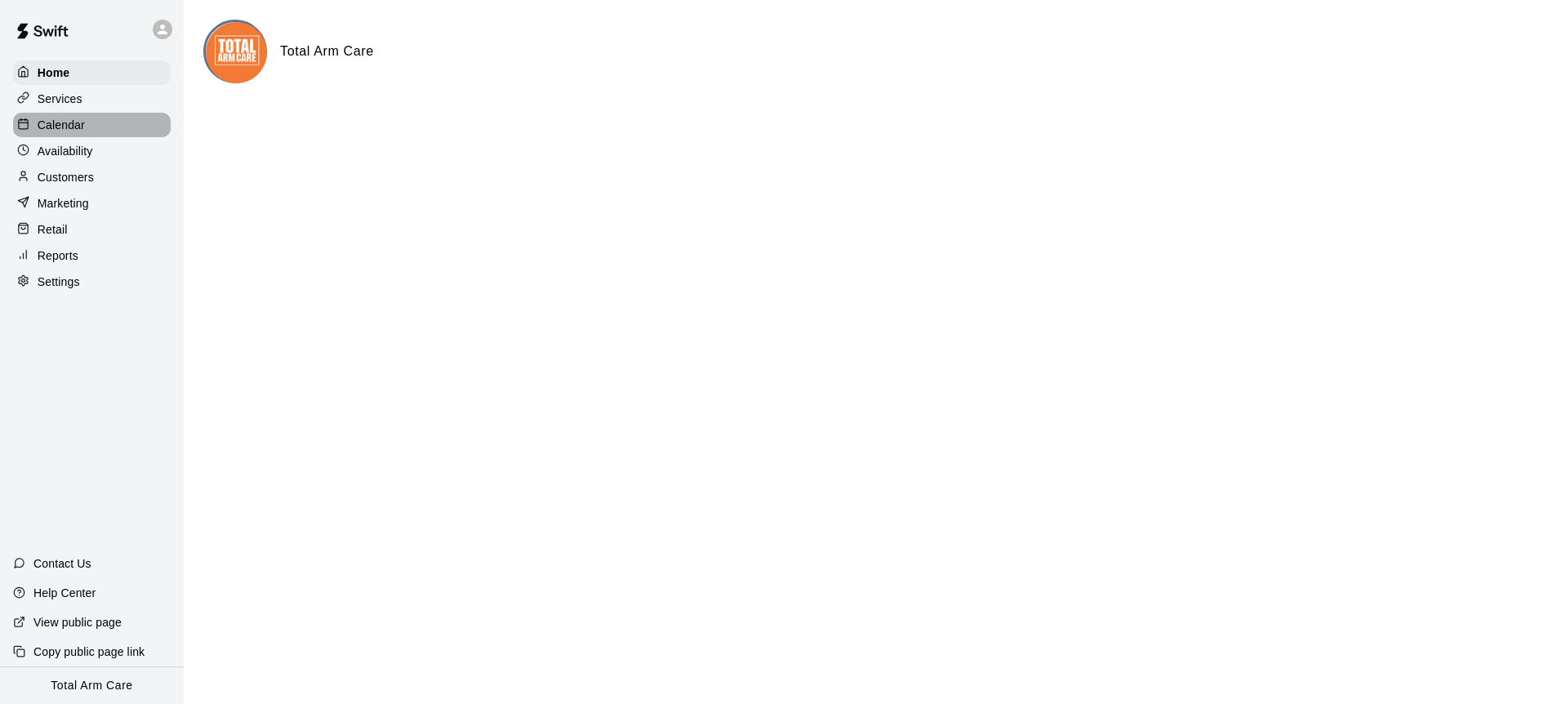
click at [49, 131] on p "Calendar" at bounding box center [61, 125] width 48 height 16
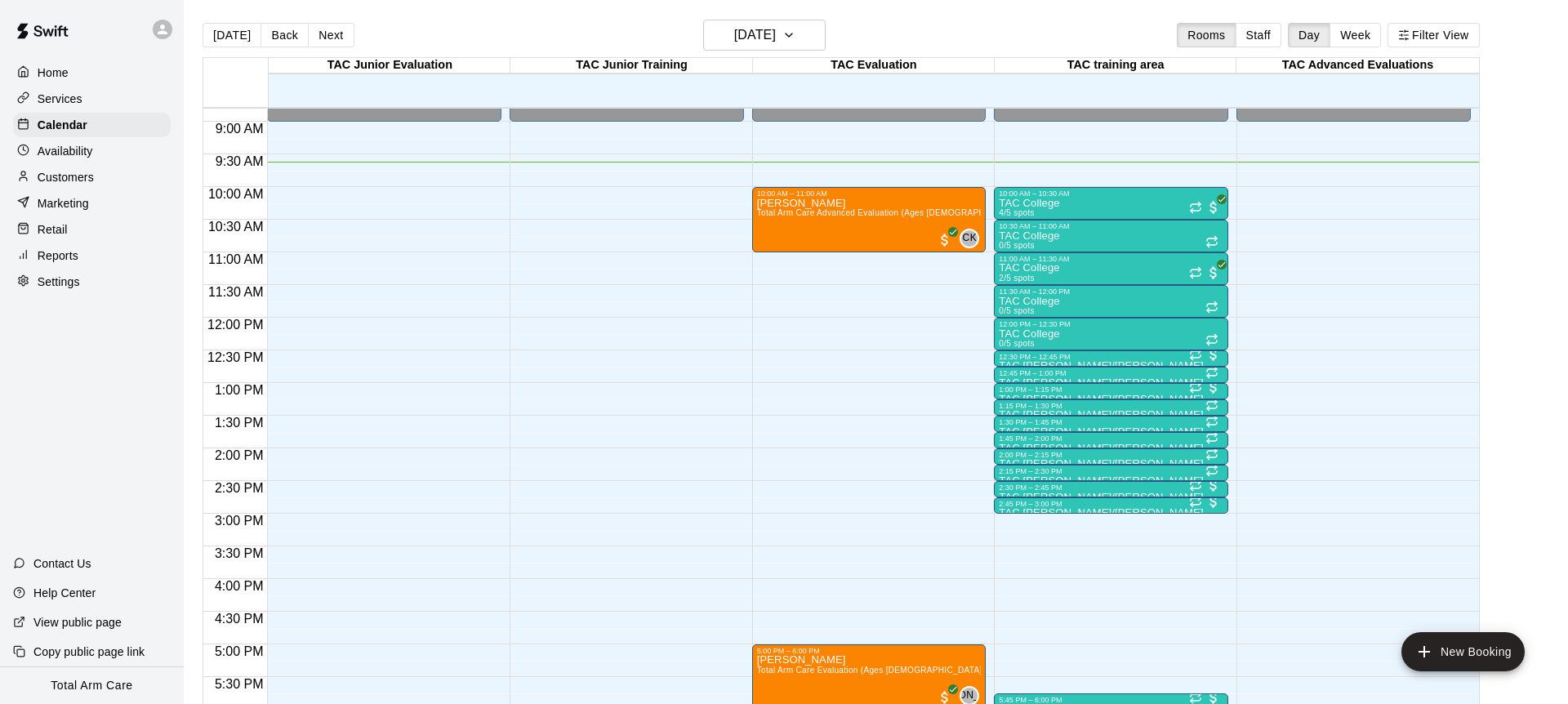
scroll to position [575, 0]
click at [67, 144] on p "Availability" at bounding box center [65, 151] width 55 height 16
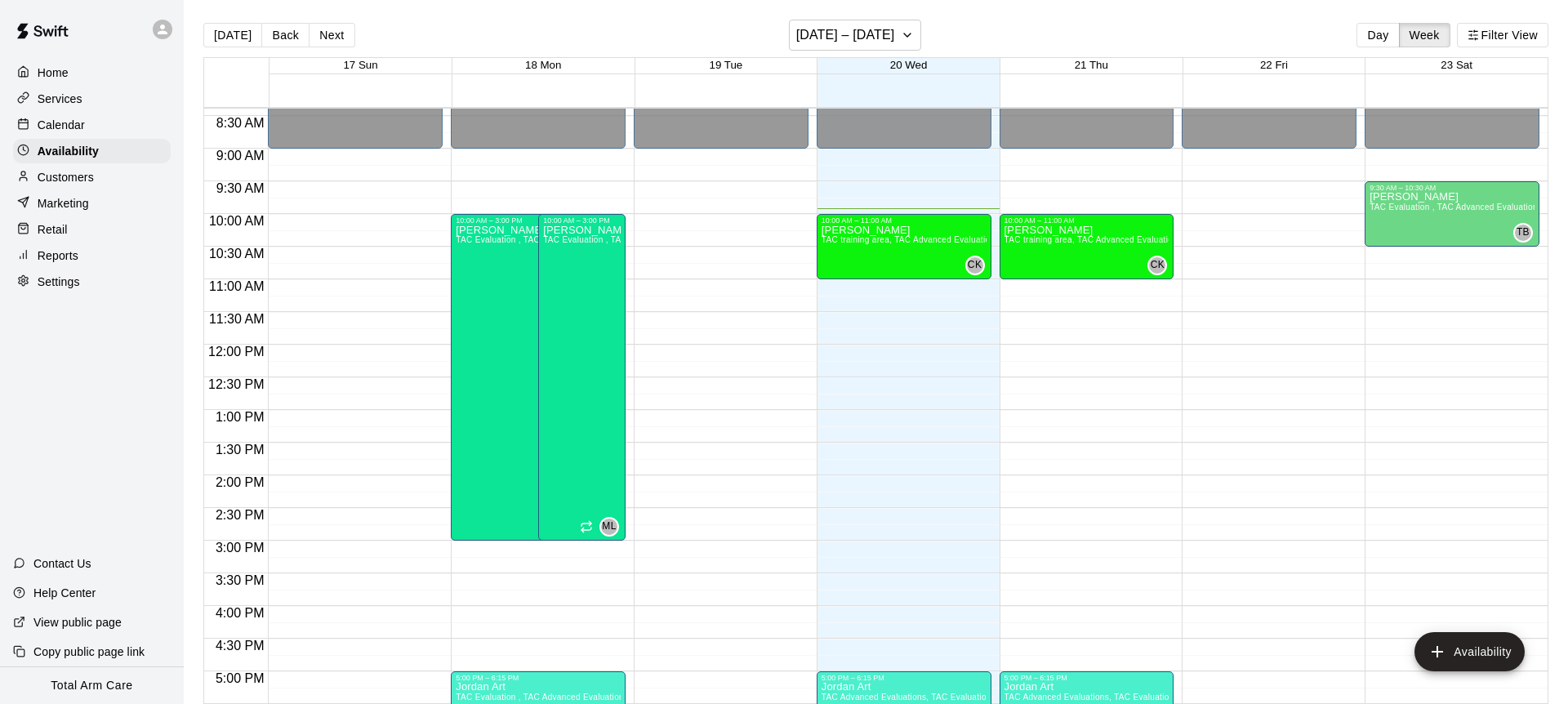
scroll to position [559, 0]
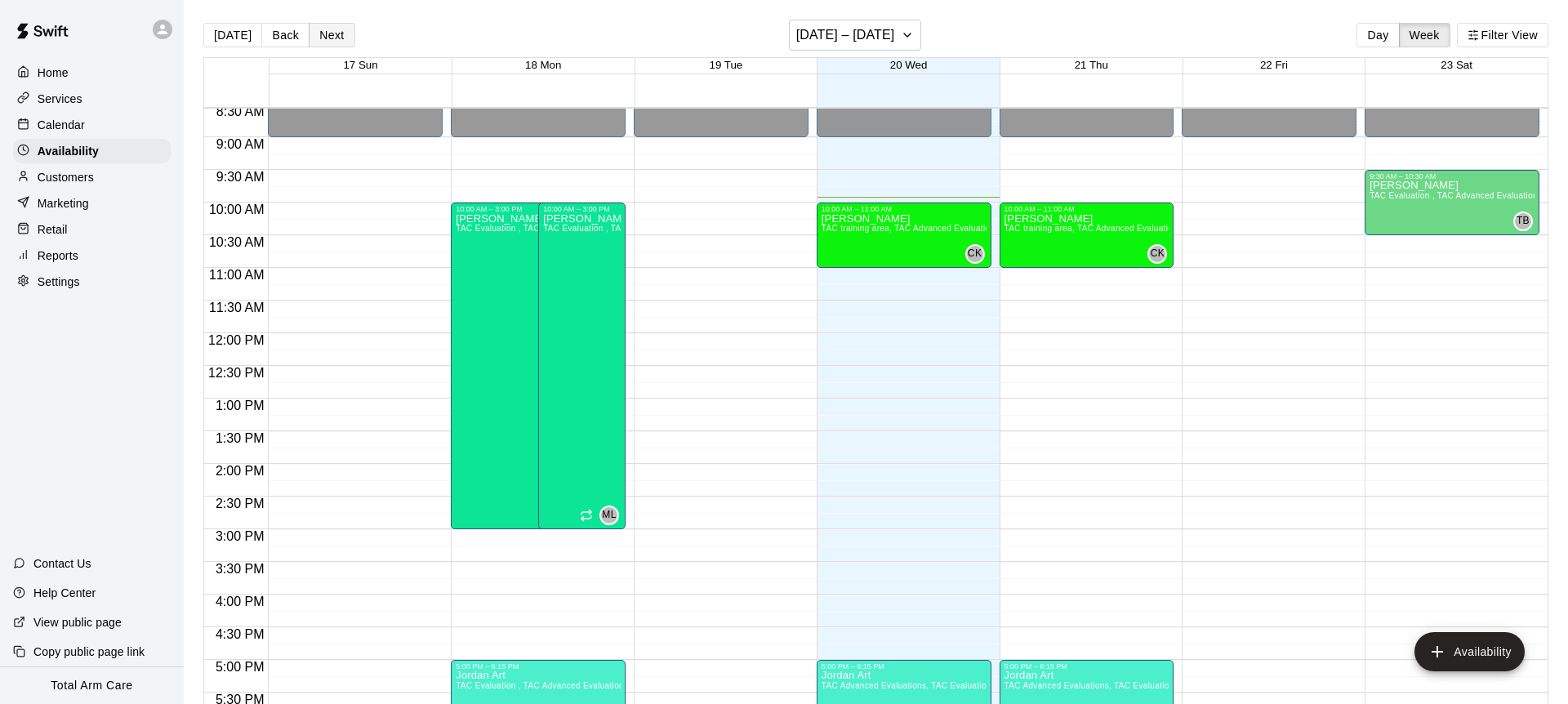
click at [311, 44] on button "Next" at bounding box center [332, 35] width 46 height 25
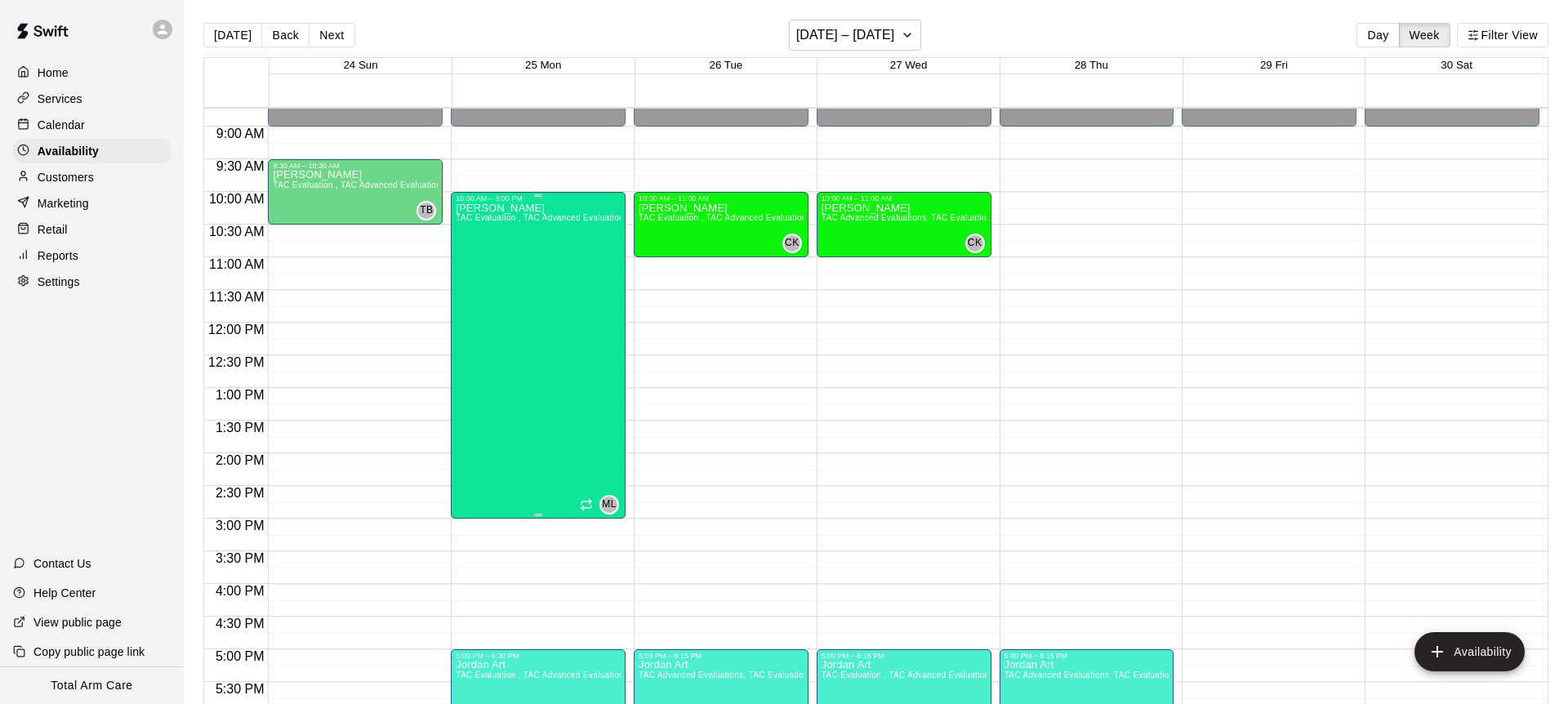
scroll to position [570, 0]
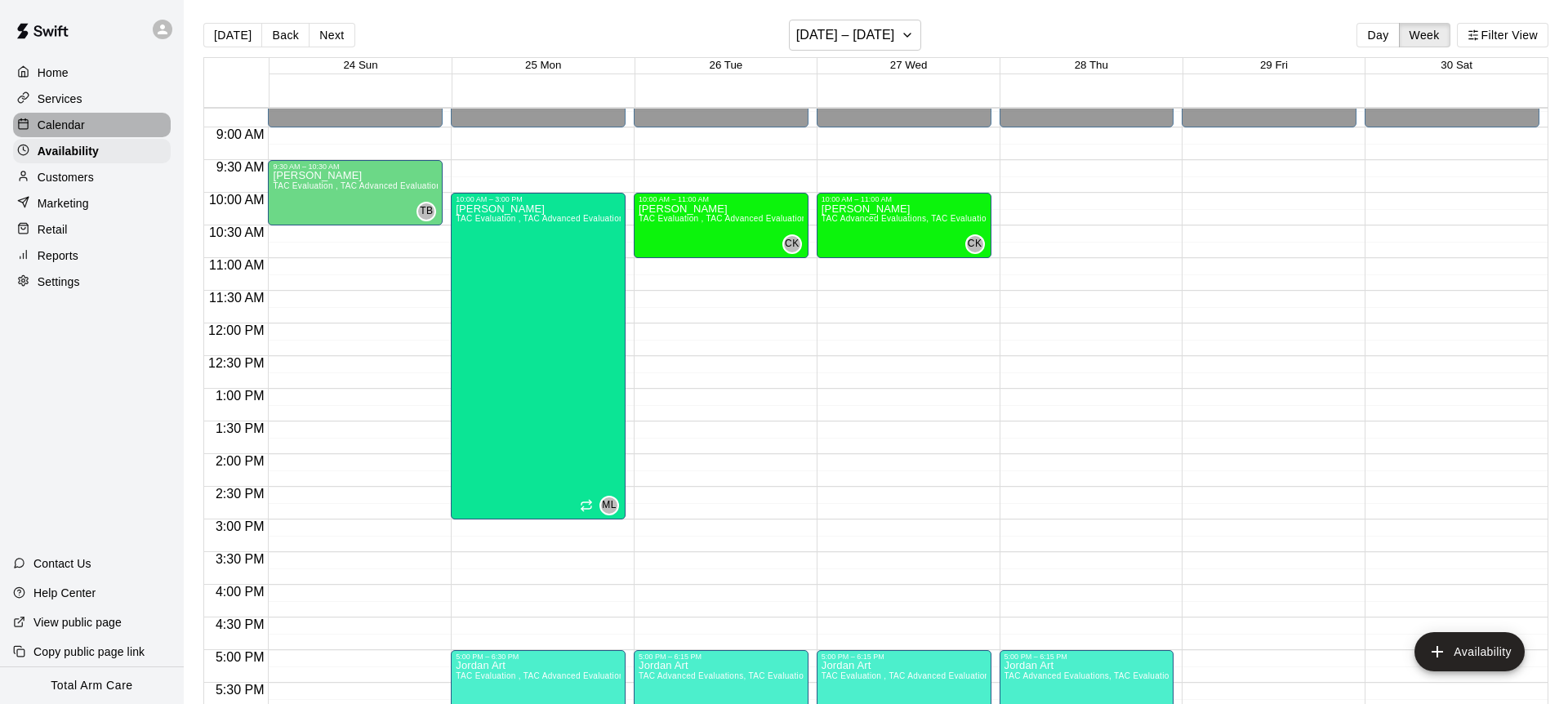
click at [49, 128] on p "Calendar" at bounding box center [61, 125] width 48 height 16
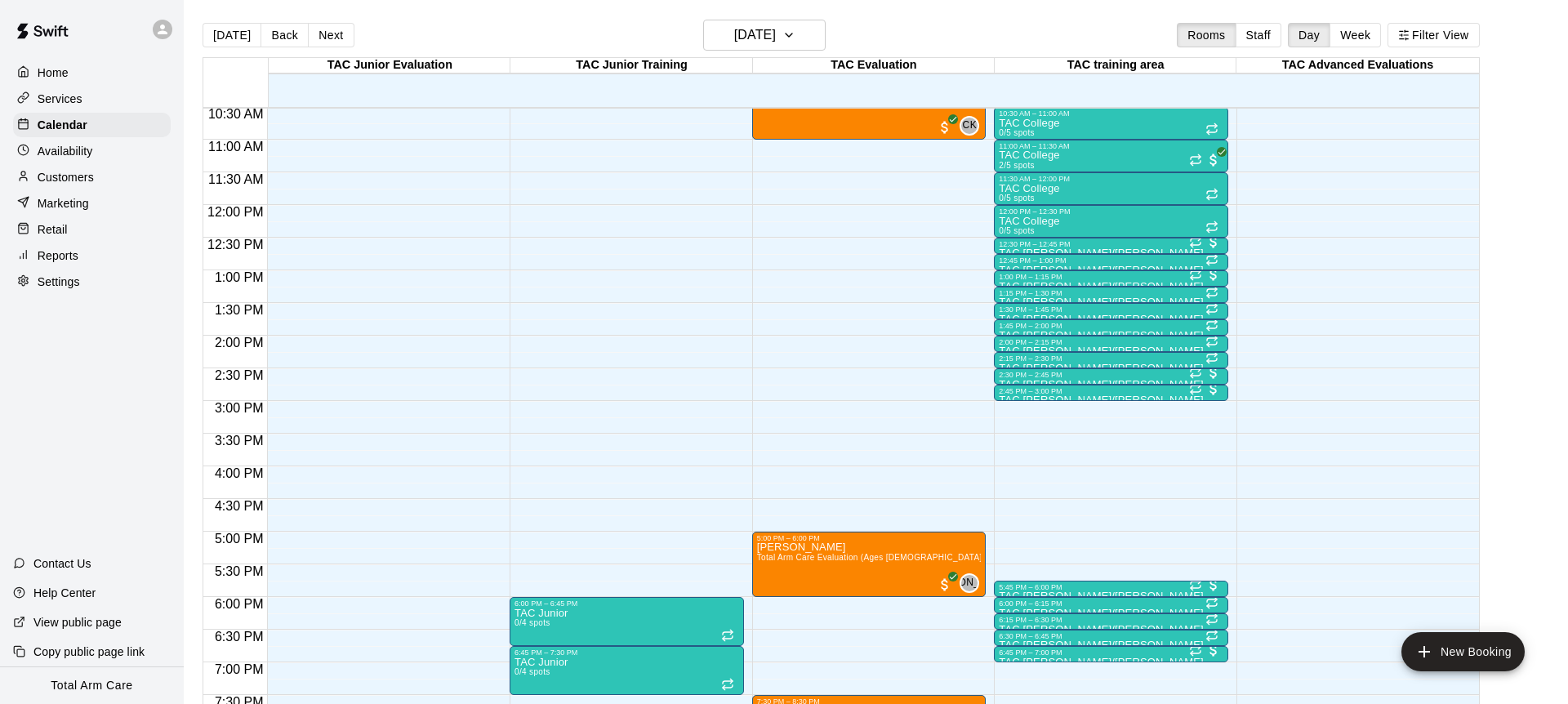
scroll to position [760, 0]
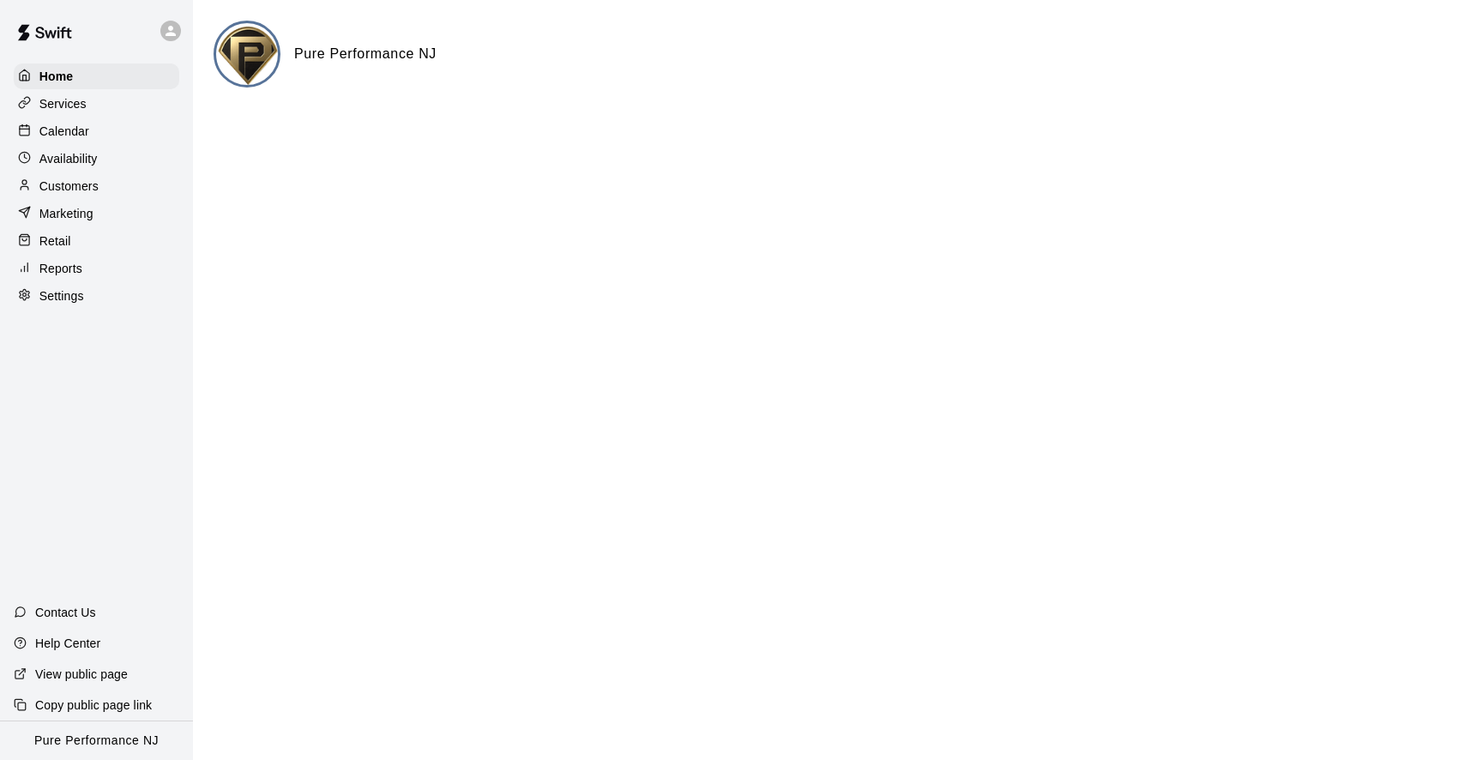
click at [93, 129] on div "Calendar" at bounding box center [97, 131] width 166 height 26
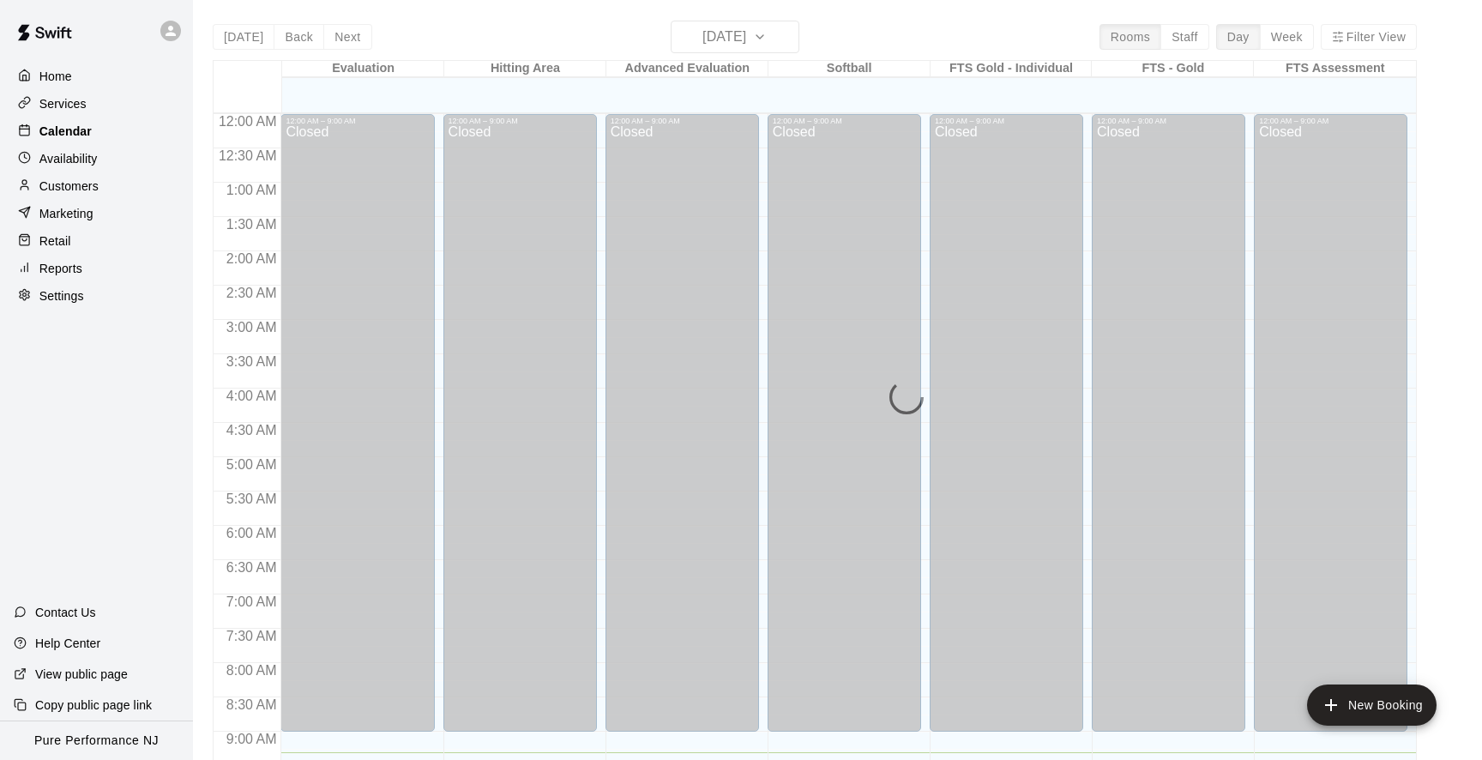
scroll to position [639, 0]
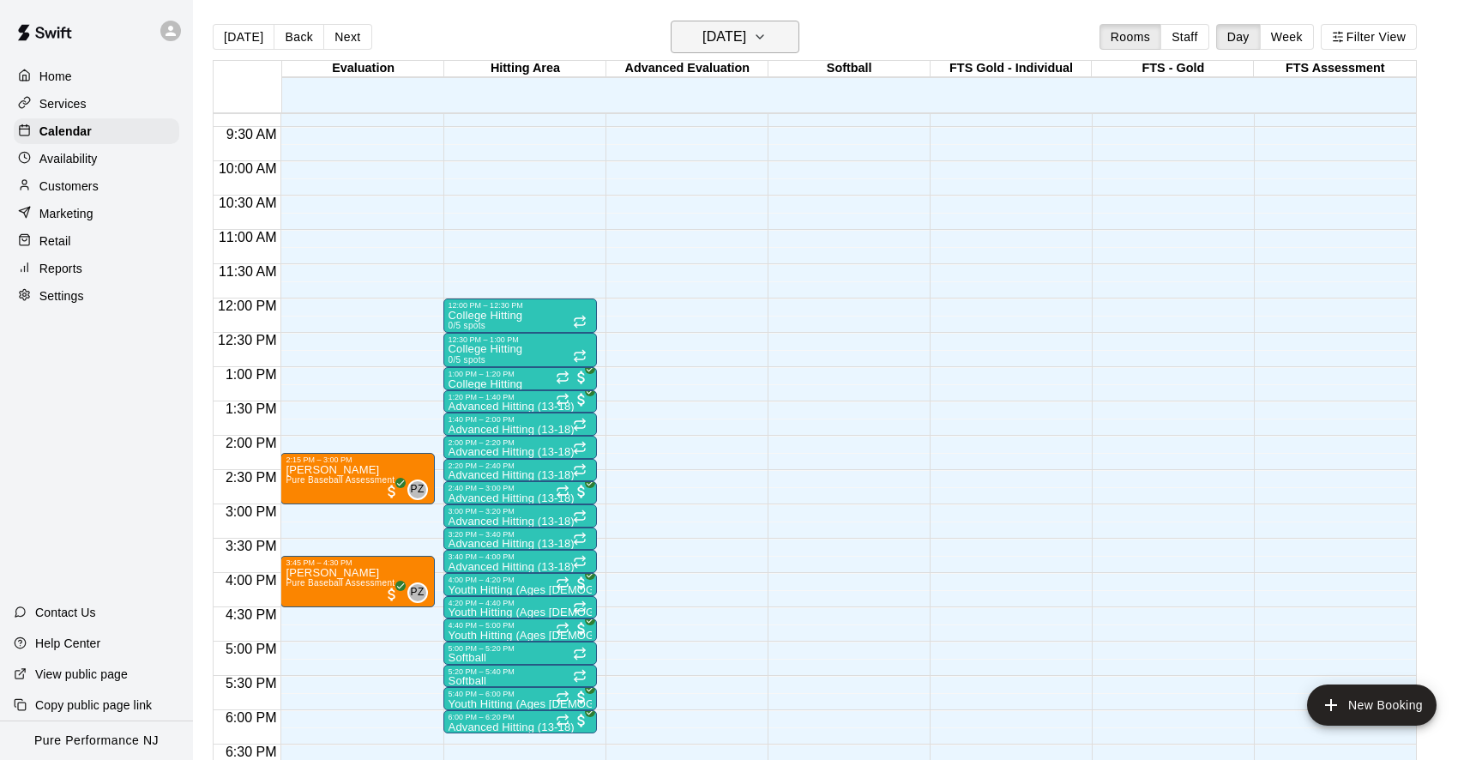
click at [702, 36] on h6 "[DATE]" at bounding box center [724, 37] width 44 height 24
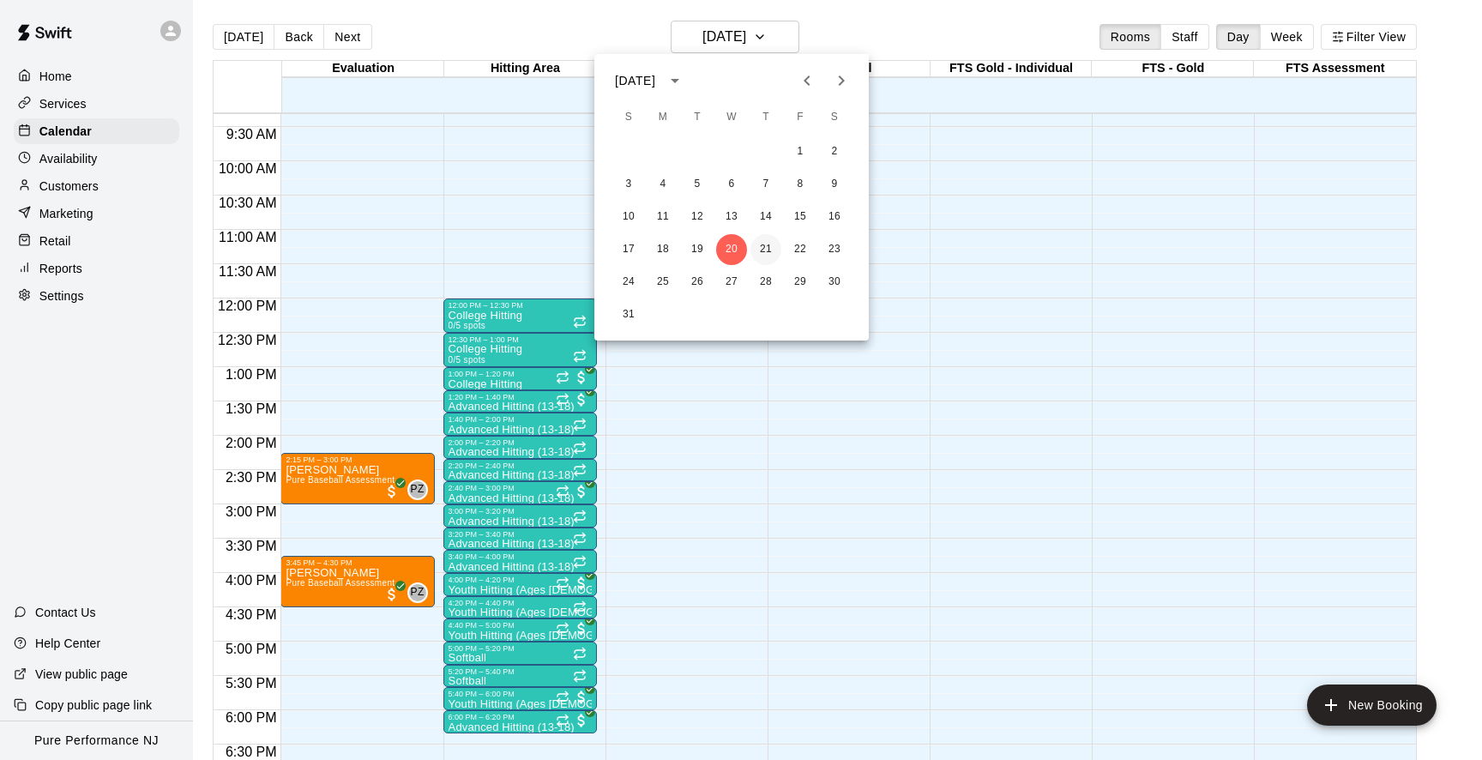
click at [767, 247] on button "21" at bounding box center [765, 249] width 31 height 31
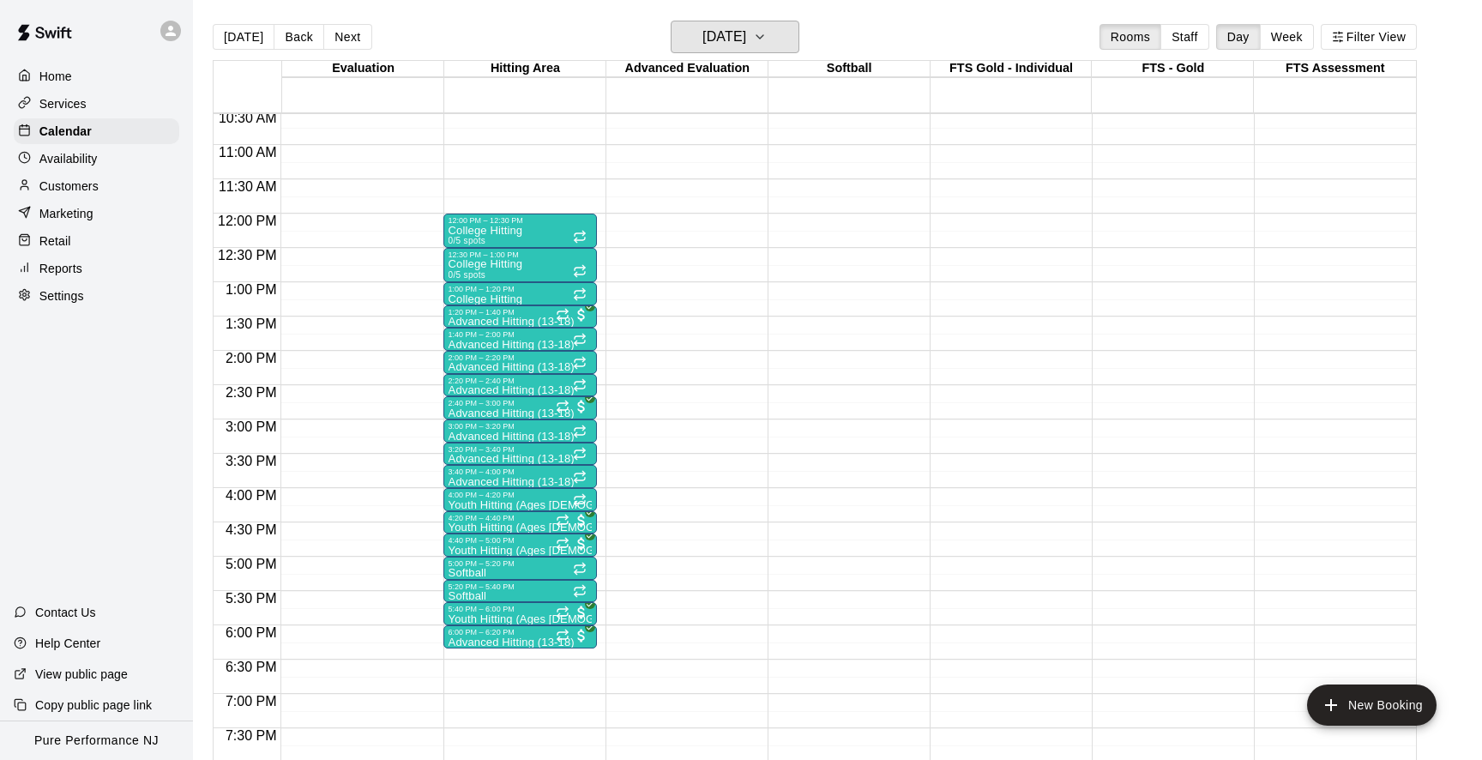
scroll to position [731, 0]
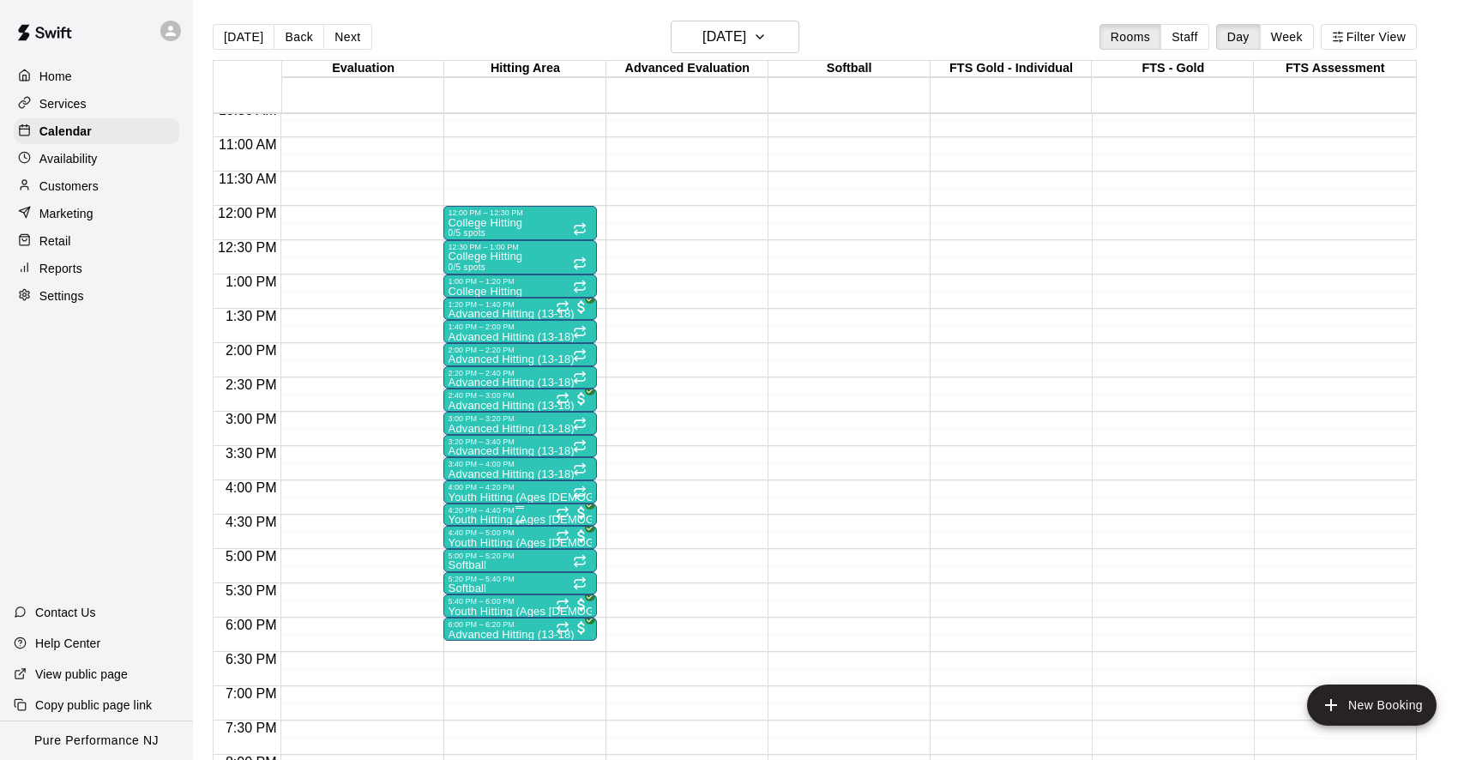
click at [502, 520] on p "Youth Hitting (Ages 9-12)" at bounding box center [519, 520] width 143 height 0
click at [472, 579] on img "edit" at bounding box center [466, 579] width 20 height 20
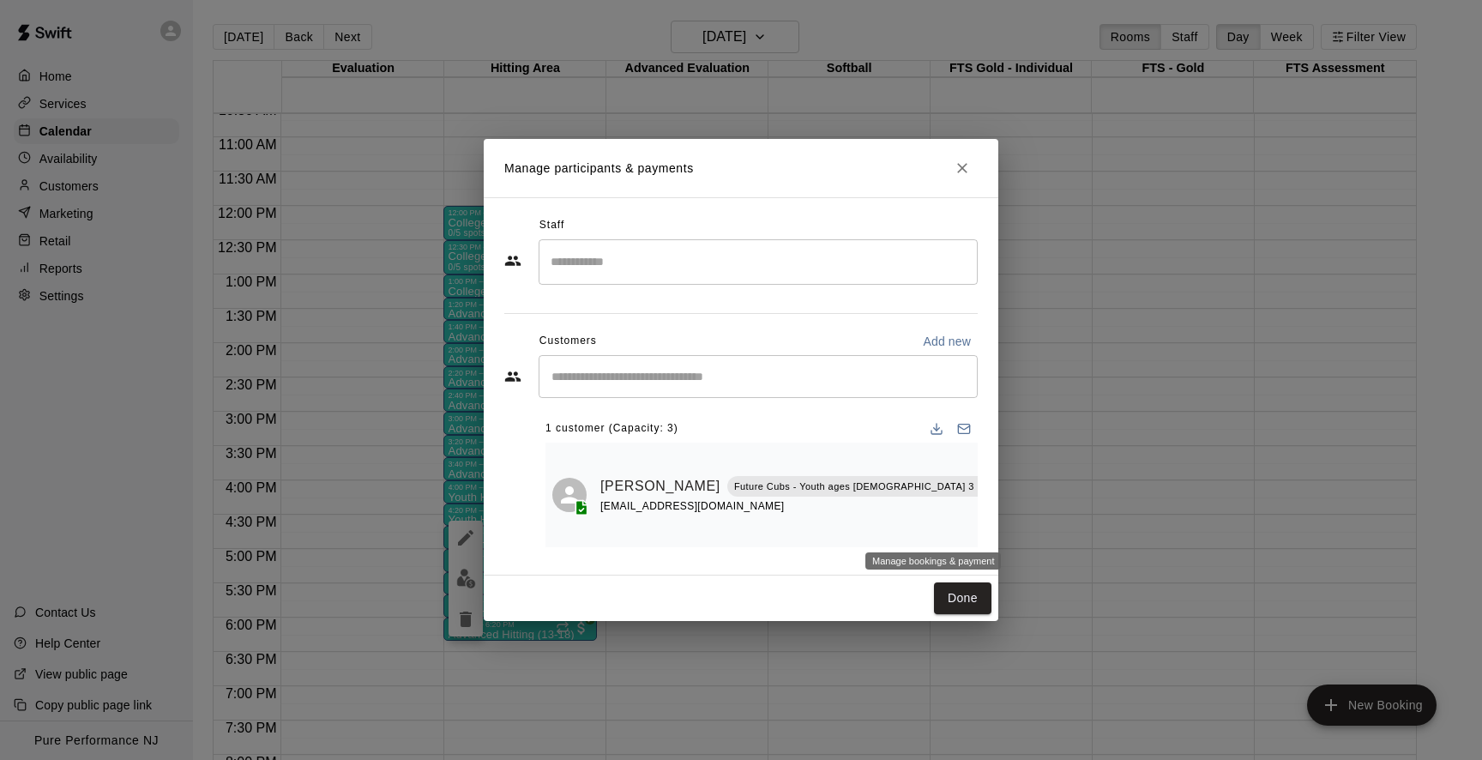
click at [1077, 522] on icon "Manage bookings & payment" at bounding box center [1085, 524] width 17 height 17
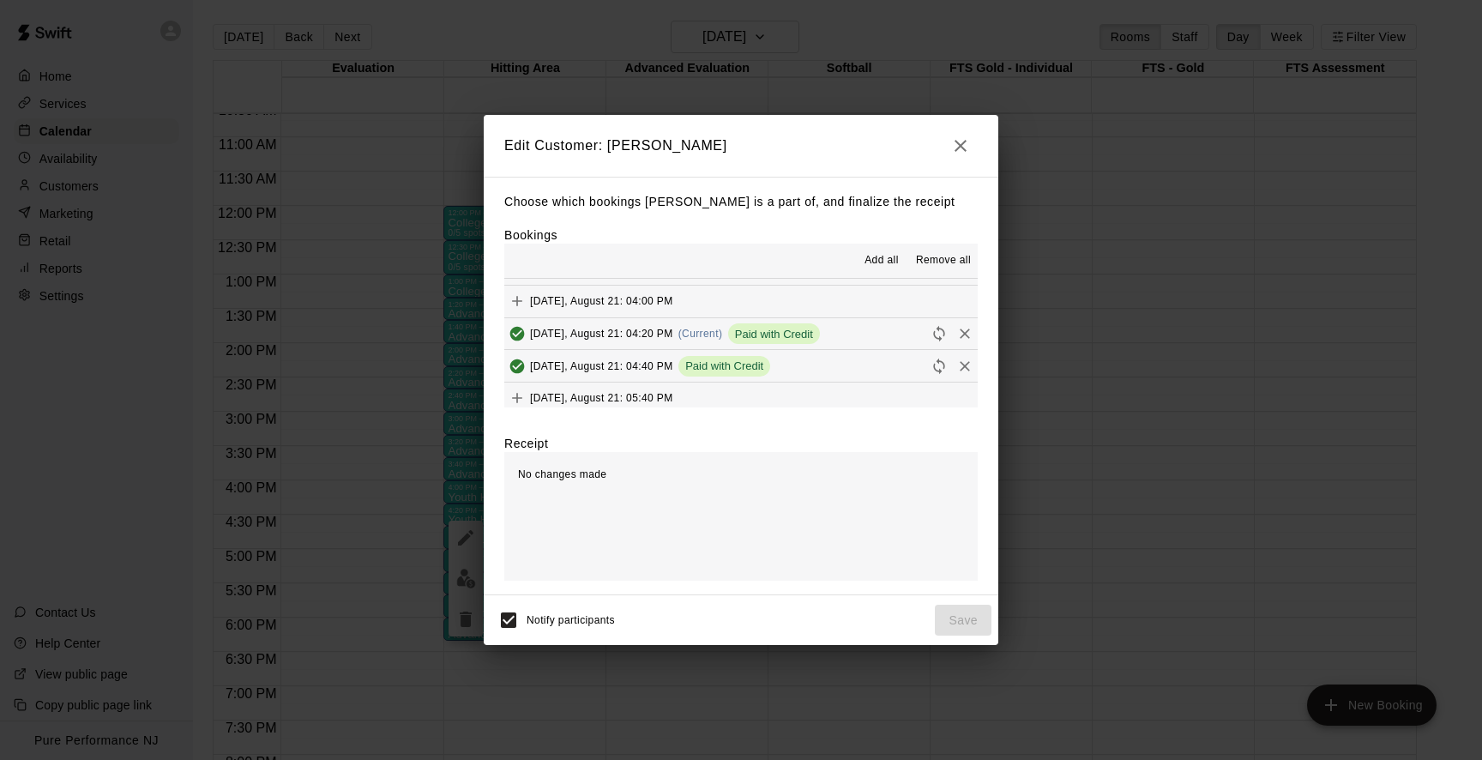
scroll to position [992, 0]
click at [962, 338] on icon "Remove" at bounding box center [964, 335] width 17 height 17
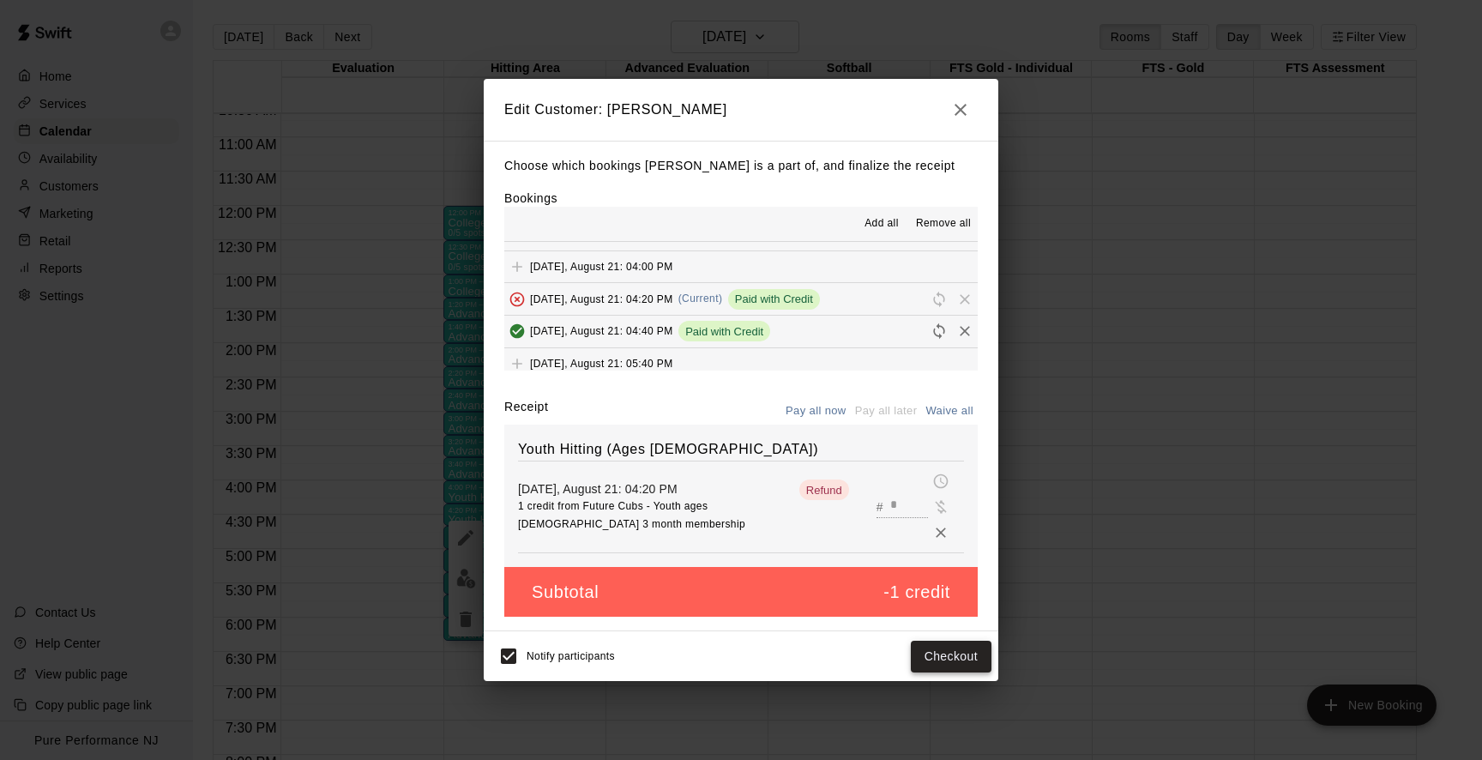
click at [960, 657] on button "Checkout" at bounding box center [951, 657] width 81 height 32
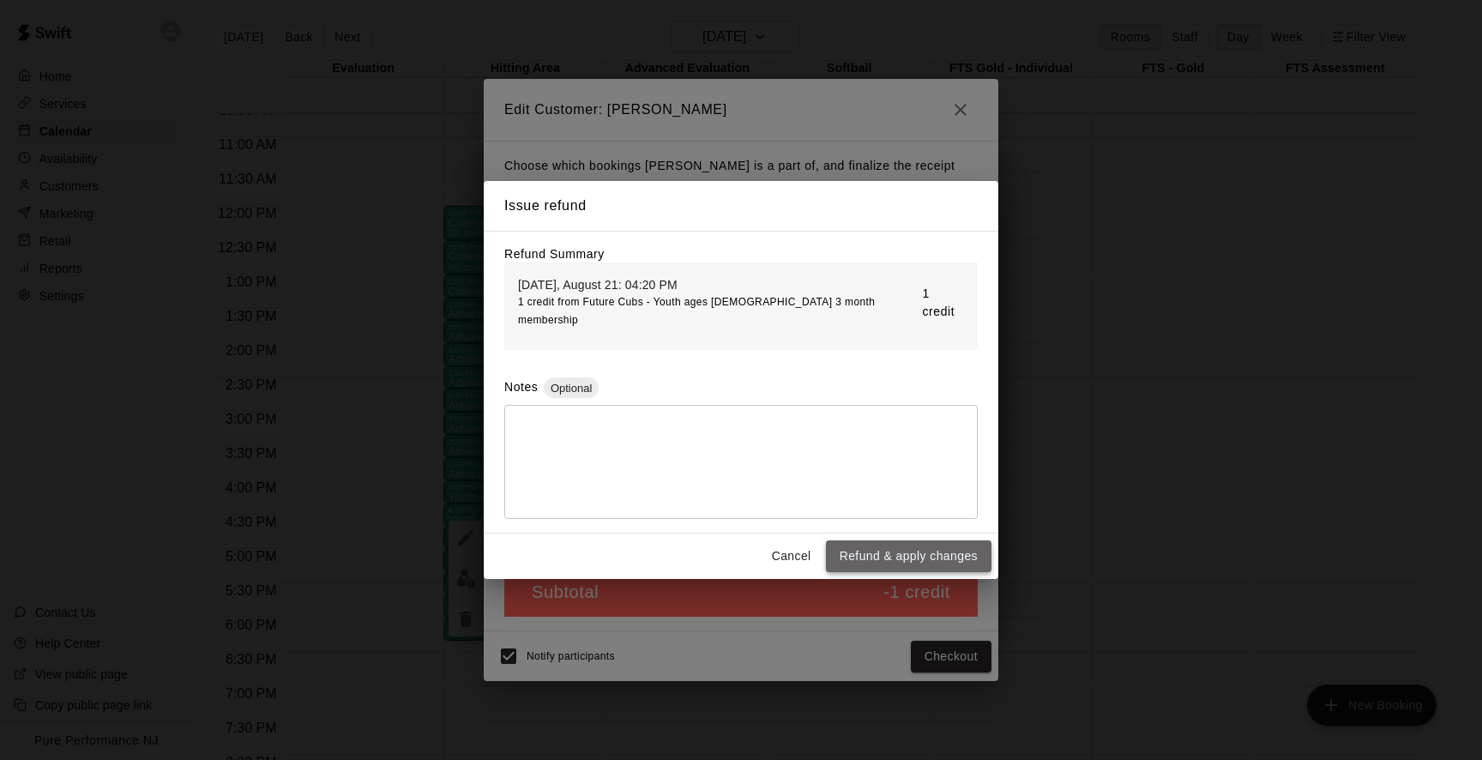
click at [923, 540] on button "Refund & apply changes" at bounding box center [909, 556] width 166 height 32
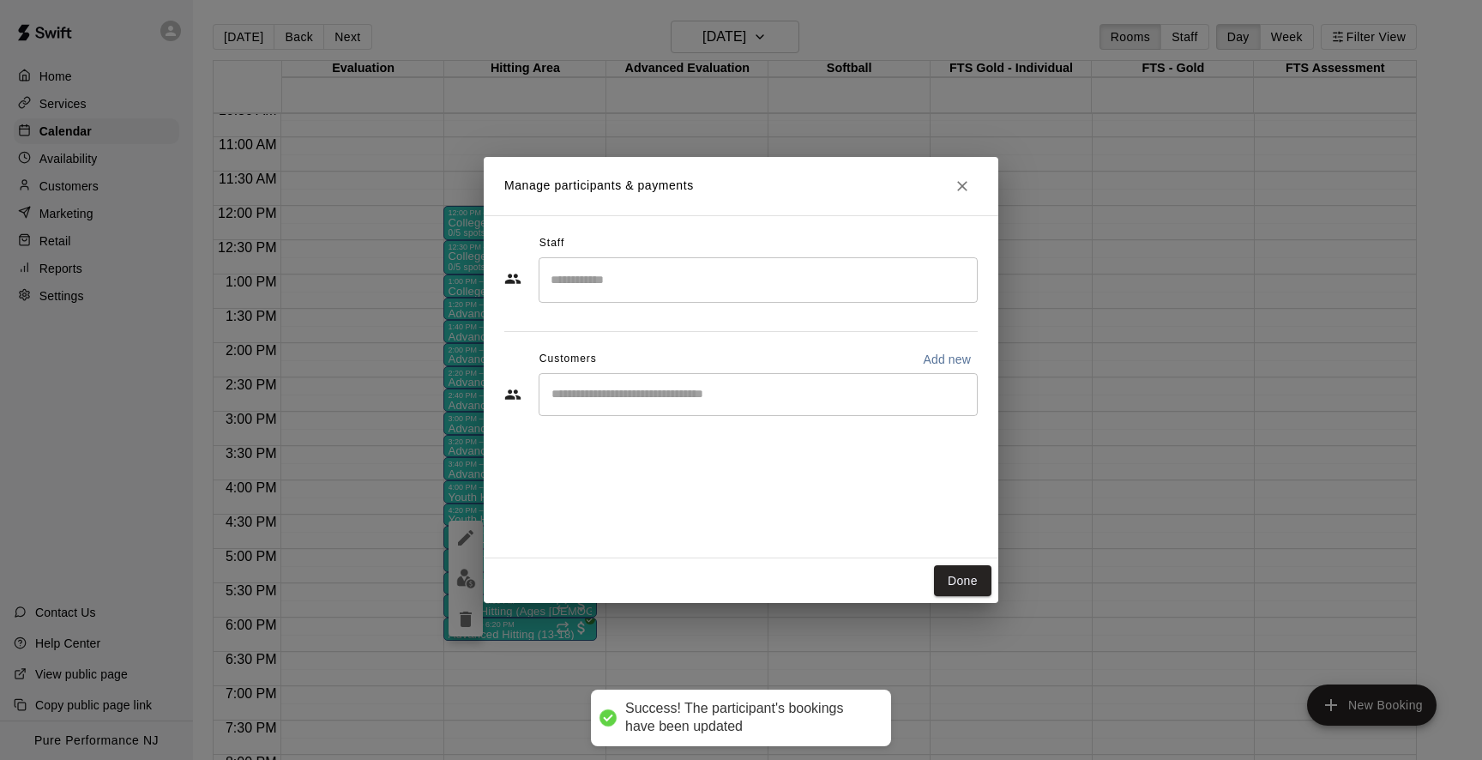
click at [880, 414] on div "​" at bounding box center [758, 394] width 439 height 43
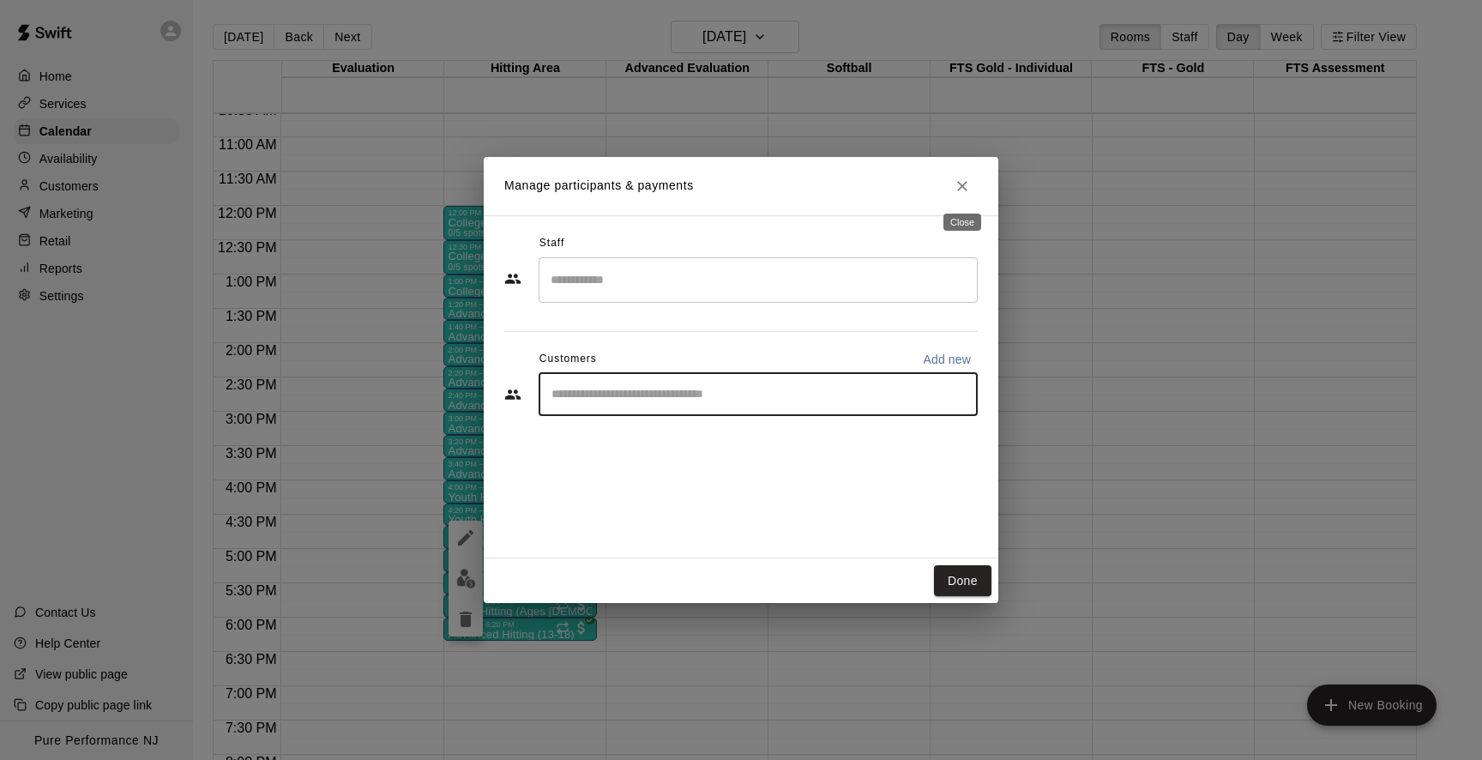
click at [963, 192] on icon "Close" at bounding box center [962, 186] width 17 height 17
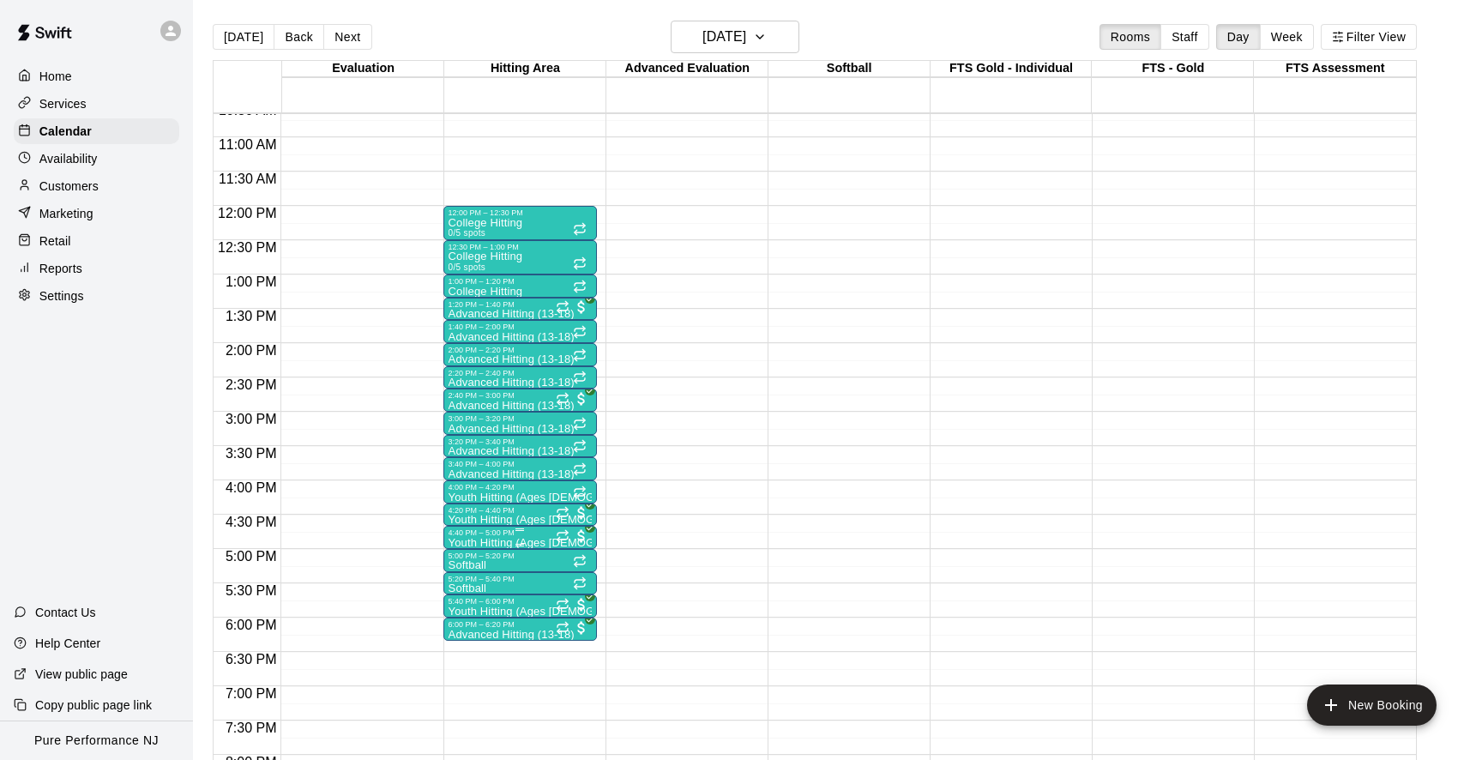
click at [503, 543] on p "Youth Hitting (Ages 9-12)" at bounding box center [519, 543] width 143 height 0
click at [472, 590] on button "edit" at bounding box center [465, 601] width 34 height 33
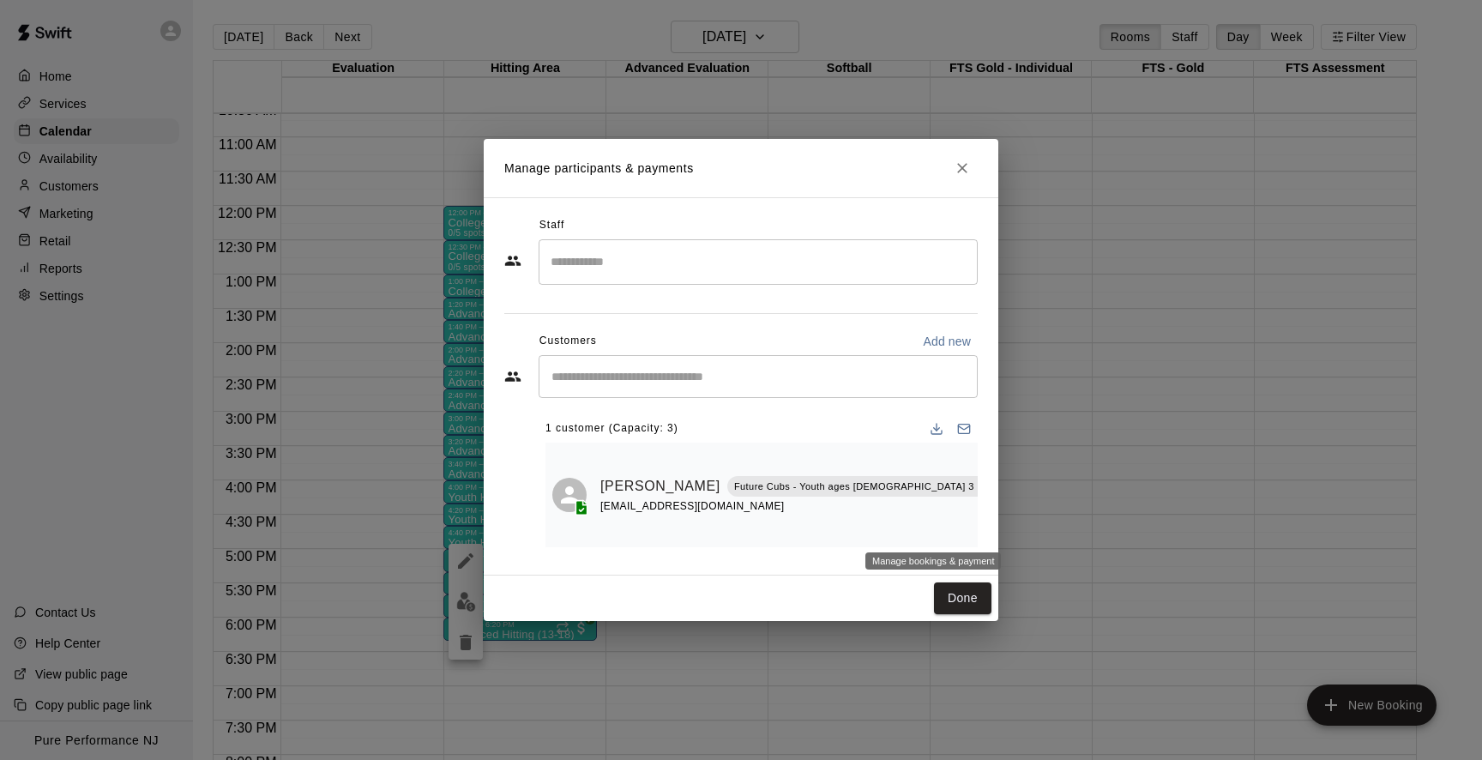
click at [1077, 527] on icon "Manage bookings & payment" at bounding box center [1085, 524] width 17 height 17
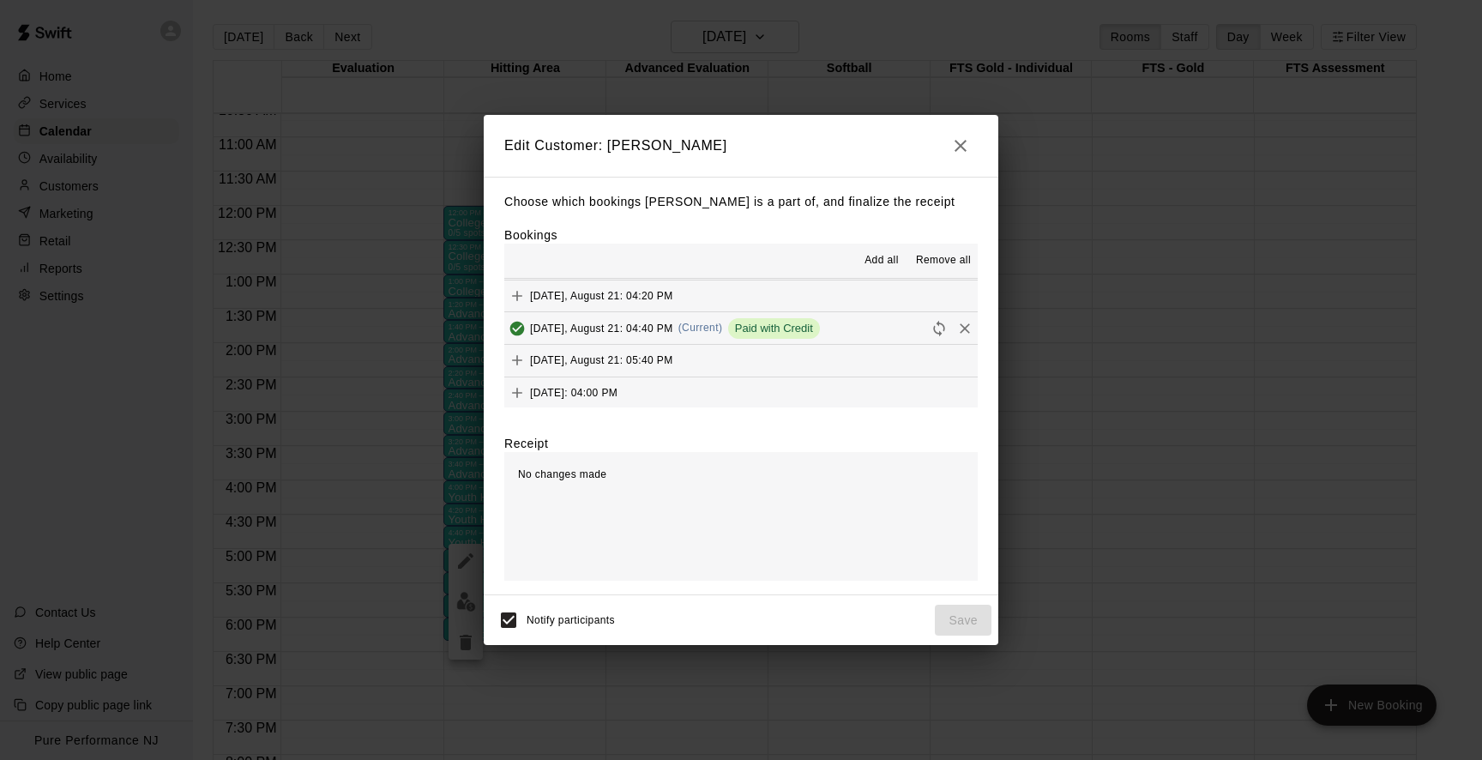
scroll to position [1130, 0]
click at [965, 362] on icon "Remove" at bounding box center [964, 358] width 17 height 17
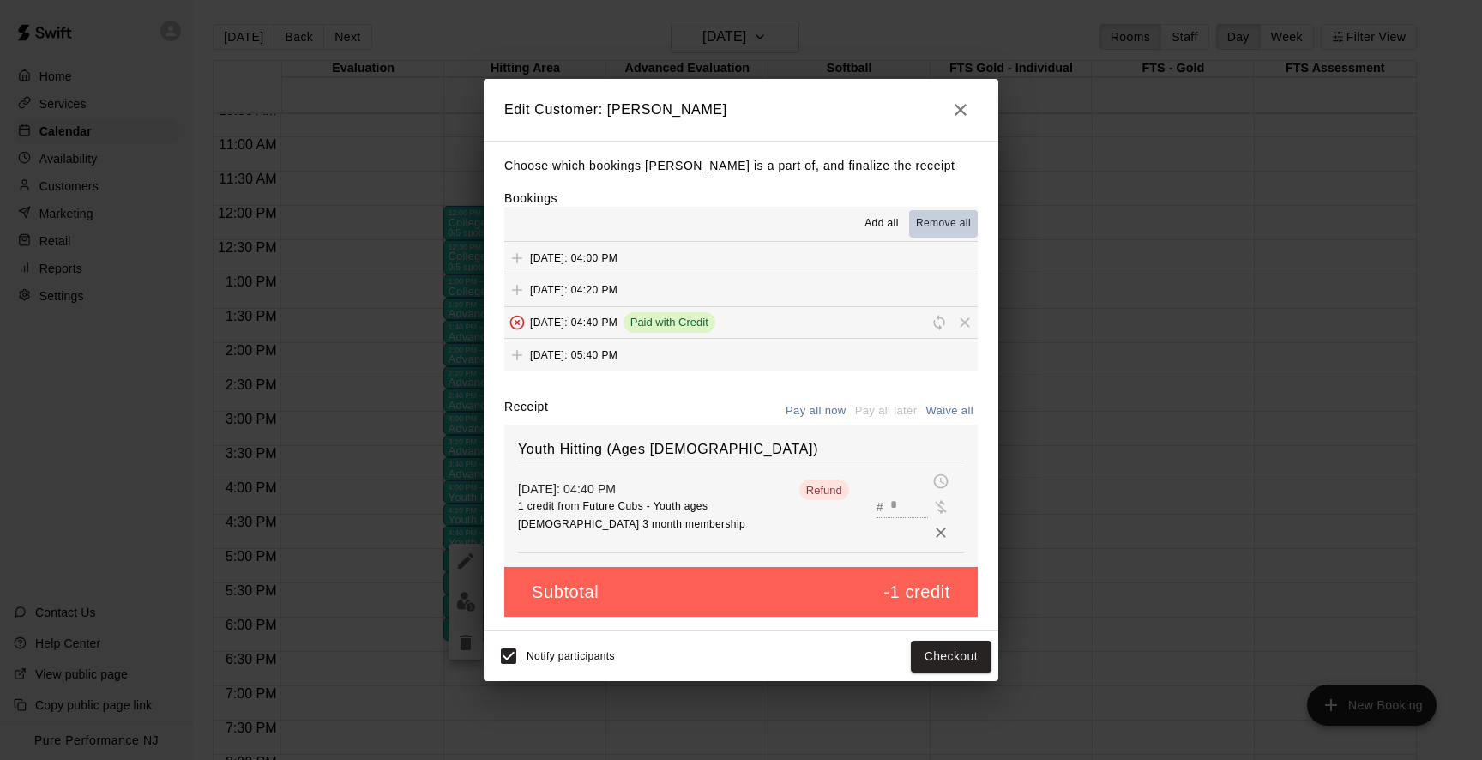
click at [939, 232] on span "Remove all" at bounding box center [943, 223] width 55 height 17
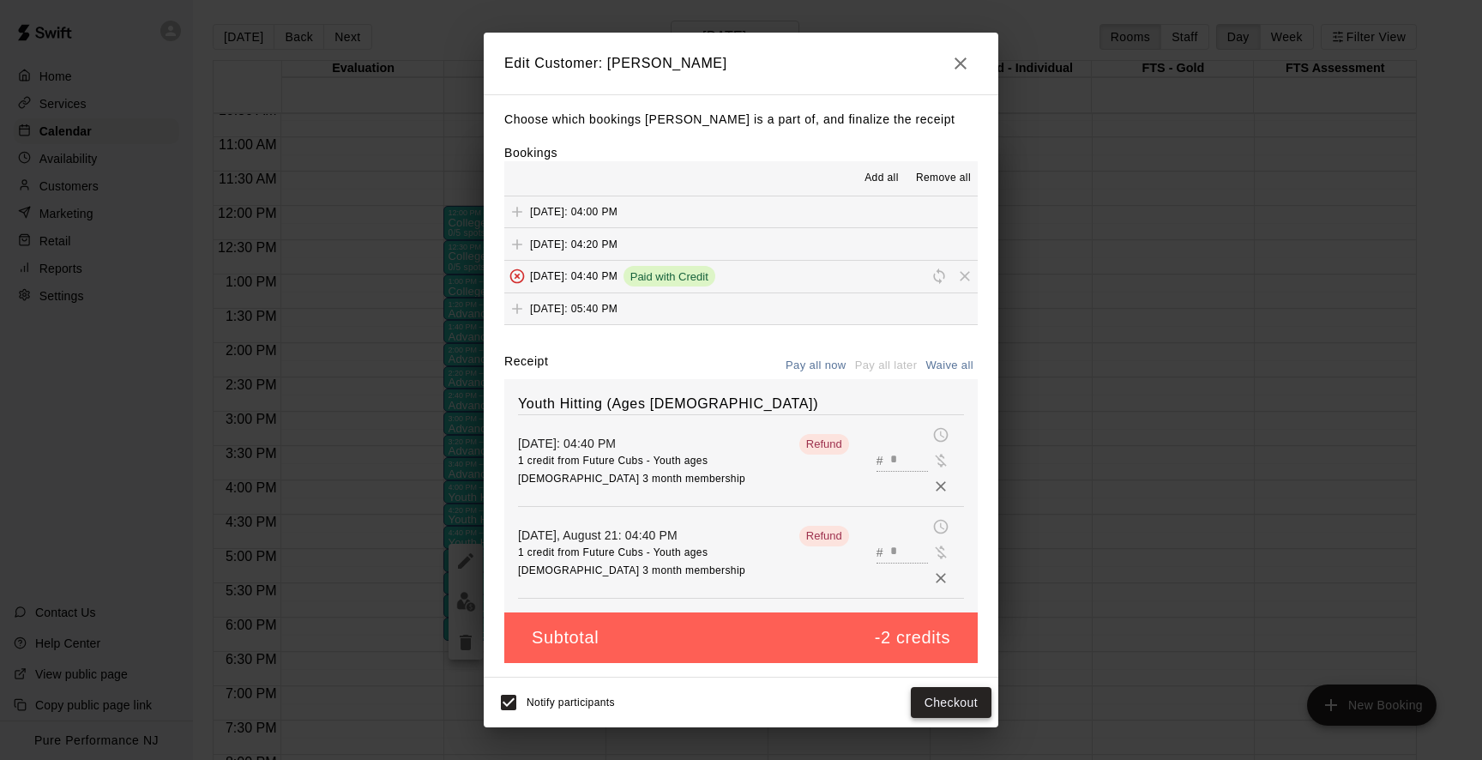
click at [962, 687] on button "Checkout" at bounding box center [951, 703] width 81 height 32
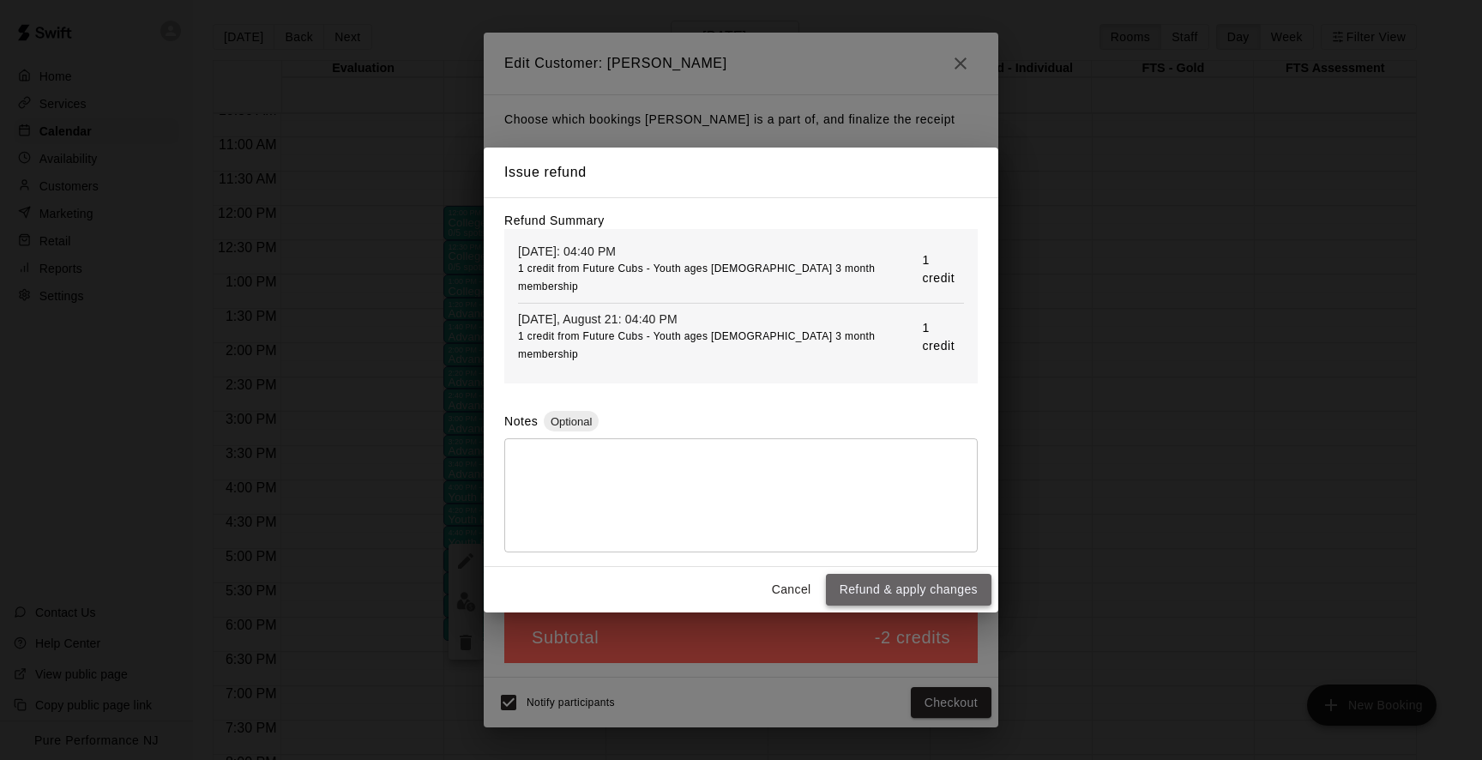
click at [894, 574] on button "Refund & apply changes" at bounding box center [909, 590] width 166 height 32
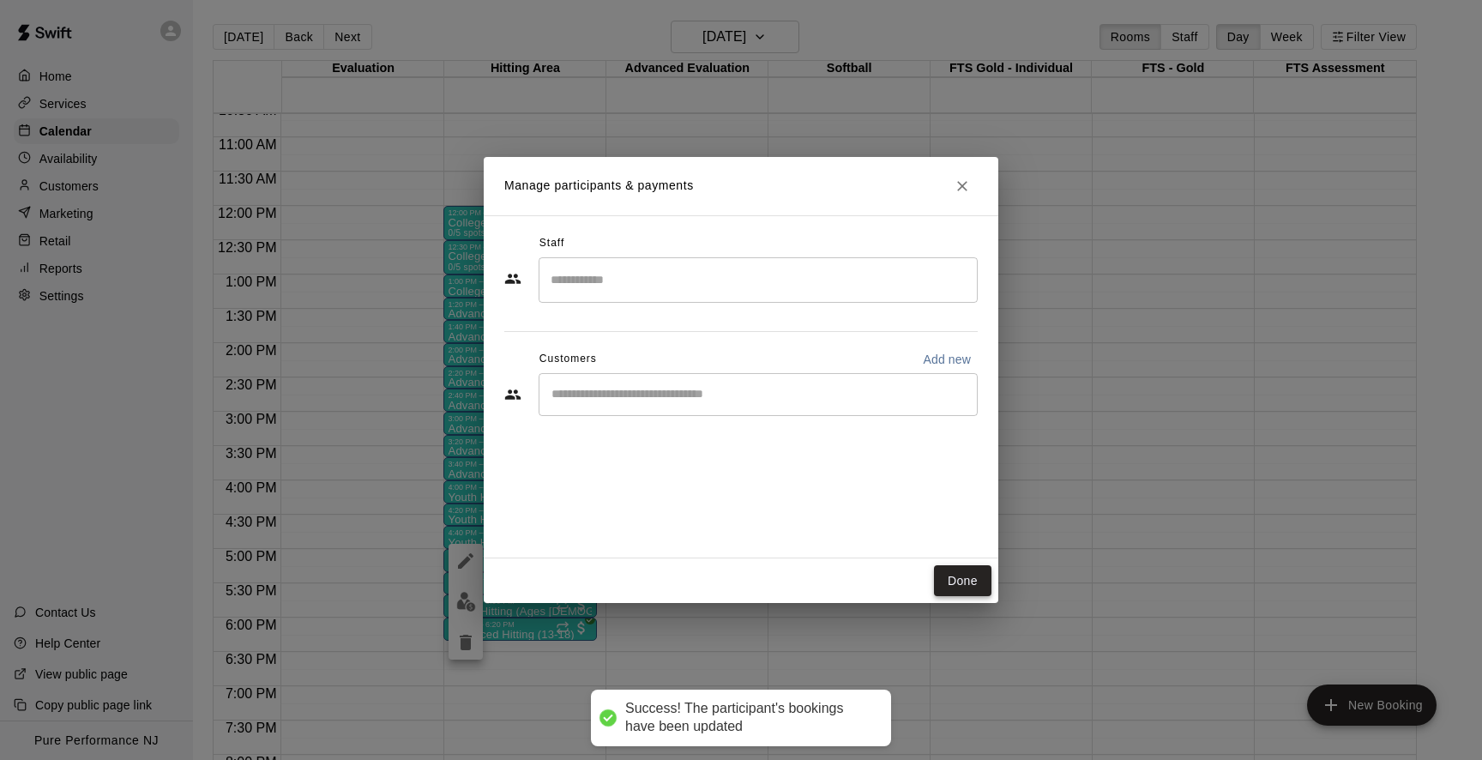
click at [964, 581] on button "Done" at bounding box center [962, 581] width 57 height 32
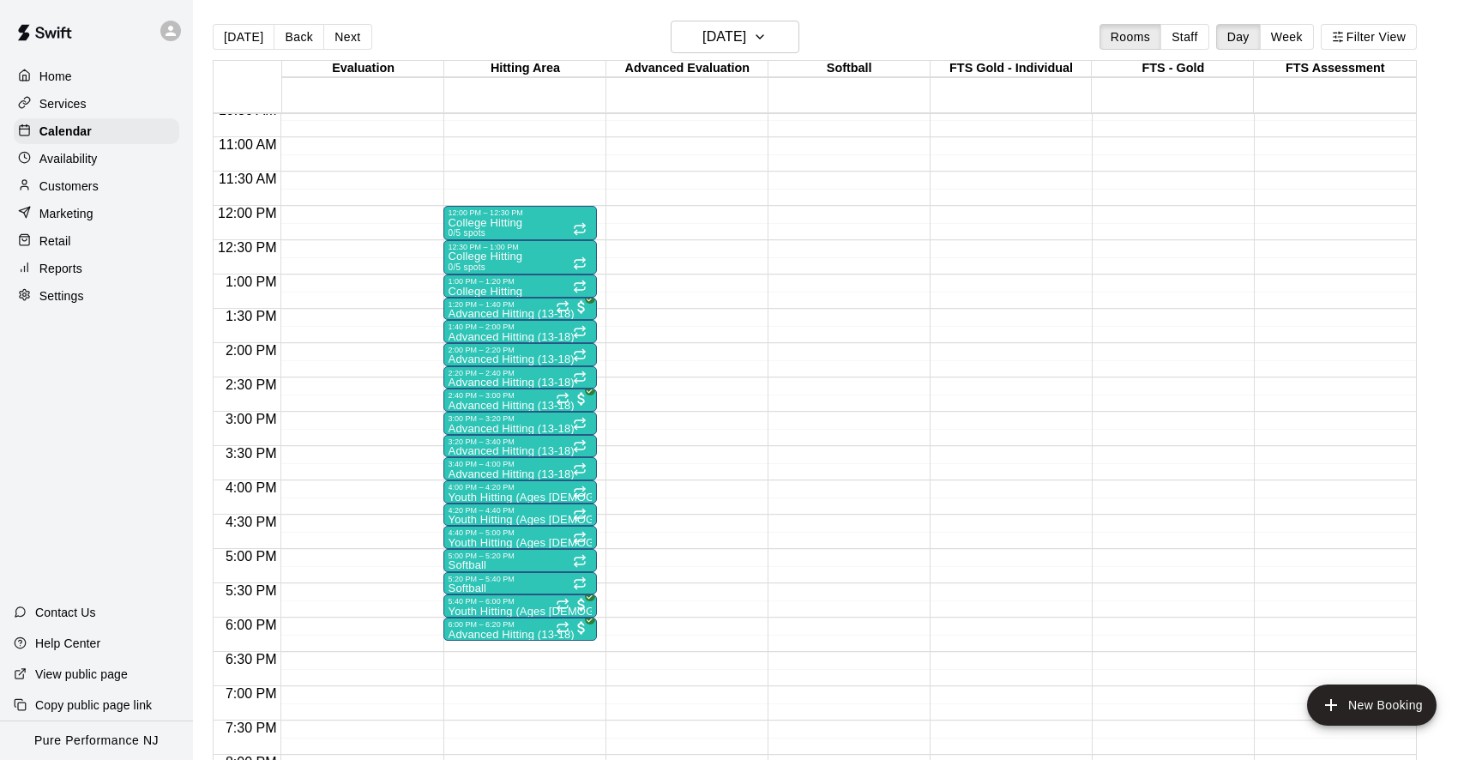
click at [1342, 105] on div at bounding box center [1335, 103] width 162 height 17
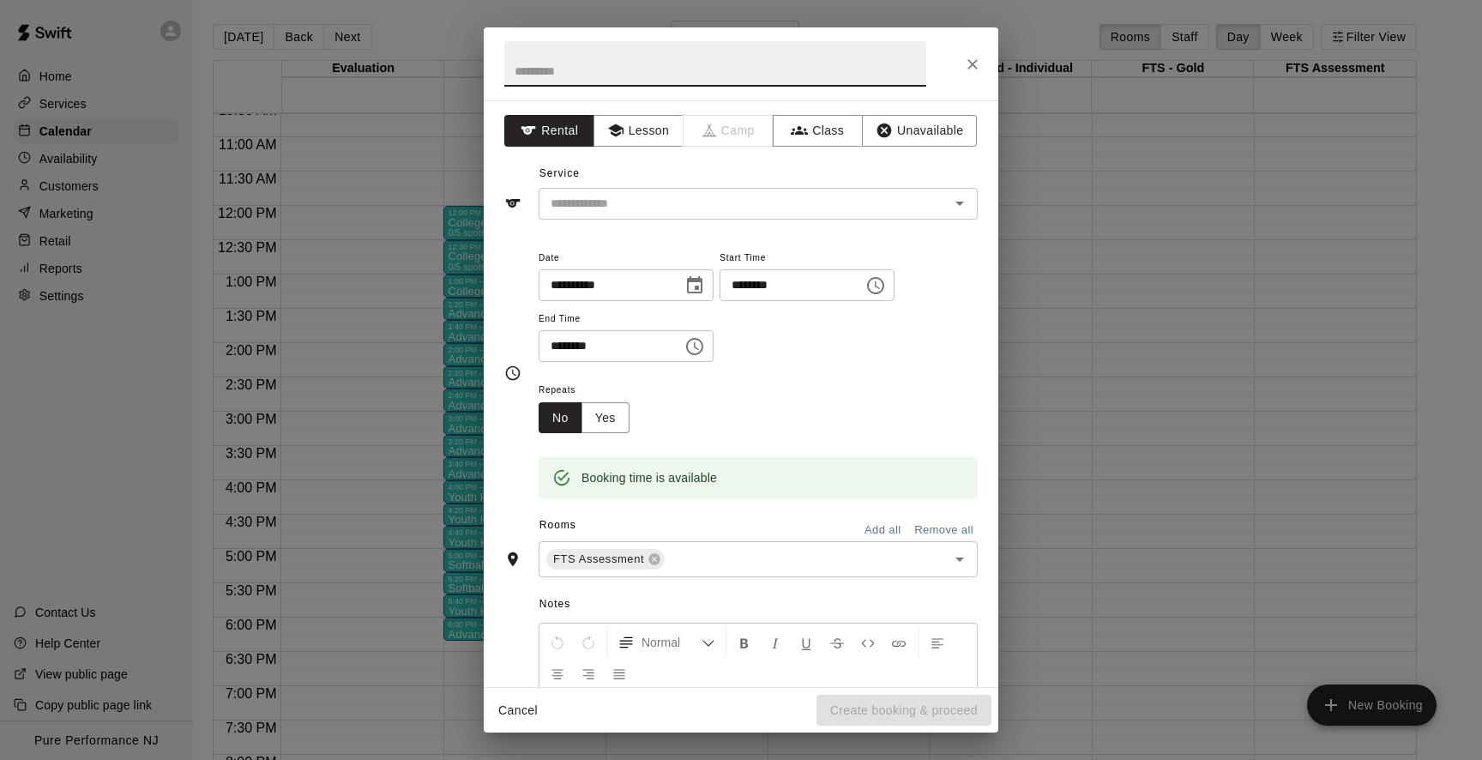
click at [972, 62] on icon "Close" at bounding box center [972, 64] width 17 height 17
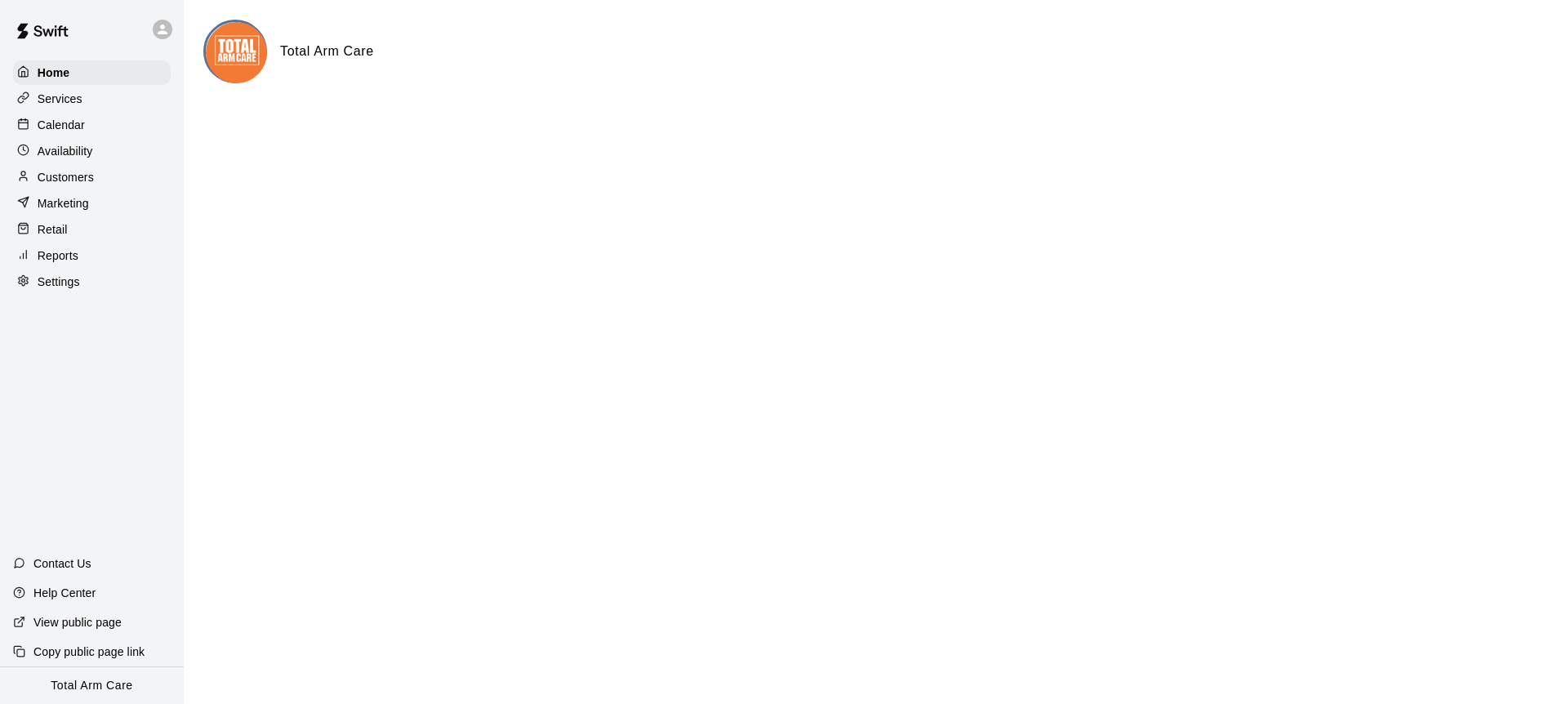
click at [46, 117] on p "Calendar" at bounding box center [61, 125] width 48 height 16
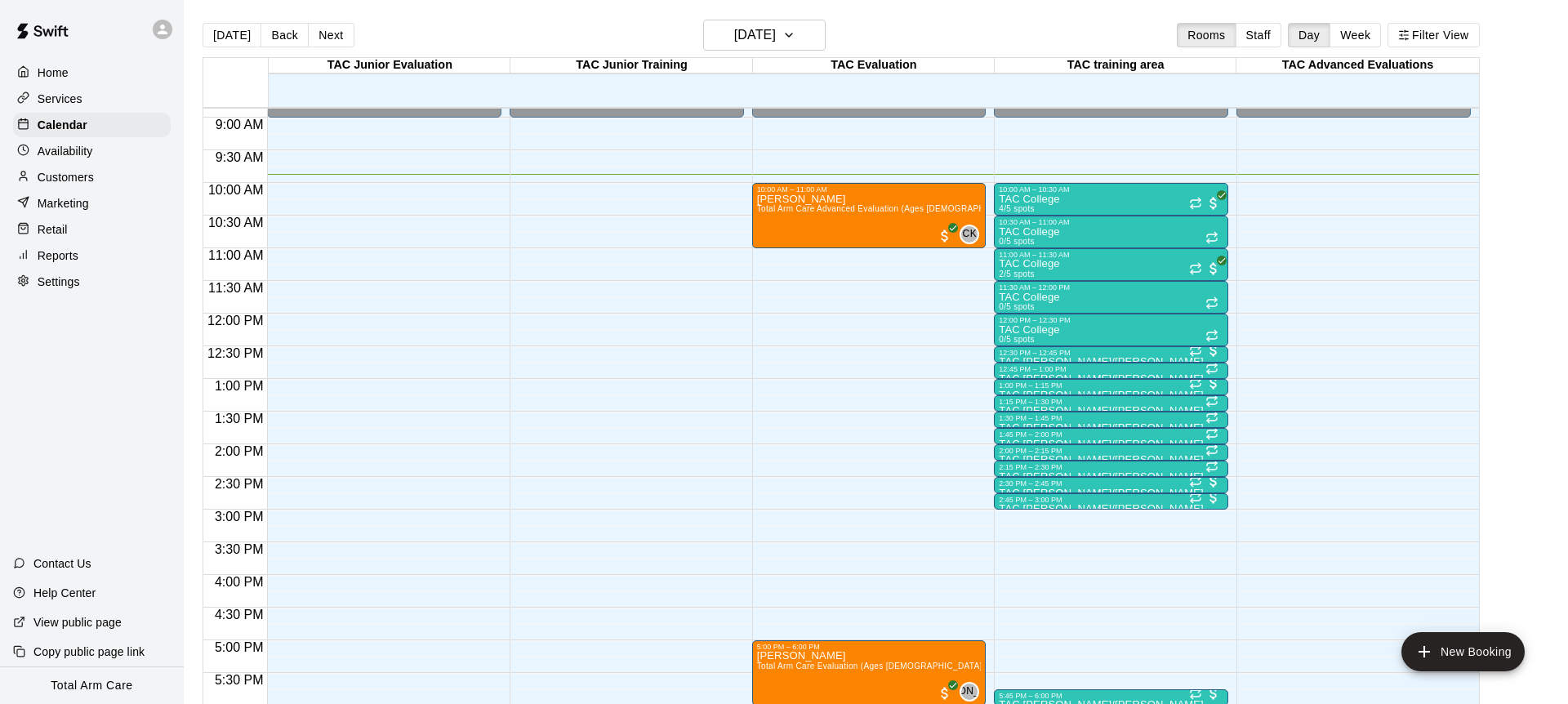
scroll to position [573, 0]
